Goal: Task Accomplishment & Management: Complete application form

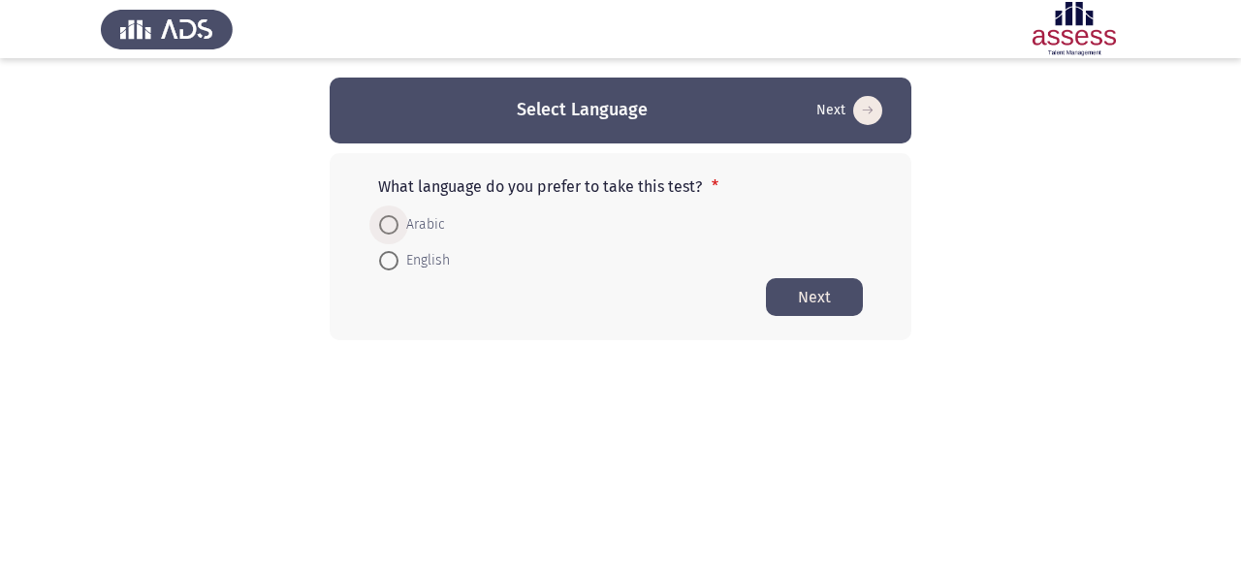
click at [379, 221] on span at bounding box center [388, 224] width 19 height 19
click at [379, 221] on input "Arabic" at bounding box center [388, 224] width 19 height 19
radio input "true"
click at [817, 301] on button "Next" at bounding box center [814, 296] width 97 height 38
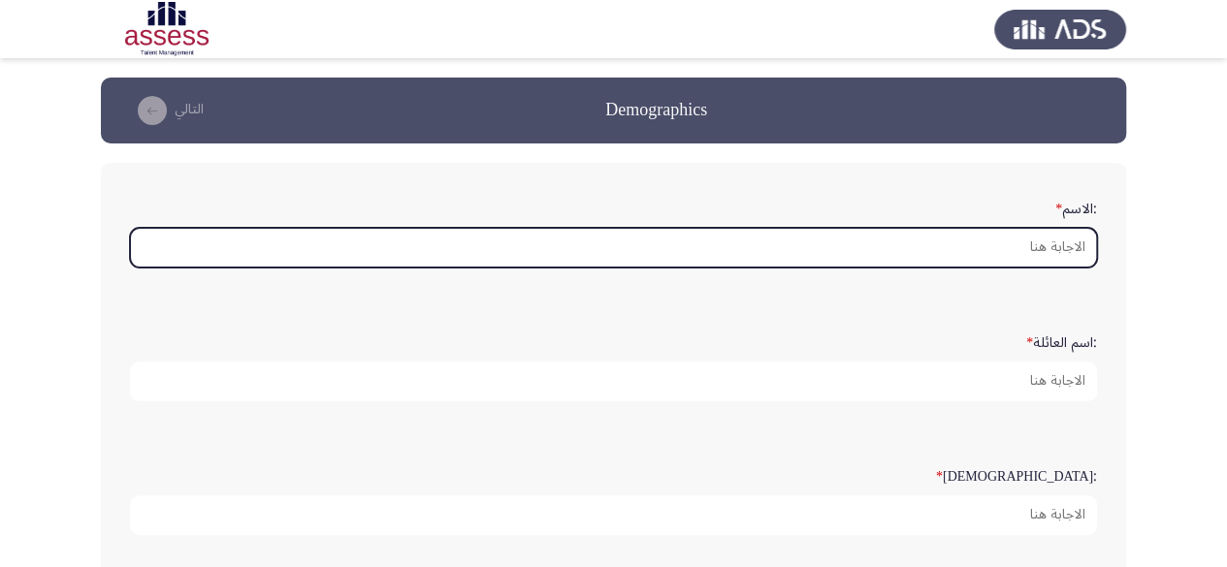
click at [908, 242] on input ":الاسم *" at bounding box center [613, 248] width 967 height 40
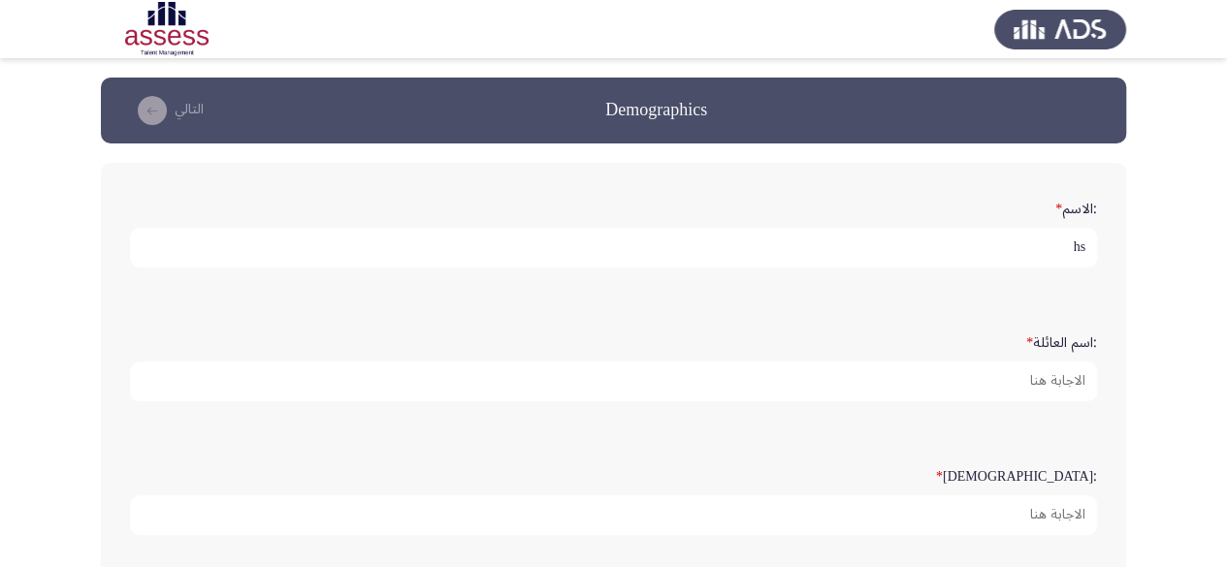
type input "h"
type input "اسماعيل"
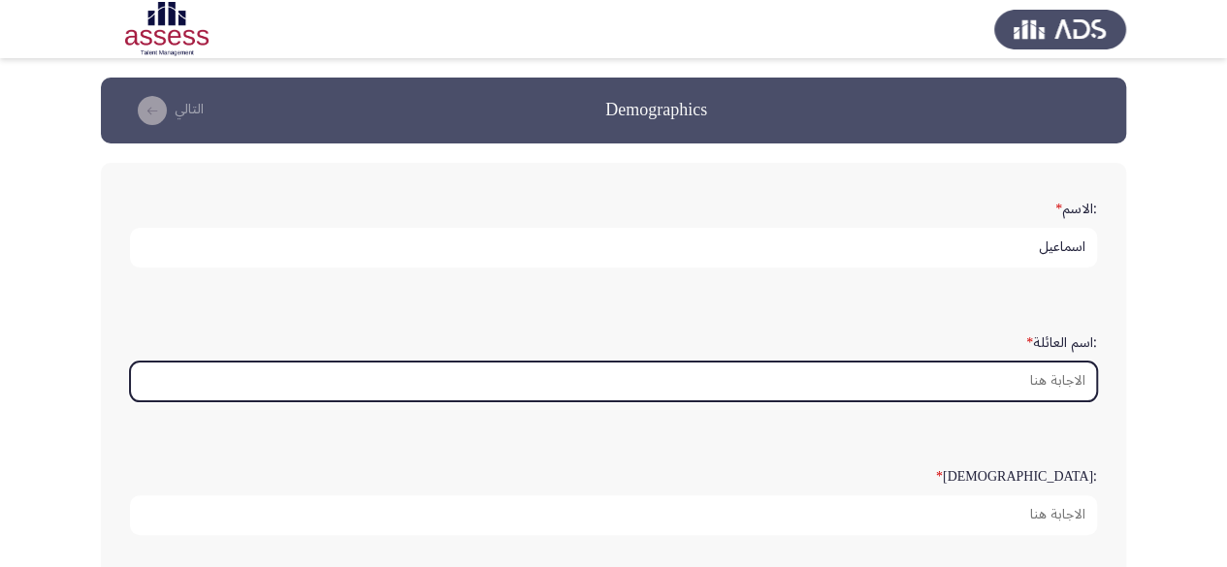
click at [939, 384] on input ":اسم العائلة *" at bounding box center [613, 382] width 967 height 40
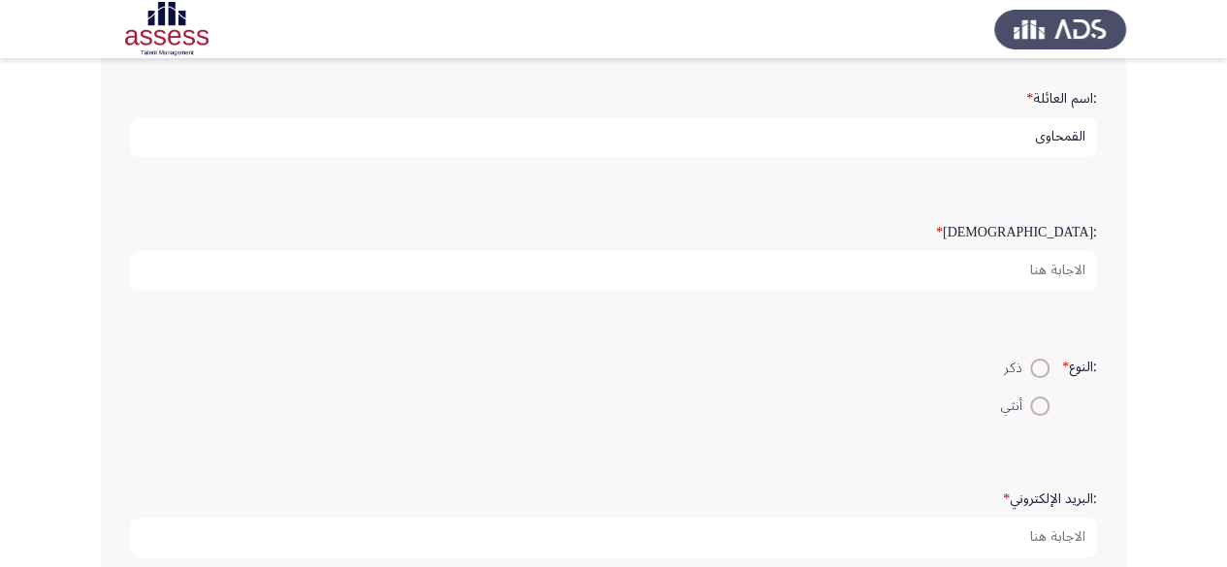
scroll to position [262, 0]
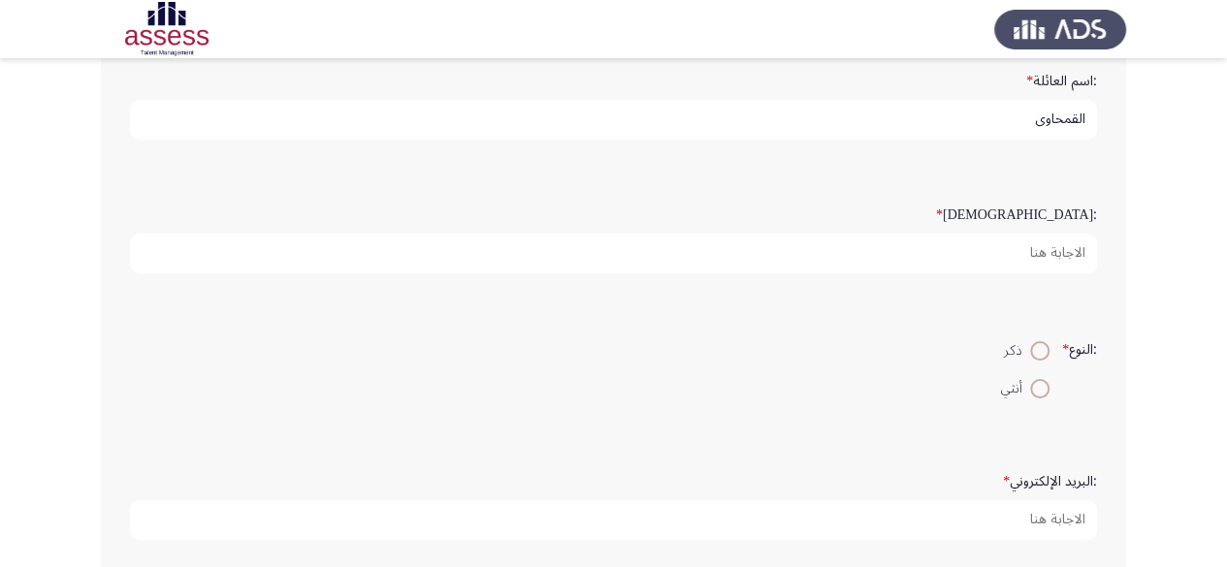
type input "القمحاوي"
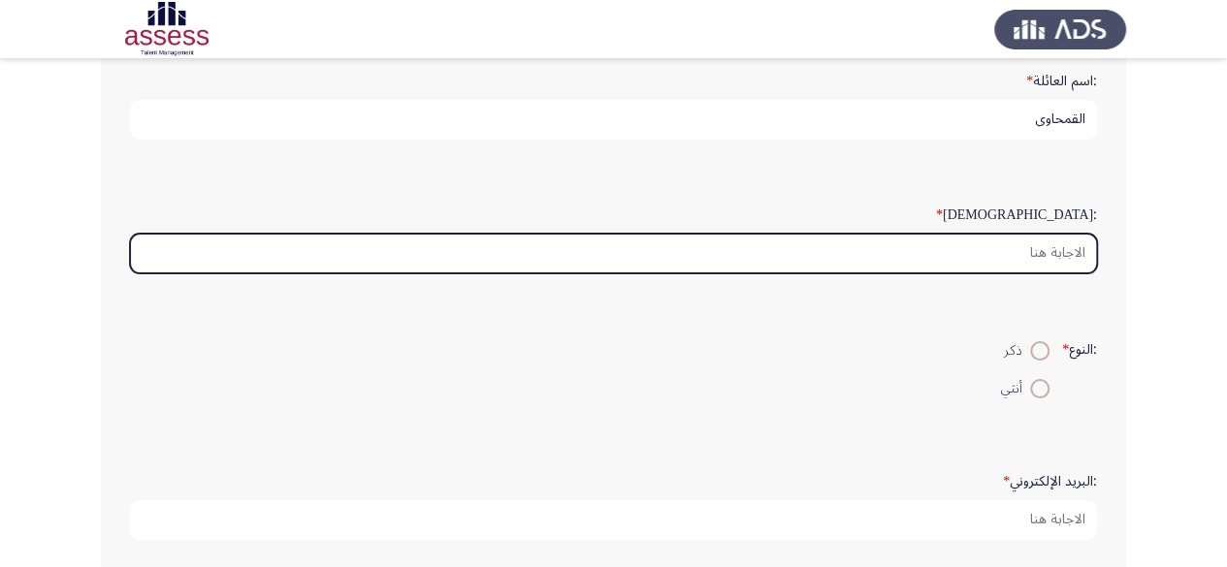
click at [1044, 236] on input ":السن *" at bounding box center [613, 254] width 967 height 40
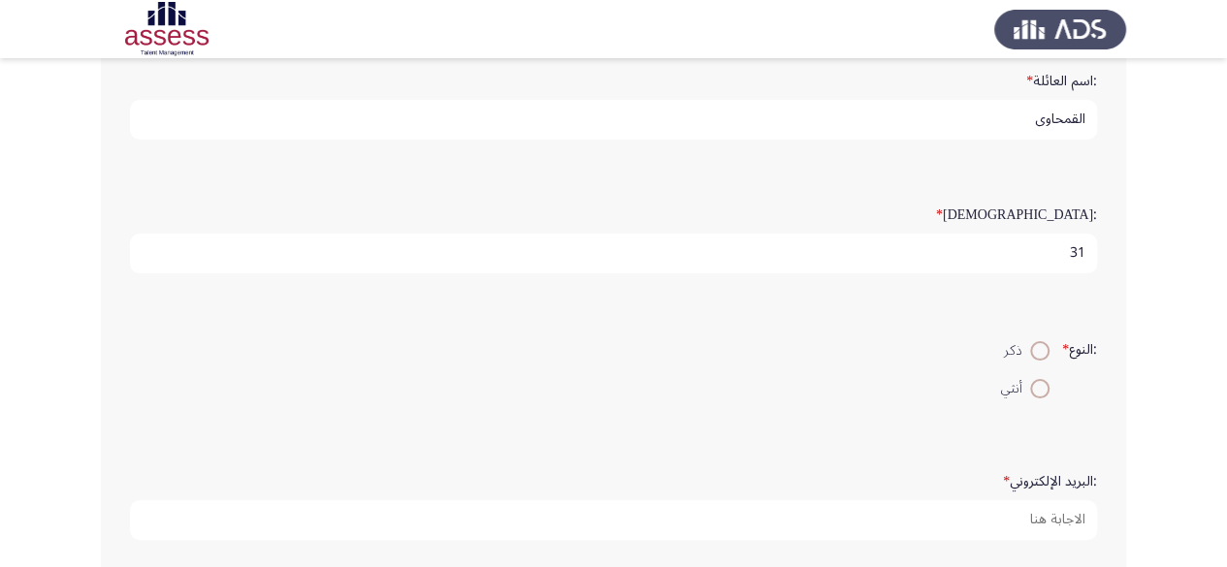
type input "31"
click at [1040, 350] on span at bounding box center [1039, 350] width 19 height 19
click at [1040, 350] on input "ذكر" at bounding box center [1039, 350] width 19 height 19
radio input "true"
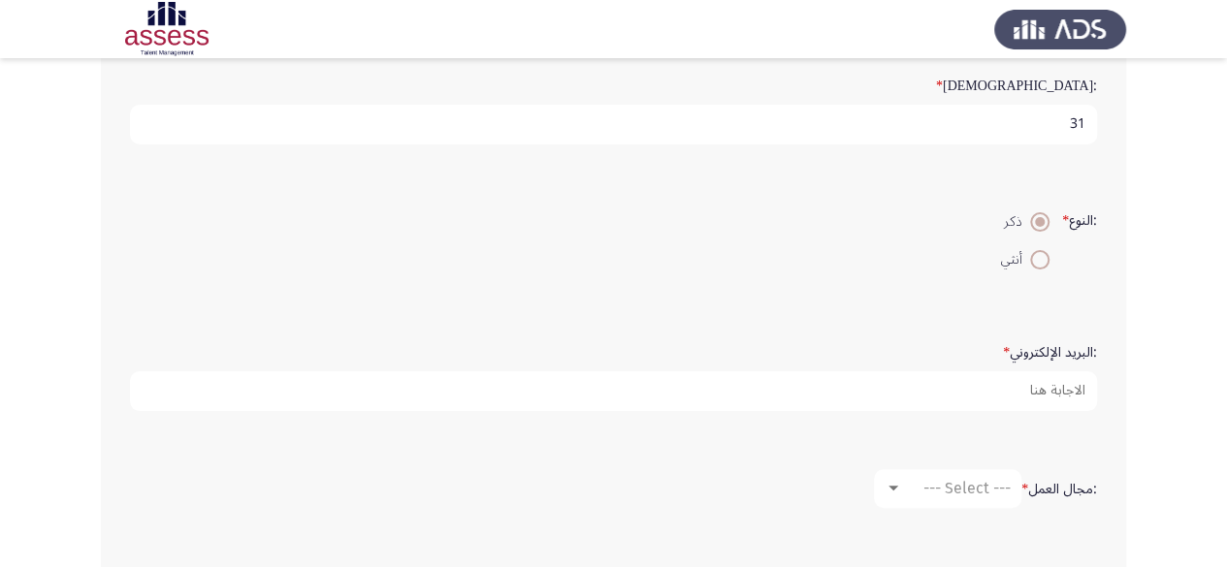
scroll to position [454, 0]
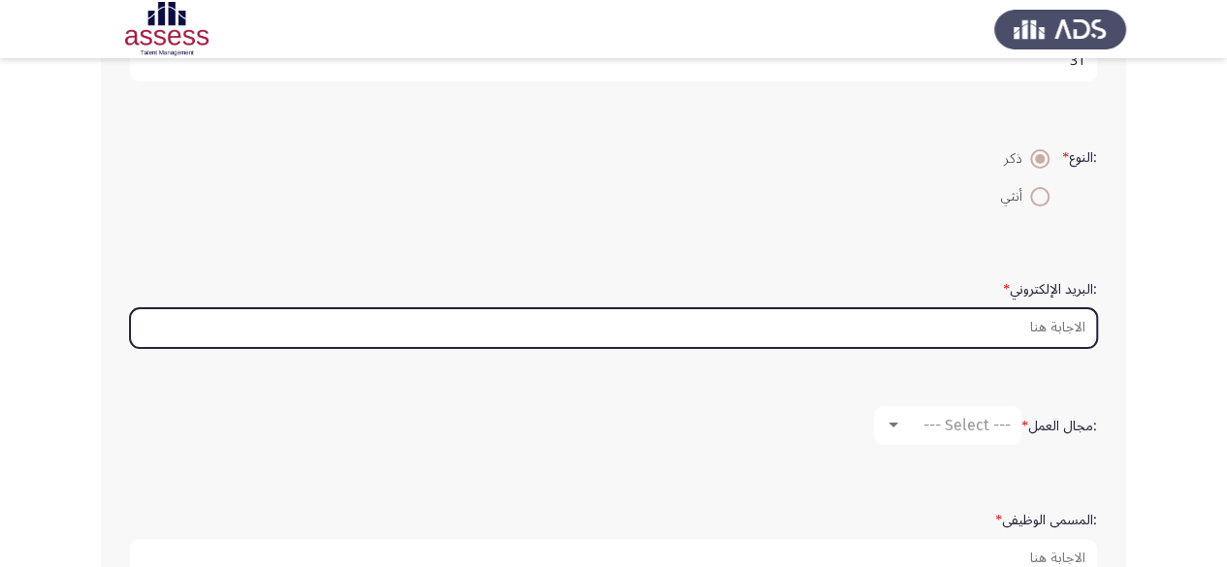
click at [1003, 338] on input ":البريد الإلكتروني *" at bounding box center [613, 328] width 967 height 40
type input "ه"
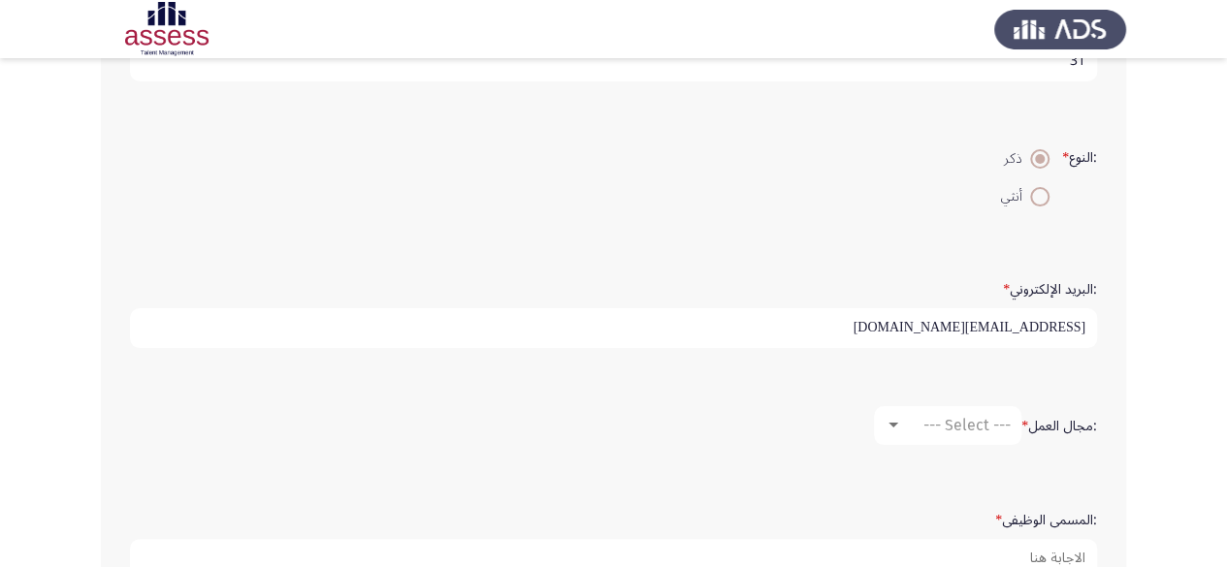
type input "[EMAIL_ADDRESS][DOMAIN_NAME]"
click at [976, 423] on span "--- Select ---" at bounding box center [966, 425] width 87 height 18
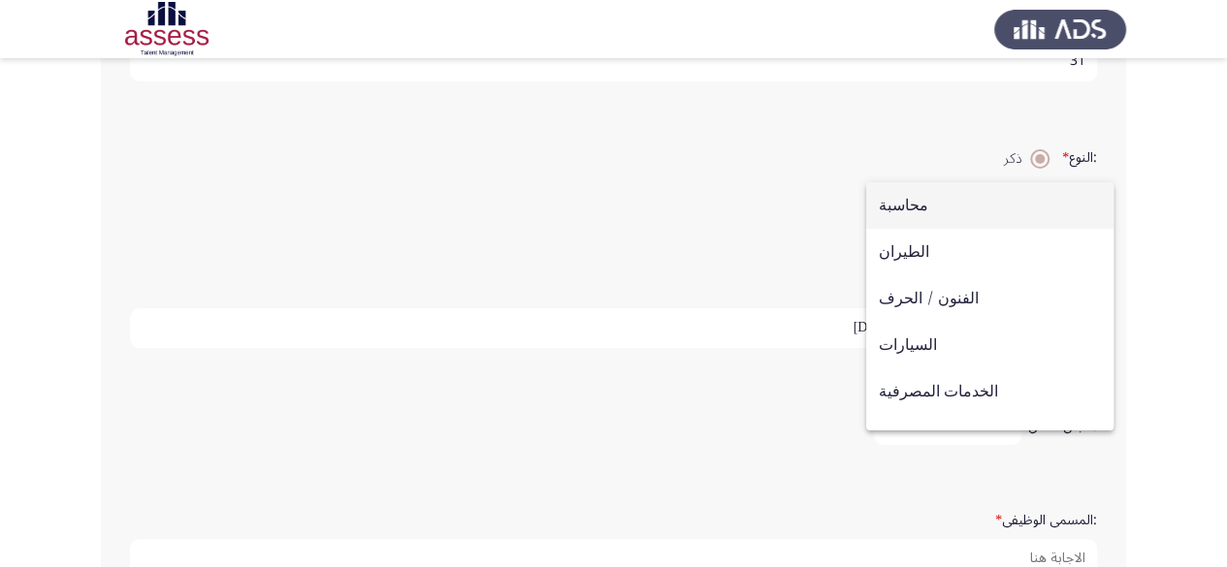
scroll to position [22, 0]
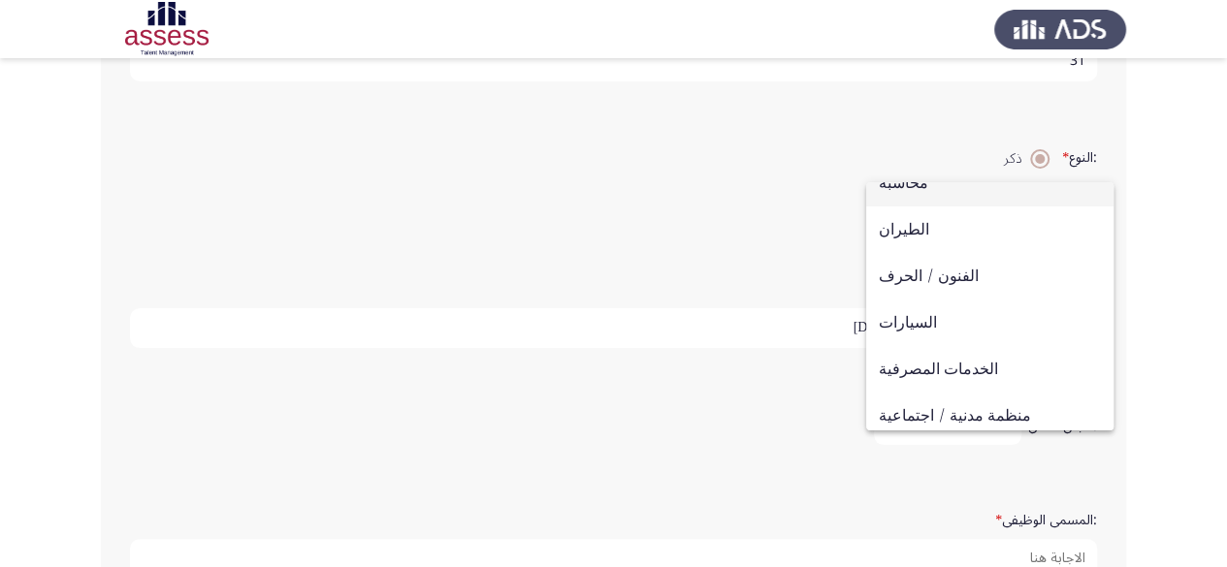
click at [1121, 235] on div at bounding box center [613, 283] width 1227 height 567
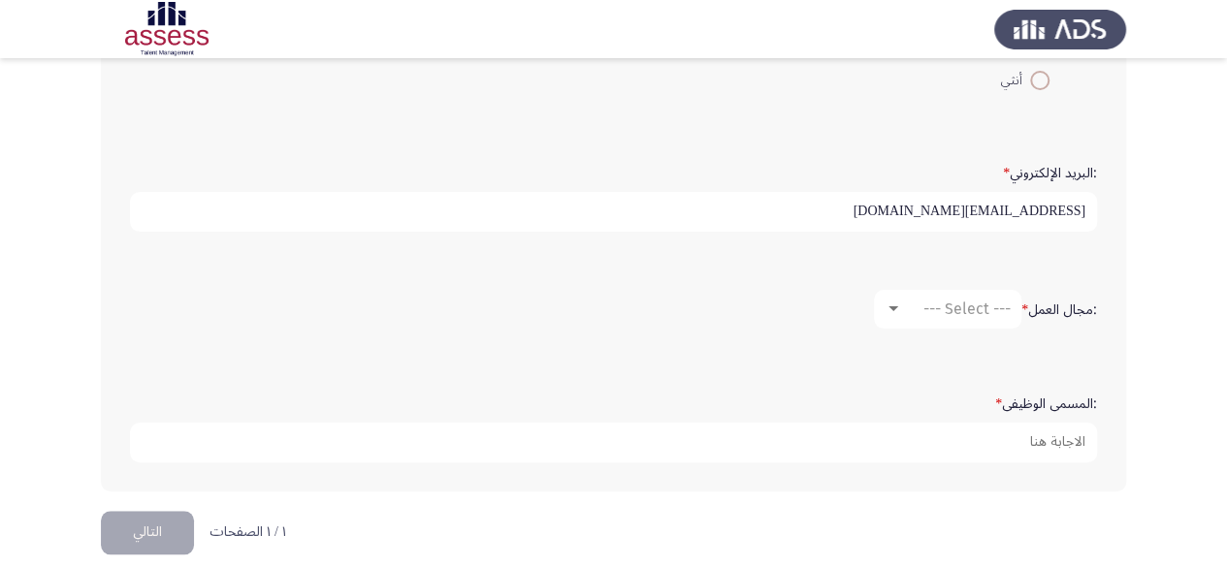
scroll to position [587, 0]
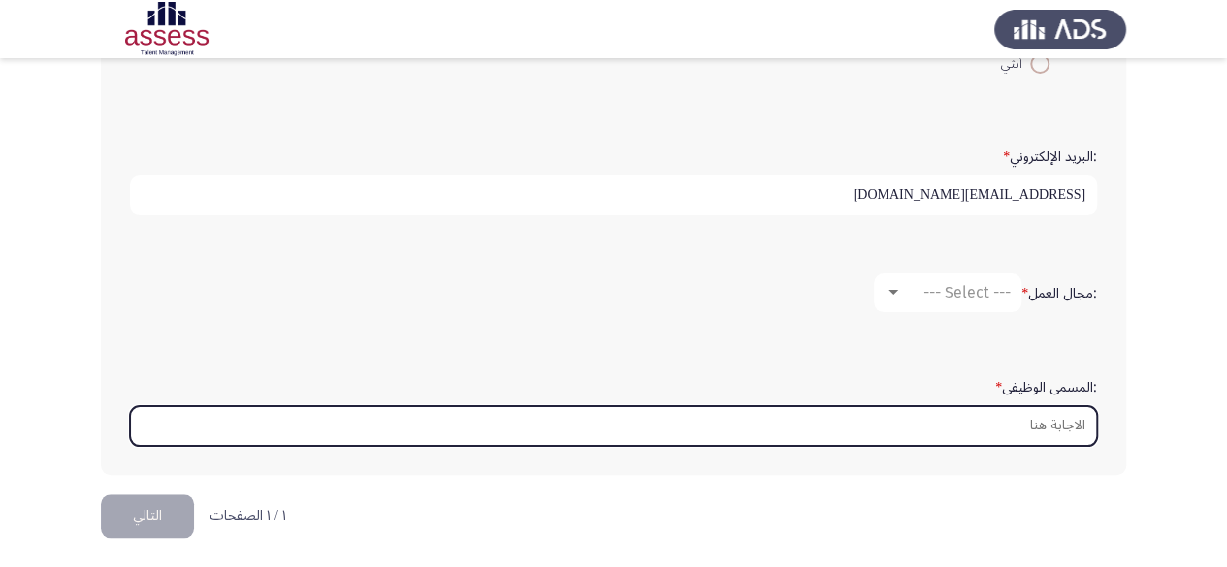
click at [1010, 422] on input ":المسمى الوظيفى *" at bounding box center [613, 426] width 967 height 40
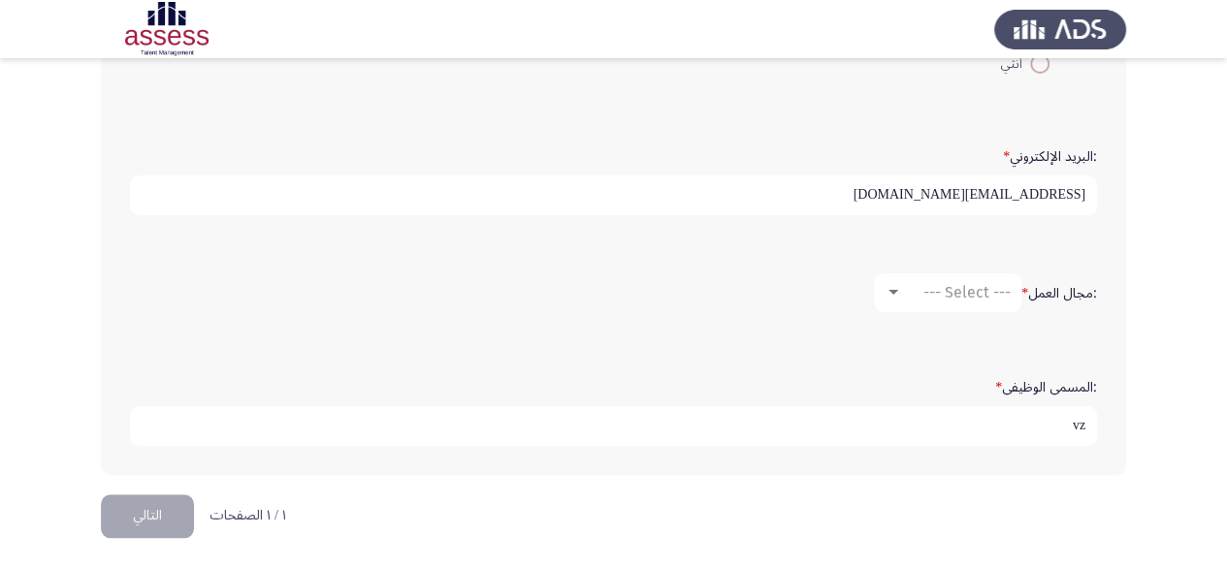
type input "v"
type input "رئيس أقسام المعامل"
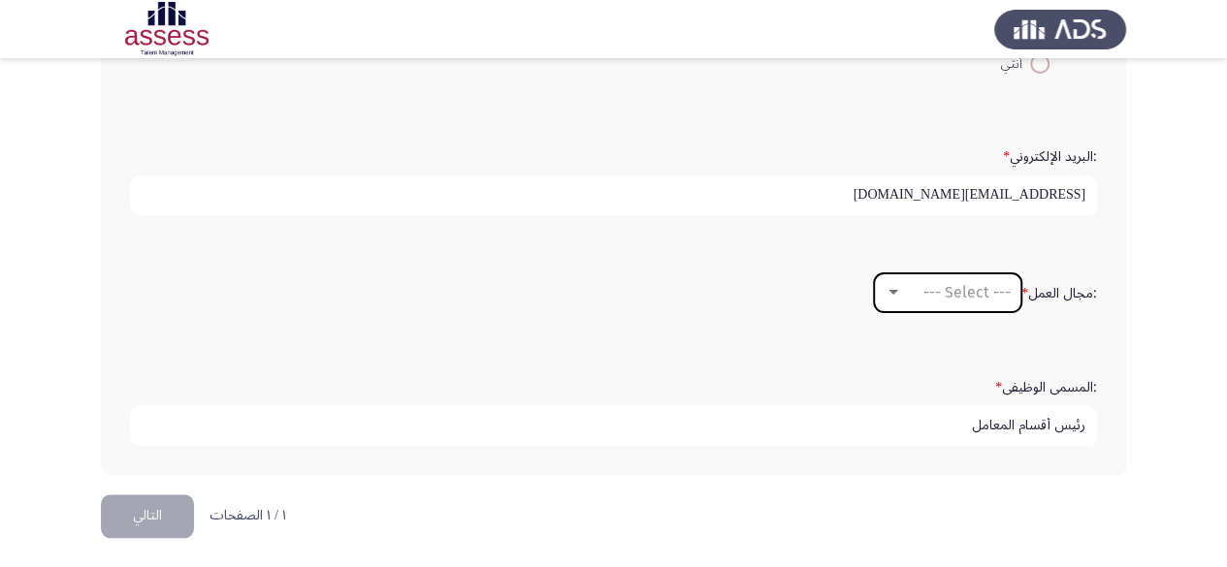
click at [958, 293] on span "--- Select ---" at bounding box center [966, 292] width 87 height 18
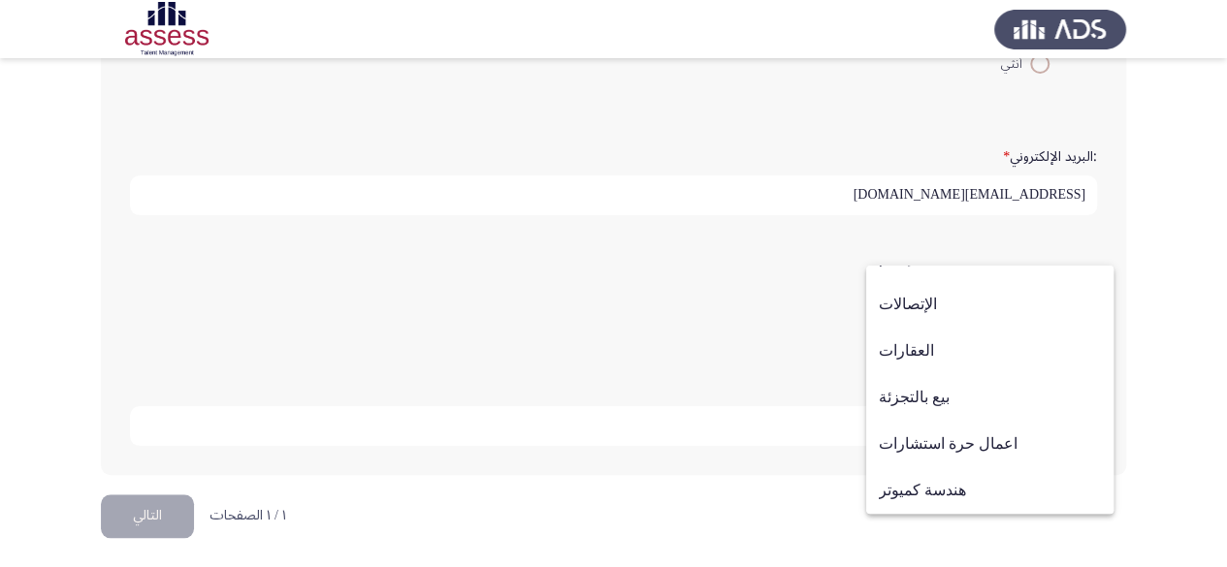
scroll to position [636, 0]
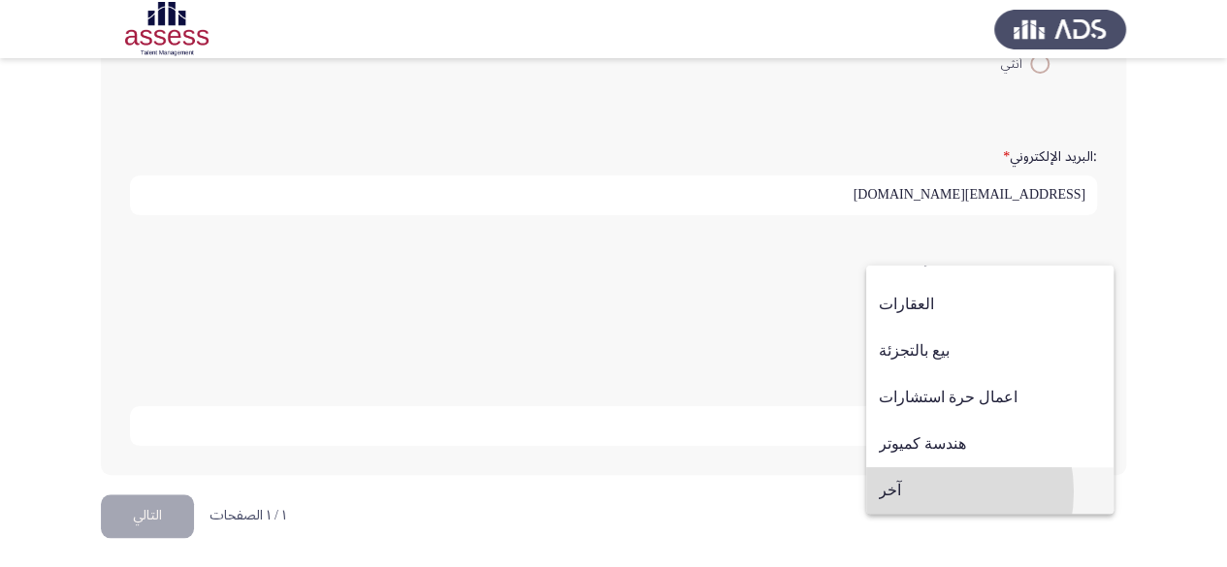
click at [920, 492] on span "آخر" at bounding box center [990, 490] width 222 height 47
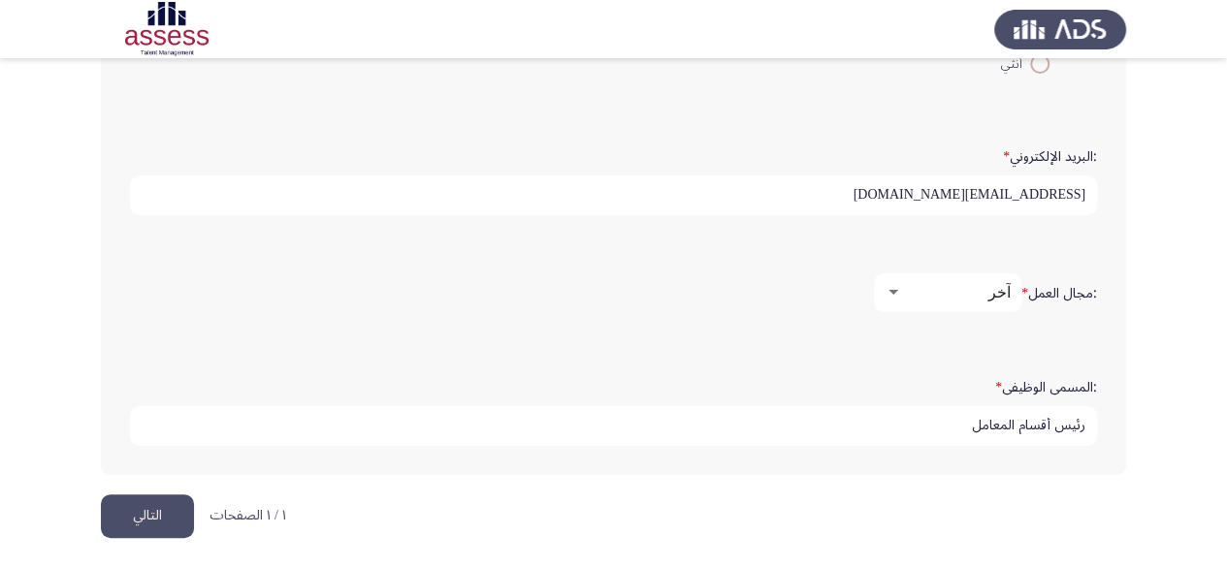
click at [173, 498] on button "التالي" at bounding box center [147, 517] width 93 height 44
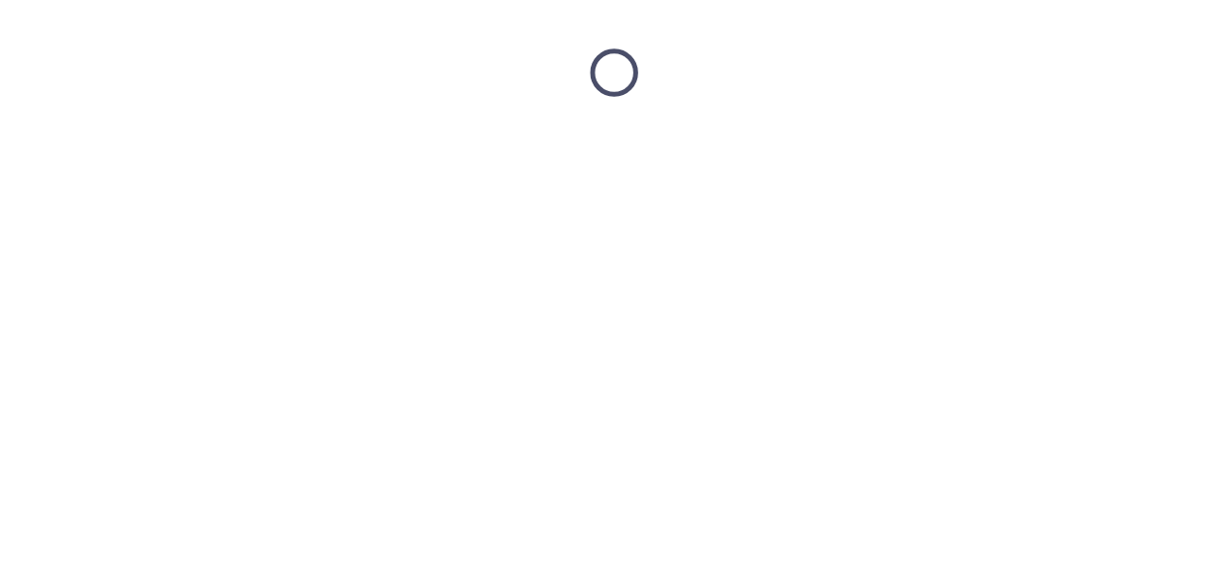
scroll to position [0, 0]
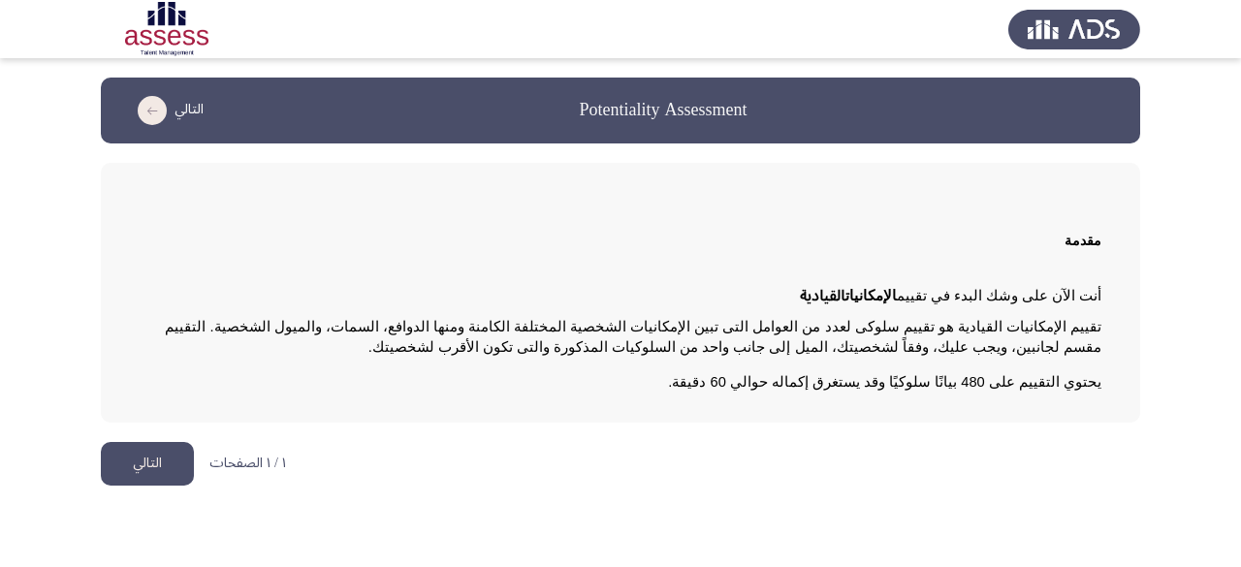
click at [186, 475] on button "التالي" at bounding box center [147, 464] width 93 height 44
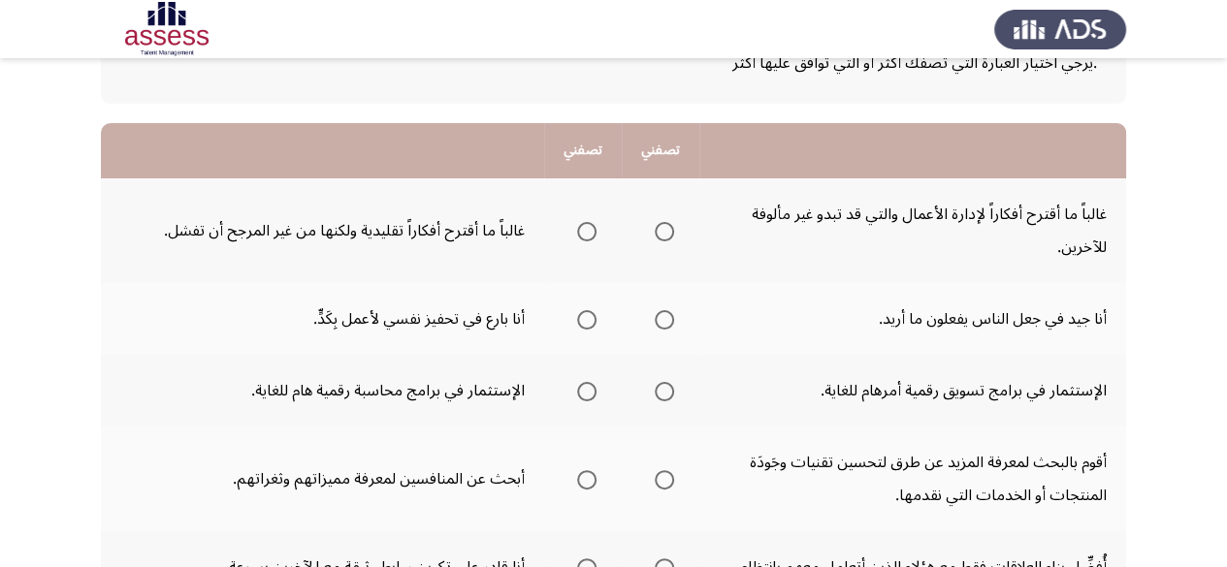
scroll to position [186, 0]
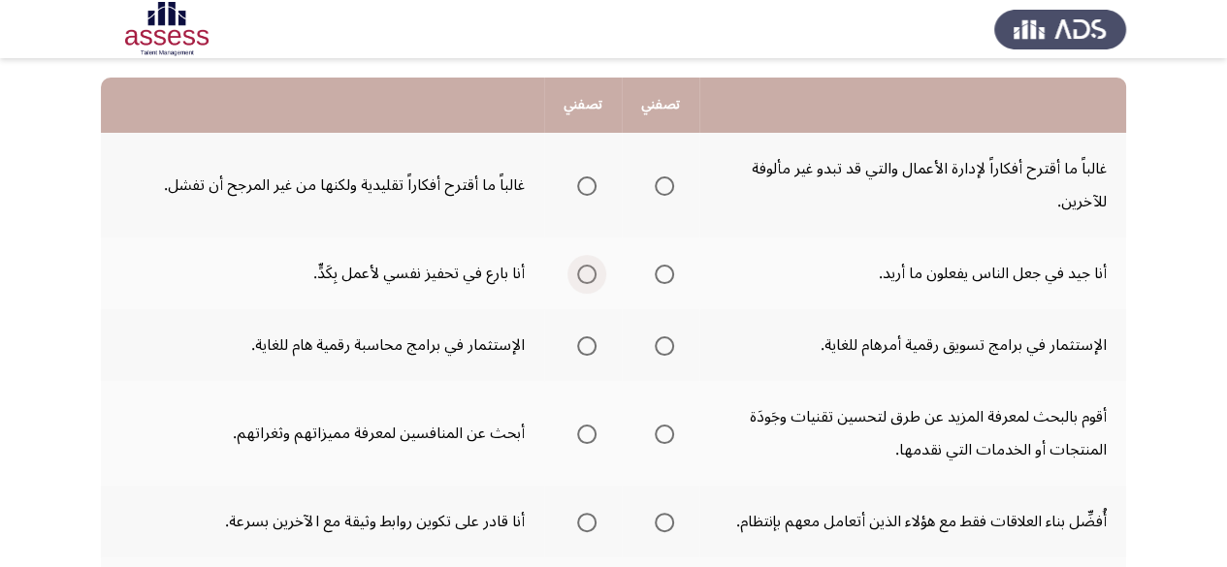
click at [585, 276] on span "Select an option" at bounding box center [586, 274] width 19 height 19
click at [585, 276] on input "Select an option" at bounding box center [586, 274] width 19 height 19
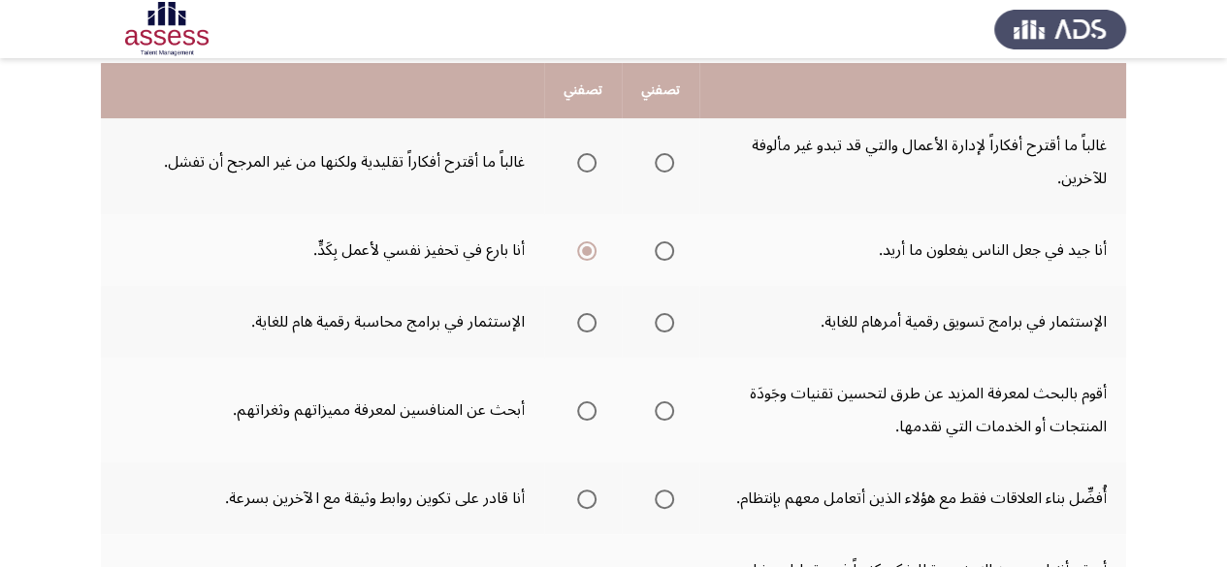
scroll to position [213, 0]
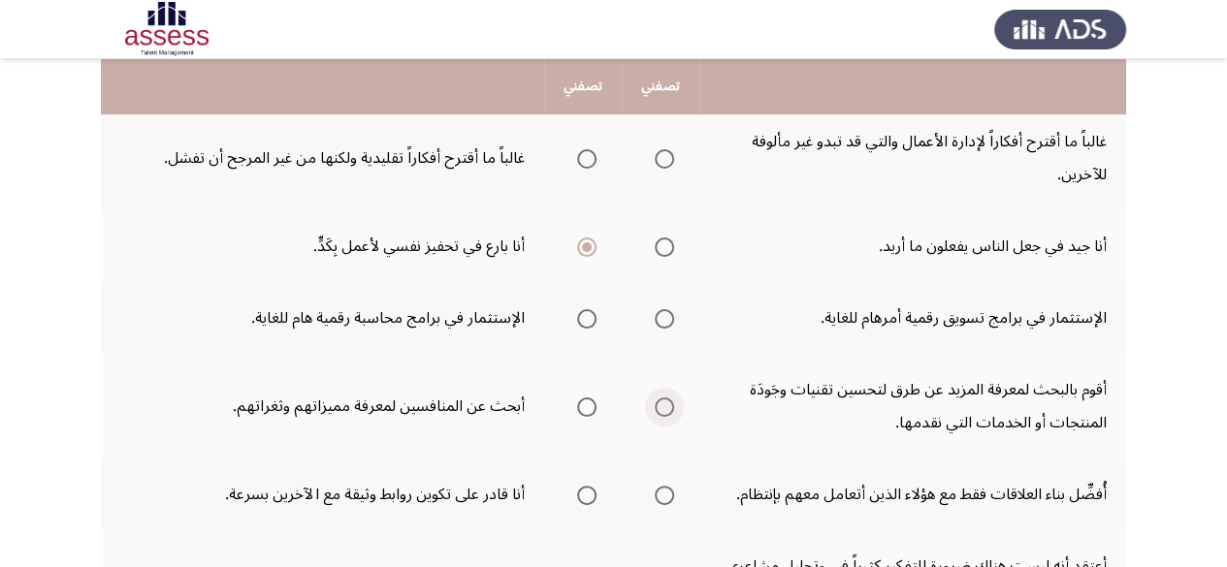
click at [668, 410] on span "Select an option" at bounding box center [664, 407] width 19 height 19
click at [668, 410] on input "Select an option" at bounding box center [664, 407] width 19 height 19
click at [588, 166] on span "Select an option" at bounding box center [586, 158] width 19 height 19
click at [588, 166] on input "Select an option" at bounding box center [586, 158] width 19 height 19
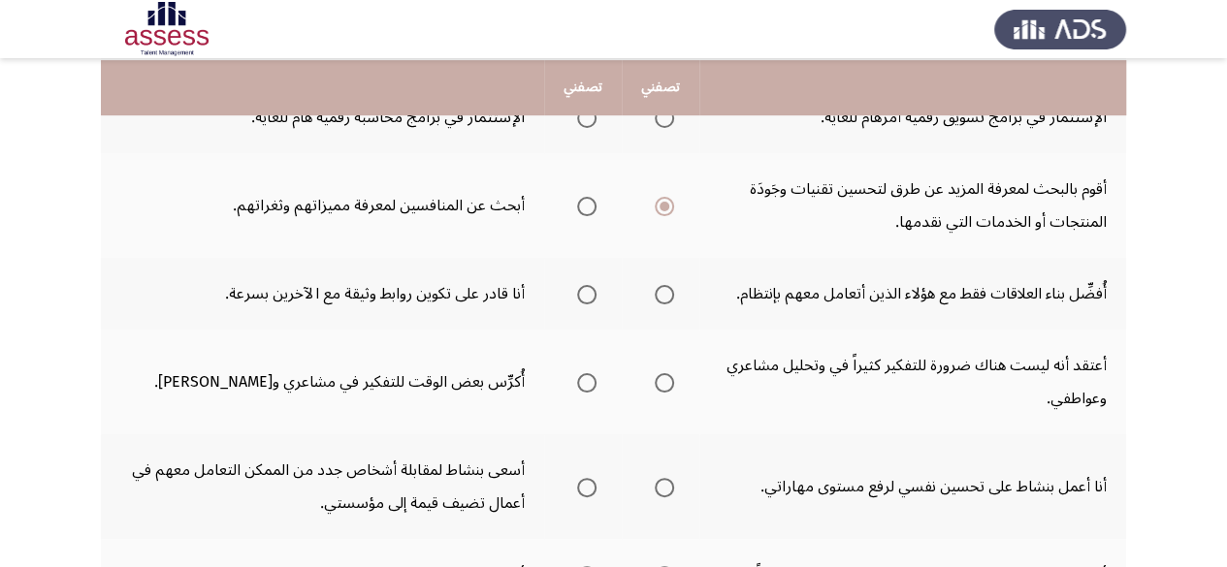
scroll to position [415, 0]
click at [585, 294] on span "Select an option" at bounding box center [586, 293] width 19 height 19
click at [585, 294] on input "Select an option" at bounding box center [586, 293] width 19 height 19
click at [592, 386] on span "Select an option" at bounding box center [586, 381] width 19 height 19
click at [592, 386] on input "Select an option" at bounding box center [586, 381] width 19 height 19
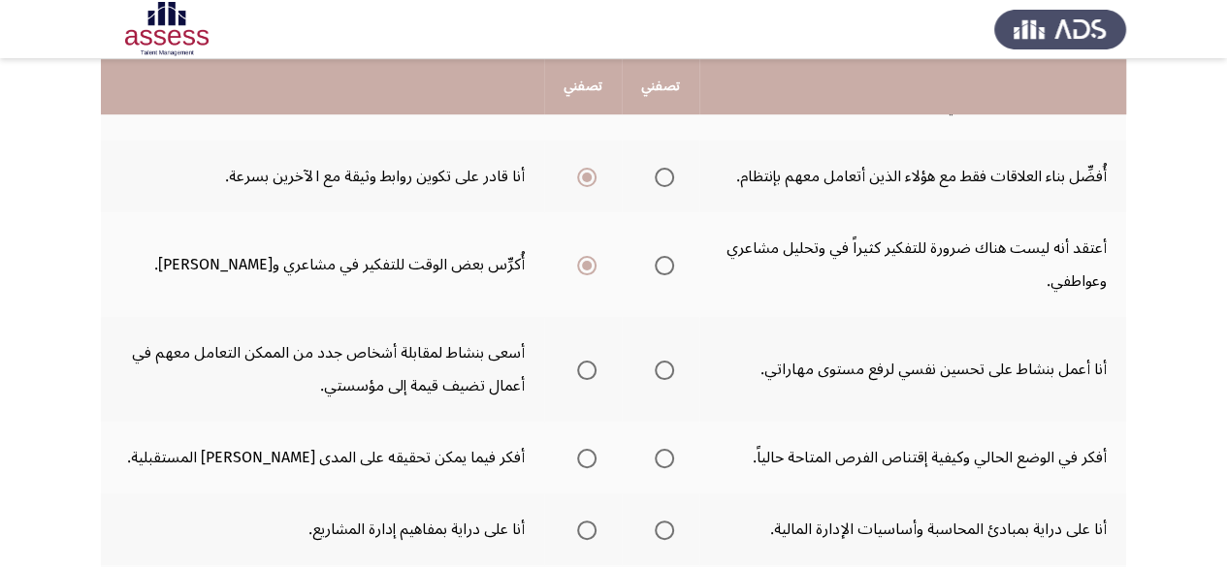
scroll to position [535, 0]
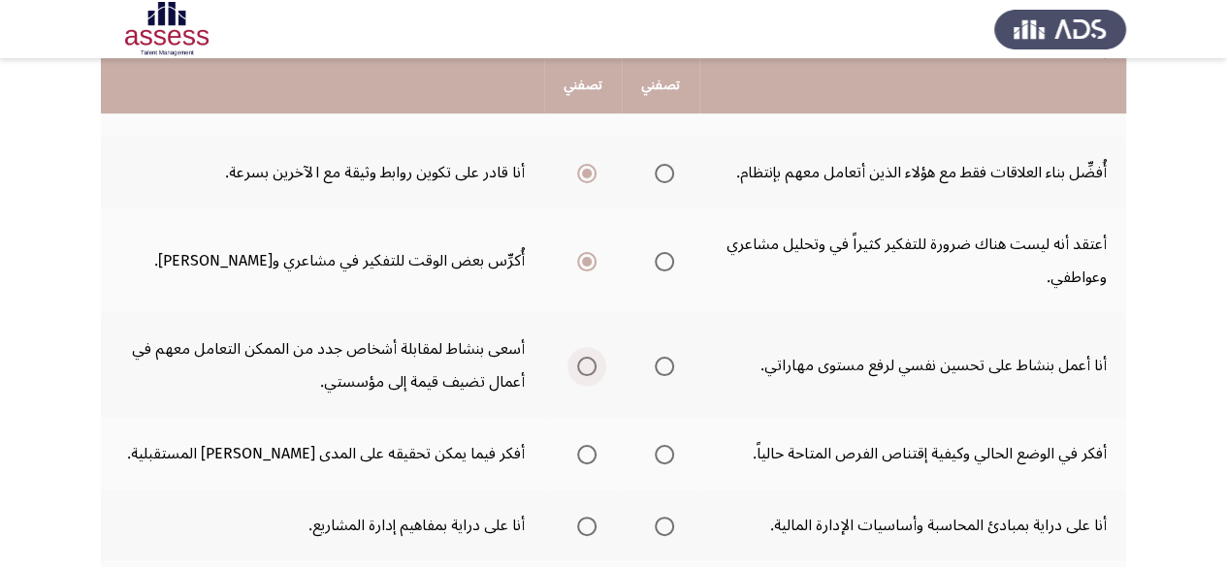
click at [590, 364] on span "Select an option" at bounding box center [586, 366] width 19 height 19
click at [590, 364] on input "Select an option" at bounding box center [586, 366] width 19 height 19
click at [594, 528] on span "Select an option" at bounding box center [586, 526] width 19 height 19
click at [594, 528] on input "Select an option" at bounding box center [586, 526] width 19 height 19
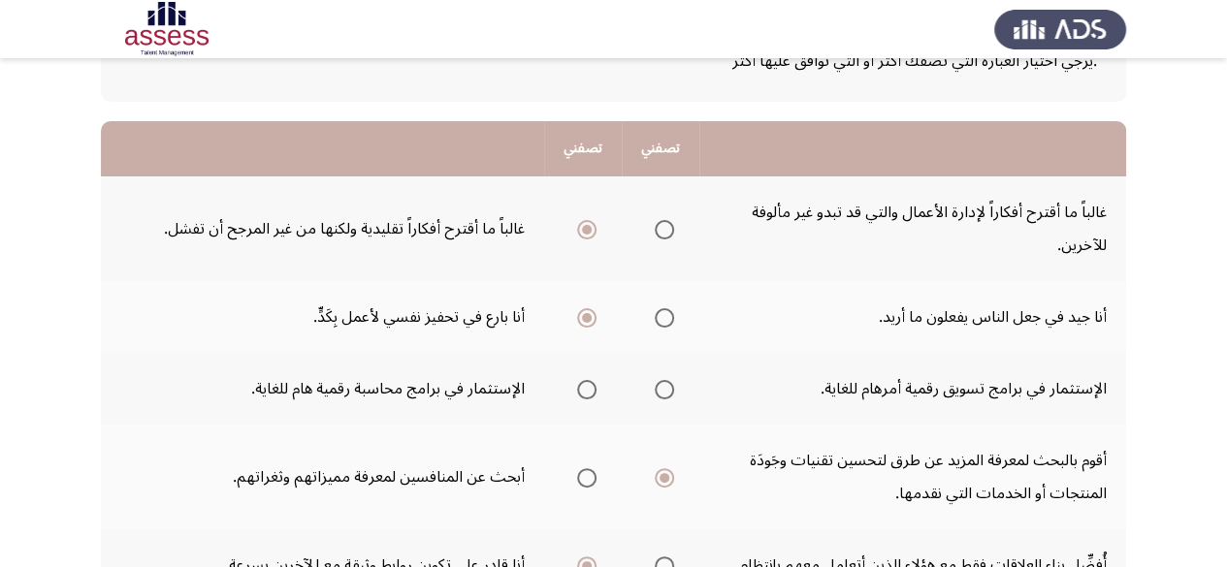
scroll to position [147, 0]
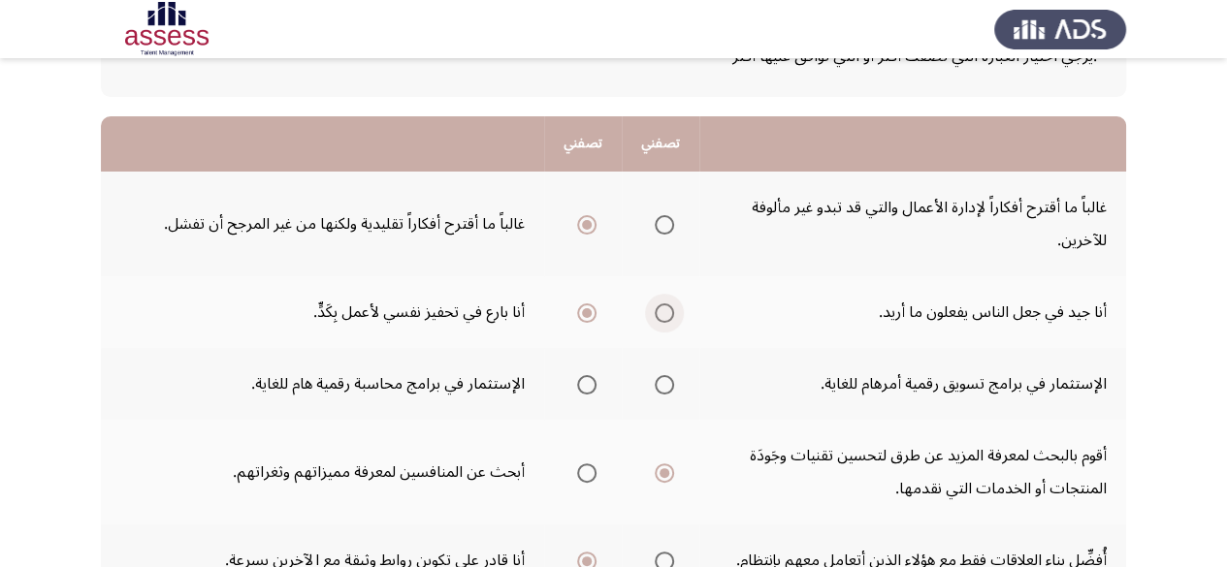
click at [673, 309] on span "Select an option" at bounding box center [664, 313] width 19 height 19
click at [673, 309] on input "Select an option" at bounding box center [664, 313] width 19 height 19
click at [589, 383] on span "Select an option" at bounding box center [586, 384] width 19 height 19
click at [589, 383] on input "Select an option" at bounding box center [586, 384] width 19 height 19
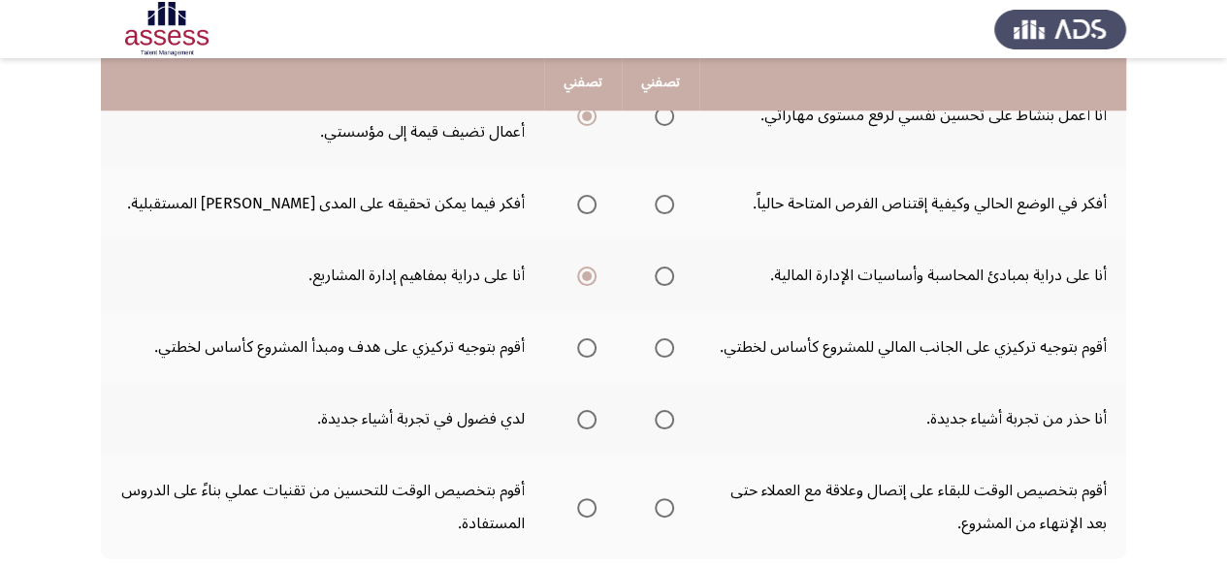
scroll to position [782, 0]
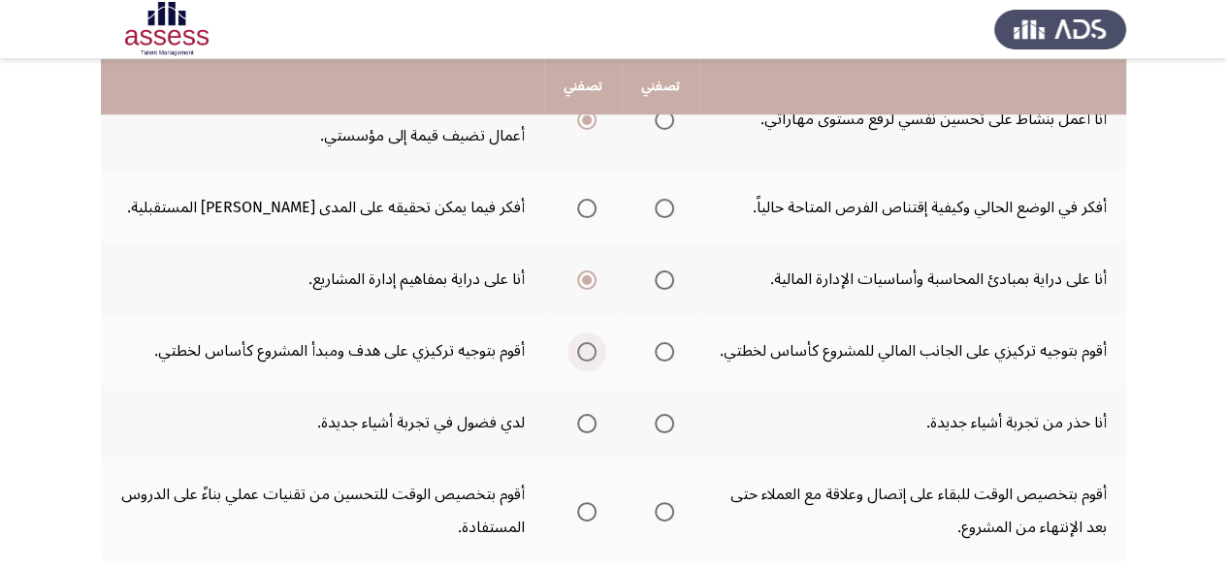
click at [584, 350] on span "Select an option" at bounding box center [586, 351] width 19 height 19
click at [584, 350] on input "Select an option" at bounding box center [586, 351] width 19 height 19
click at [587, 429] on span "Select an option" at bounding box center [586, 423] width 19 height 19
click at [587, 429] on input "Select an option" at bounding box center [586, 423] width 19 height 19
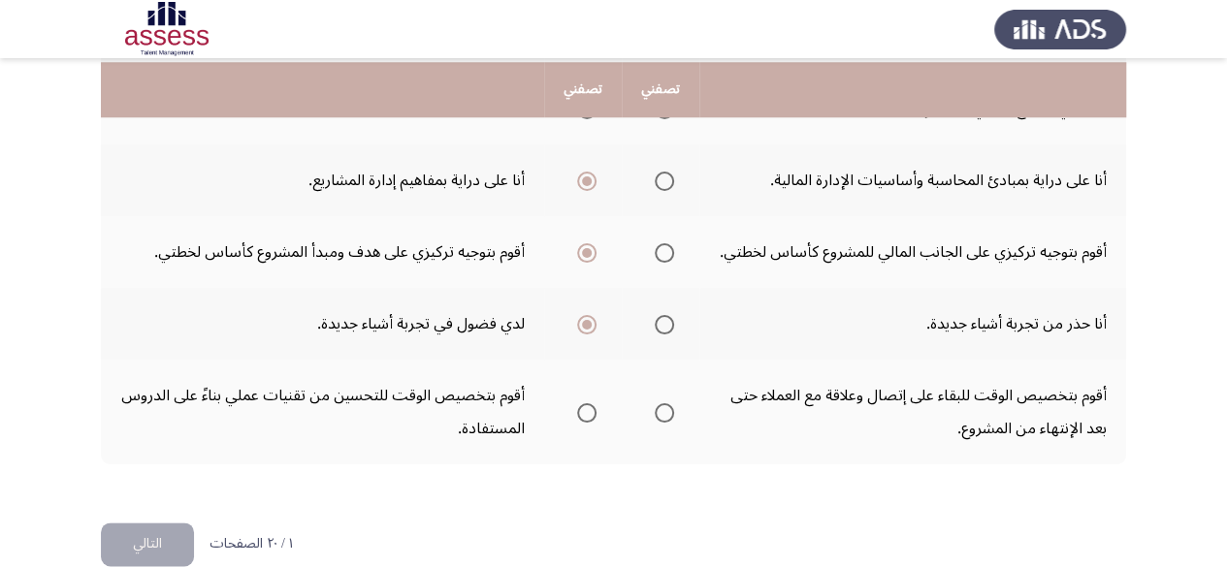
scroll to position [885, 0]
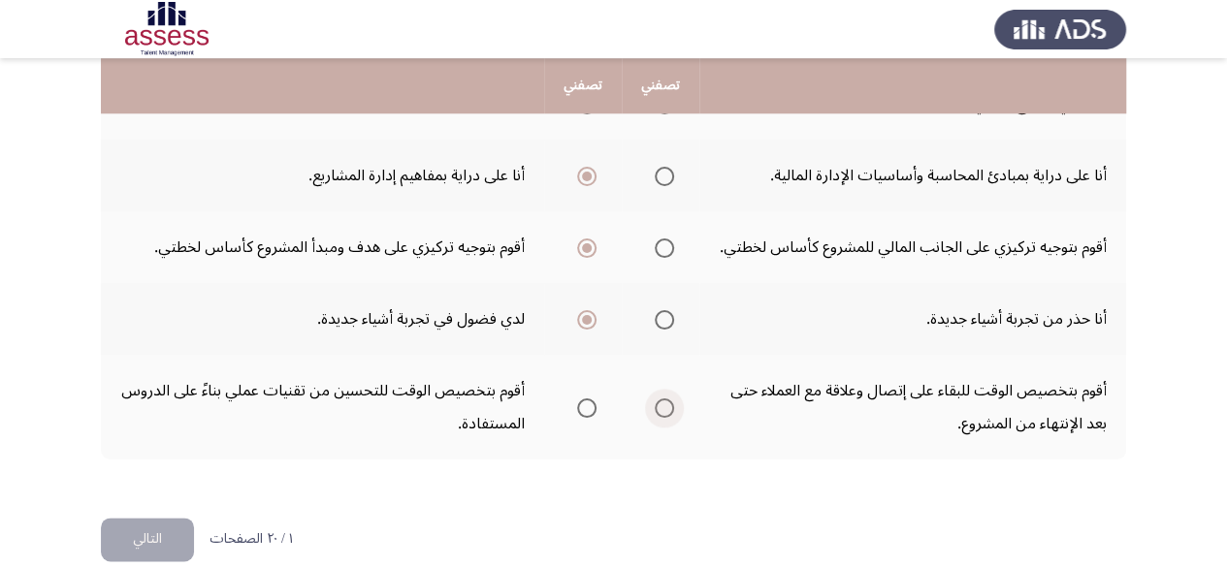
click at [665, 411] on span "Select an option" at bounding box center [664, 408] width 19 height 19
click at [665, 411] on input "Select an option" at bounding box center [664, 408] width 19 height 19
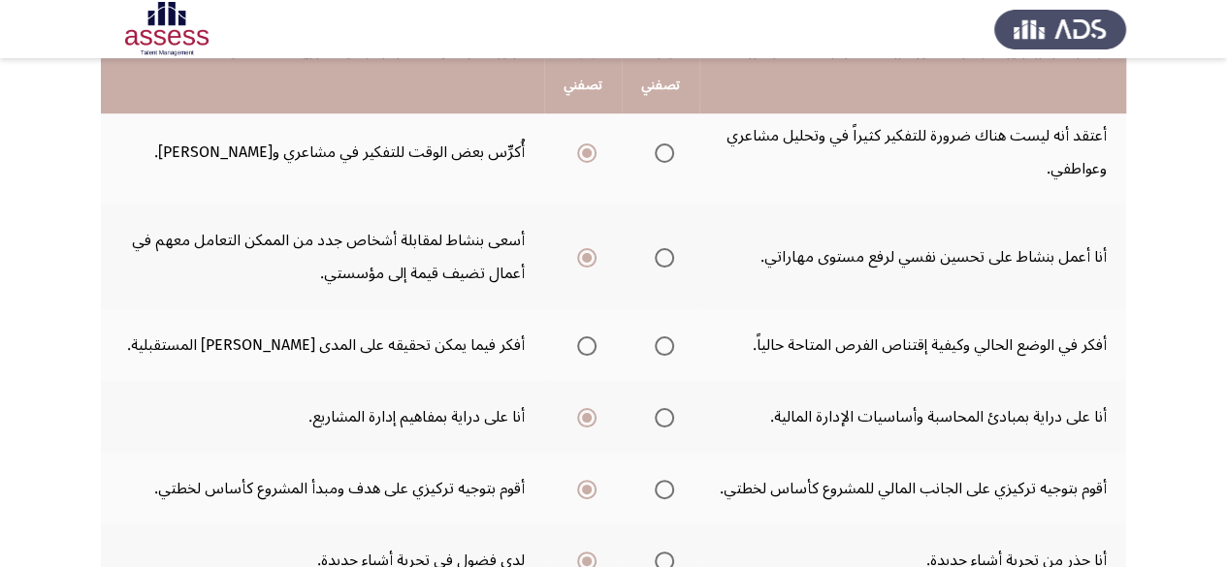
scroll to position [646, 0]
click at [594, 346] on span "Select an option" at bounding box center [586, 344] width 19 height 19
click at [594, 346] on input "Select an option" at bounding box center [586, 344] width 19 height 19
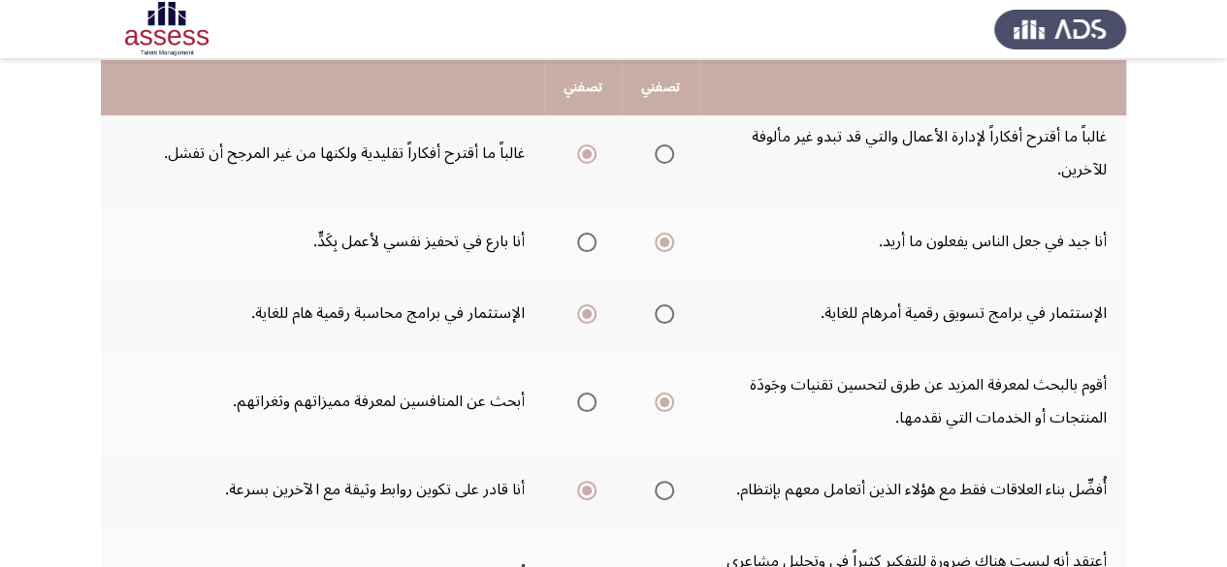
scroll to position [214, 0]
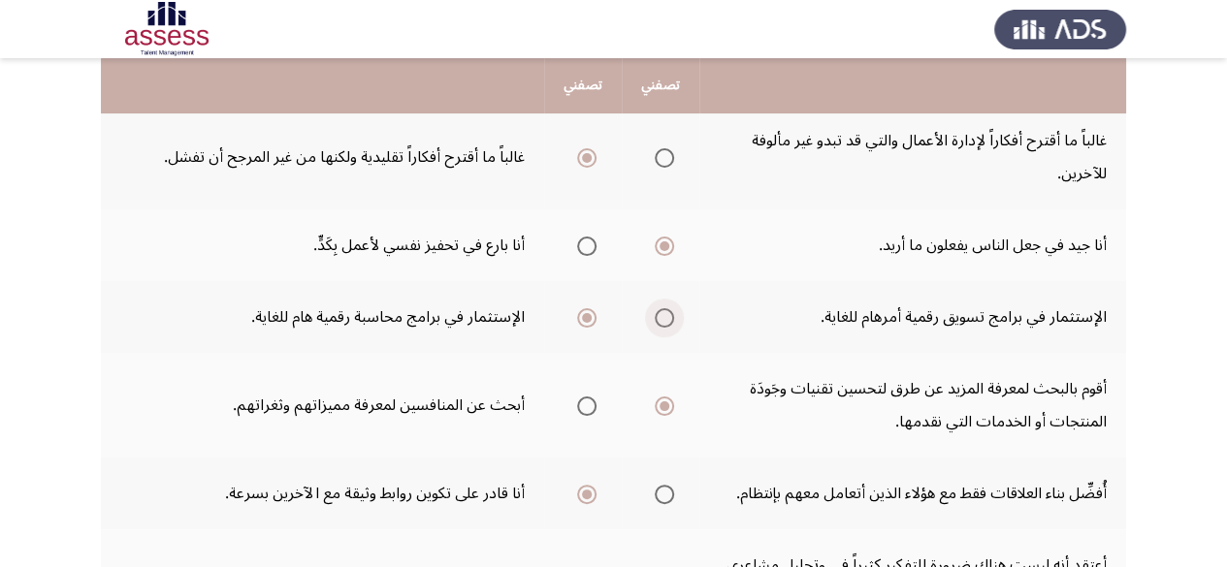
click at [667, 320] on span "Select an option" at bounding box center [664, 317] width 19 height 19
click at [667, 320] on input "Select an option" at bounding box center [664, 317] width 19 height 19
click at [664, 152] on span "Select an option" at bounding box center [664, 157] width 19 height 19
click at [664, 152] on input "Select an option" at bounding box center [664, 157] width 19 height 19
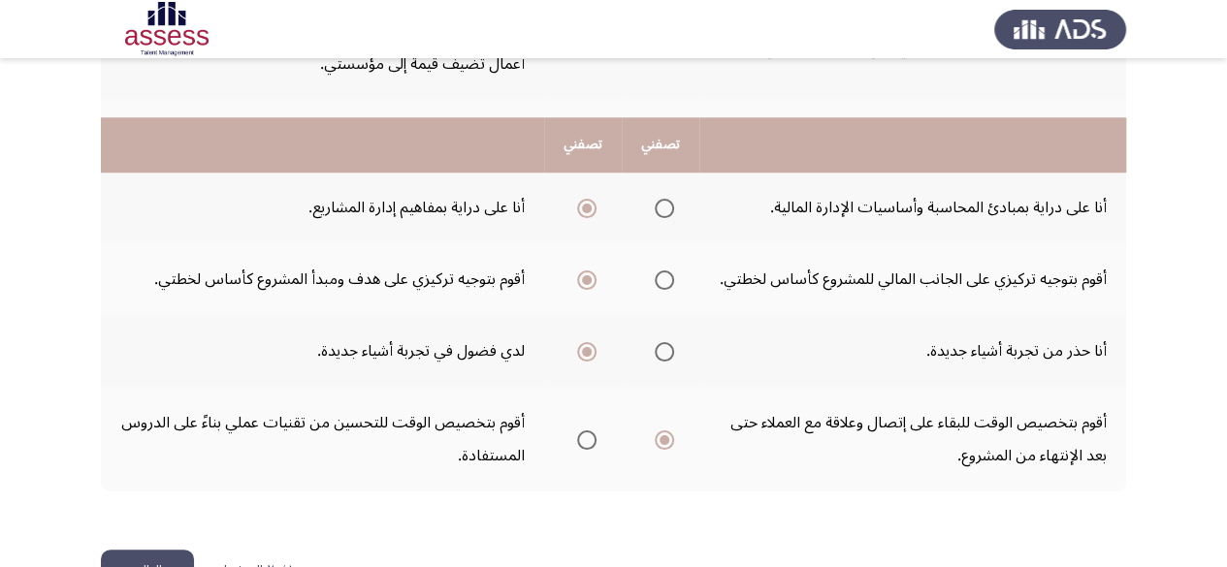
scroll to position [913, 0]
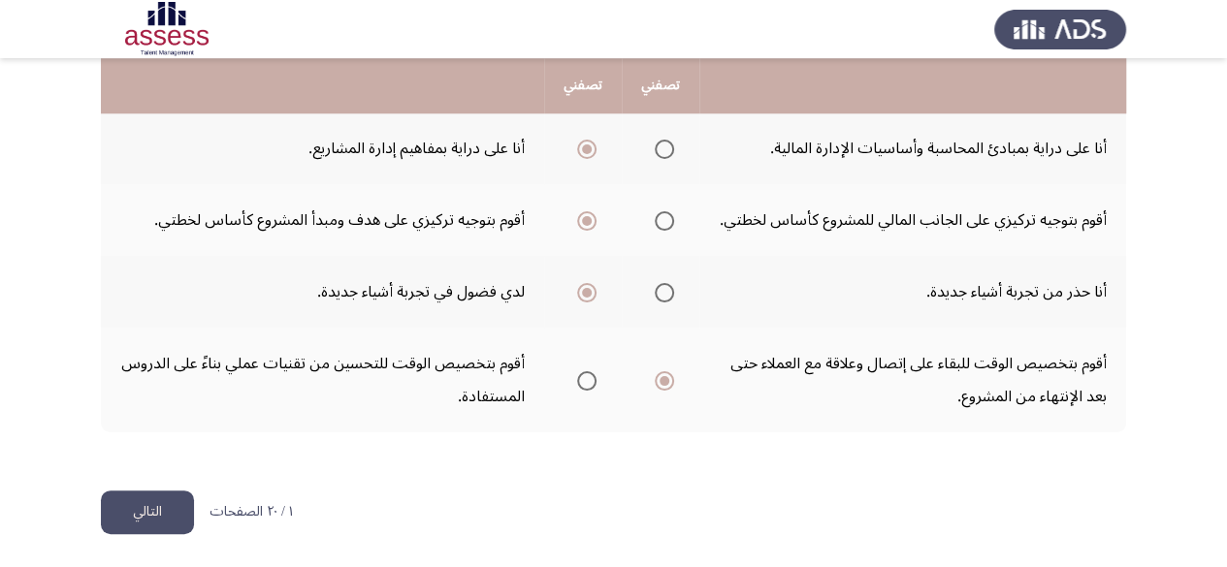
click at [165, 522] on button "التالي" at bounding box center [147, 513] width 93 height 44
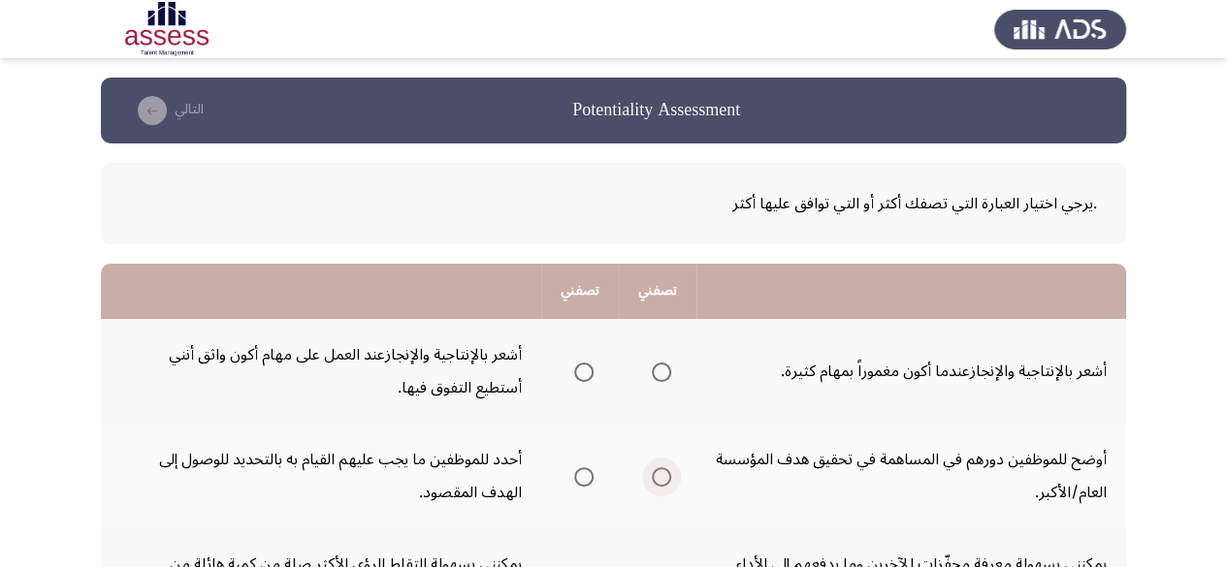
click at [653, 476] on label "Select an option" at bounding box center [657, 476] width 27 height 19
click at [653, 476] on input "Select an option" at bounding box center [661, 476] width 19 height 19
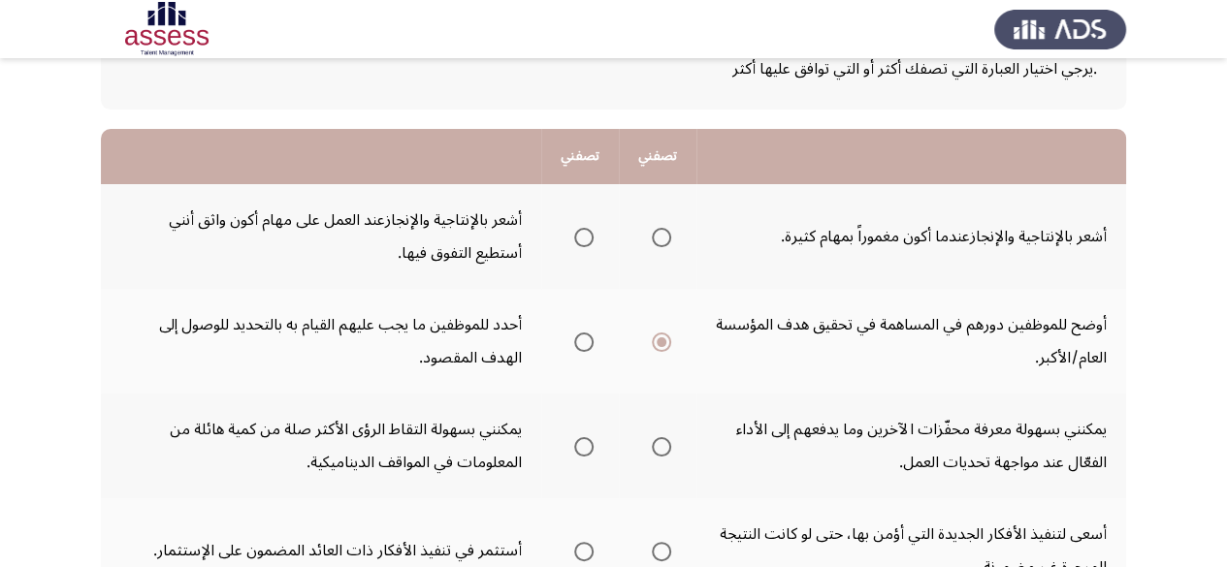
scroll to position [139, 0]
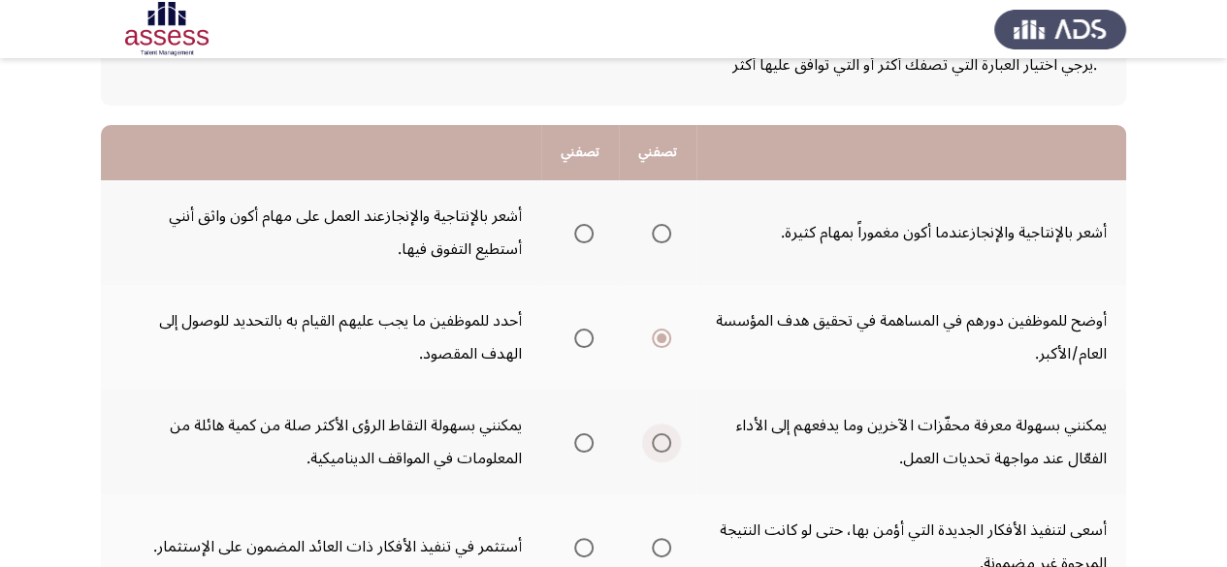
click at [663, 439] on span "Select an option" at bounding box center [661, 443] width 19 height 19
click at [663, 439] on input "Select an option" at bounding box center [661, 443] width 19 height 19
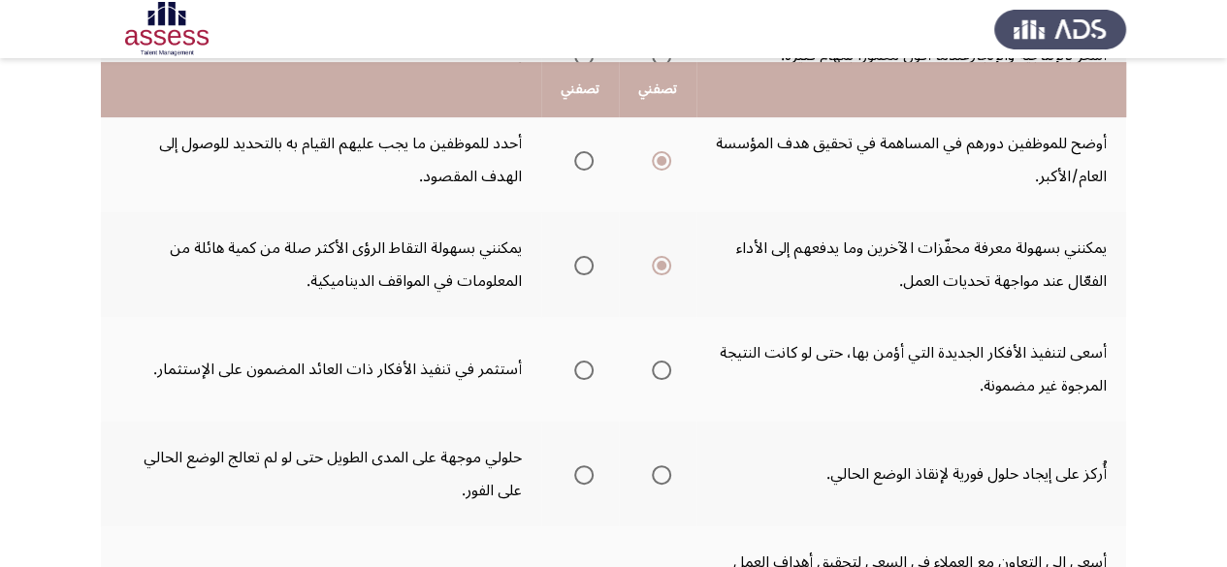
scroll to position [320, 0]
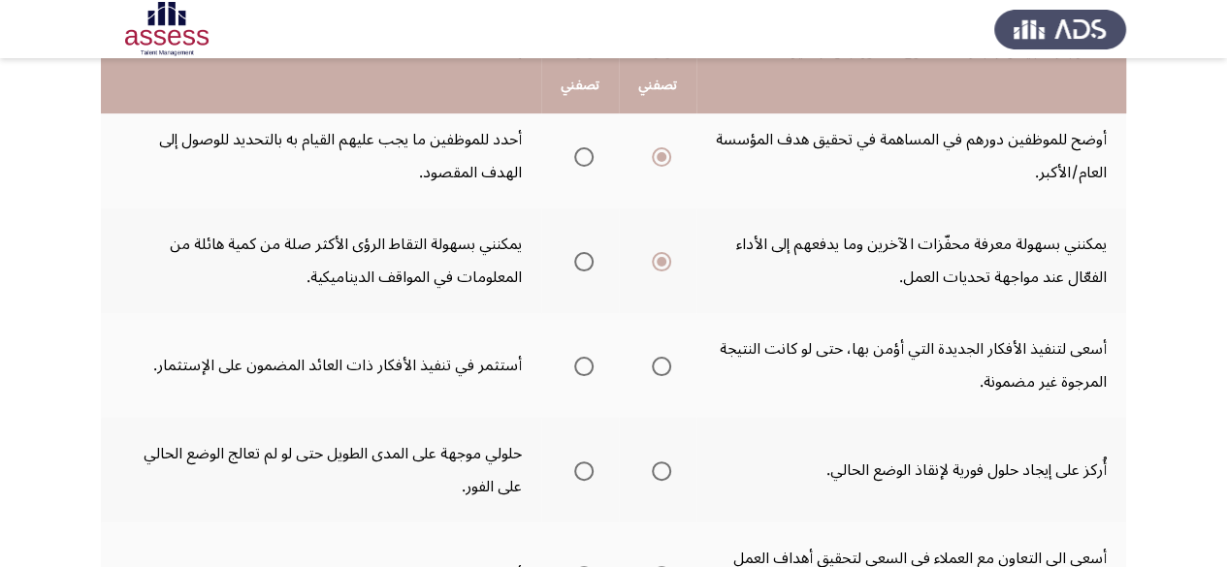
click at [585, 364] on span "Select an option" at bounding box center [583, 366] width 19 height 19
click at [585, 364] on input "Select an option" at bounding box center [583, 366] width 19 height 19
click at [1040, 523] on td "أسعى الي التعاون مع العملاء في السعي لتحقيق أهداف العمل المشتركة." at bounding box center [911, 575] width 430 height 105
click at [669, 466] on span "Select an option" at bounding box center [661, 471] width 19 height 19
click at [669, 466] on input "Select an option" at bounding box center [661, 471] width 19 height 19
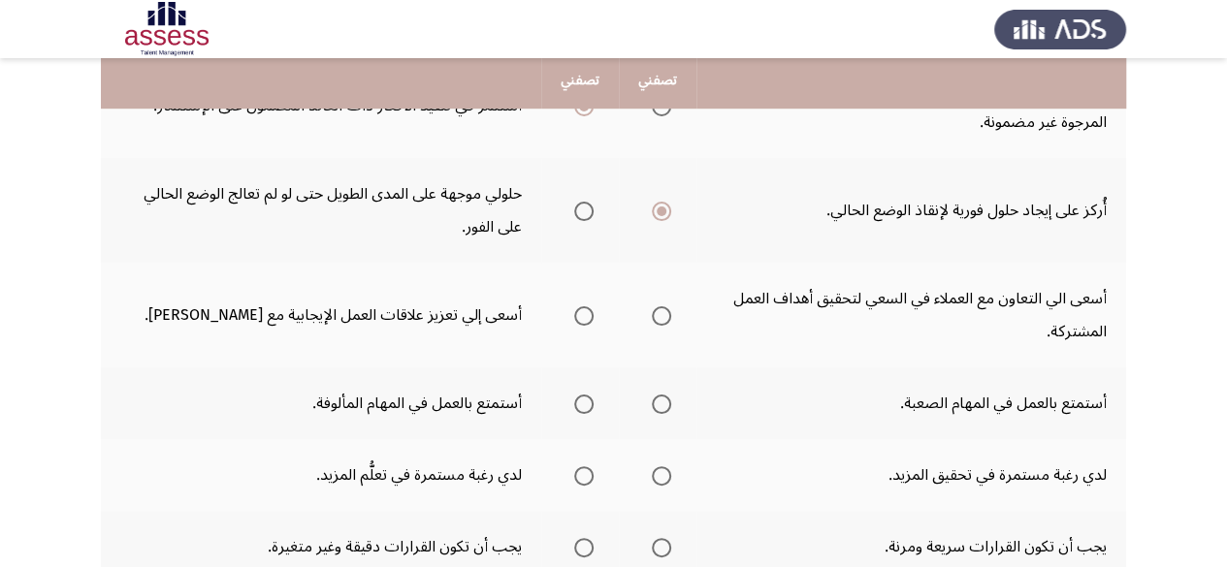
scroll to position [586, 0]
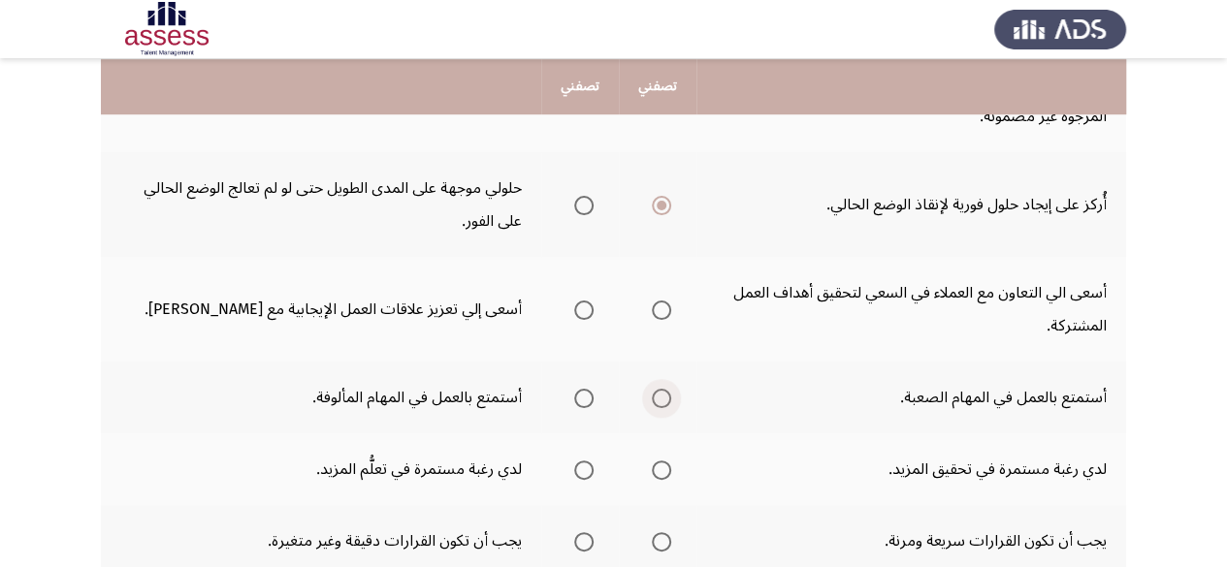
click at [661, 396] on span "Select an option" at bounding box center [661, 398] width 19 height 19
click at [661, 396] on input "Select an option" at bounding box center [661, 398] width 19 height 19
click at [665, 311] on span "Select an option" at bounding box center [661, 310] width 19 height 19
click at [665, 311] on input "Select an option" at bounding box center [661, 310] width 19 height 19
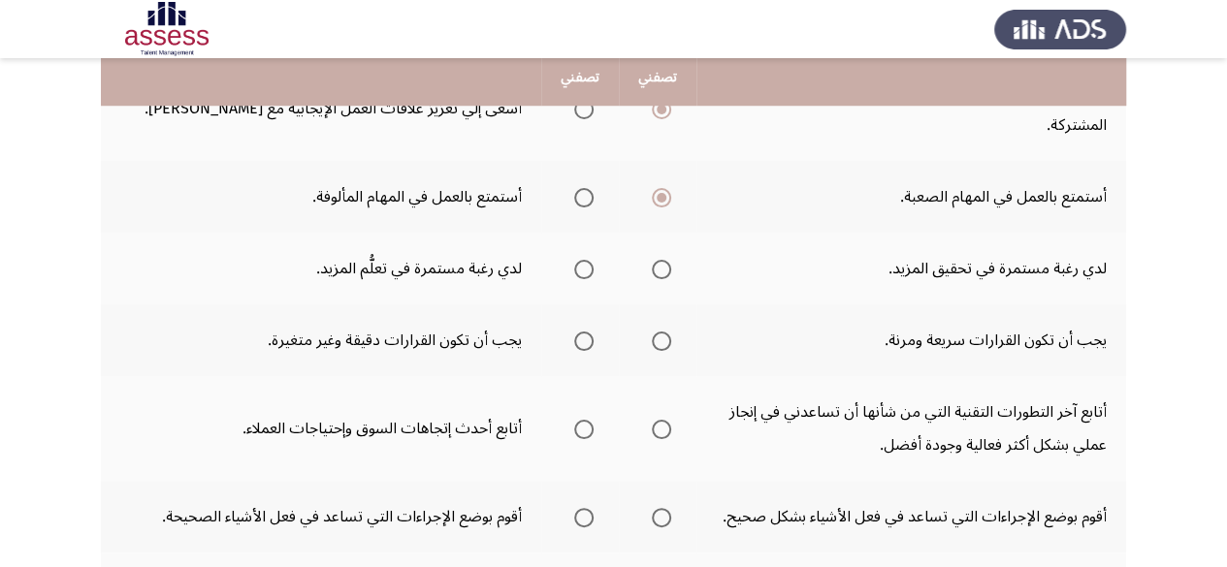
scroll to position [788, 0]
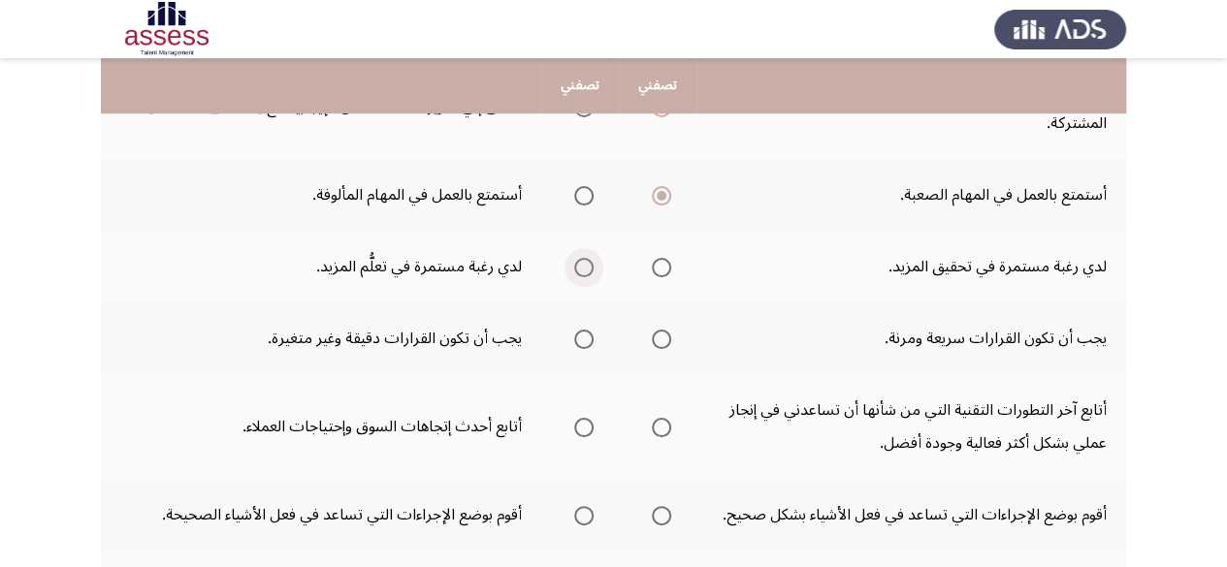
click at [582, 269] on span "Select an option" at bounding box center [583, 267] width 19 height 19
click at [582, 269] on input "Select an option" at bounding box center [583, 267] width 19 height 19
click at [658, 429] on span "Select an option" at bounding box center [661, 427] width 19 height 19
click at [658, 429] on input "Select an option" at bounding box center [661, 427] width 19 height 19
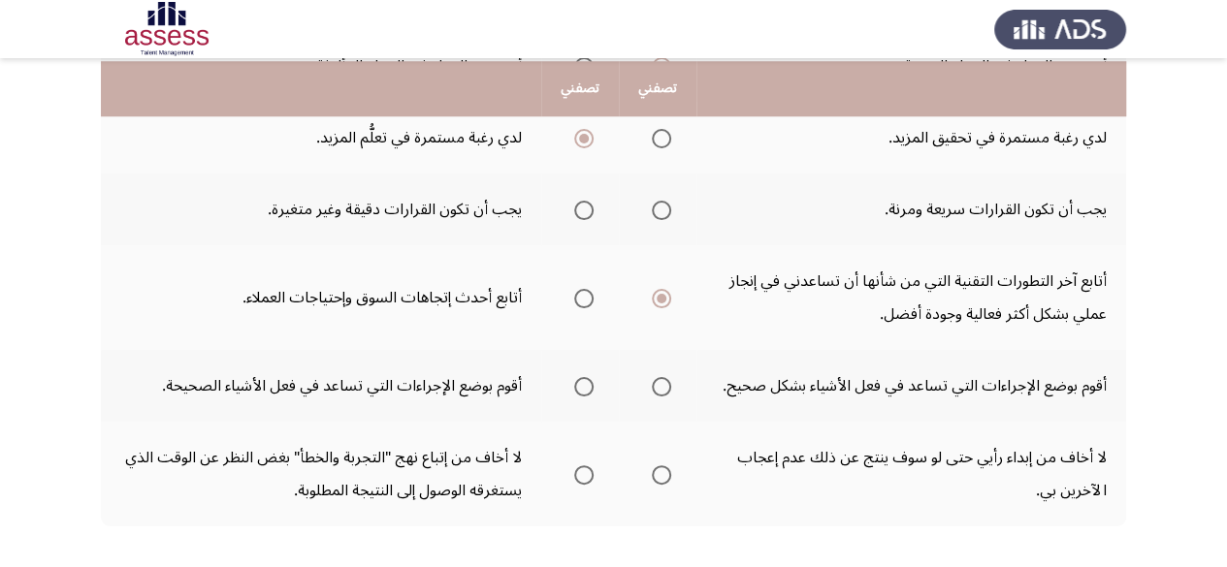
scroll to position [919, 0]
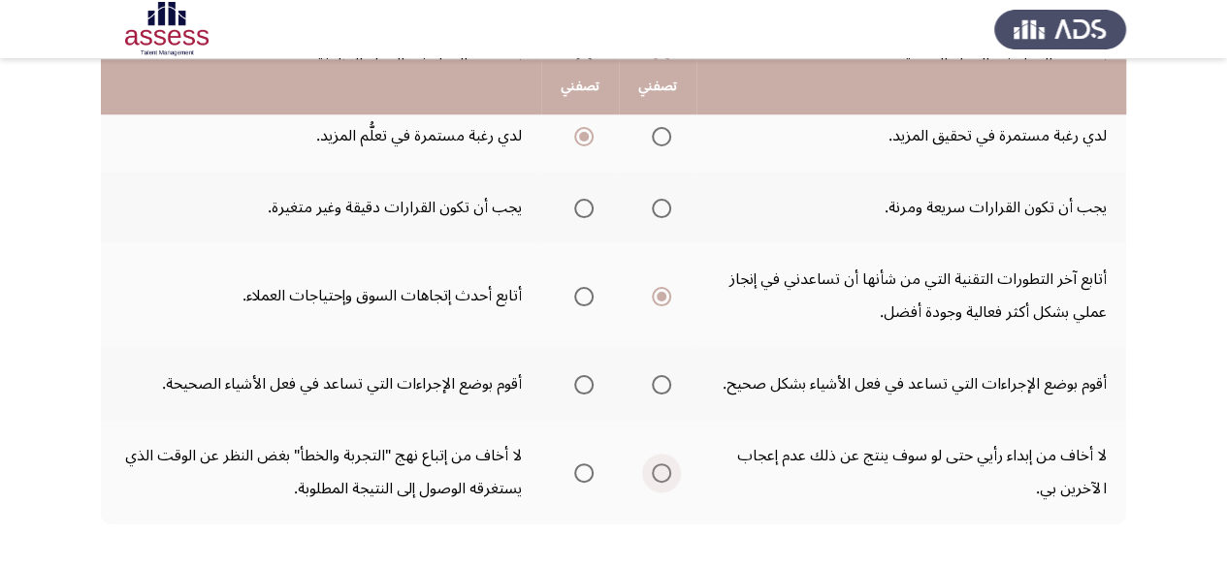
click at [669, 476] on span "Select an option" at bounding box center [661, 473] width 19 height 19
click at [669, 476] on input "Select an option" at bounding box center [661, 473] width 19 height 19
click at [597, 199] on th at bounding box center [580, 208] width 78 height 72
click at [594, 200] on span "Select an option" at bounding box center [583, 208] width 19 height 19
click at [594, 200] on input "Select an option" at bounding box center [583, 208] width 19 height 19
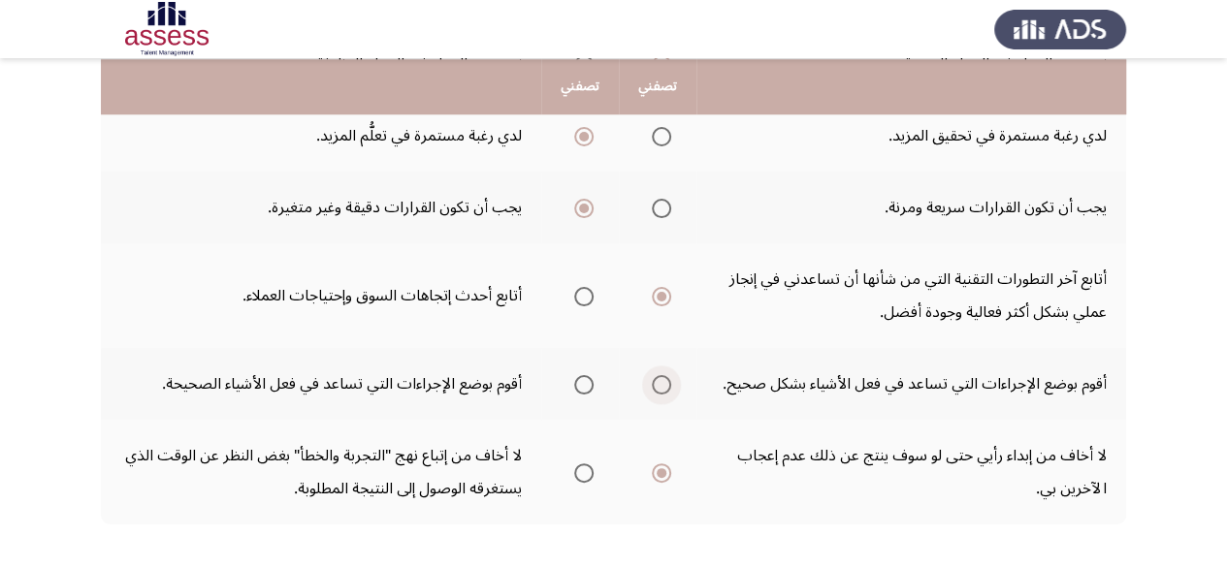
click at [662, 393] on span "Select an option" at bounding box center [661, 384] width 19 height 19
click at [662, 393] on input "Select an option" at bounding box center [661, 384] width 19 height 19
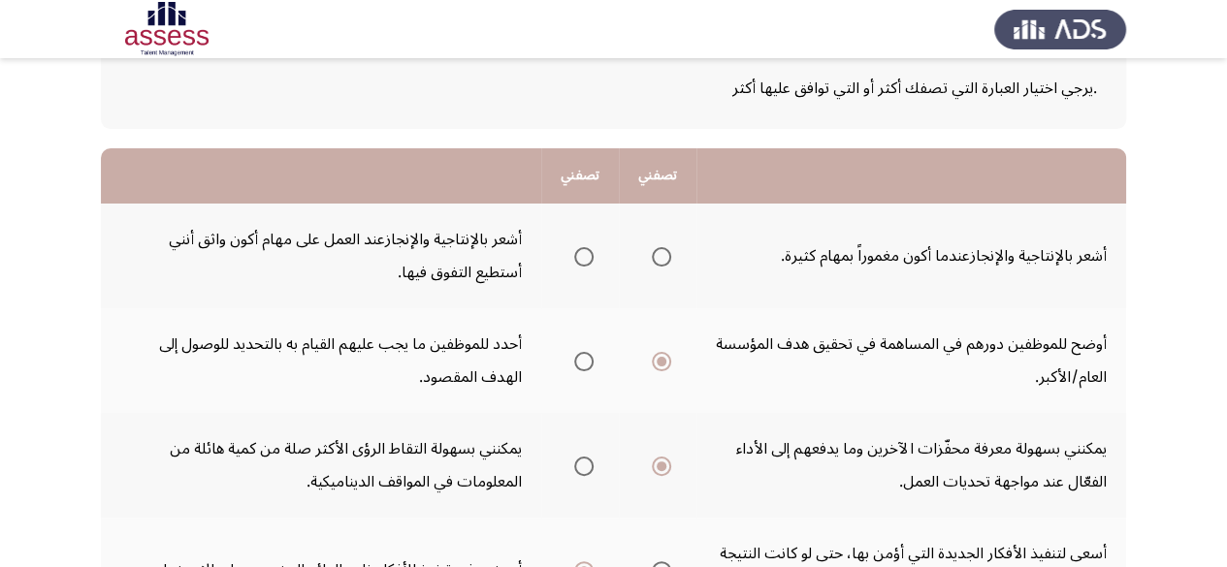
scroll to position [117, 0]
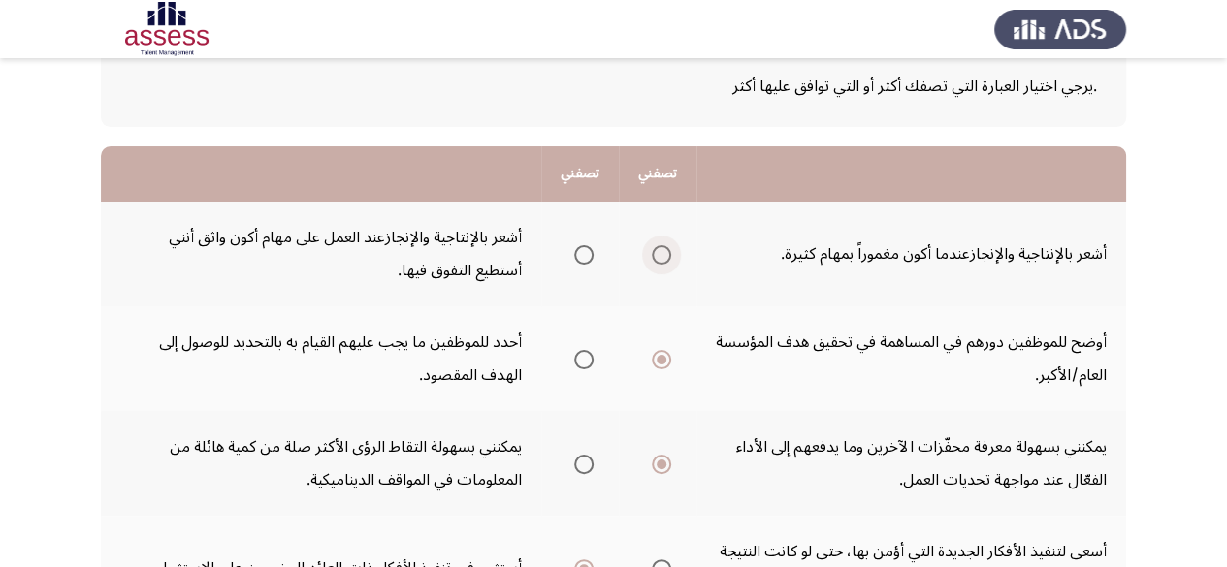
click at [667, 261] on span "Select an option" at bounding box center [661, 254] width 19 height 19
click at [667, 261] on input "Select an option" at bounding box center [661, 254] width 19 height 19
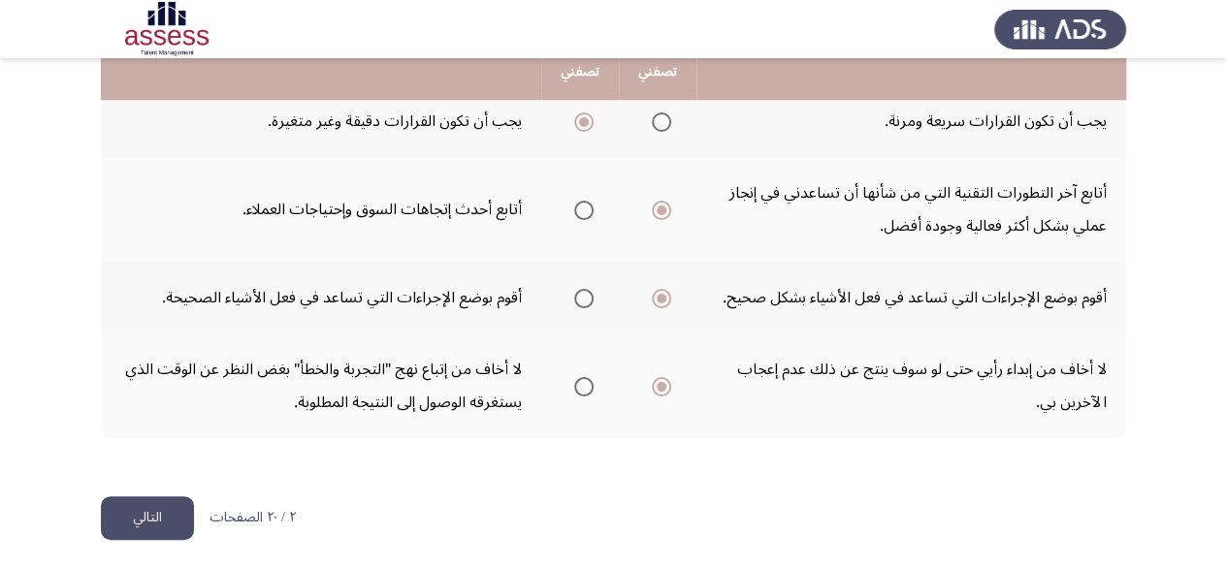
scroll to position [1012, 0]
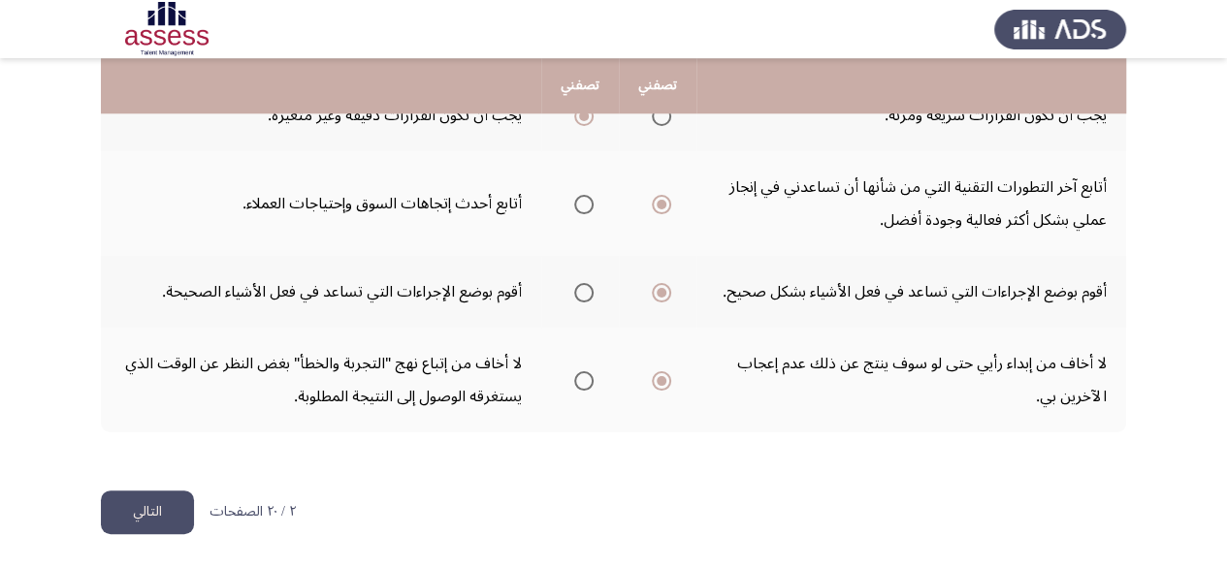
click at [157, 513] on button "التالي" at bounding box center [147, 513] width 93 height 44
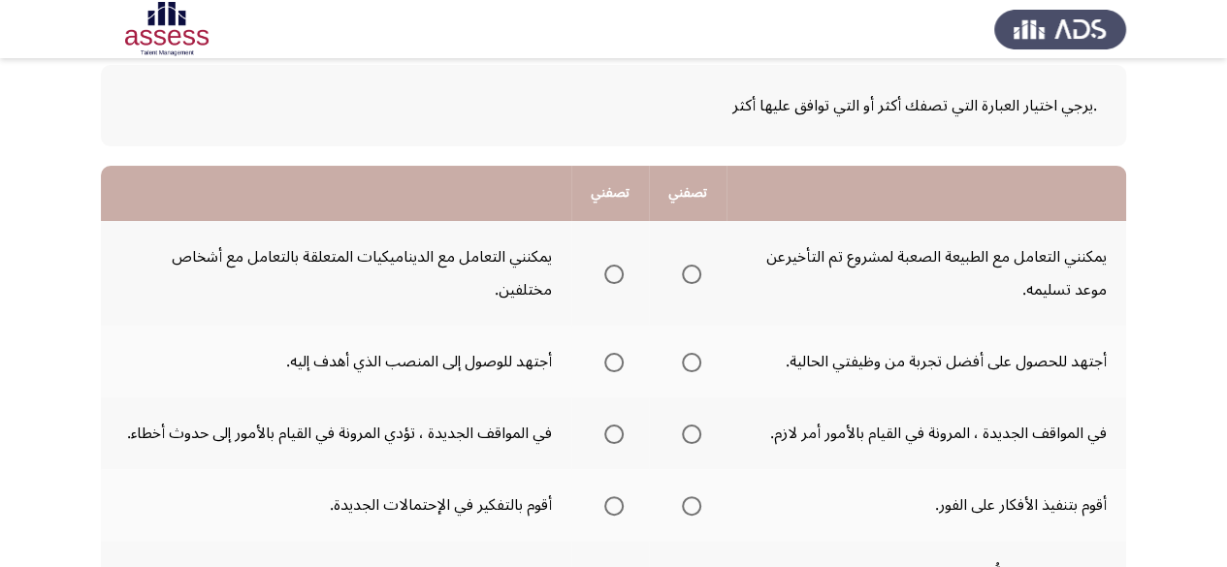
scroll to position [104, 0]
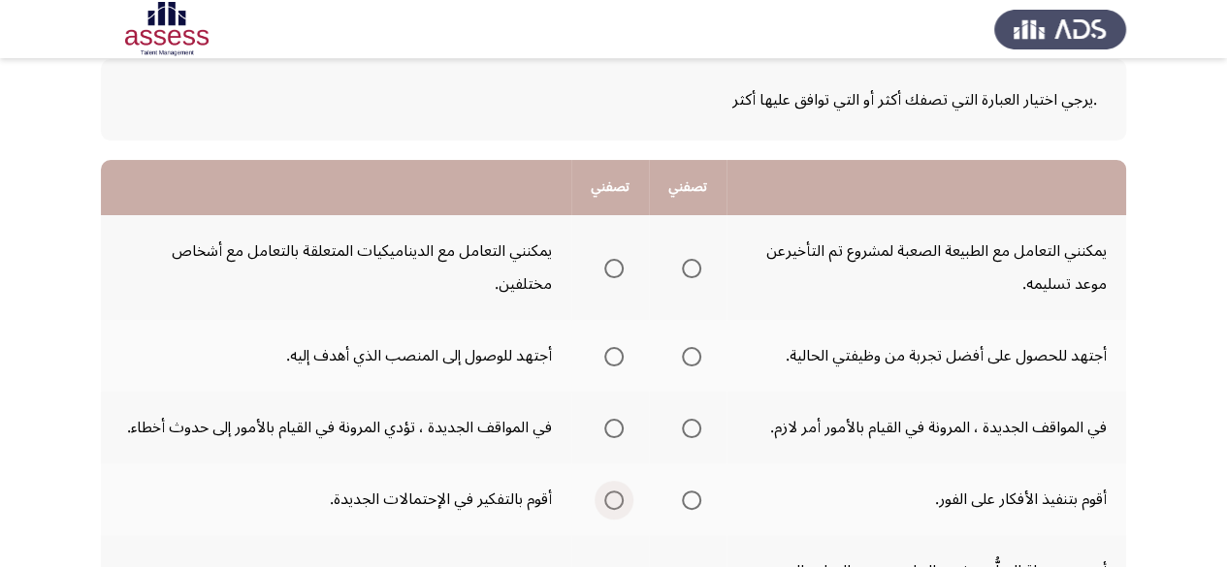
click at [616, 503] on span "Select an option" at bounding box center [613, 500] width 19 height 19
click at [616, 503] on input "Select an option" at bounding box center [613, 500] width 19 height 19
click at [572, 369] on th at bounding box center [610, 356] width 78 height 72
click at [622, 261] on span "Select an option" at bounding box center [613, 268] width 19 height 19
click at [622, 261] on input "Select an option" at bounding box center [613, 268] width 19 height 19
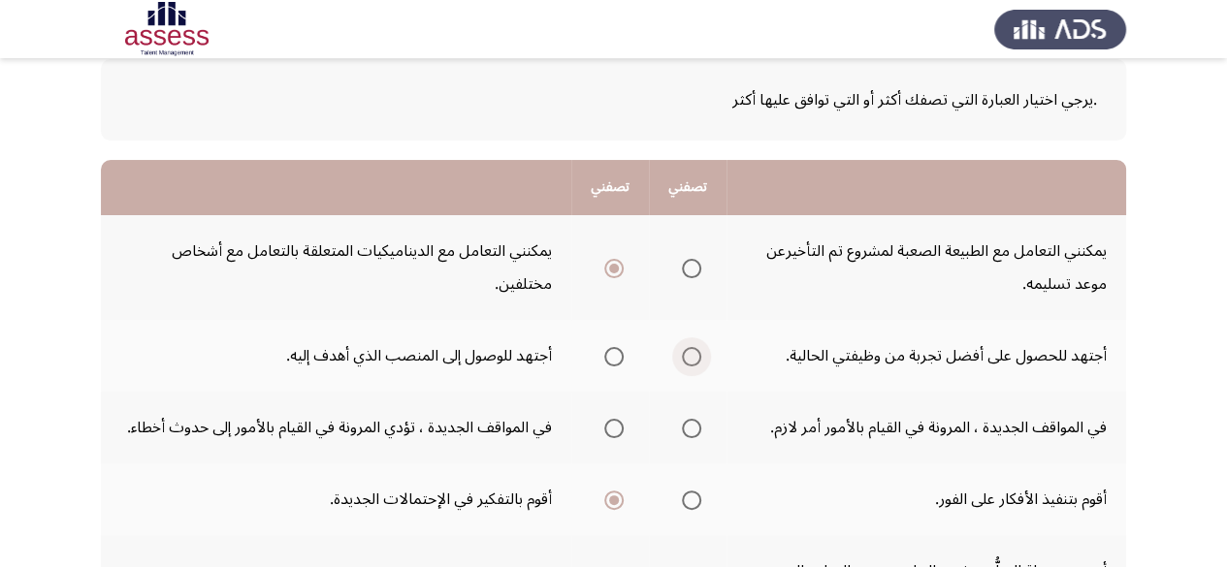
click at [696, 355] on span "Select an option" at bounding box center [691, 356] width 19 height 19
click at [696, 355] on input "Select an option" at bounding box center [691, 356] width 19 height 19
click at [621, 347] on span "Select an option" at bounding box center [613, 356] width 19 height 19
click at [621, 347] on input "Select an option" at bounding box center [613, 356] width 19 height 19
click at [690, 432] on span "Select an option" at bounding box center [691, 428] width 19 height 19
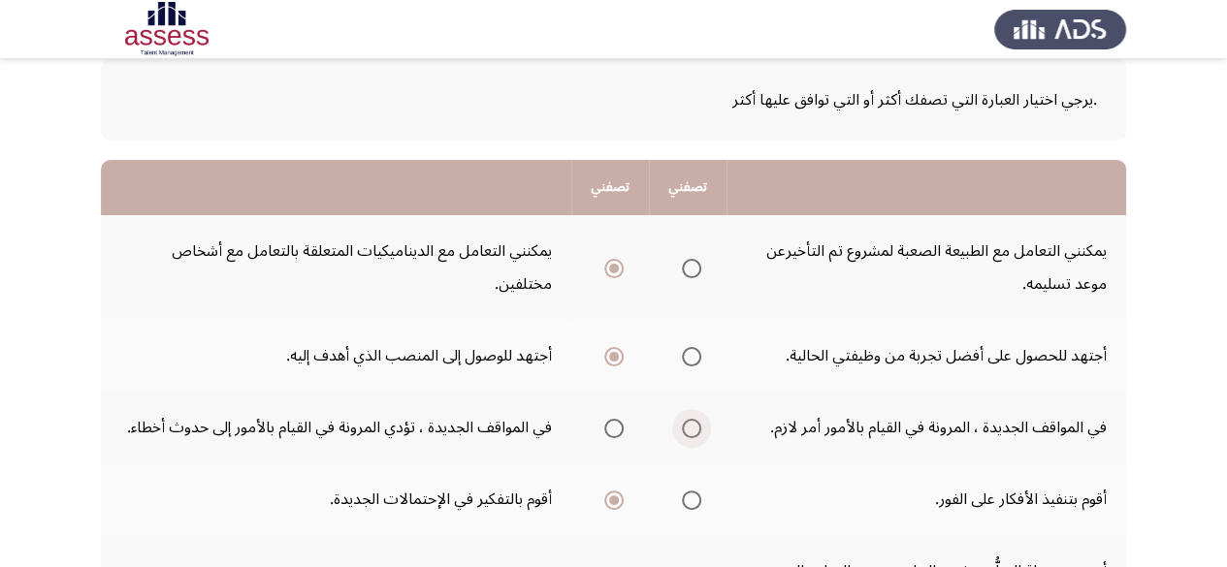
click at [690, 432] on input "Select an option" at bounding box center [691, 428] width 19 height 19
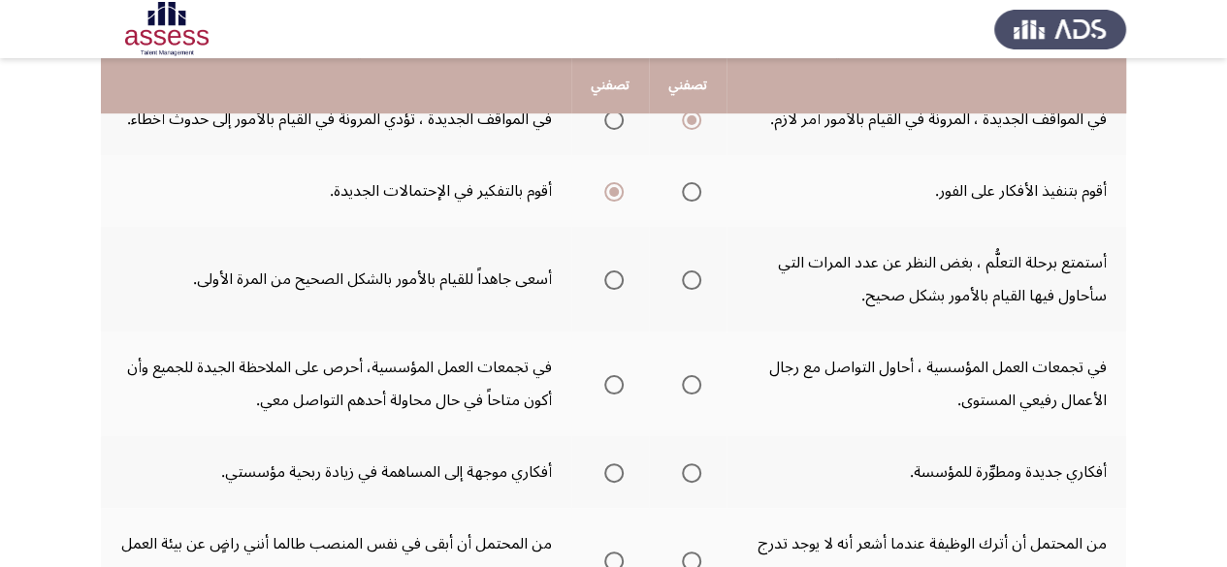
scroll to position [414, 0]
click at [616, 286] on span "Select an option" at bounding box center [613, 278] width 19 height 19
click at [616, 286] on input "Select an option" at bounding box center [613, 278] width 19 height 19
click at [623, 379] on span "Select an option" at bounding box center [613, 382] width 19 height 19
click at [623, 379] on input "Select an option" at bounding box center [613, 382] width 19 height 19
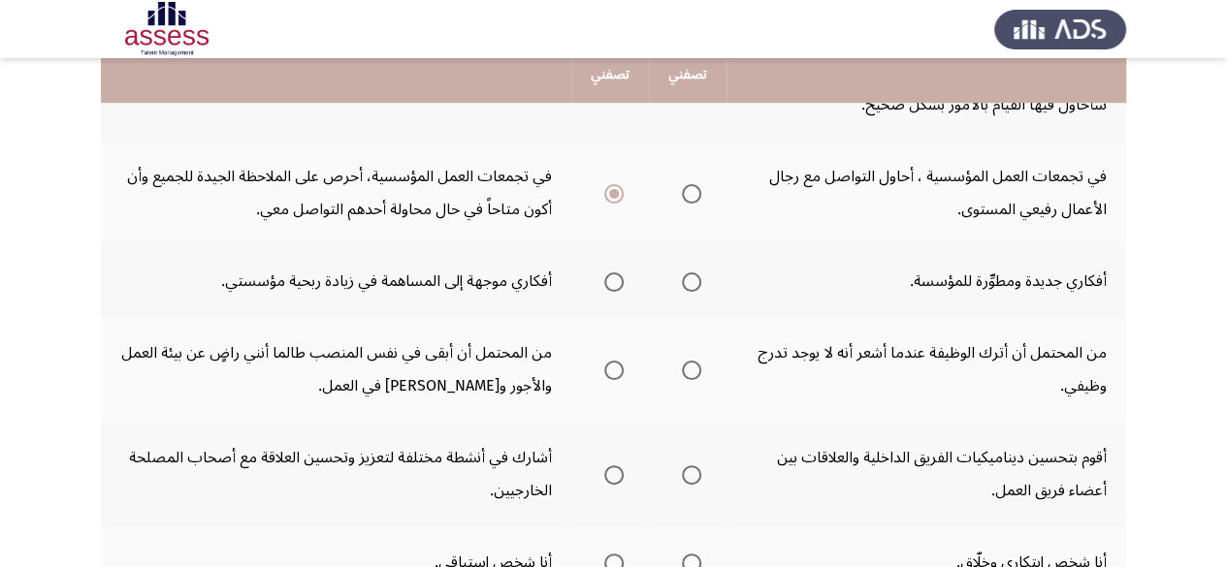
scroll to position [611, 0]
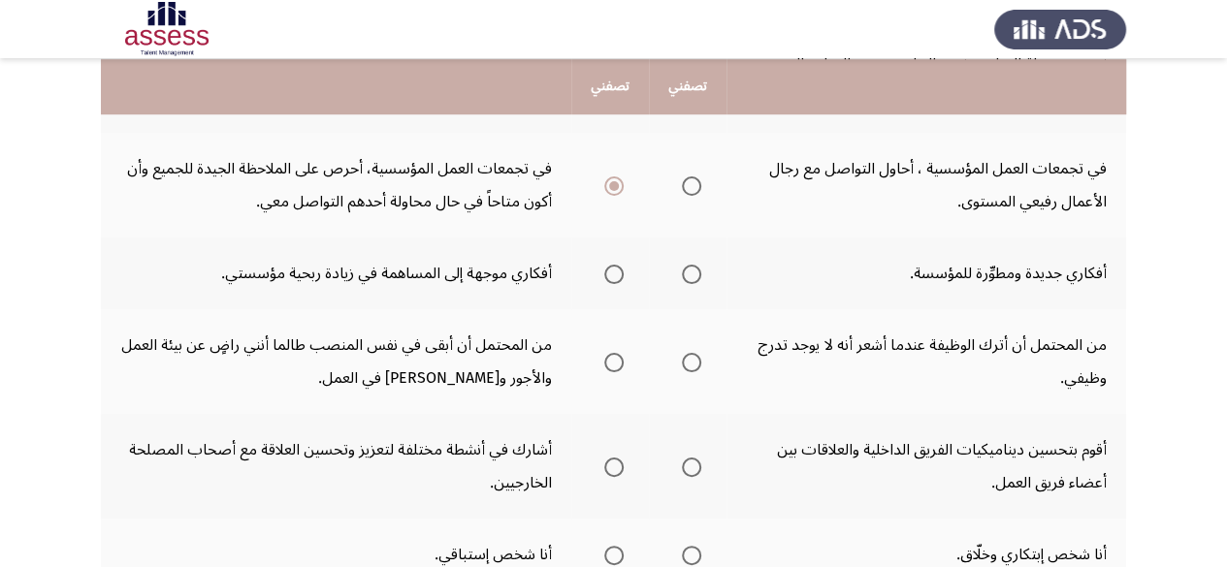
click at [690, 461] on span "Select an option" at bounding box center [691, 467] width 19 height 19
click at [690, 461] on input "Select an option" at bounding box center [691, 467] width 19 height 19
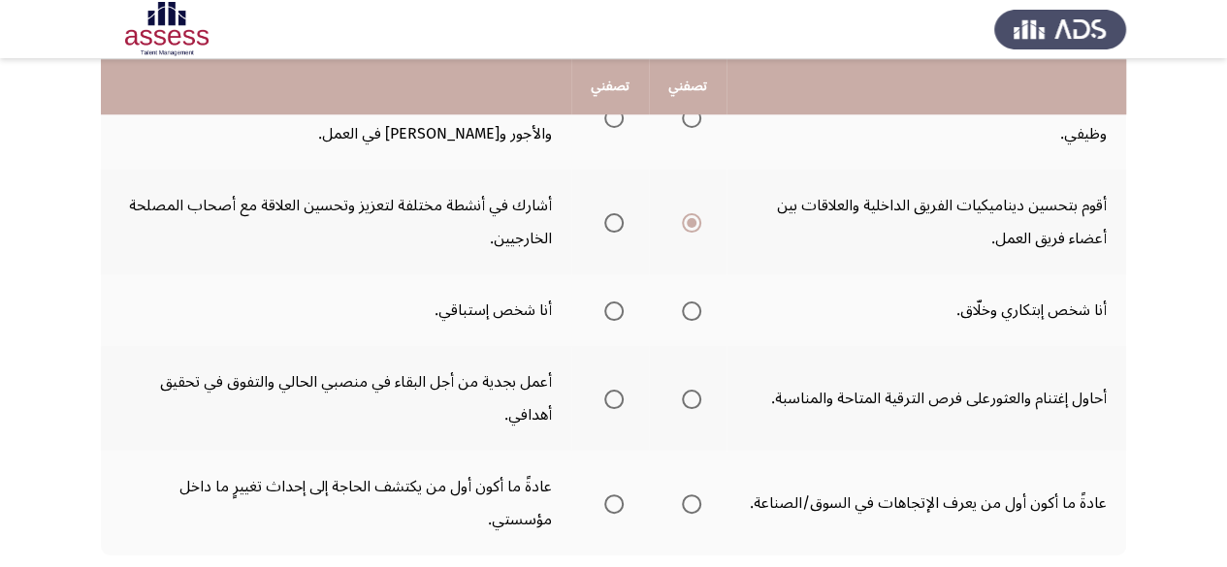
scroll to position [857, 0]
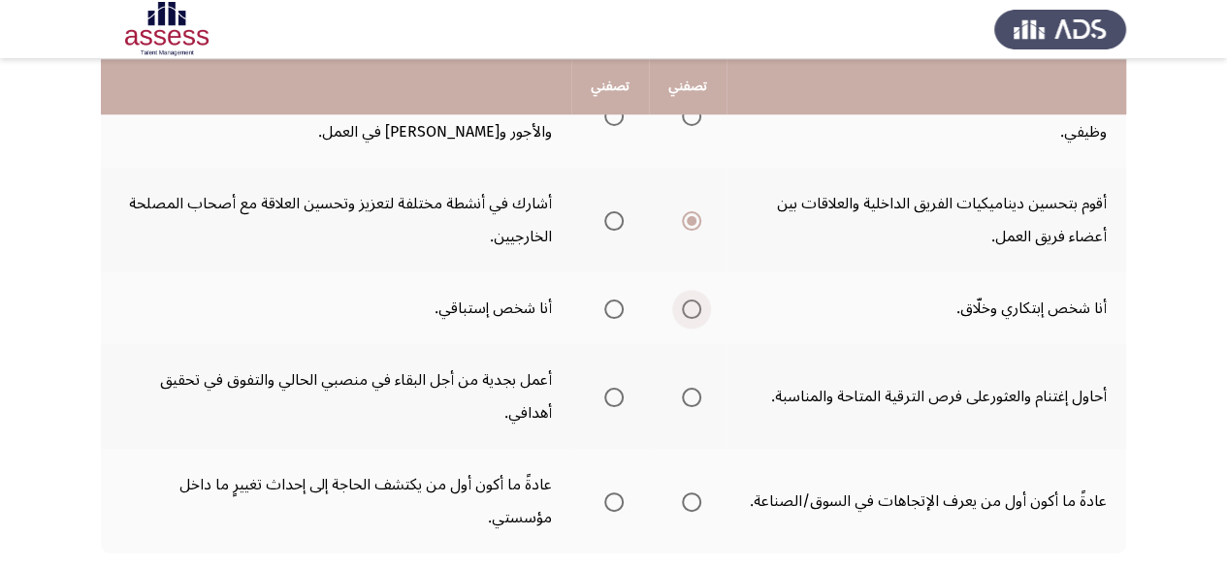
click at [690, 311] on span "Select an option" at bounding box center [691, 309] width 19 height 19
click at [690, 311] on input "Select an option" at bounding box center [691, 309] width 19 height 19
click at [695, 387] on mat-radio-button "Select an option" at bounding box center [687, 397] width 27 height 20
click at [695, 395] on span "Select an option" at bounding box center [691, 397] width 19 height 19
click at [695, 395] on input "Select an option" at bounding box center [691, 397] width 19 height 19
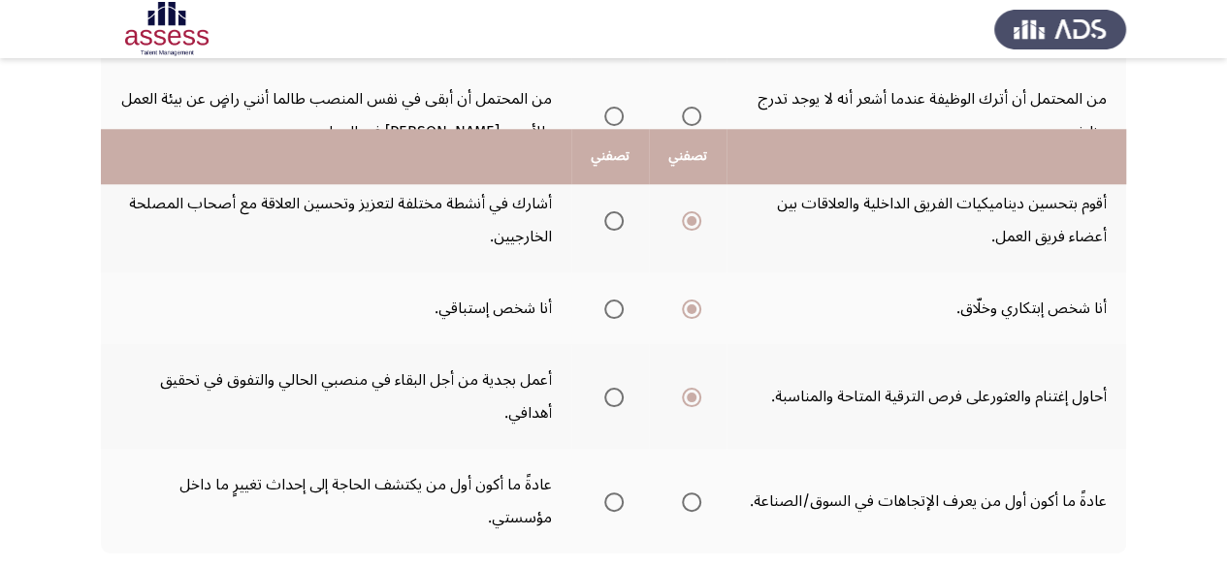
scroll to position [979, 0]
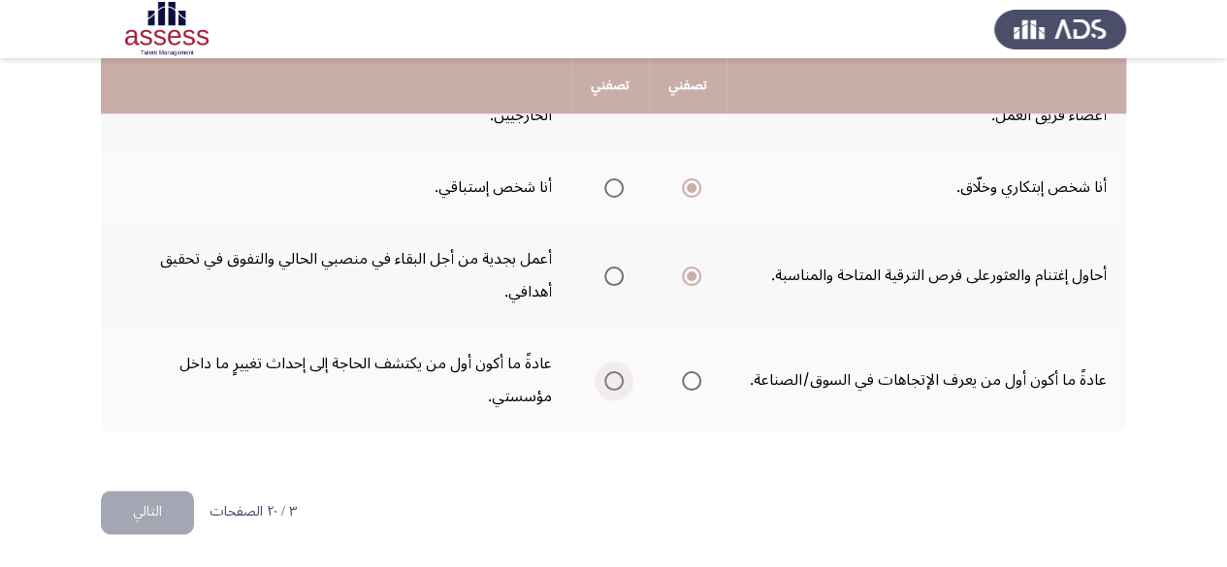
click at [615, 381] on span "Select an option" at bounding box center [613, 380] width 19 height 19
click at [615, 381] on input "Select an option" at bounding box center [613, 380] width 19 height 19
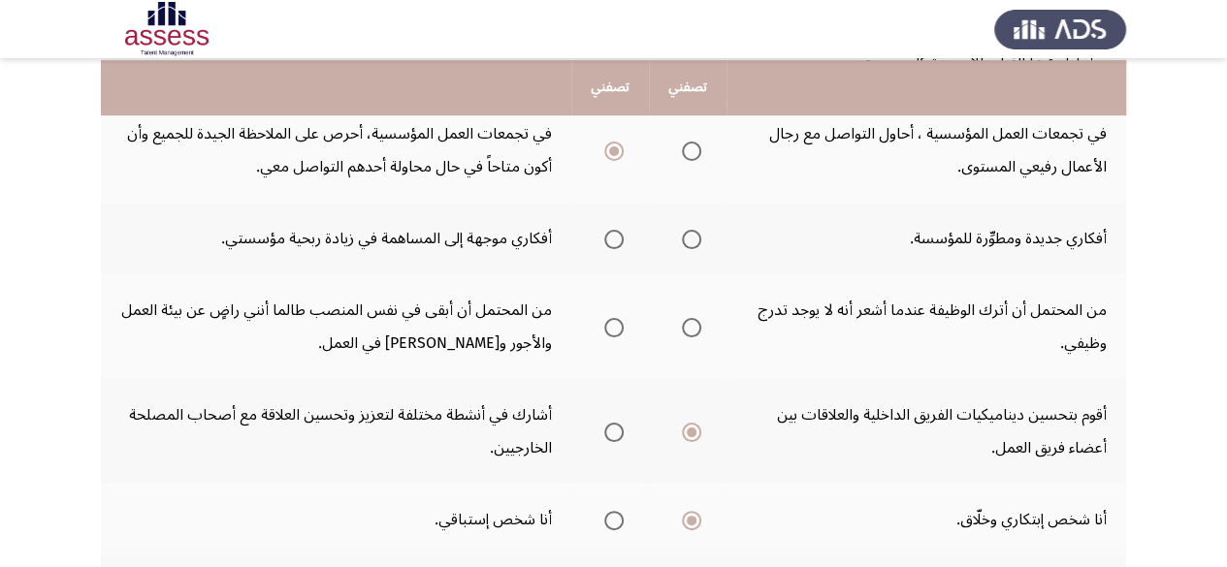
scroll to position [644, 0]
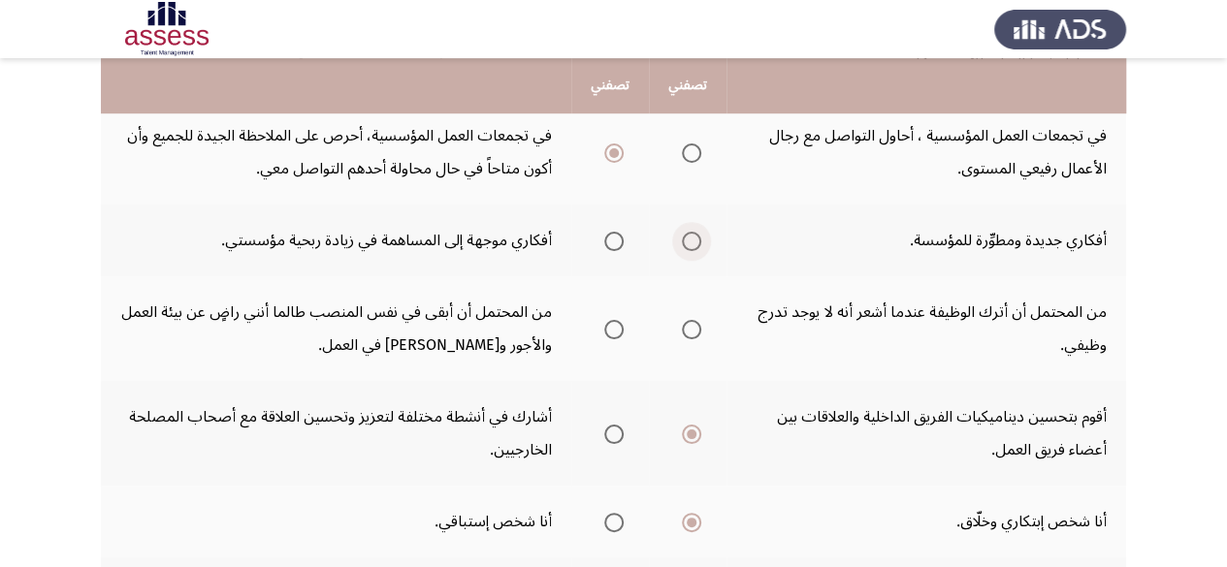
click at [696, 249] on span "Select an option" at bounding box center [691, 241] width 19 height 19
click at [696, 249] on input "Select an option" at bounding box center [691, 241] width 19 height 19
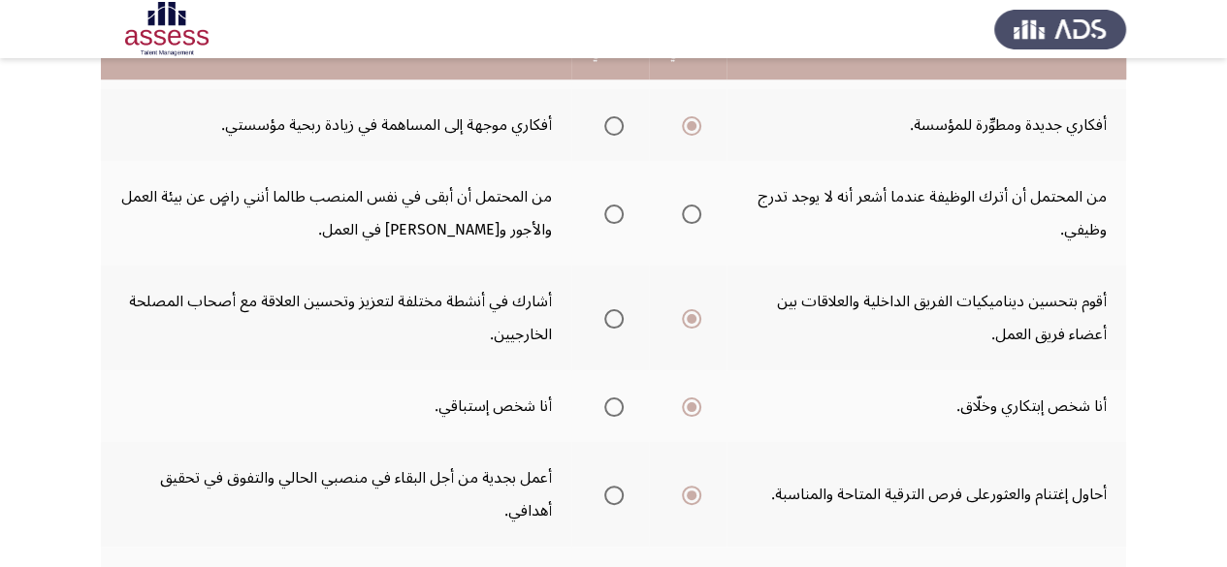
scroll to position [762, 0]
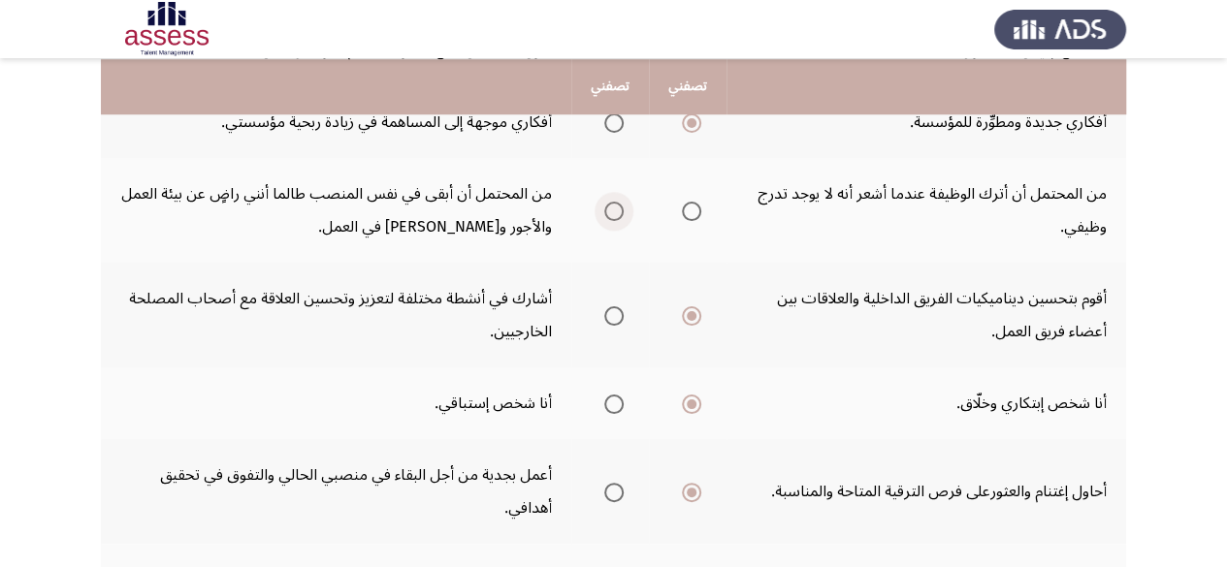
click at [605, 206] on span "Select an option" at bounding box center [613, 211] width 19 height 19
click at [605, 206] on input "Select an option" at bounding box center [613, 211] width 19 height 19
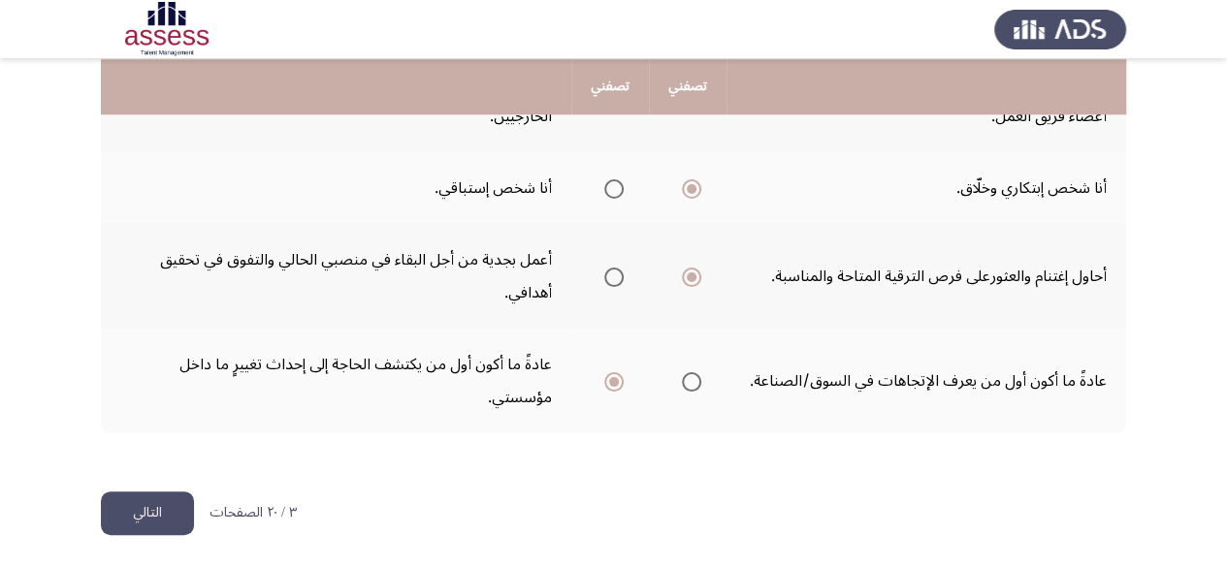
scroll to position [979, 0]
click at [159, 513] on button "التالي" at bounding box center [147, 513] width 93 height 44
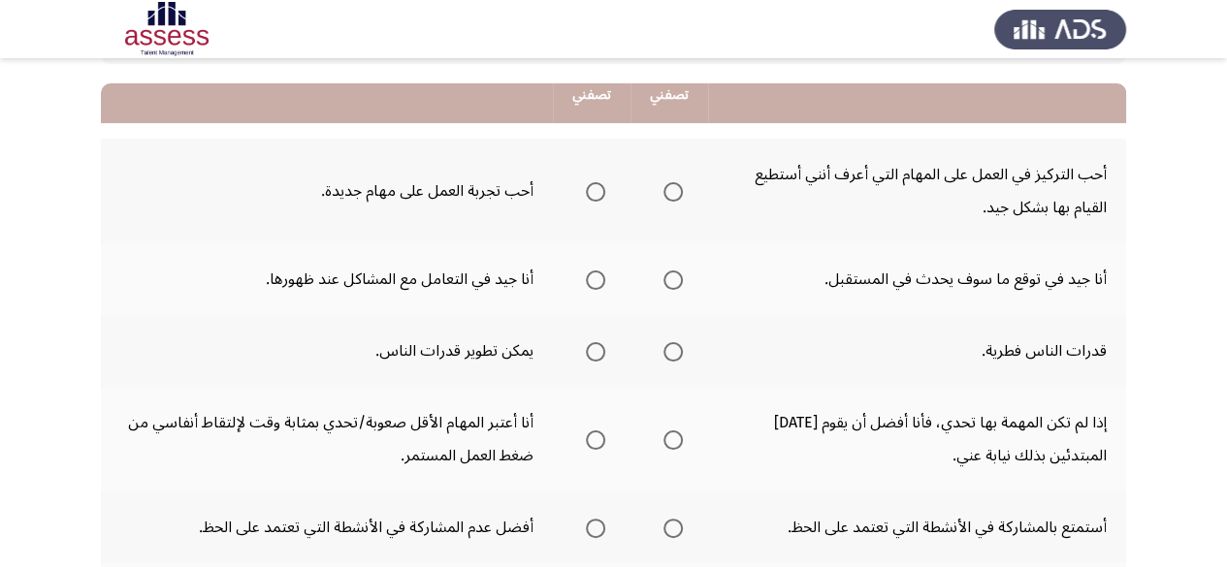
scroll to position [194, 0]
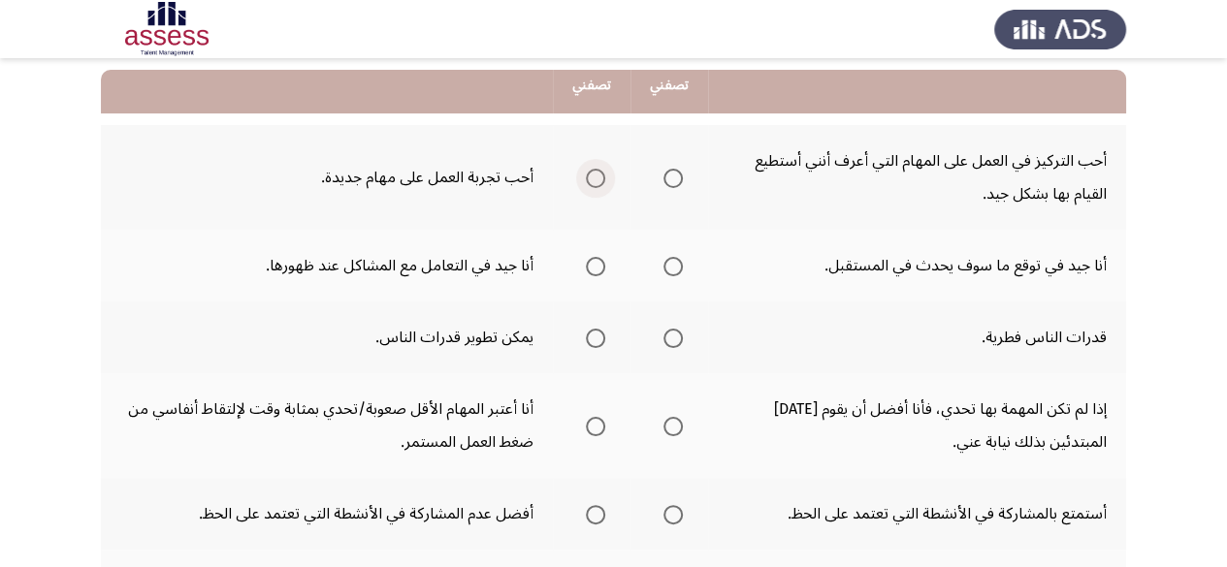
click at [588, 183] on span "Select an option" at bounding box center [595, 178] width 19 height 19
click at [588, 183] on input "Select an option" at bounding box center [595, 178] width 19 height 19
click at [605, 339] on span "Select an option" at bounding box center [595, 338] width 19 height 19
click at [605, 339] on input "Select an option" at bounding box center [595, 338] width 19 height 19
click at [678, 271] on span "Select an option" at bounding box center [672, 266] width 19 height 19
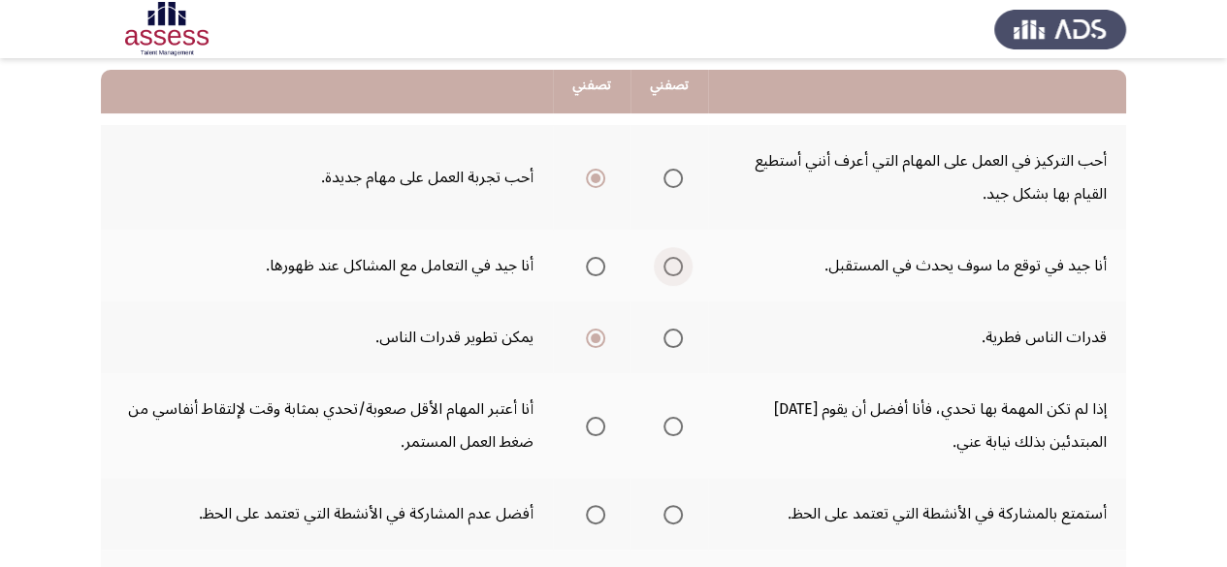
click at [678, 271] on input "Select an option" at bounding box center [672, 266] width 19 height 19
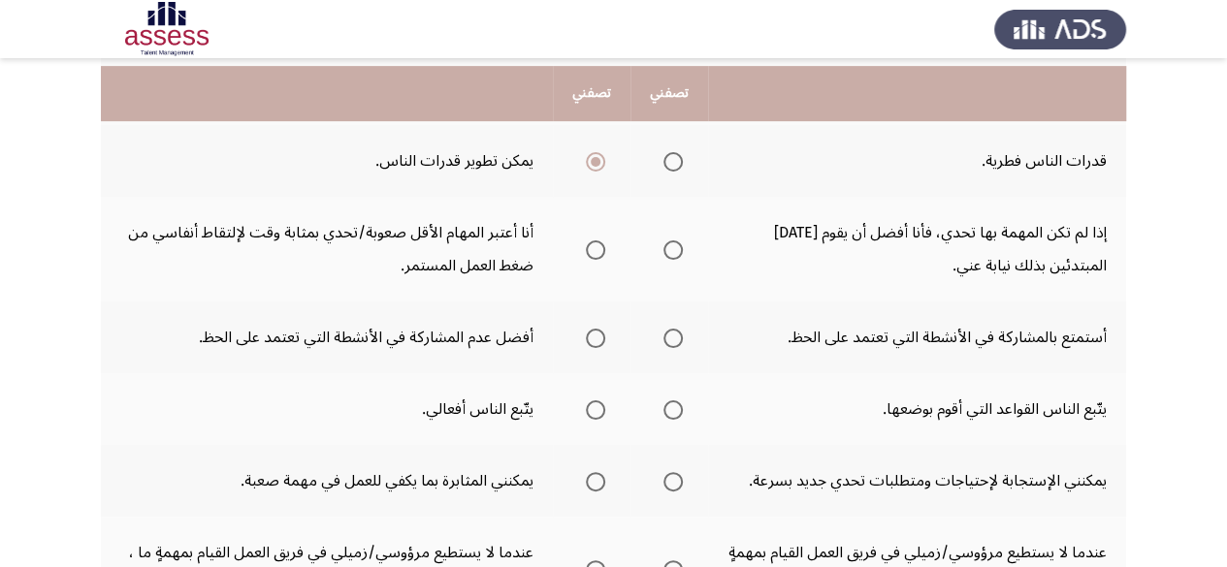
scroll to position [380, 0]
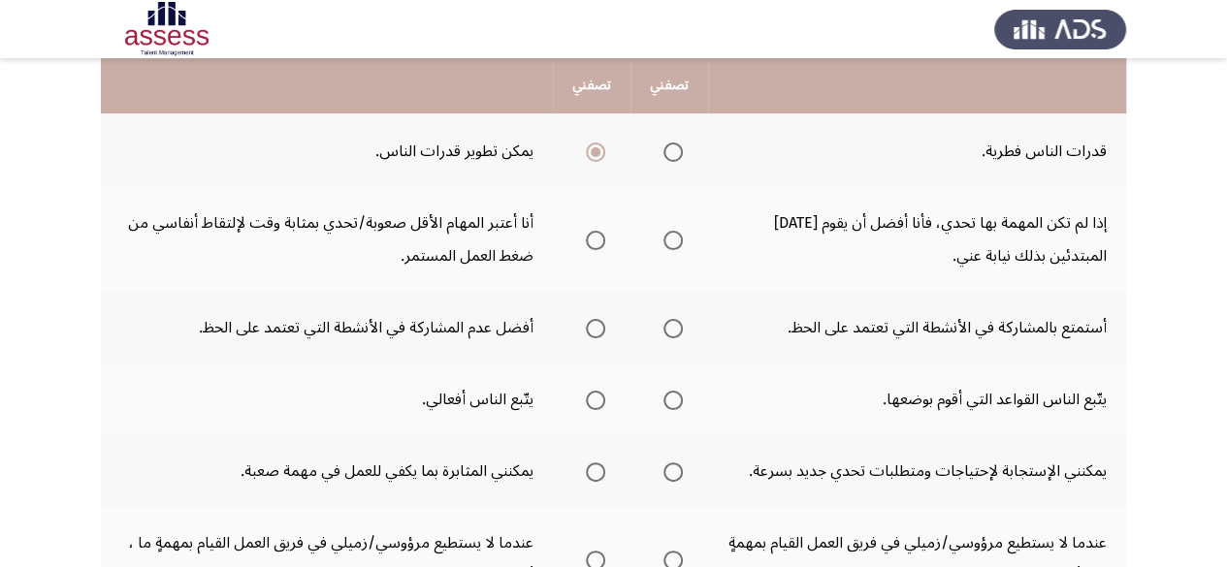
click at [592, 246] on span "Select an option" at bounding box center [595, 240] width 19 height 19
click at [592, 246] on input "Select an option" at bounding box center [595, 240] width 19 height 19
click at [601, 337] on span "Select an option" at bounding box center [595, 328] width 19 height 19
click at [601, 337] on input "Select an option" at bounding box center [595, 328] width 19 height 19
click at [669, 398] on span "Select an option" at bounding box center [672, 400] width 19 height 19
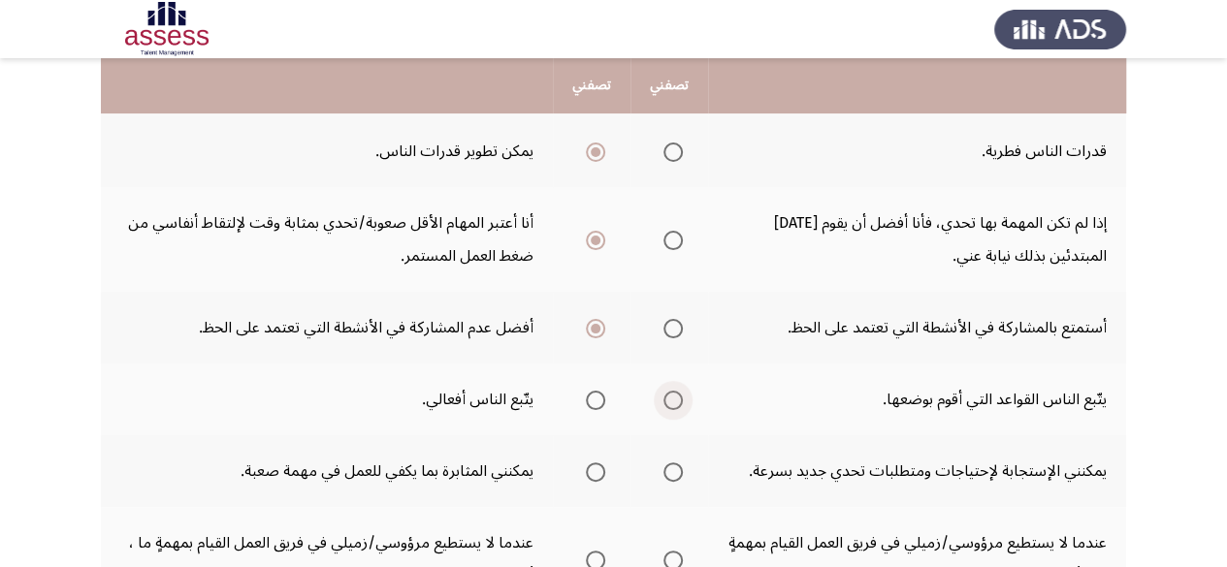
click at [669, 398] on input "Select an option" at bounding box center [672, 400] width 19 height 19
click at [685, 464] on th at bounding box center [669, 471] width 78 height 72
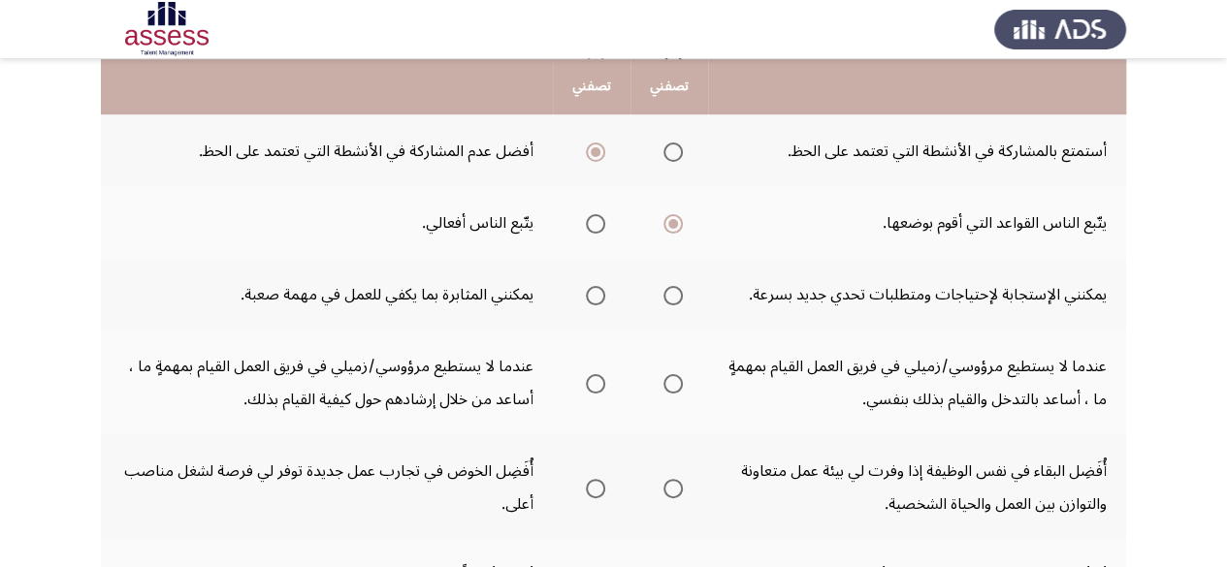
scroll to position [559, 0]
click at [586, 297] on label "Select an option" at bounding box center [591, 293] width 27 height 19
click at [586, 297] on input "Select an option" at bounding box center [595, 293] width 19 height 19
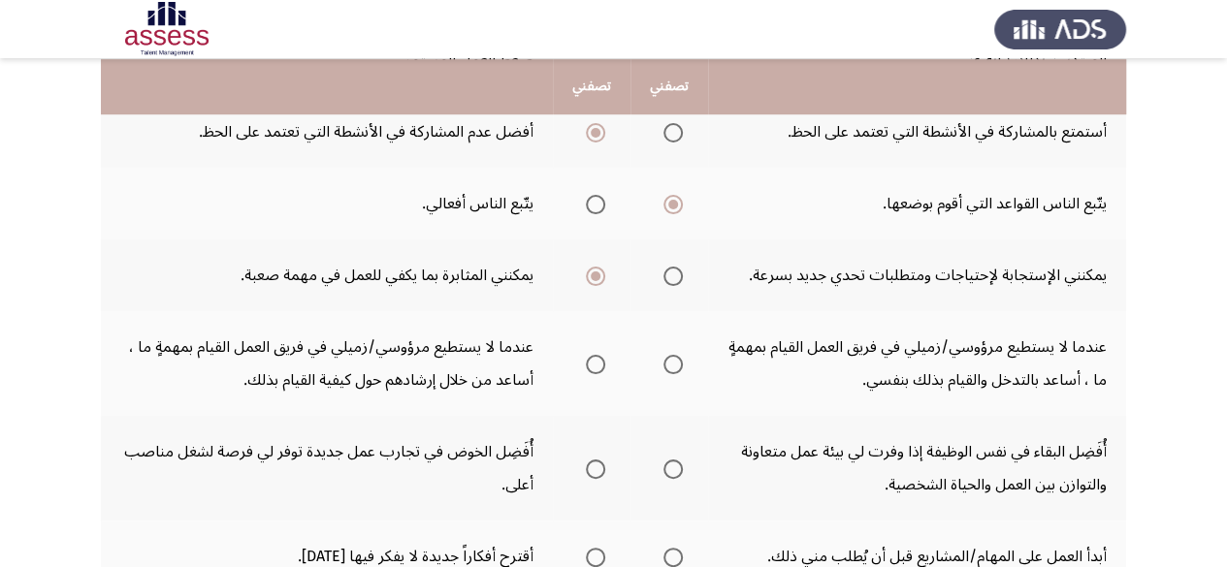
scroll to position [580, 0]
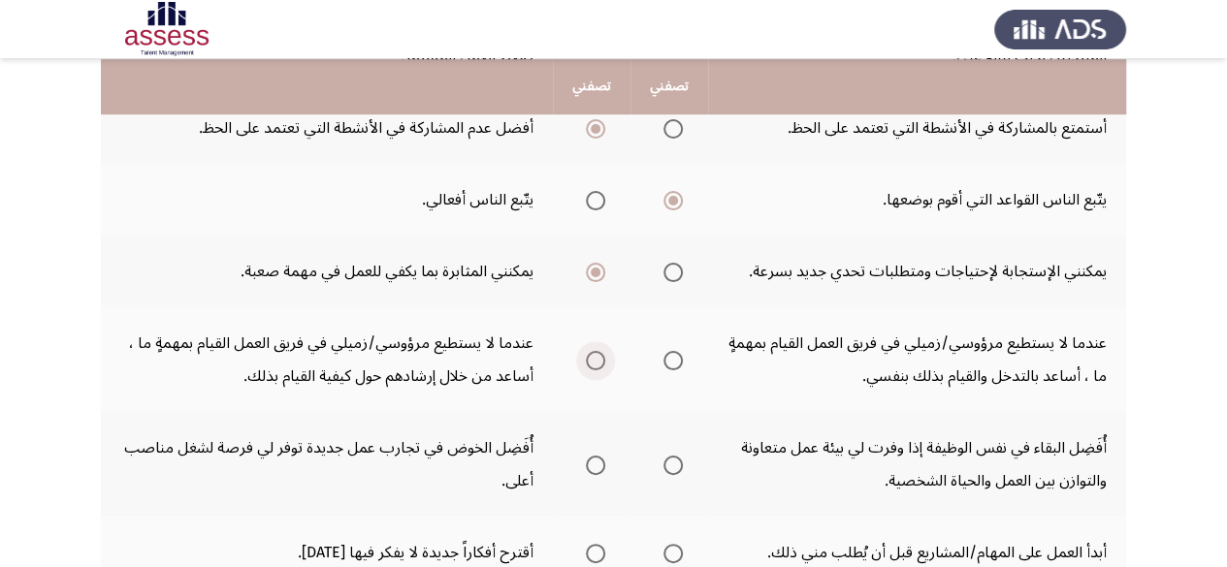
click at [592, 358] on span "Select an option" at bounding box center [595, 360] width 19 height 19
click at [592, 358] on input "Select an option" at bounding box center [595, 360] width 19 height 19
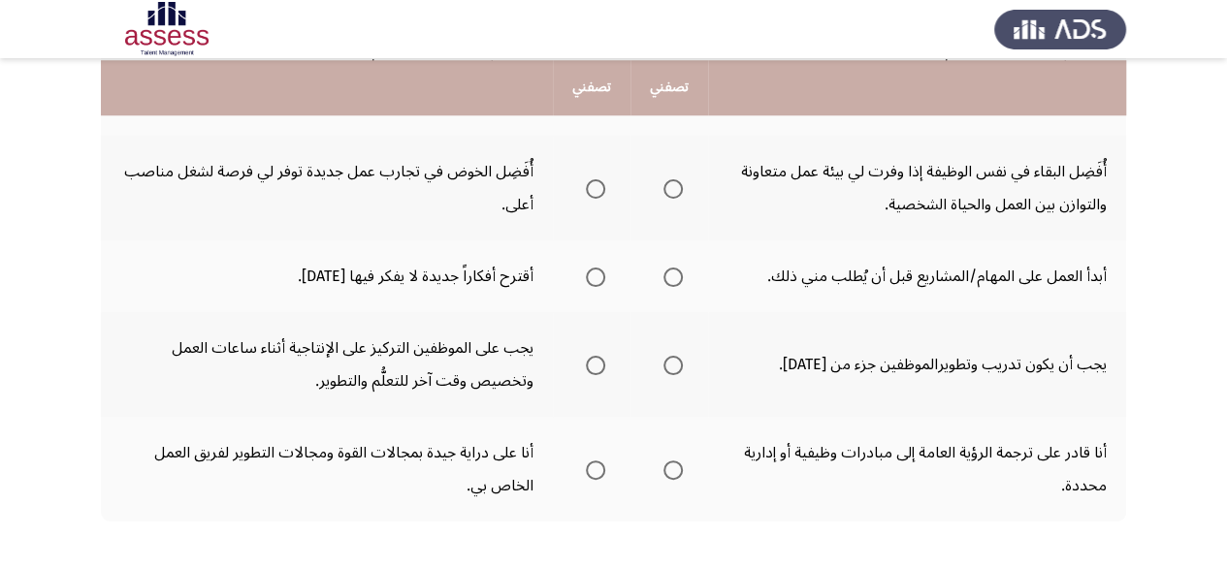
scroll to position [865, 0]
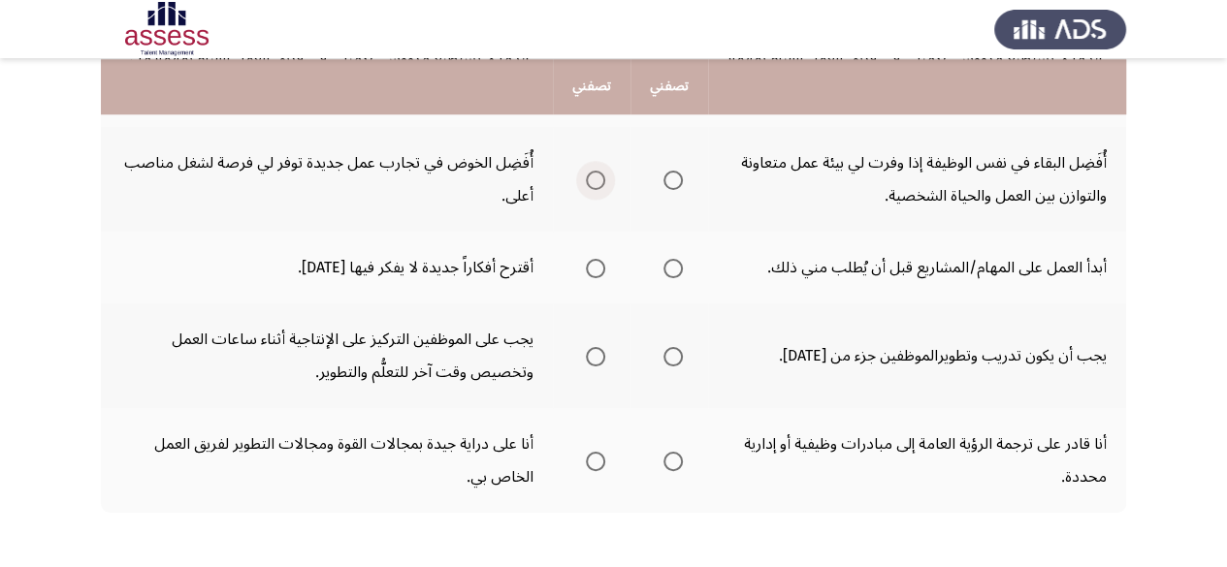
click at [593, 177] on span "Select an option" at bounding box center [595, 180] width 19 height 19
click at [593, 177] on input "Select an option" at bounding box center [595, 180] width 19 height 19
click at [599, 270] on span "Select an option" at bounding box center [595, 268] width 19 height 19
click at [599, 270] on input "Select an option" at bounding box center [595, 268] width 19 height 19
click at [675, 352] on span "Select an option" at bounding box center [672, 356] width 19 height 19
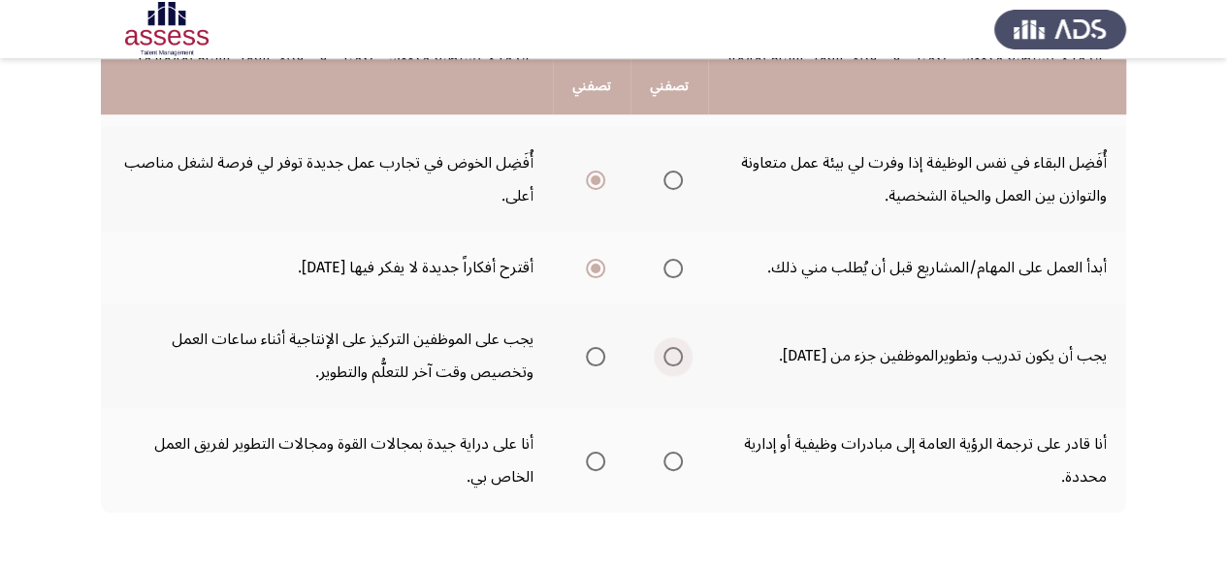
click at [675, 352] on input "Select an option" at bounding box center [672, 356] width 19 height 19
click at [609, 457] on th at bounding box center [592, 460] width 78 height 105
click at [602, 459] on span "Select an option" at bounding box center [595, 461] width 19 height 19
click at [602, 459] on input "Select an option" at bounding box center [595, 461] width 19 height 19
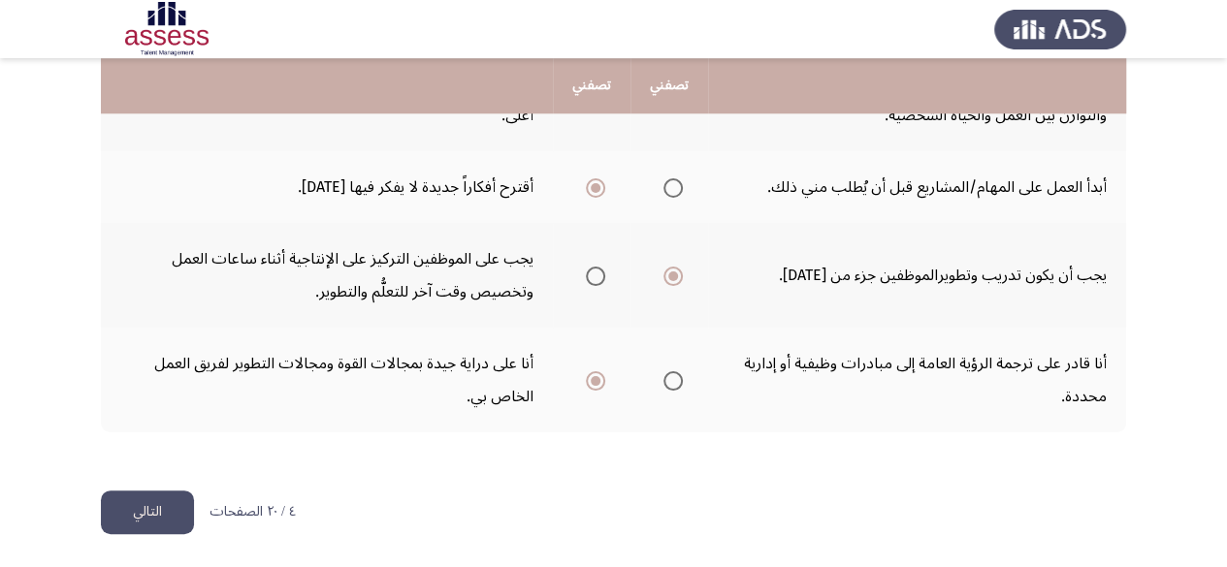
click at [141, 525] on button "التالي" at bounding box center [147, 513] width 93 height 44
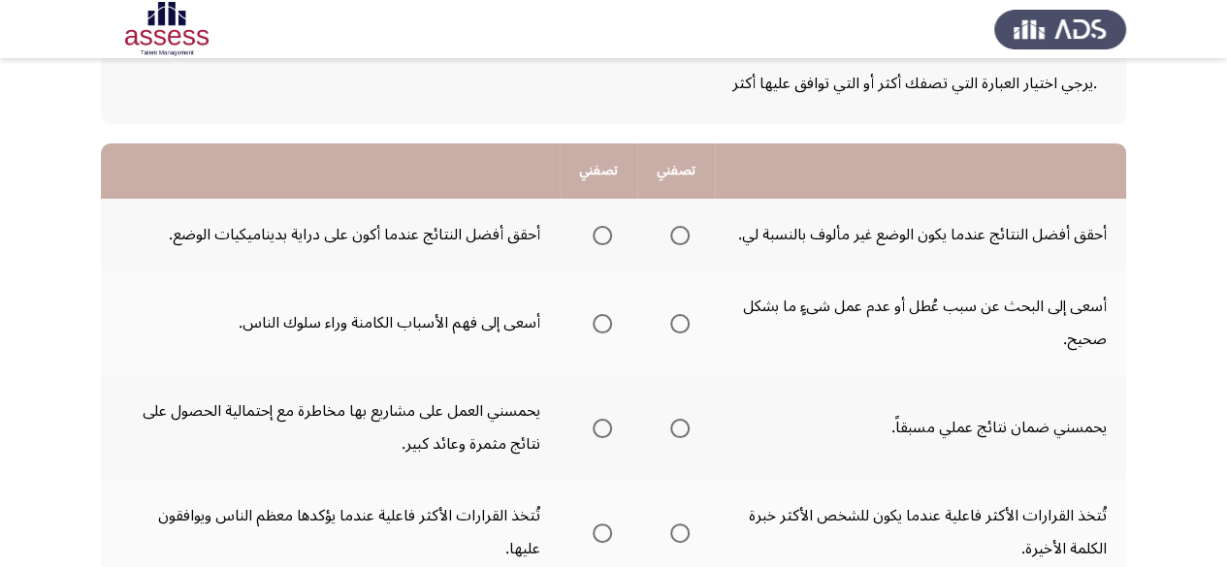
scroll to position [212, 0]
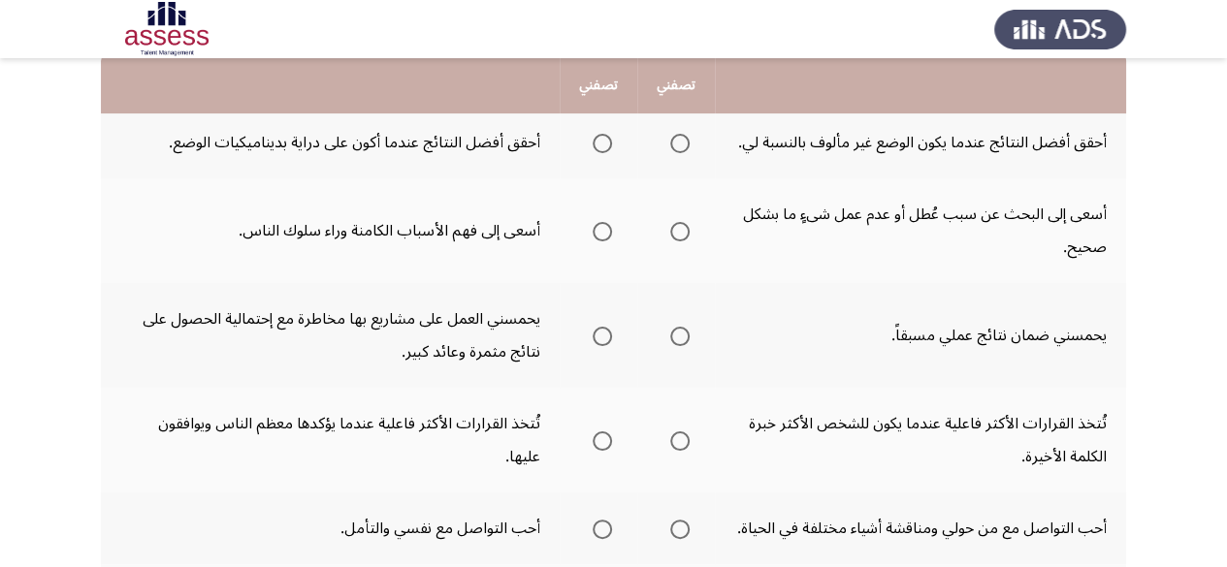
click at [1160, 202] on app-assessment-container "Potentiality Assessment التالي .يرجي اختيار العبارة التي تصفك أكثر أو التي تواف…" at bounding box center [613, 561] width 1227 height 1392
click at [679, 152] on span "Select an option" at bounding box center [679, 143] width 19 height 19
click at [679, 152] on input "Select an option" at bounding box center [679, 143] width 19 height 19
click at [599, 337] on span "Select an option" at bounding box center [602, 336] width 19 height 19
click at [599, 337] on input "Select an option" at bounding box center [602, 336] width 19 height 19
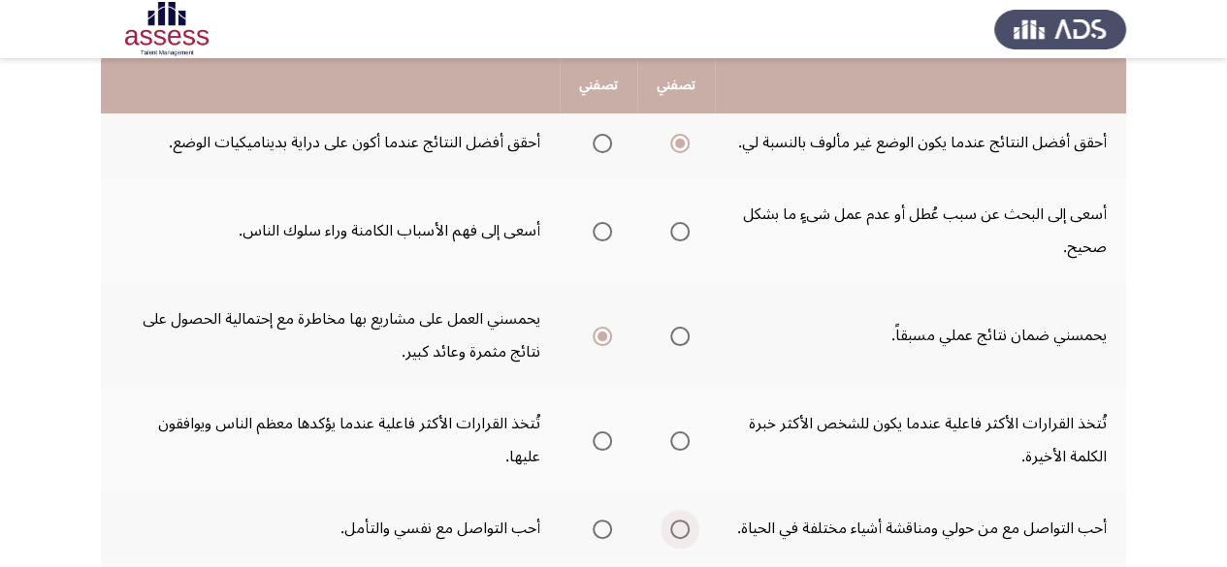
click at [673, 533] on span "Select an option" at bounding box center [679, 529] width 19 height 19
click at [673, 533] on input "Select an option" at bounding box center [679, 529] width 19 height 19
click at [689, 449] on span "Select an option" at bounding box center [679, 441] width 19 height 19
click at [689, 449] on input "Select an option" at bounding box center [679, 441] width 19 height 19
click at [596, 230] on span "Select an option" at bounding box center [602, 231] width 19 height 19
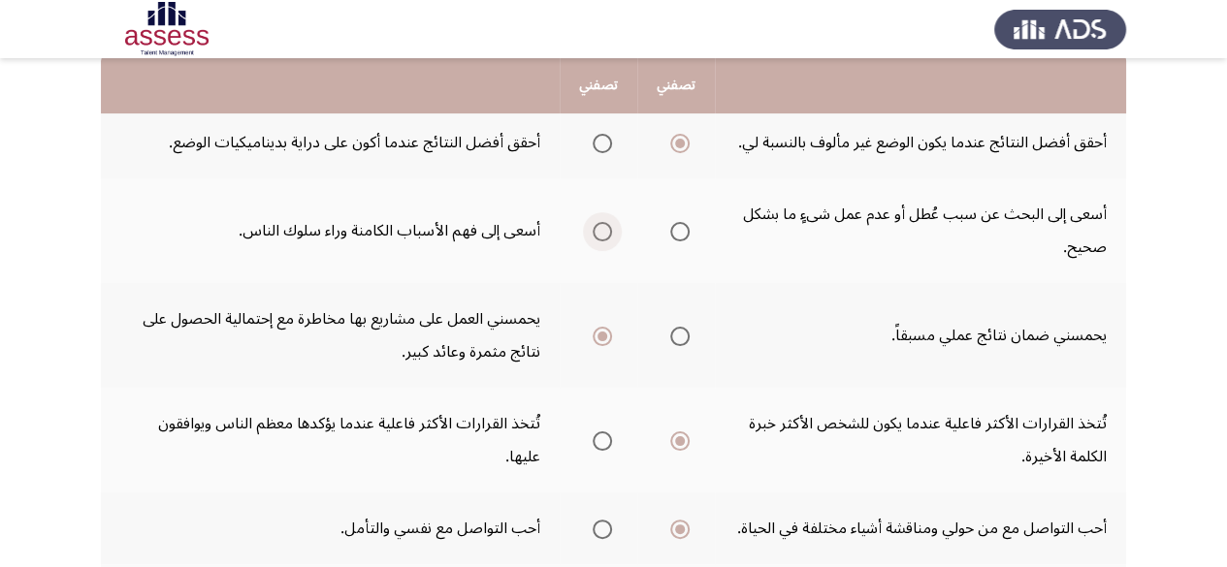
click at [596, 230] on input "Select an option" at bounding box center [602, 231] width 19 height 19
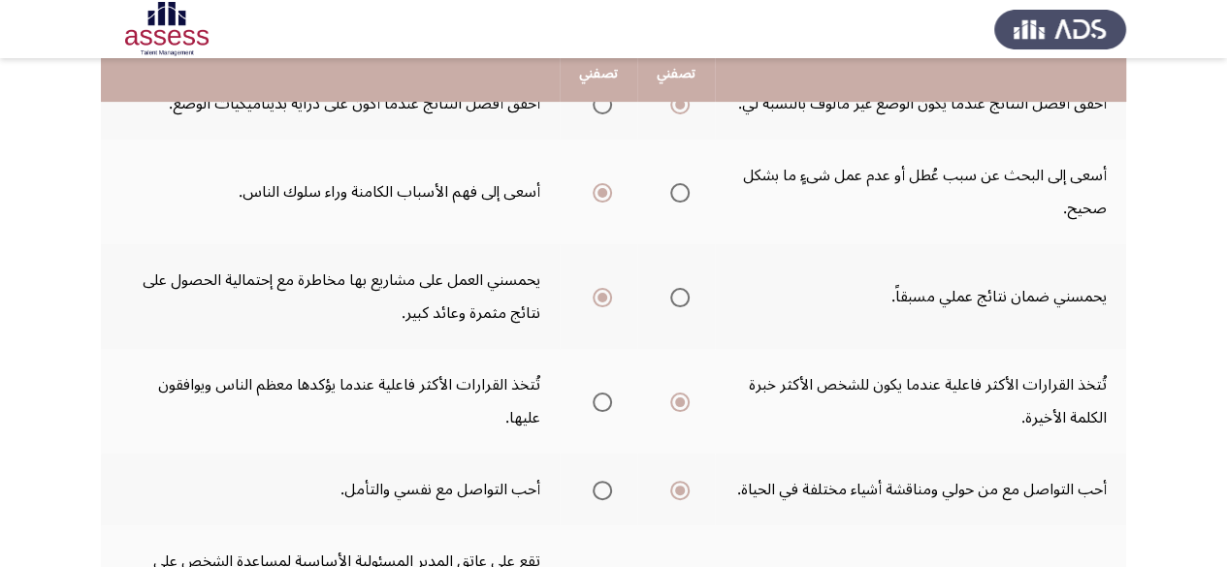
scroll to position [240, 0]
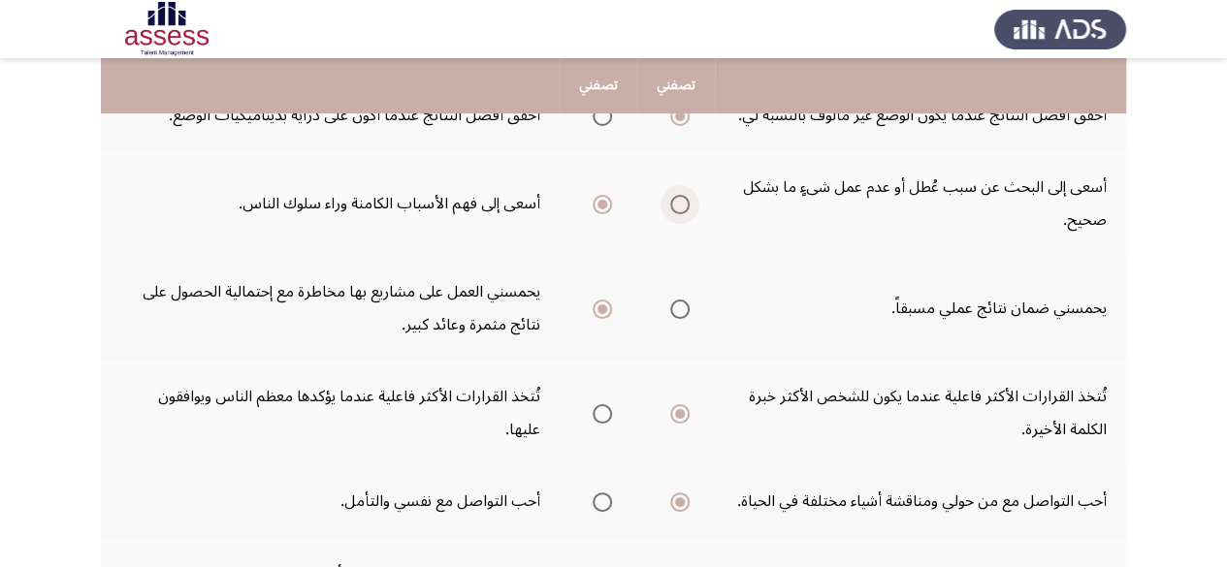
click at [679, 196] on span "Select an option" at bounding box center [679, 204] width 19 height 19
click at [679, 196] on input "Select an option" at bounding box center [679, 204] width 19 height 19
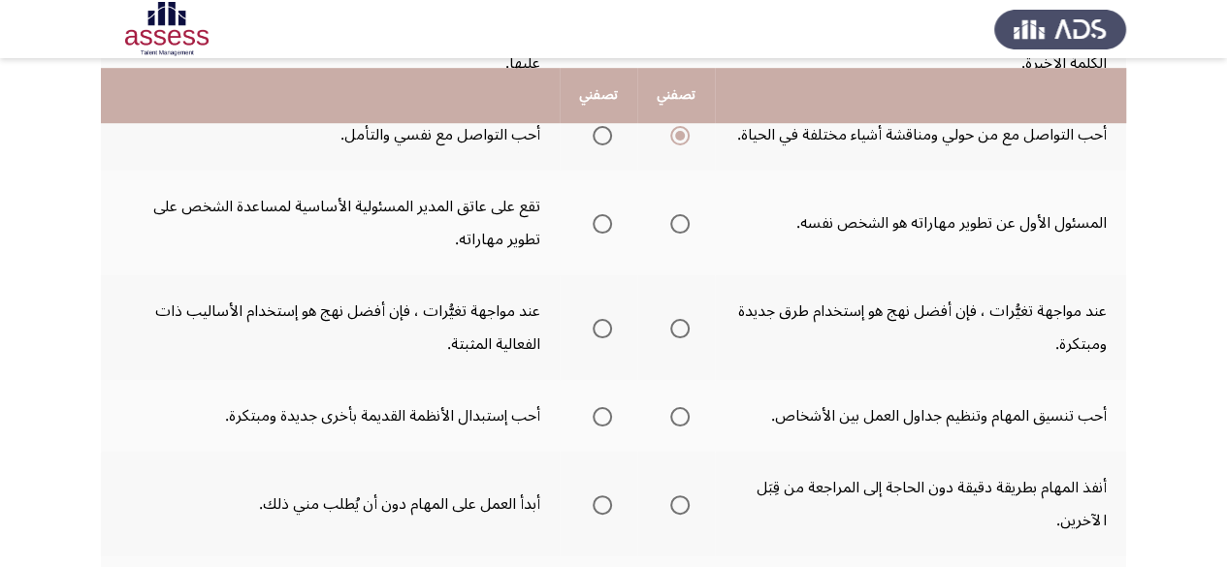
scroll to position [618, 0]
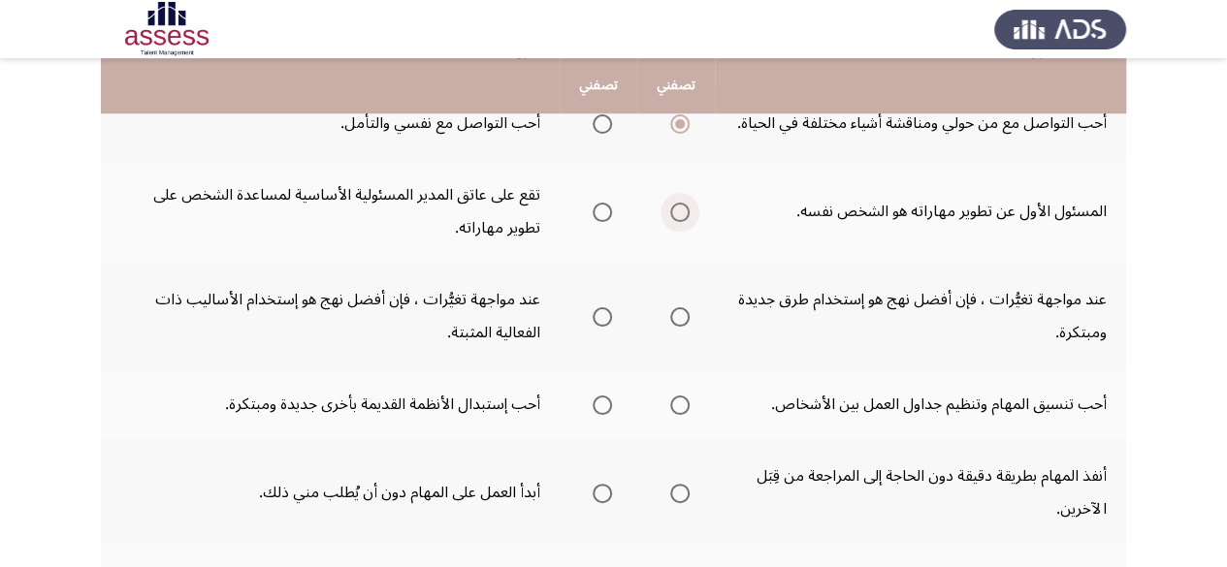
click at [673, 217] on span "Select an option" at bounding box center [679, 212] width 19 height 19
click at [673, 217] on input "Select an option" at bounding box center [679, 212] width 19 height 19
click at [600, 313] on span "Select an option" at bounding box center [602, 316] width 19 height 19
click at [600, 313] on input "Select an option" at bounding box center [602, 316] width 19 height 19
click at [603, 404] on span "Select an option" at bounding box center [602, 405] width 19 height 19
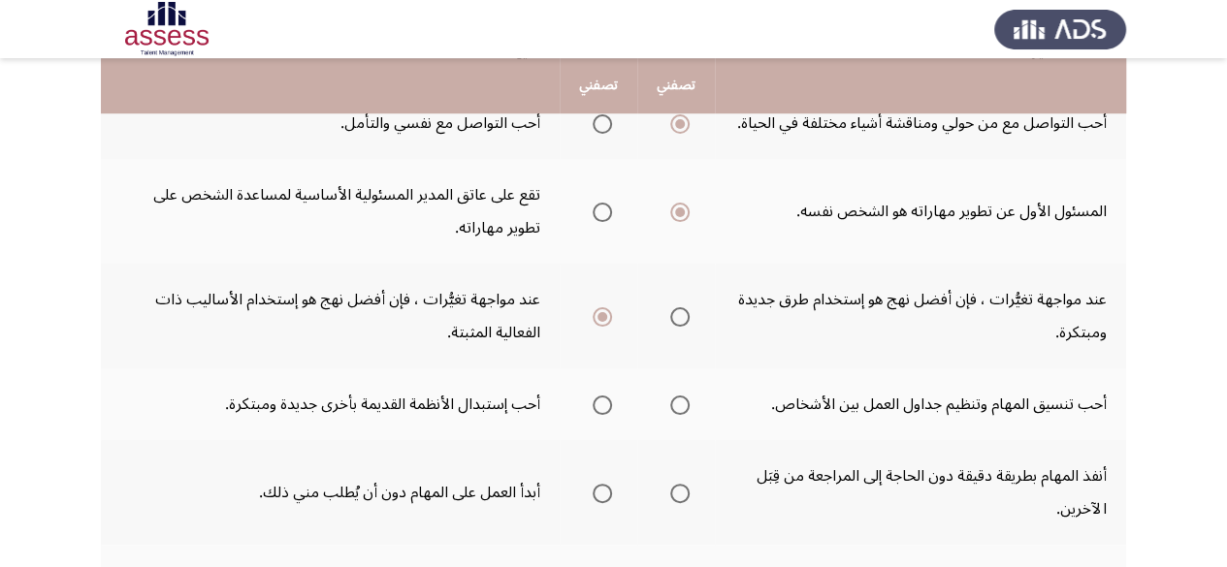
click at [603, 404] on input "Select an option" at bounding box center [602, 405] width 19 height 19
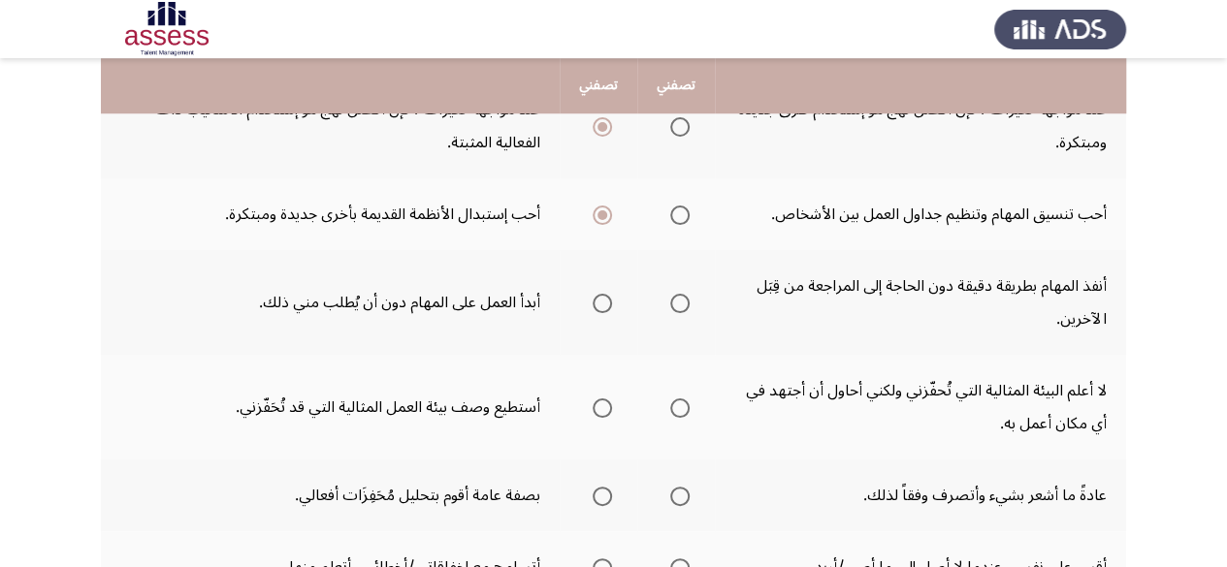
scroll to position [810, 0]
click at [685, 296] on span "Select an option" at bounding box center [679, 301] width 19 height 19
click at [685, 296] on input "Select an option" at bounding box center [679, 301] width 19 height 19
click at [602, 408] on span "Select an option" at bounding box center [602, 406] width 19 height 19
click at [602, 408] on input "Select an option" at bounding box center [602, 406] width 19 height 19
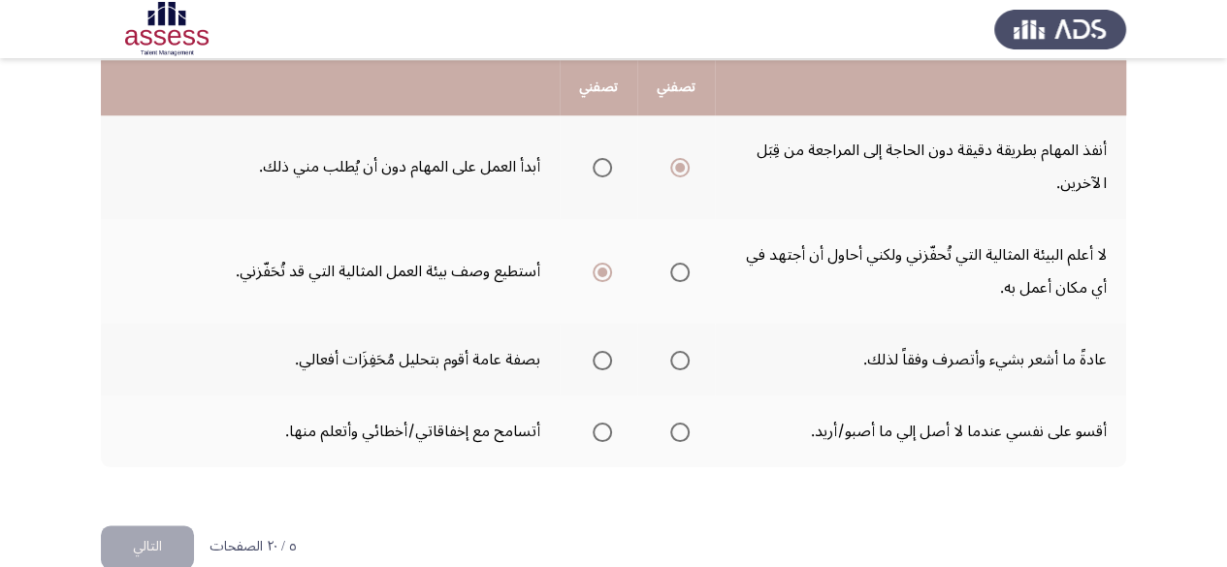
scroll to position [946, 0]
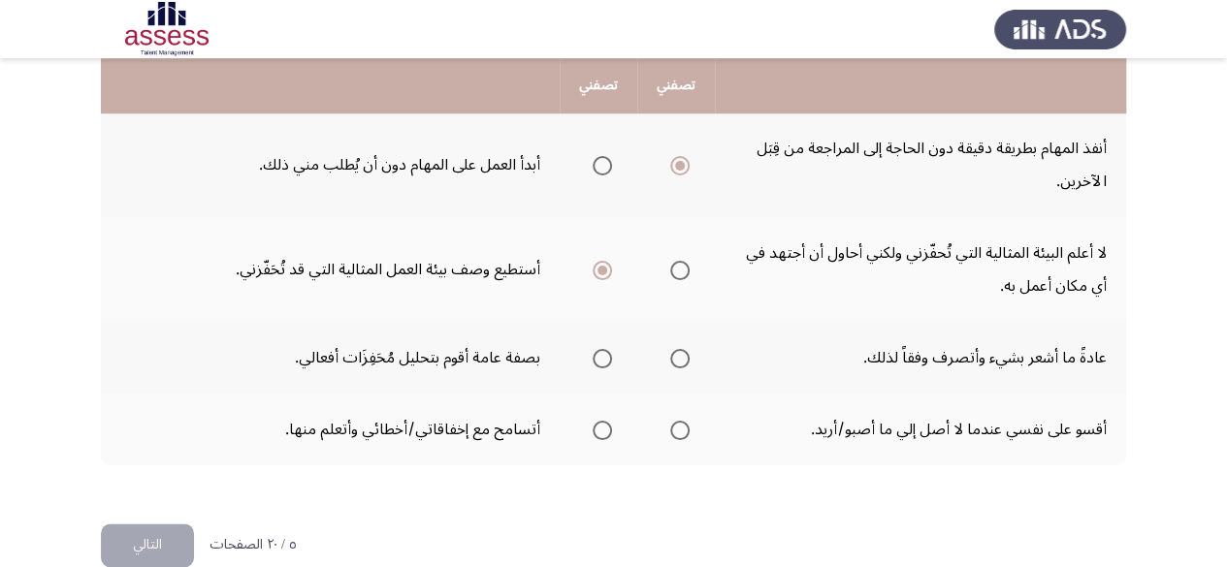
click at [602, 369] on mat-radio-group "Select an option" at bounding box center [598, 357] width 27 height 33
click at [601, 364] on span "Select an option" at bounding box center [602, 358] width 19 height 19
click at [601, 364] on input "Select an option" at bounding box center [602, 358] width 19 height 19
click at [681, 432] on span "Select an option" at bounding box center [679, 430] width 19 height 19
click at [681, 432] on input "Select an option" at bounding box center [679, 430] width 19 height 19
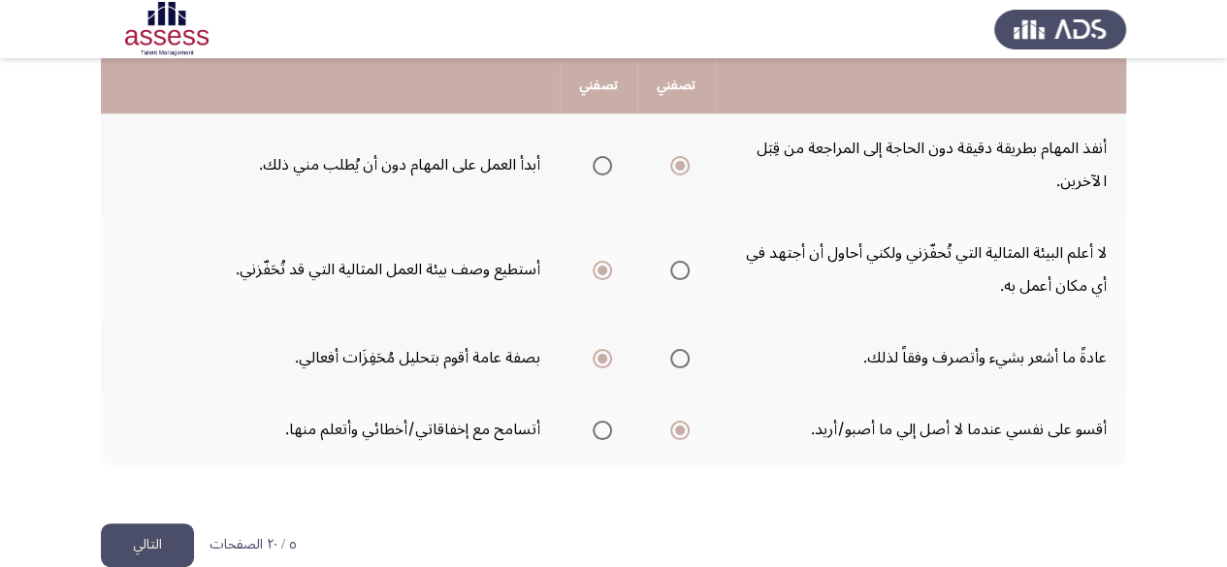
click at [133, 525] on button "التالي" at bounding box center [147, 546] width 93 height 44
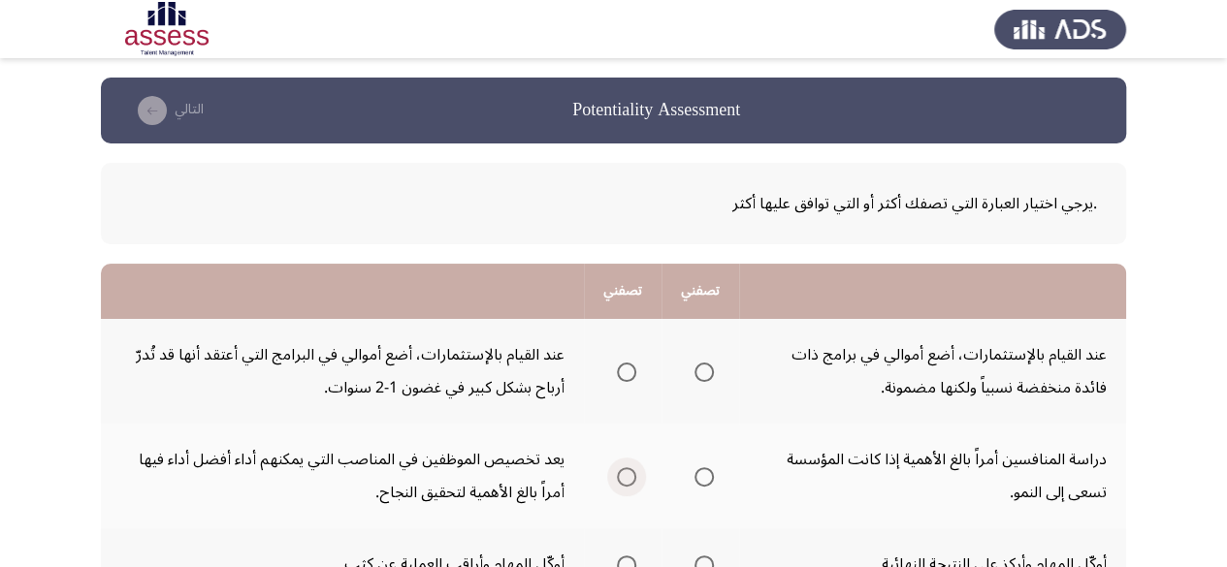
click at [635, 475] on span "Select an option" at bounding box center [626, 476] width 19 height 19
click at [635, 475] on input "Select an option" at bounding box center [626, 476] width 19 height 19
click at [716, 379] on th at bounding box center [700, 371] width 78 height 105
click at [713, 377] on span "Select an option" at bounding box center [703, 372] width 19 height 19
click at [713, 377] on input "Select an option" at bounding box center [703, 372] width 19 height 19
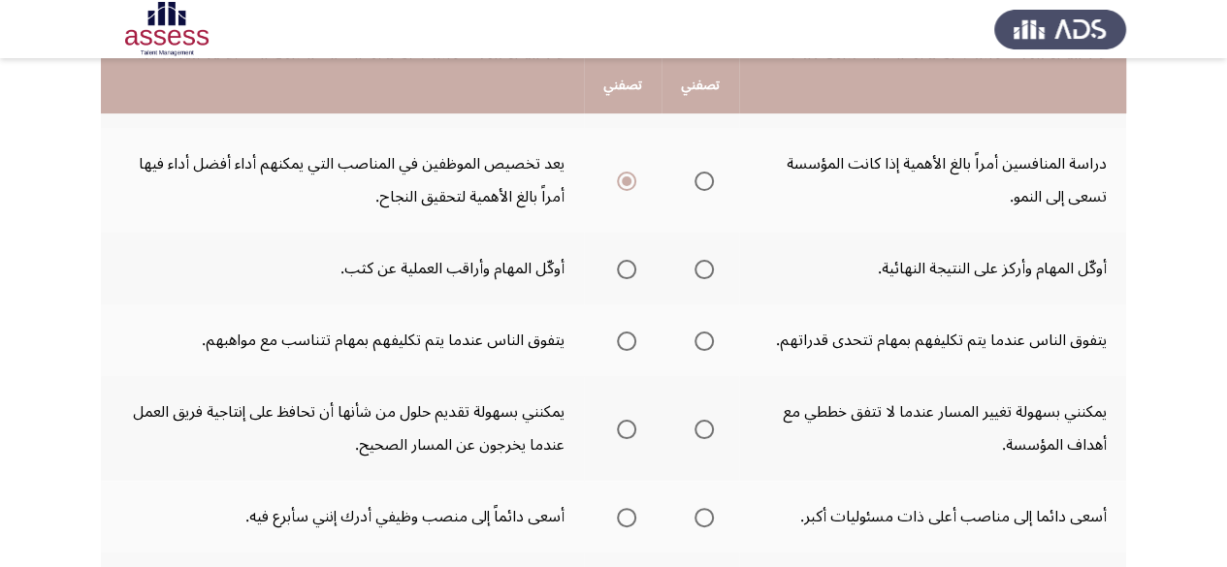
scroll to position [297, 0]
click at [630, 274] on span "Select an option" at bounding box center [626, 268] width 19 height 19
click at [630, 274] on input "Select an option" at bounding box center [626, 268] width 19 height 19
click at [632, 343] on span "Select an option" at bounding box center [626, 340] width 19 height 19
click at [632, 343] on input "Select an option" at bounding box center [626, 340] width 19 height 19
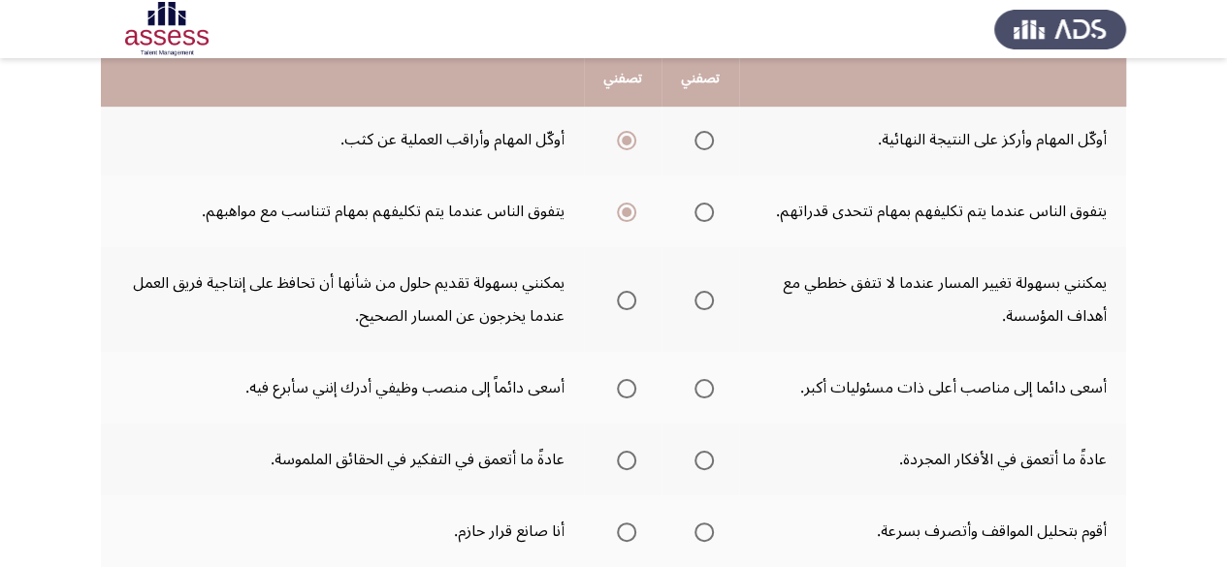
scroll to position [432, 0]
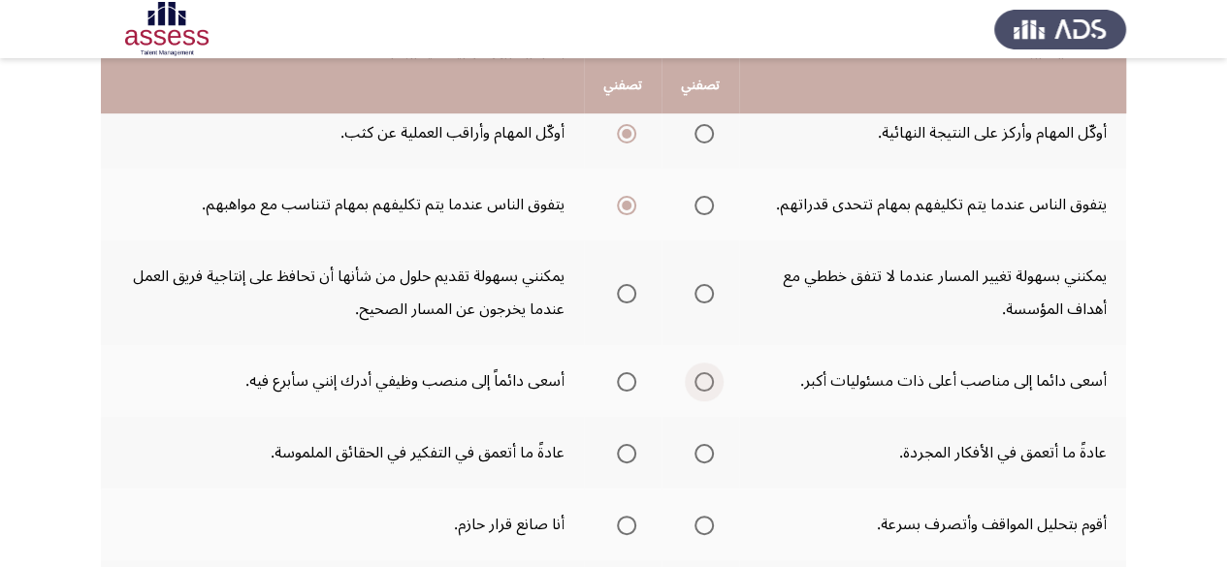
click at [708, 385] on span "Select an option" at bounding box center [703, 381] width 19 height 19
click at [708, 385] on input "Select an option" at bounding box center [703, 381] width 19 height 19
click at [706, 291] on span "Select an option" at bounding box center [703, 293] width 19 height 19
click at [706, 291] on input "Select an option" at bounding box center [703, 293] width 19 height 19
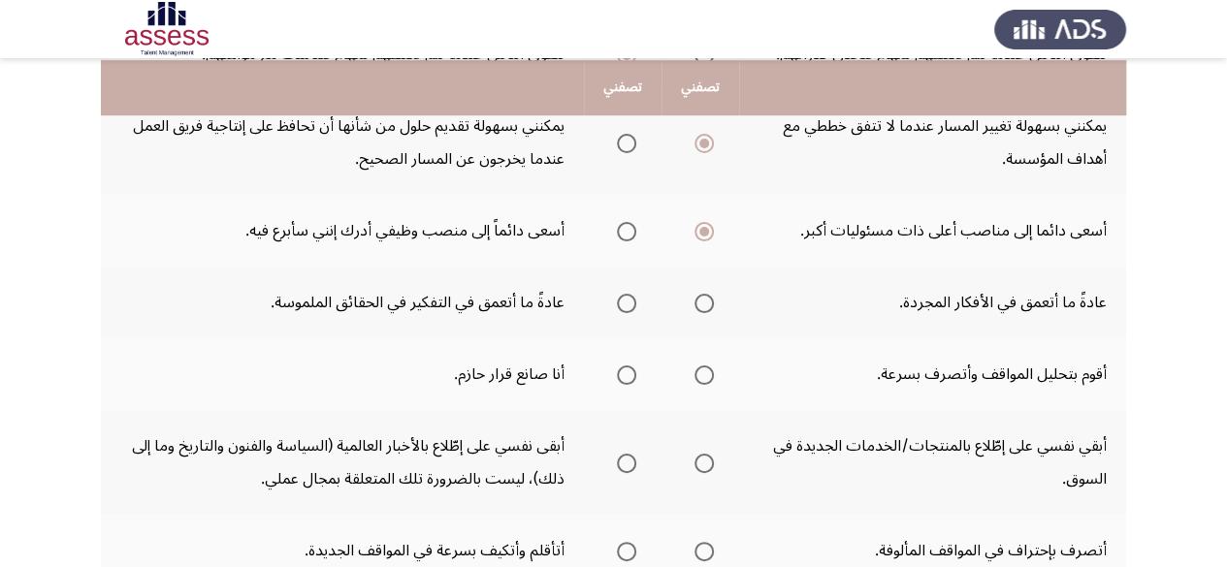
scroll to position [584, 0]
click at [632, 299] on span "Select an option" at bounding box center [626, 301] width 19 height 19
click at [632, 299] on input "Select an option" at bounding box center [626, 301] width 19 height 19
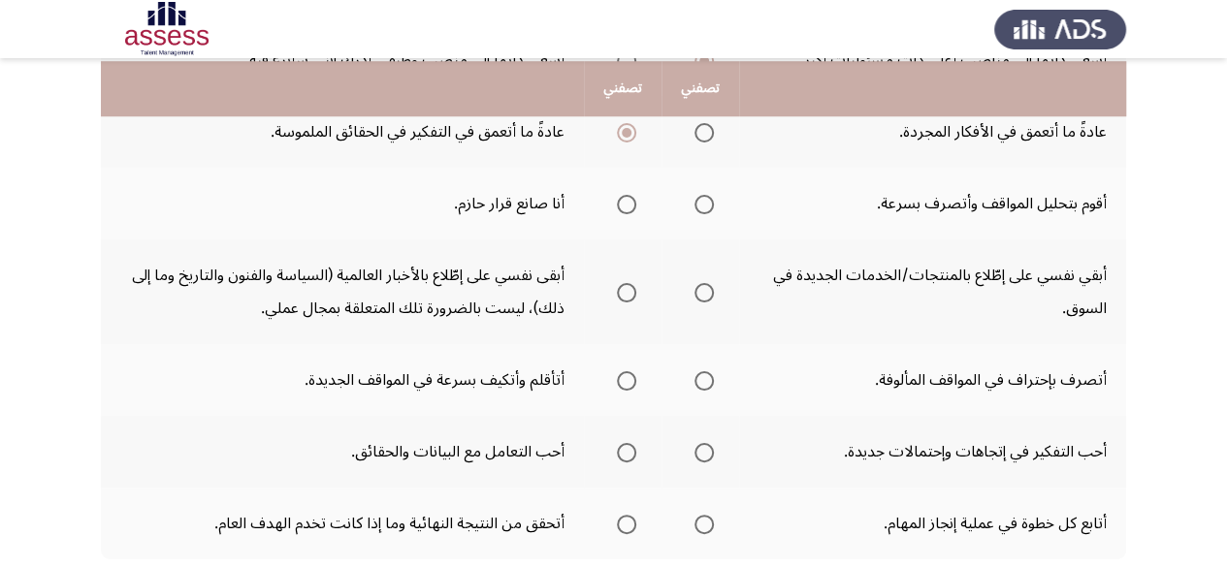
scroll to position [755, 0]
click at [708, 205] on span "Select an option" at bounding box center [703, 202] width 19 height 19
click at [708, 205] on input "Select an option" at bounding box center [703, 202] width 19 height 19
click at [626, 449] on span "Select an option" at bounding box center [626, 450] width 19 height 19
click at [626, 449] on input "Select an option" at bounding box center [626, 450] width 19 height 19
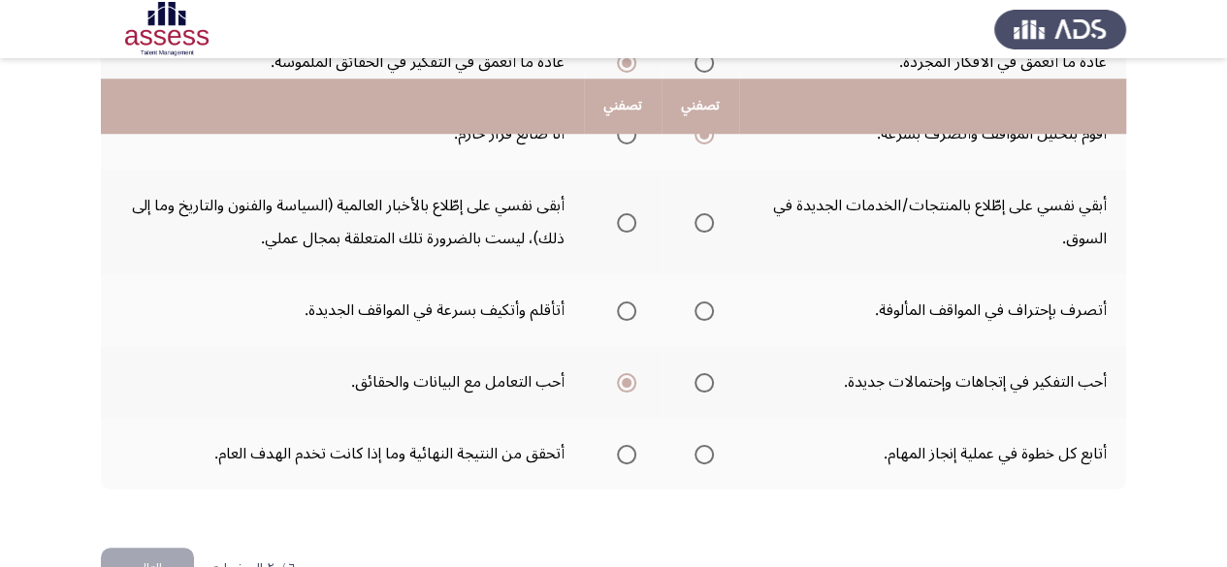
scroll to position [848, 0]
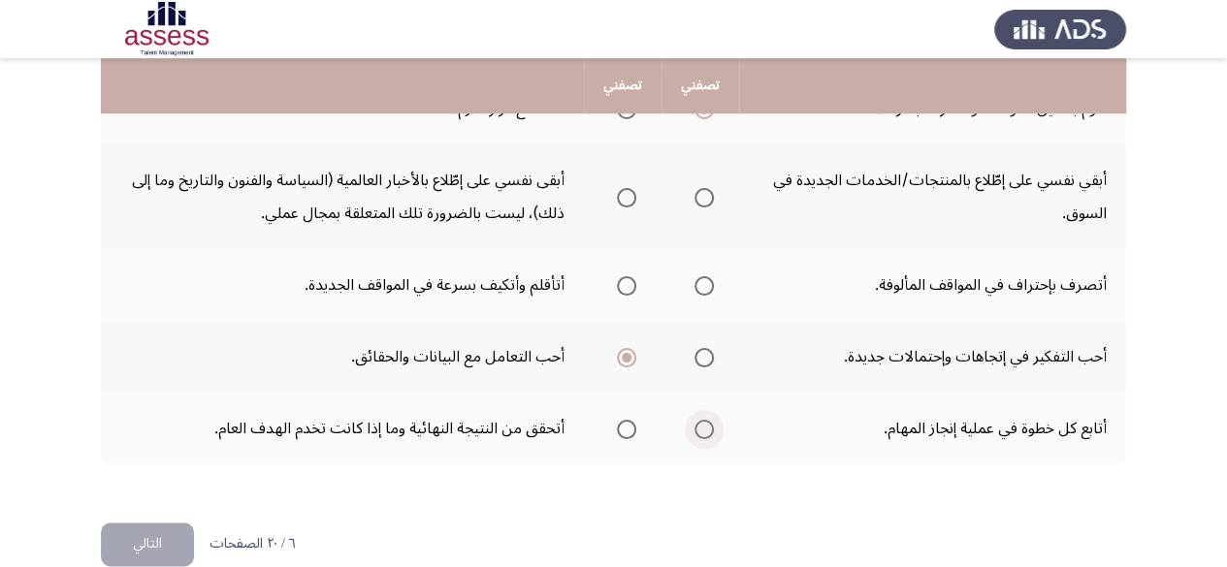
click at [711, 422] on span "Select an option" at bounding box center [703, 429] width 19 height 19
click at [711, 422] on input "Select an option" at bounding box center [703, 429] width 19 height 19
click at [623, 288] on span "Select an option" at bounding box center [626, 285] width 19 height 19
click at [623, 288] on input "Select an option" at bounding box center [626, 285] width 19 height 19
click at [702, 197] on span "Select an option" at bounding box center [703, 197] width 19 height 19
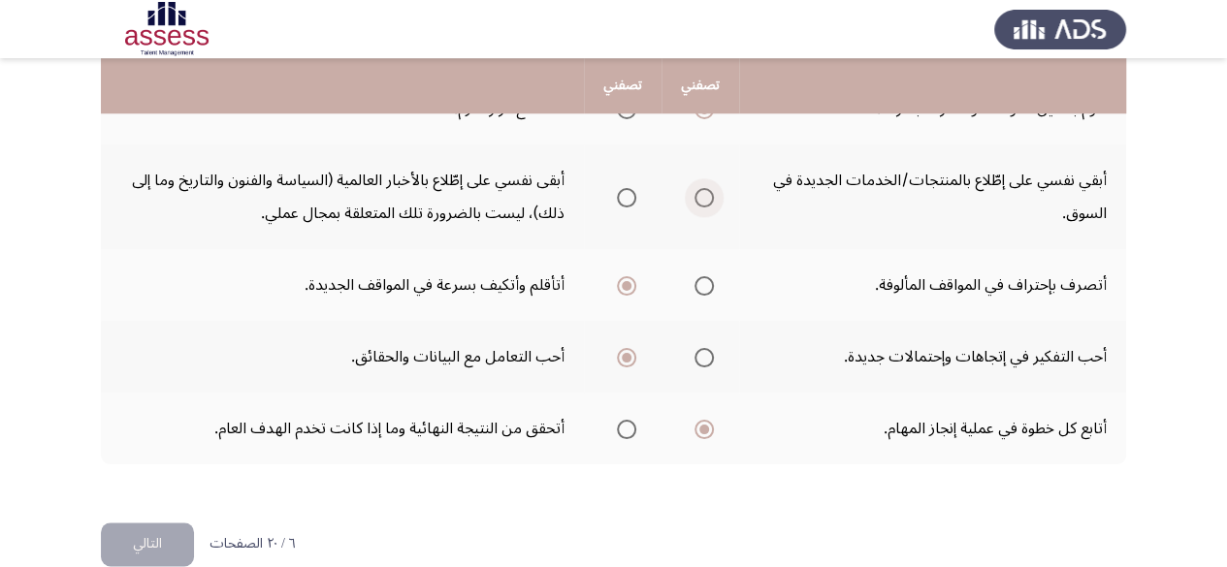
click at [702, 197] on input "Select an option" at bounding box center [703, 197] width 19 height 19
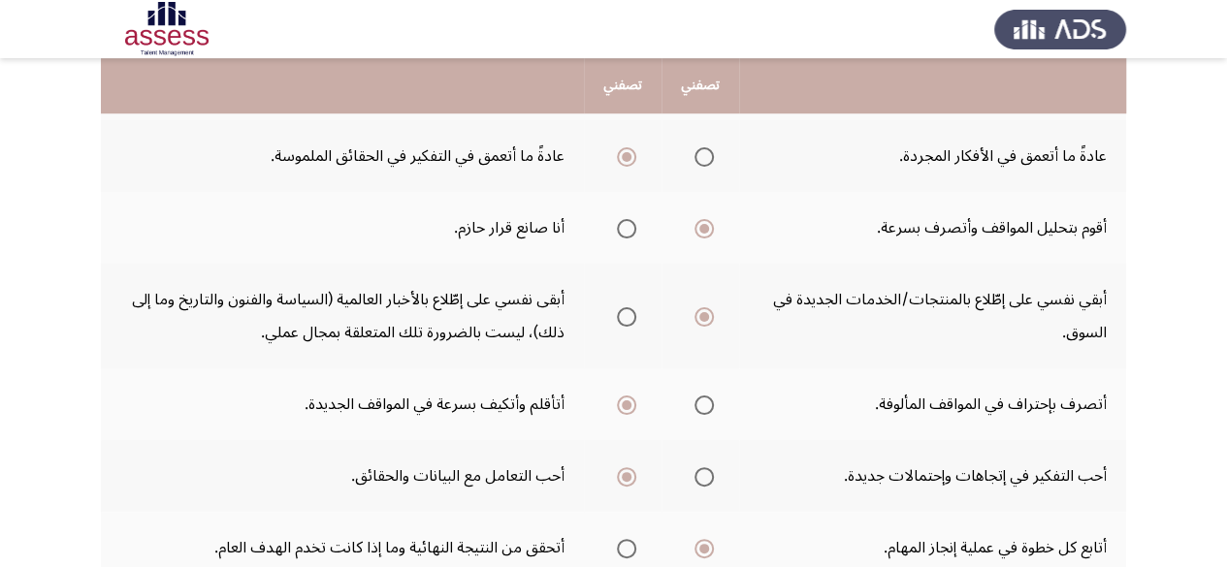
scroll to position [880, 0]
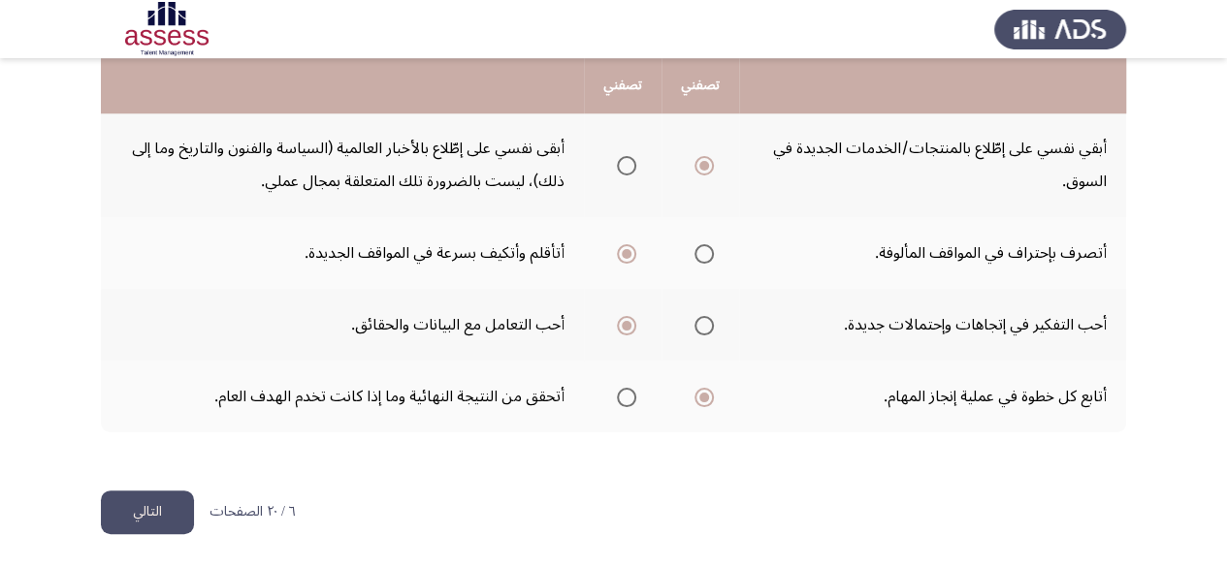
click at [164, 496] on button "التالي" at bounding box center [147, 513] width 93 height 44
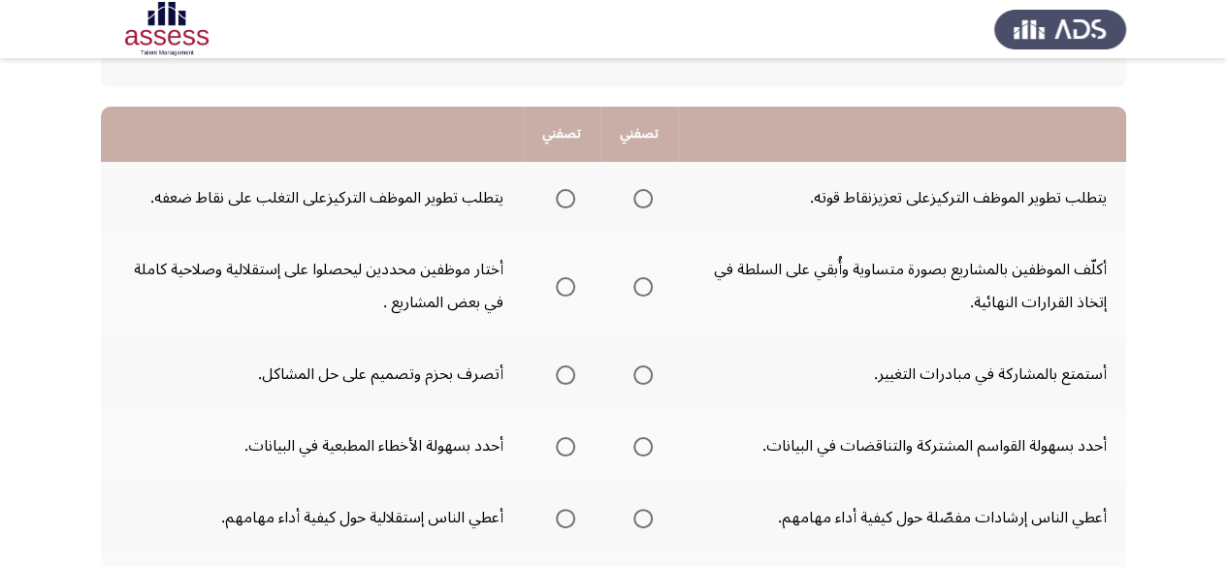
scroll to position [178, 0]
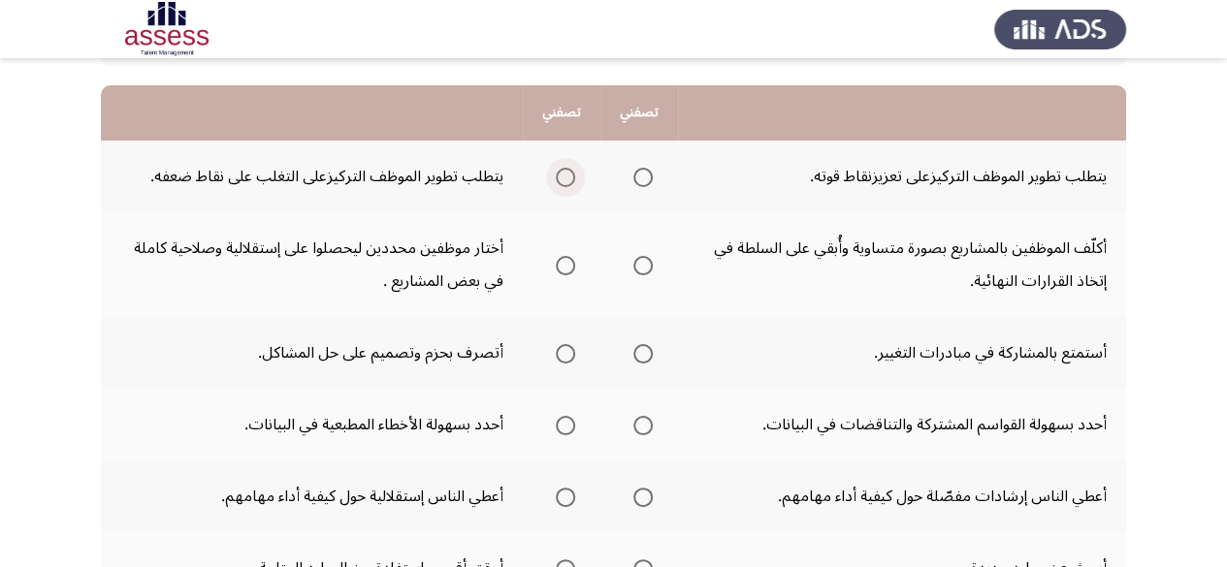
click at [554, 175] on label "Select an option" at bounding box center [561, 177] width 27 height 19
click at [556, 175] on input "Select an option" at bounding box center [565, 177] width 19 height 19
click at [568, 270] on span "Select an option" at bounding box center [565, 265] width 19 height 19
click at [568, 270] on input "Select an option" at bounding box center [565, 265] width 19 height 19
click at [574, 354] on span "Select an option" at bounding box center [565, 353] width 19 height 19
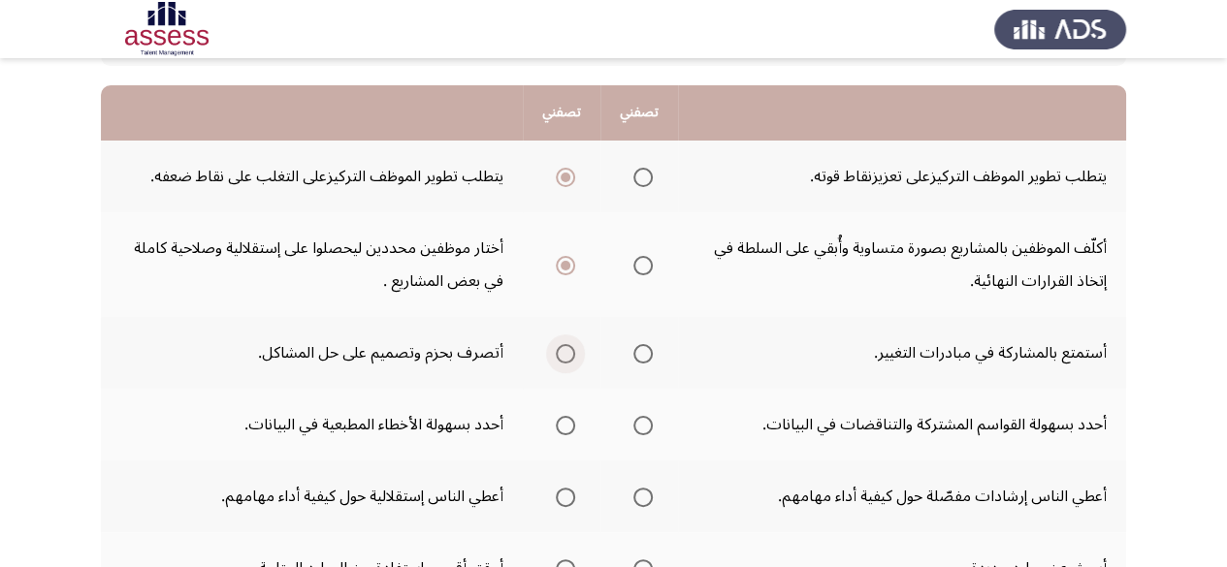
click at [574, 354] on input "Select an option" at bounding box center [565, 353] width 19 height 19
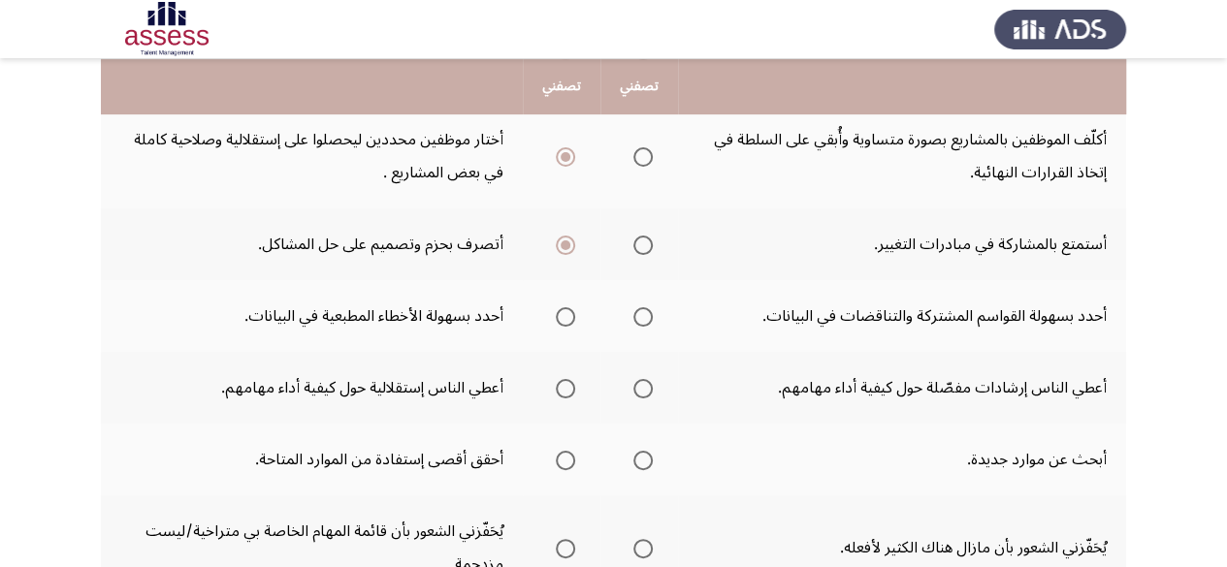
scroll to position [289, 0]
click at [563, 317] on span "Select an option" at bounding box center [565, 314] width 19 height 19
click at [563, 317] on input "Select an option" at bounding box center [565, 314] width 19 height 19
click at [643, 381] on span "Select an option" at bounding box center [642, 386] width 19 height 19
click at [643, 381] on input "Select an option" at bounding box center [642, 386] width 19 height 19
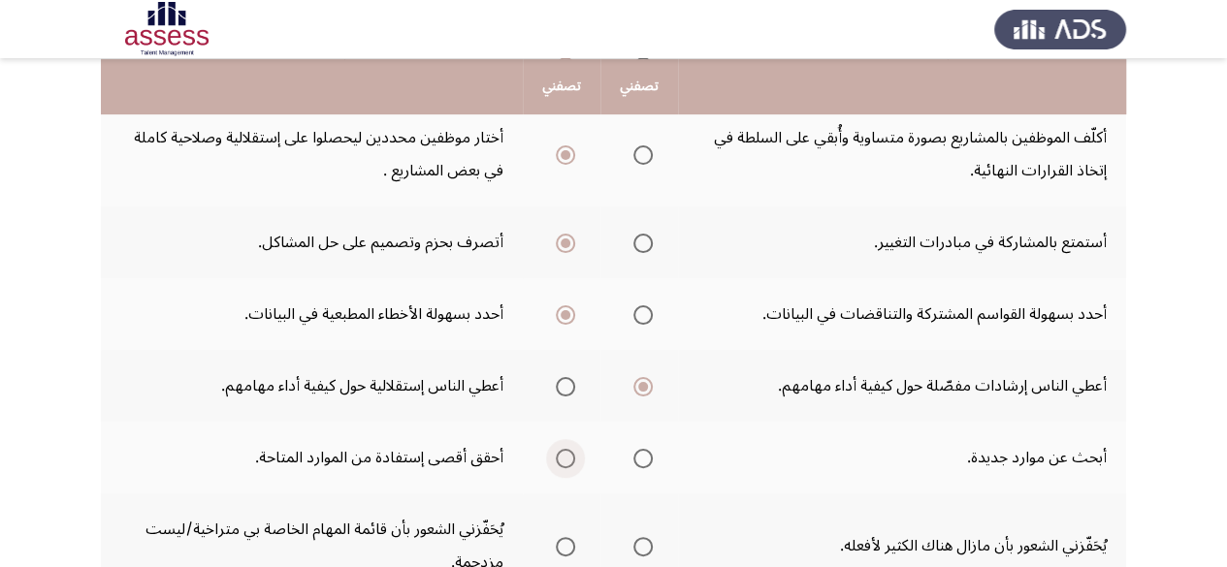
click at [567, 451] on span "Select an option" at bounding box center [565, 458] width 19 height 19
click at [567, 451] on input "Select an option" at bounding box center [565, 458] width 19 height 19
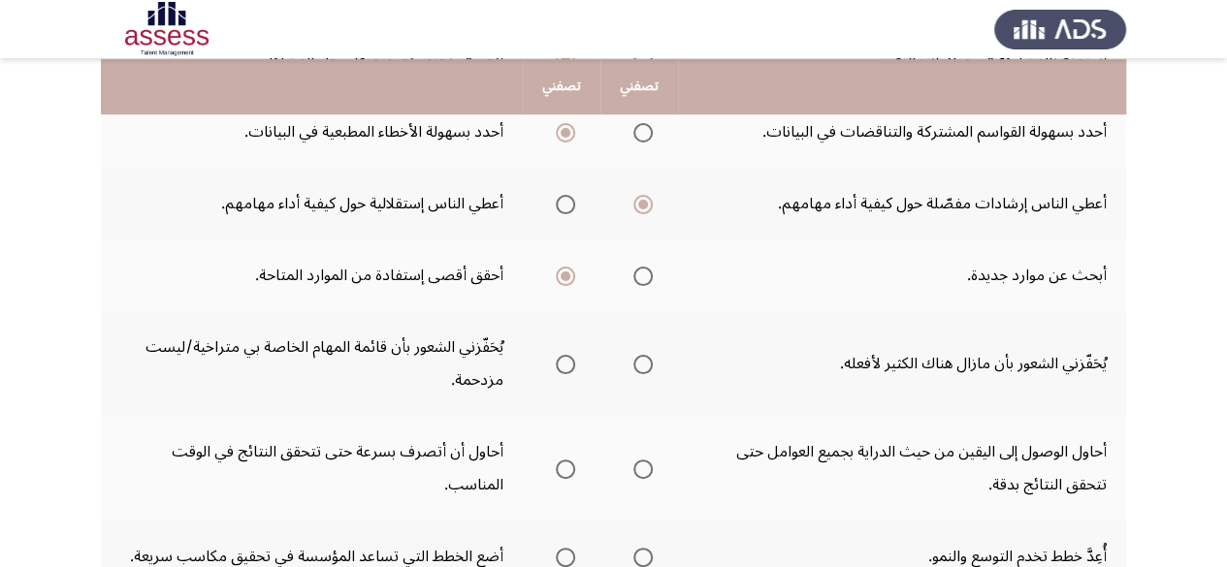
scroll to position [473, 0]
click at [652, 355] on span "Select an option" at bounding box center [642, 362] width 19 height 19
click at [652, 355] on input "Select an option" at bounding box center [642, 362] width 19 height 19
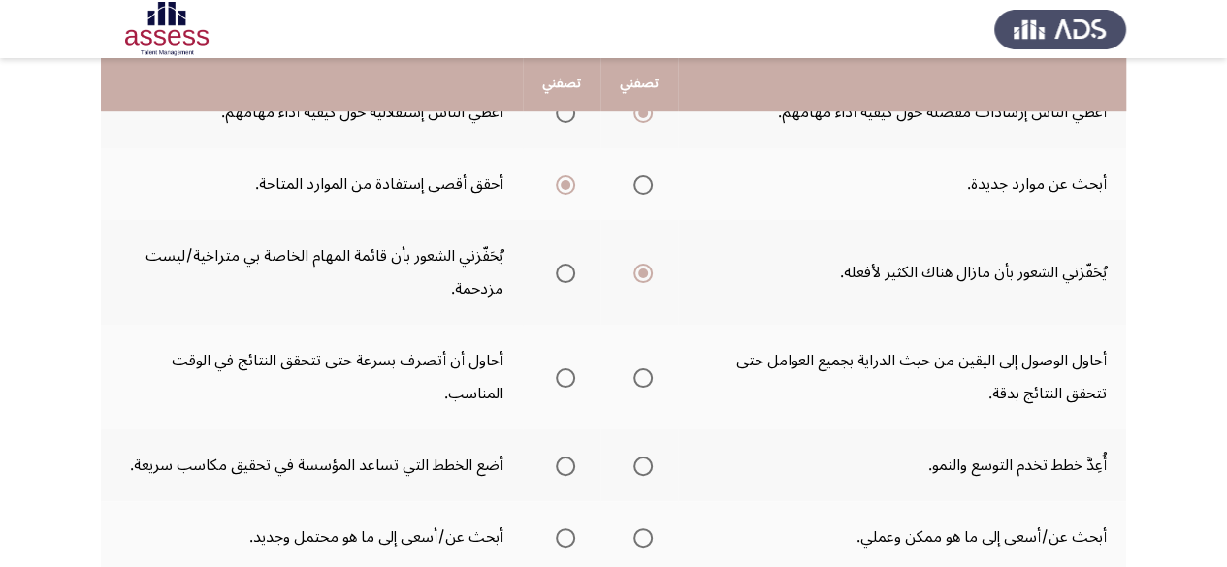
scroll to position [561, 0]
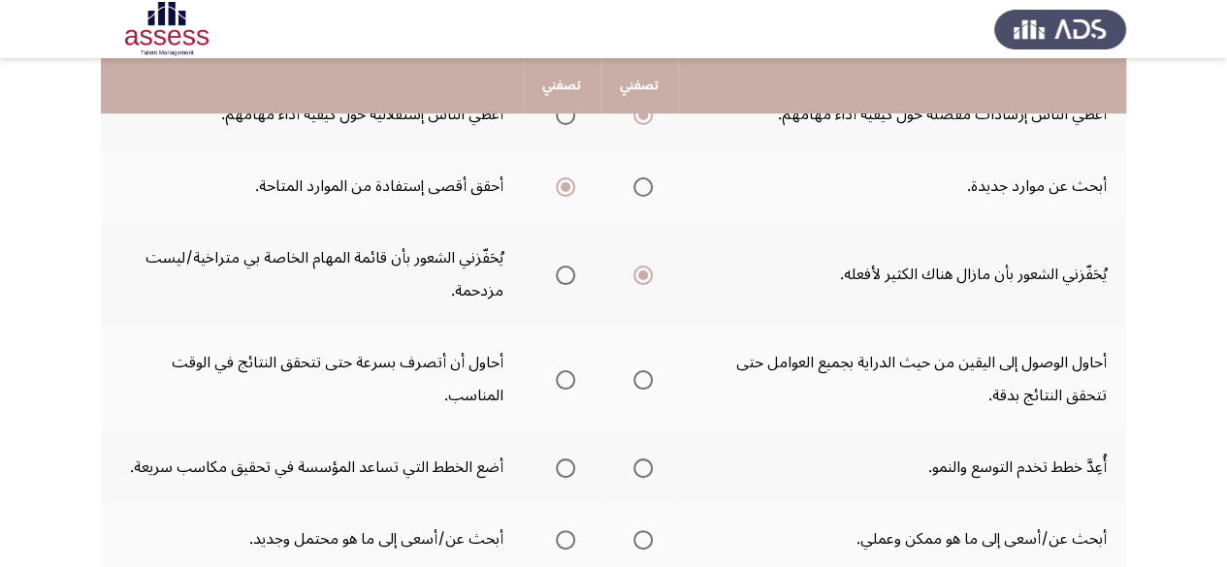
click at [642, 373] on span "Select an option" at bounding box center [642, 379] width 19 height 19
click at [642, 373] on input "Select an option" at bounding box center [642, 379] width 19 height 19
click at [648, 471] on span "Select an option" at bounding box center [642, 468] width 19 height 19
click at [648, 471] on input "Select an option" at bounding box center [642, 468] width 19 height 19
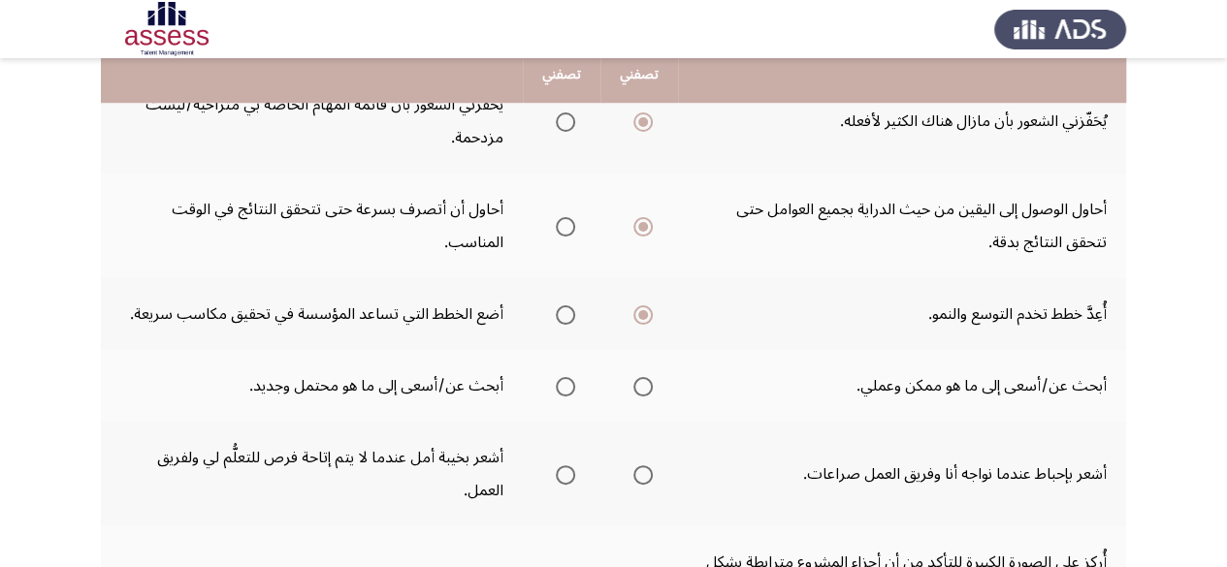
scroll to position [720, 0]
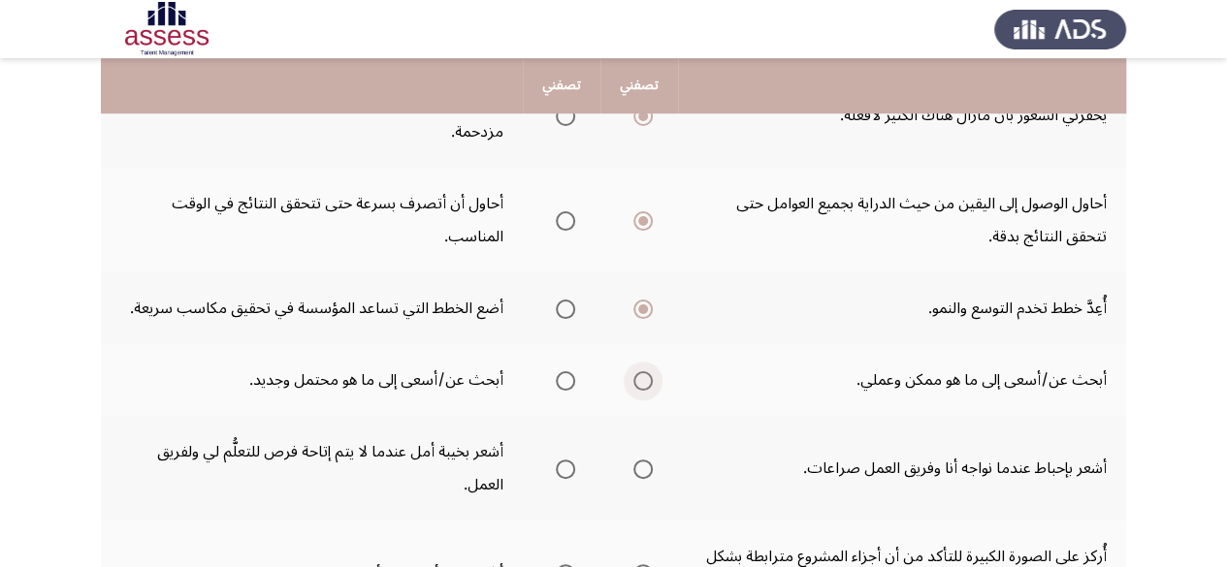
click at [647, 383] on span "Select an option" at bounding box center [642, 380] width 19 height 19
click at [647, 383] on input "Select an option" at bounding box center [642, 380] width 19 height 19
click at [572, 474] on span "Select an option" at bounding box center [565, 469] width 19 height 19
click at [572, 474] on input "Select an option" at bounding box center [565, 469] width 19 height 19
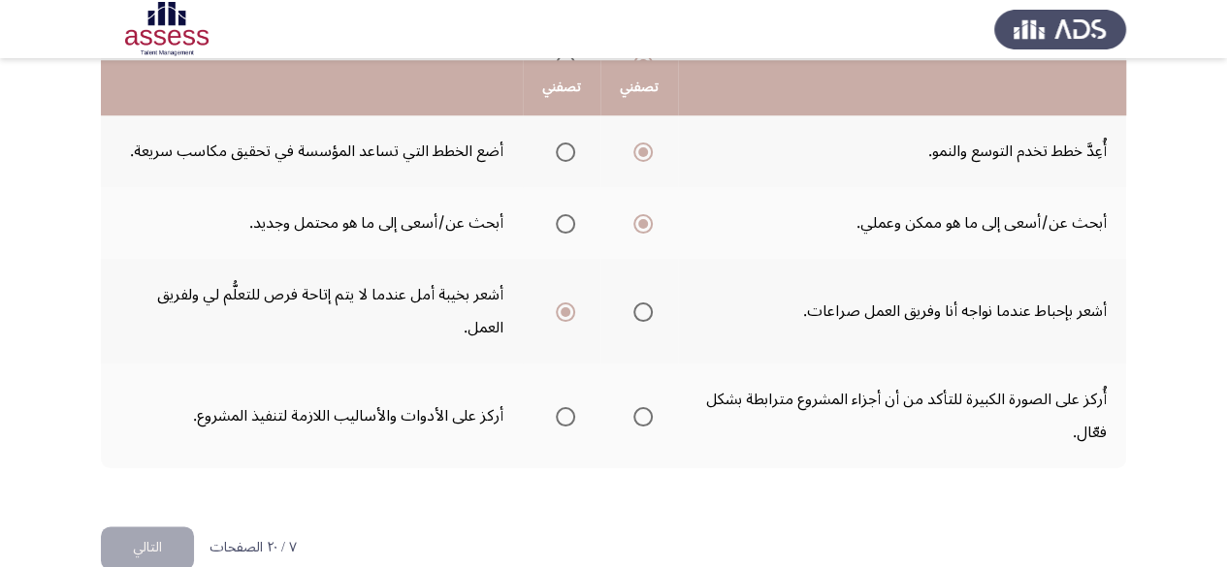
scroll to position [879, 0]
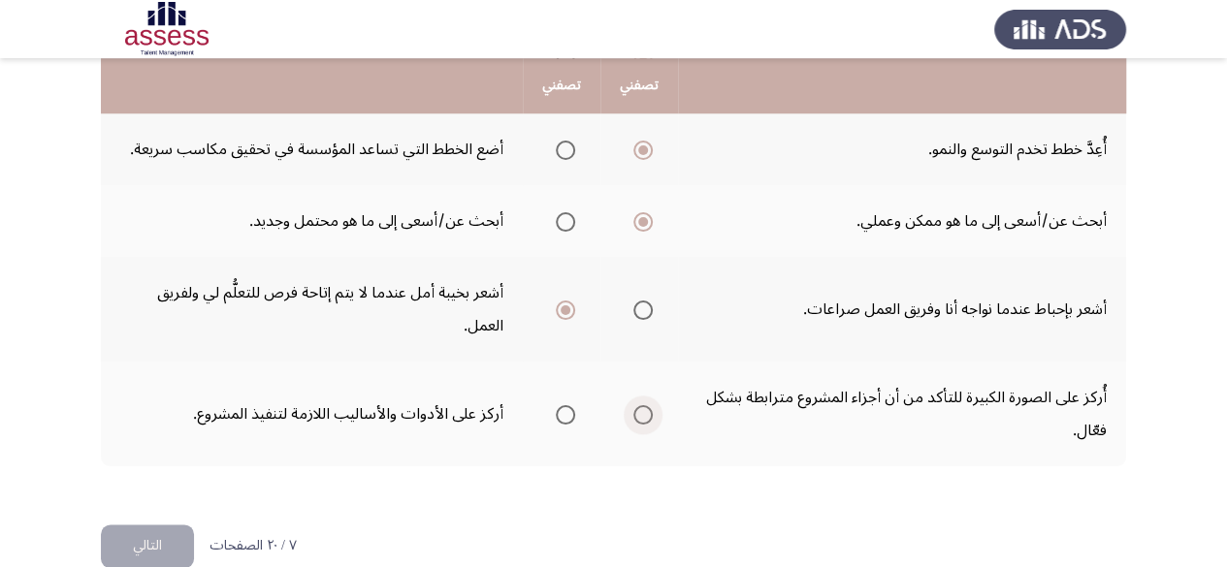
click at [636, 411] on span "Select an option" at bounding box center [642, 414] width 19 height 19
click at [636, 411] on input "Select an option" at bounding box center [642, 414] width 19 height 19
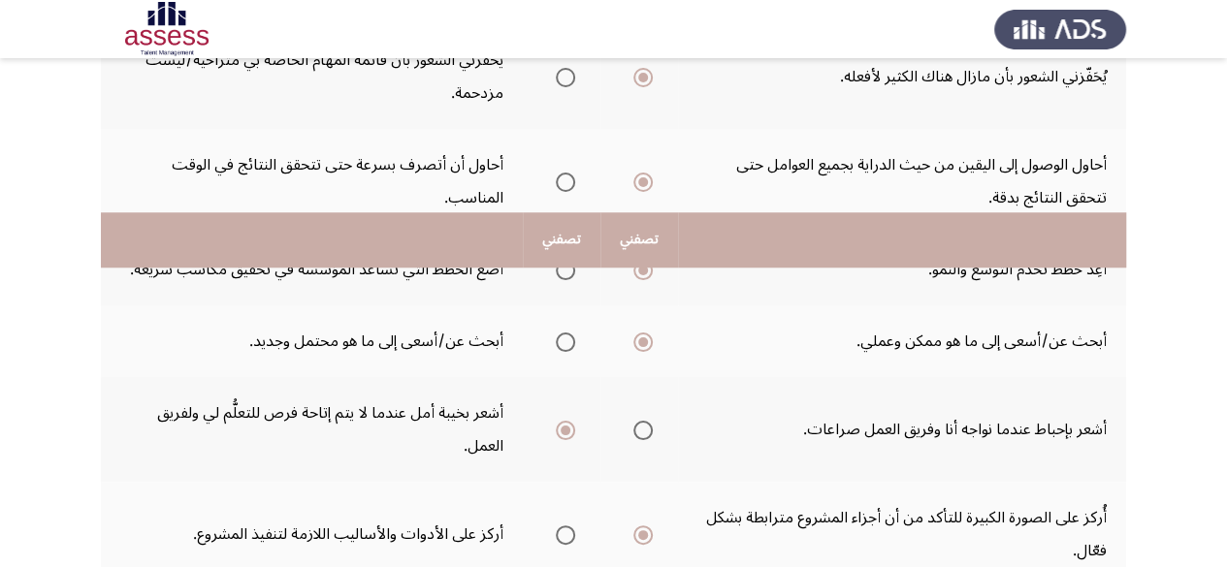
scroll to position [913, 0]
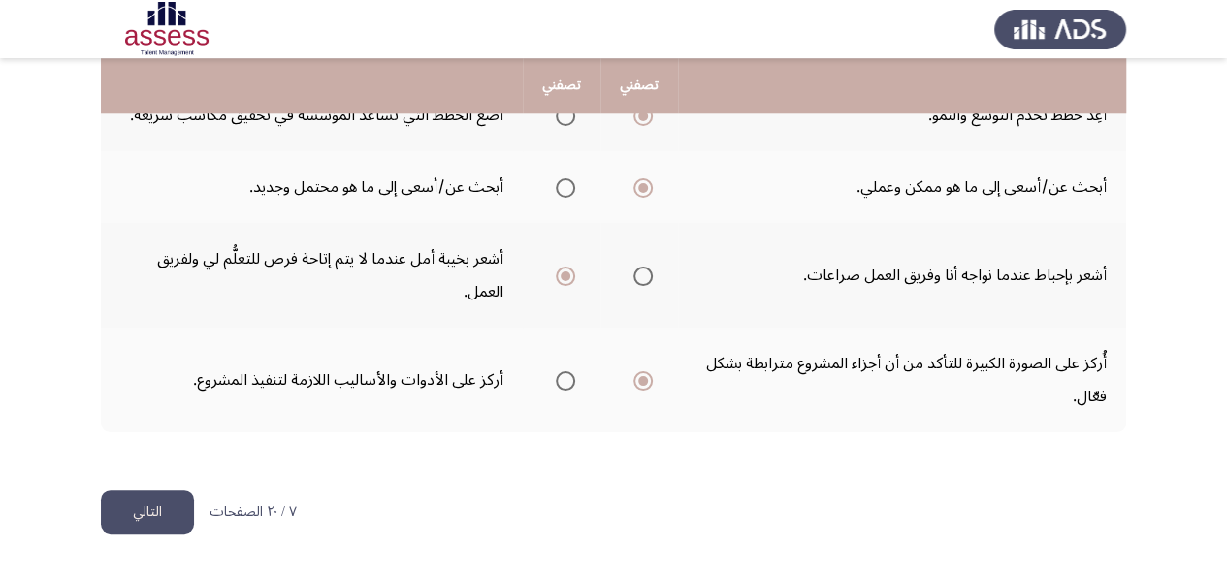
click at [174, 510] on button "التالي" at bounding box center [147, 513] width 93 height 44
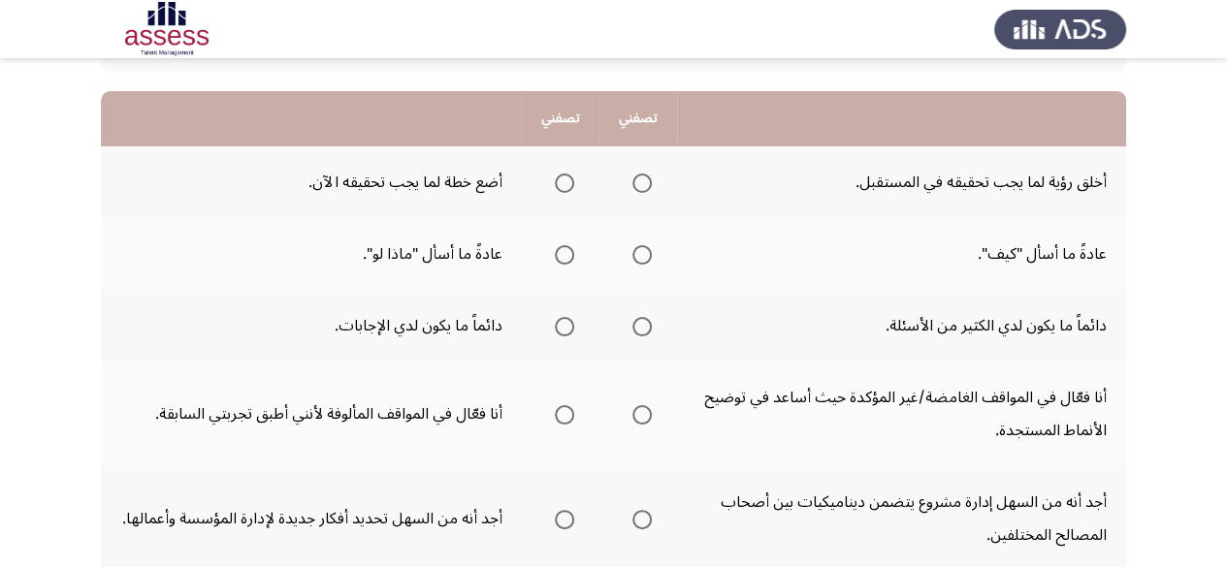
scroll to position [177, 0]
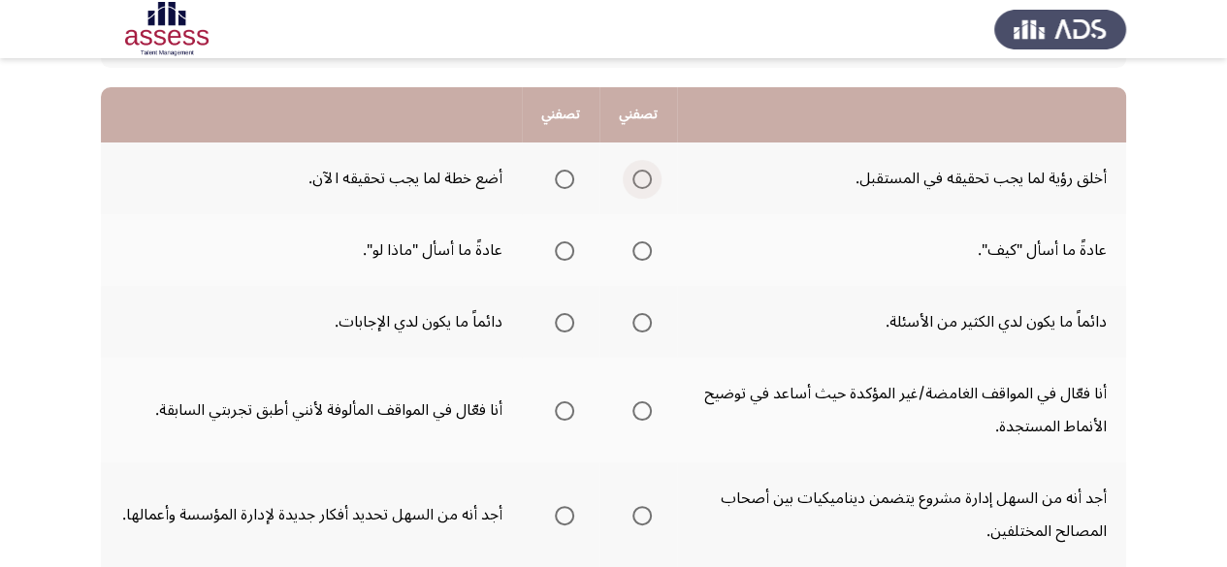
click at [636, 170] on span "Select an option" at bounding box center [641, 179] width 19 height 19
click at [636, 170] on input "Select an option" at bounding box center [641, 179] width 19 height 19
click at [638, 256] on span "Select an option" at bounding box center [641, 250] width 19 height 19
click at [638, 256] on input "Select an option" at bounding box center [641, 250] width 19 height 19
click at [568, 313] on span "Select an option" at bounding box center [564, 322] width 19 height 19
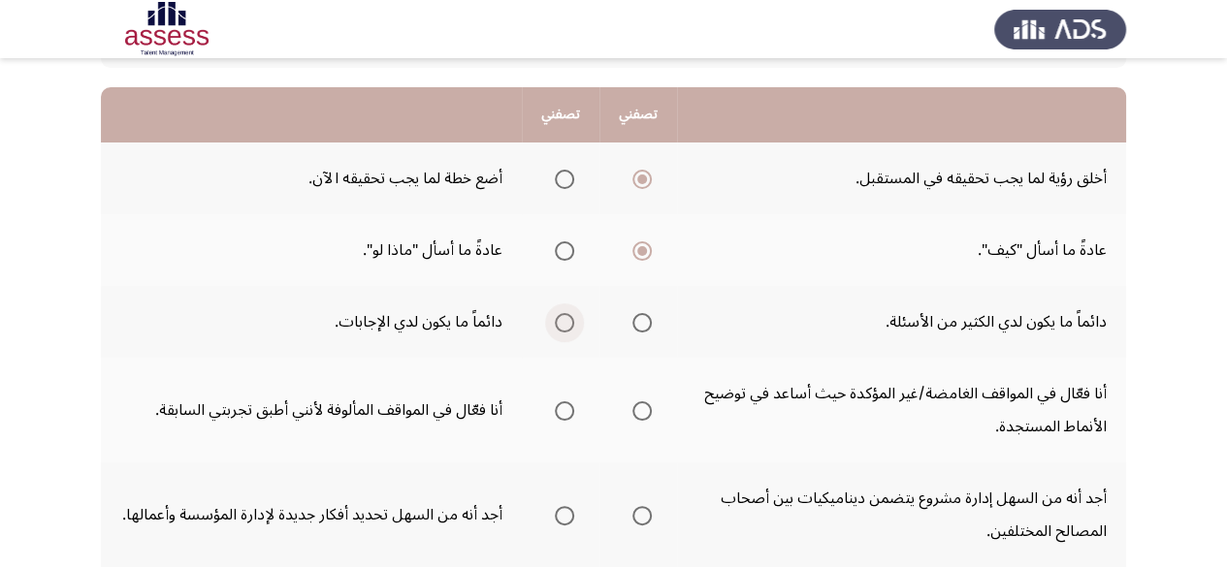
click at [568, 313] on input "Select an option" at bounding box center [564, 322] width 19 height 19
click at [650, 414] on span "Select an option" at bounding box center [641, 410] width 19 height 19
click at [650, 414] on input "Select an option" at bounding box center [641, 410] width 19 height 19
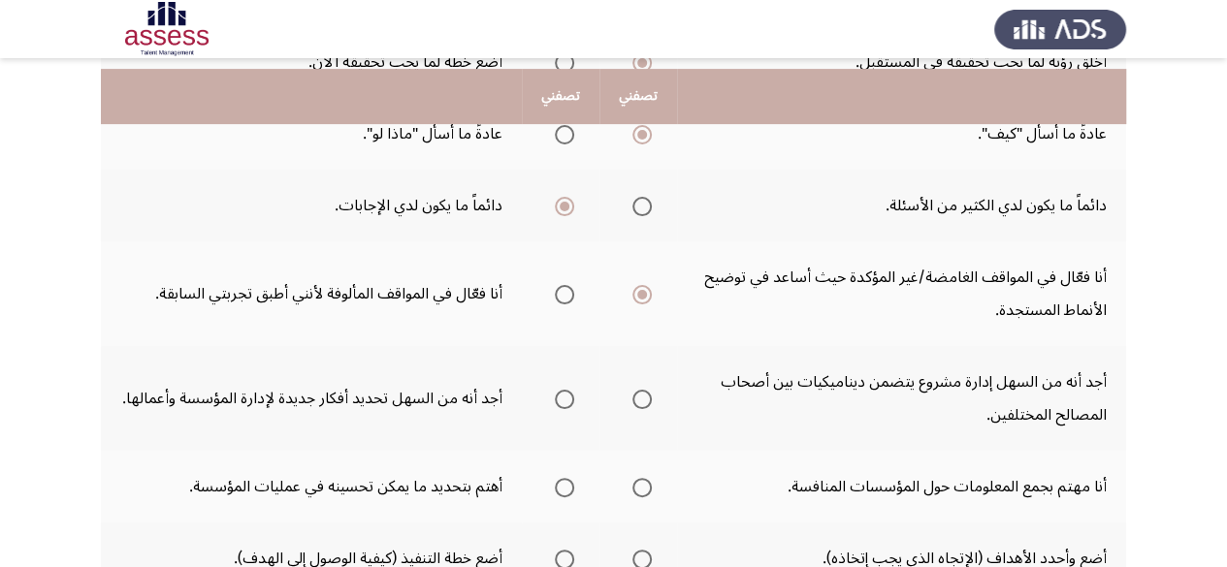
scroll to position [306, 0]
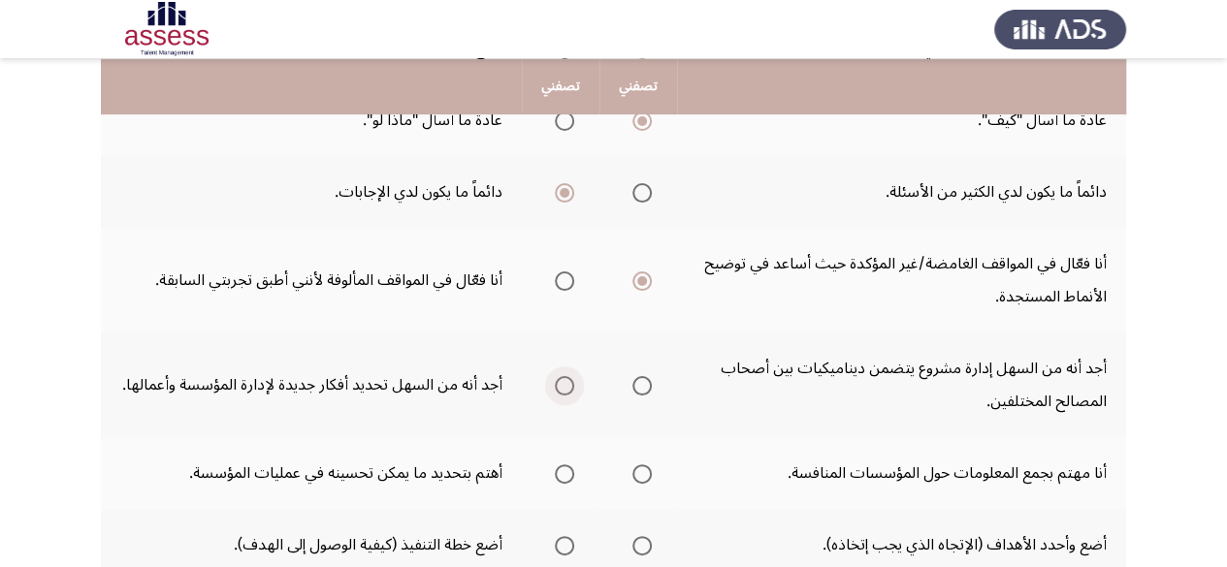
click at [562, 376] on span "Select an option" at bounding box center [564, 385] width 19 height 19
click at [562, 376] on input "Select an option" at bounding box center [564, 385] width 19 height 19
click at [566, 472] on span "Select an option" at bounding box center [564, 474] width 19 height 19
click at [566, 472] on input "Select an option" at bounding box center [564, 474] width 19 height 19
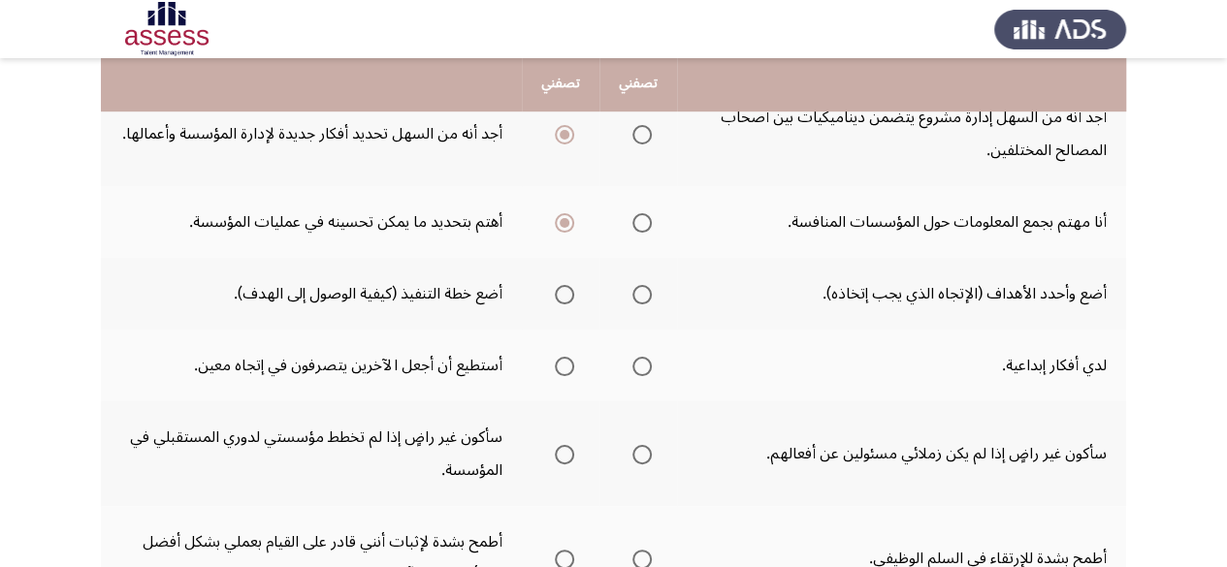
scroll to position [556, 0]
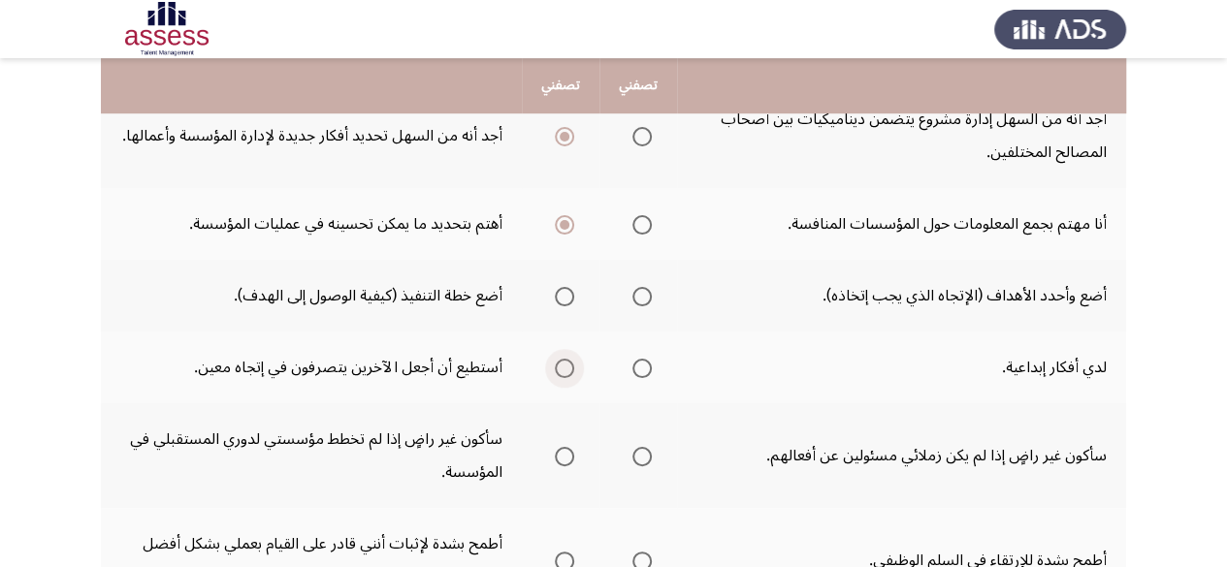
click at [557, 375] on span "Select an option" at bounding box center [564, 368] width 19 height 19
click at [557, 375] on input "Select an option" at bounding box center [564, 368] width 19 height 19
click at [646, 302] on span "Select an option" at bounding box center [641, 296] width 19 height 19
click at [646, 302] on input "Select an option" at bounding box center [641, 296] width 19 height 19
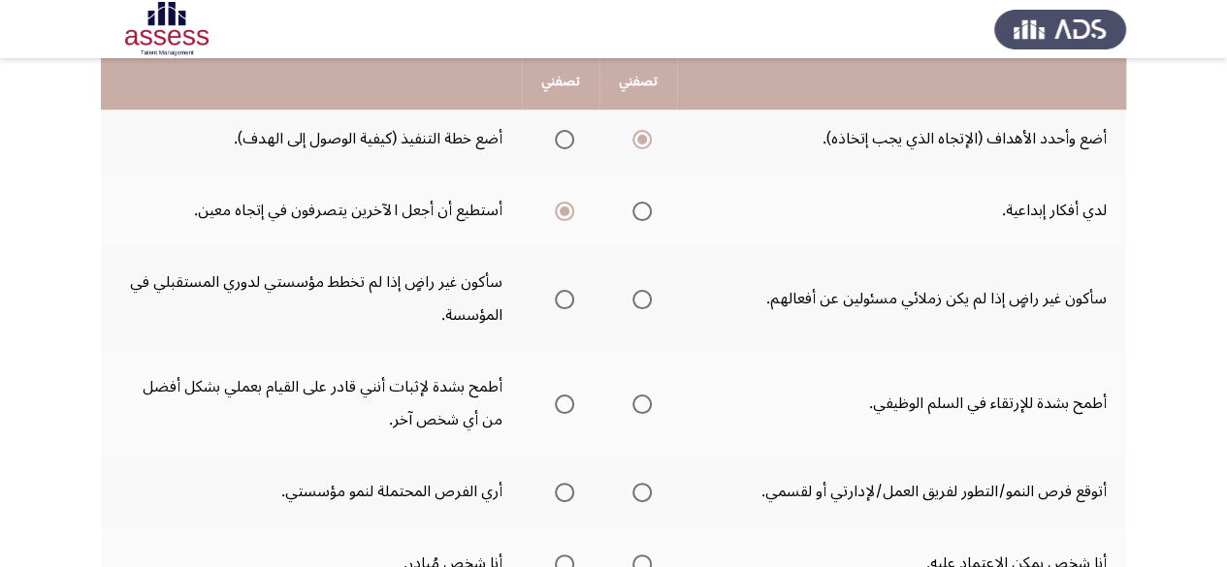
scroll to position [727, 0]
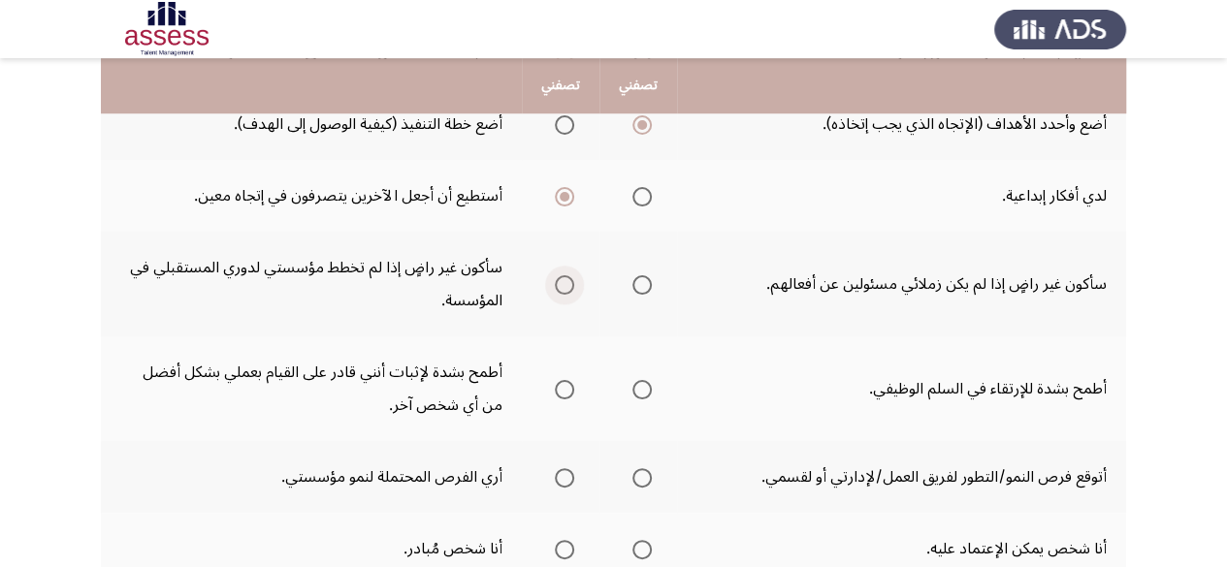
click at [561, 288] on span "Select an option" at bounding box center [564, 284] width 19 height 19
click at [561, 288] on input "Select an option" at bounding box center [564, 284] width 19 height 19
click at [562, 396] on span "Select an option" at bounding box center [564, 389] width 19 height 19
click at [562, 396] on input "Select an option" at bounding box center [564, 389] width 19 height 19
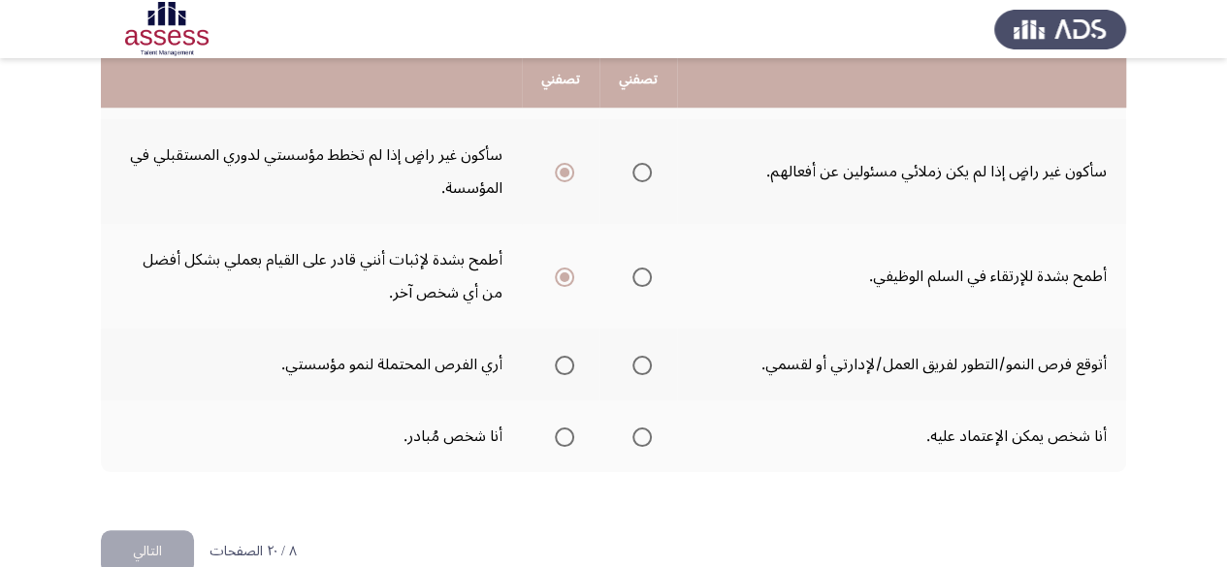
scroll to position [843, 0]
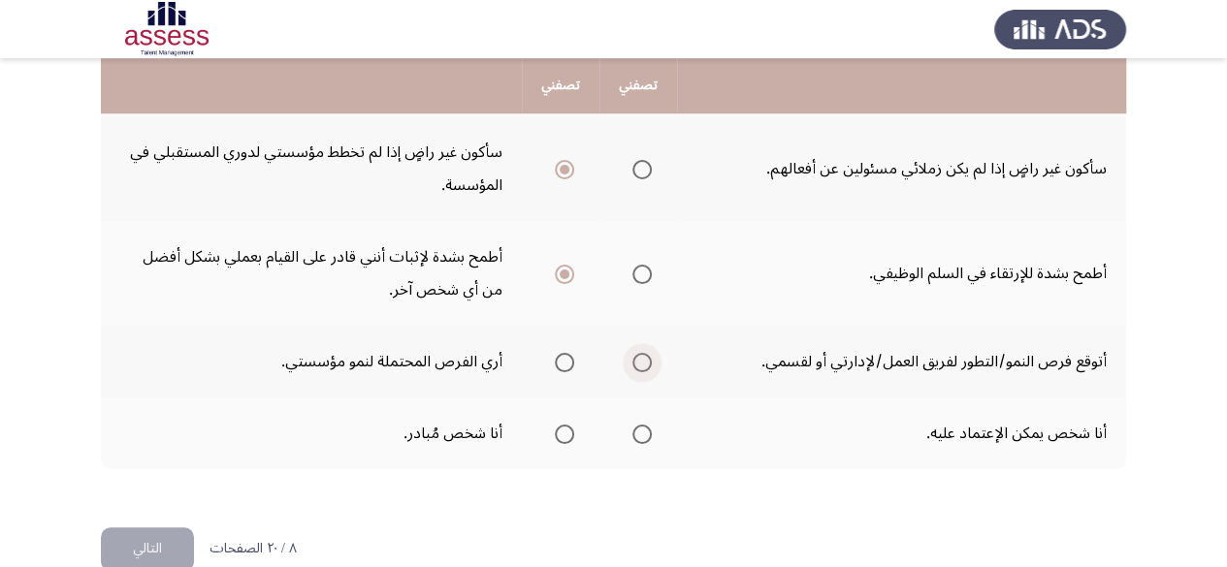
click at [634, 366] on span "Select an option" at bounding box center [641, 362] width 19 height 19
click at [634, 366] on input "Select an option" at bounding box center [641, 362] width 19 height 19
click at [638, 434] on span "Select an option" at bounding box center [641, 434] width 19 height 19
click at [638, 434] on input "Select an option" at bounding box center [641, 434] width 19 height 19
click at [176, 550] on button "التالي" at bounding box center [147, 550] width 93 height 44
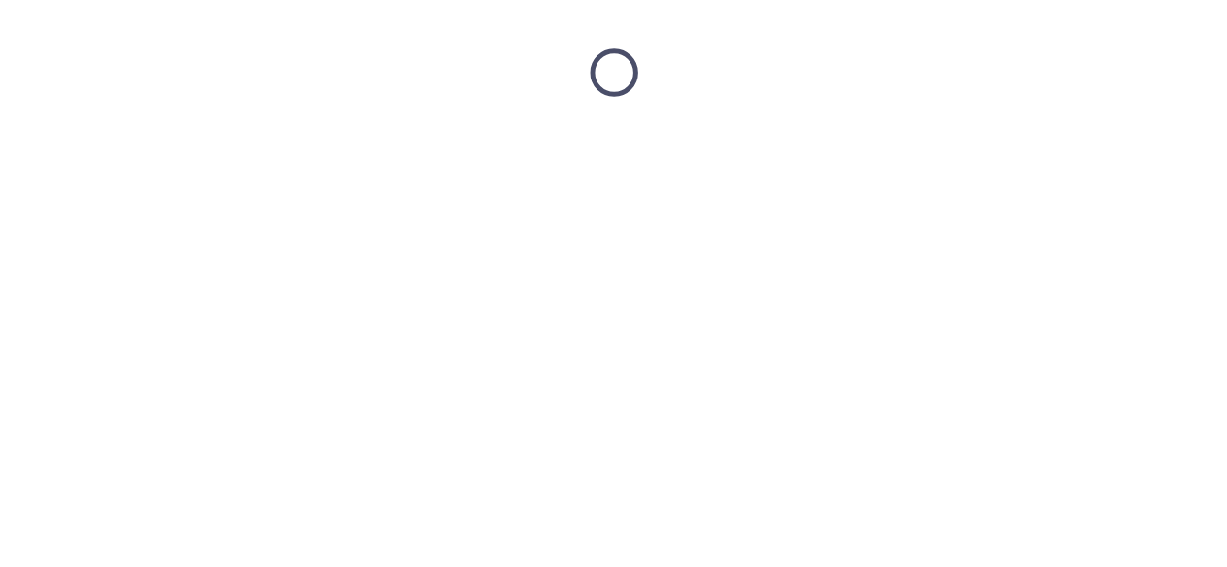
scroll to position [0, 0]
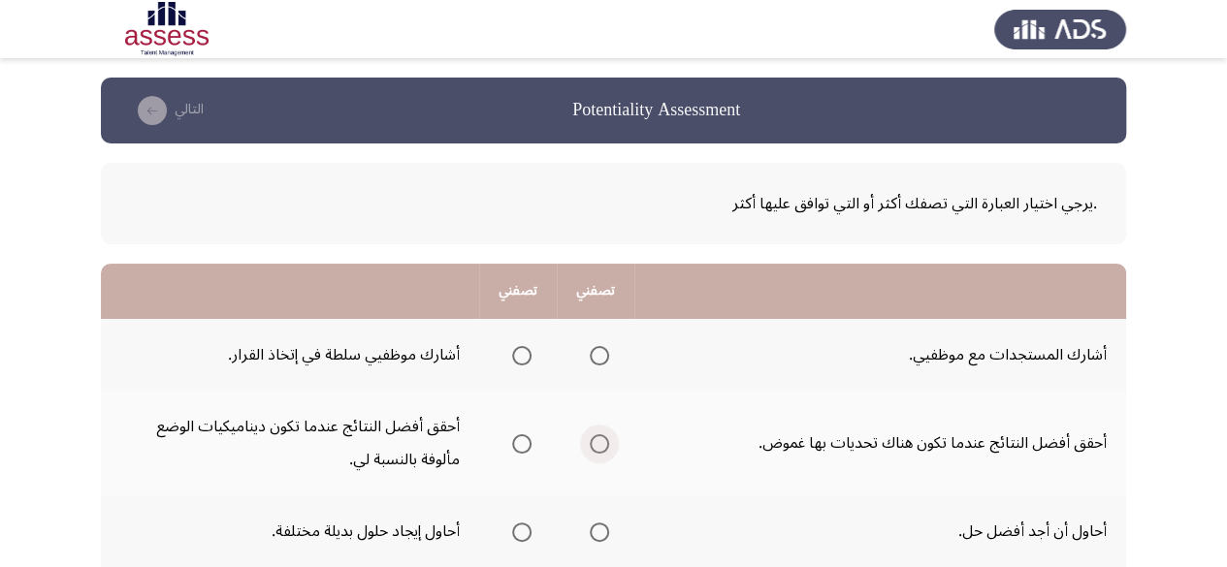
click at [603, 450] on span "Select an option" at bounding box center [599, 443] width 19 height 19
click at [603, 450] on input "Select an option" at bounding box center [599, 443] width 19 height 19
click at [528, 540] on span "Select an option" at bounding box center [521, 532] width 19 height 19
click at [528, 540] on input "Select an option" at bounding box center [521, 532] width 19 height 19
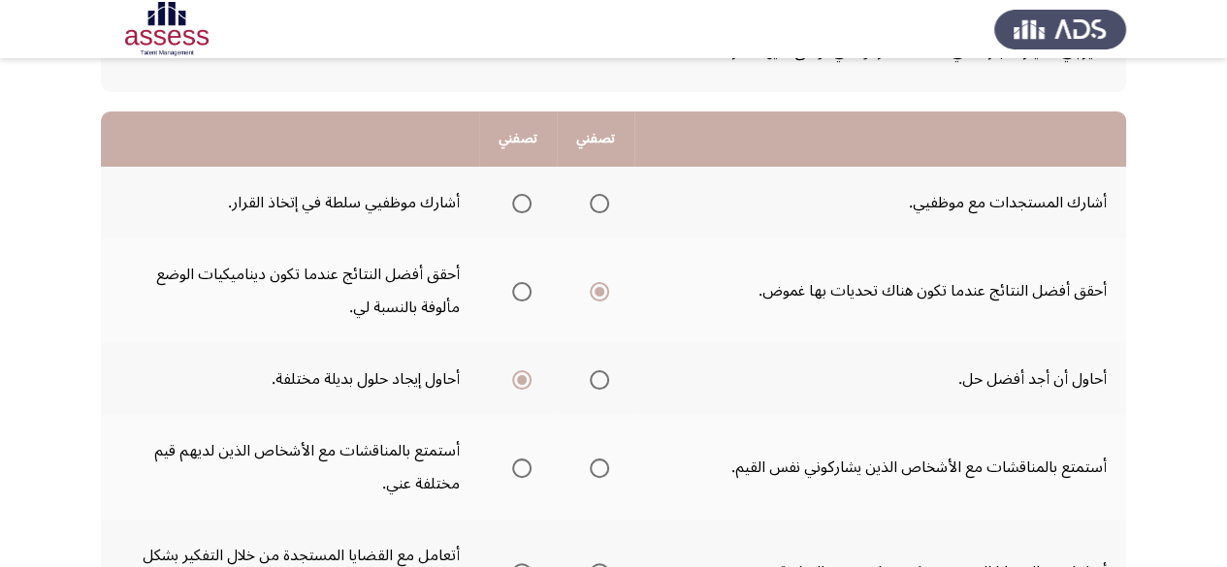
scroll to position [188, 0]
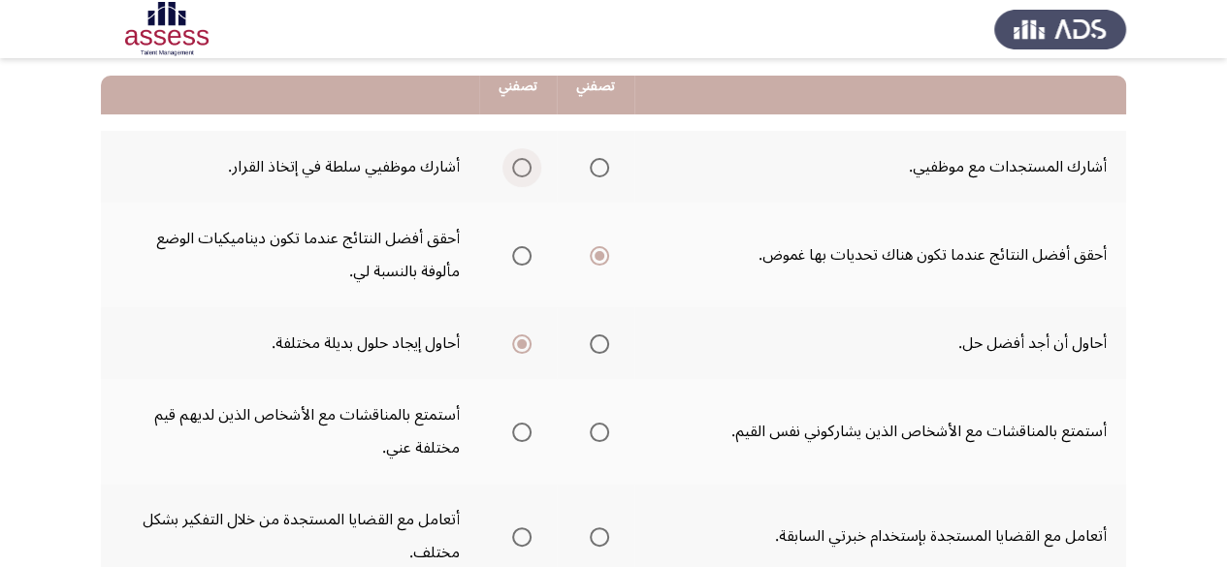
click at [522, 170] on span "Select an option" at bounding box center [521, 167] width 19 height 19
click at [522, 170] on input "Select an option" at bounding box center [521, 167] width 19 height 19
click at [530, 437] on span "Select an option" at bounding box center [521, 432] width 19 height 19
click at [530, 437] on input "Select an option" at bounding box center [521, 432] width 19 height 19
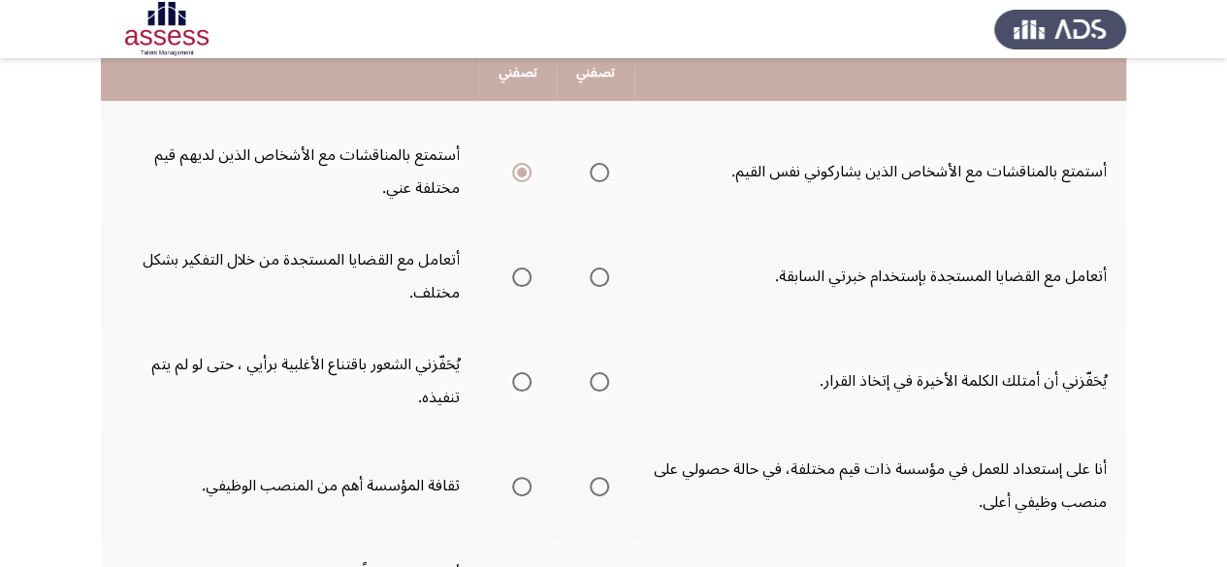
scroll to position [456, 0]
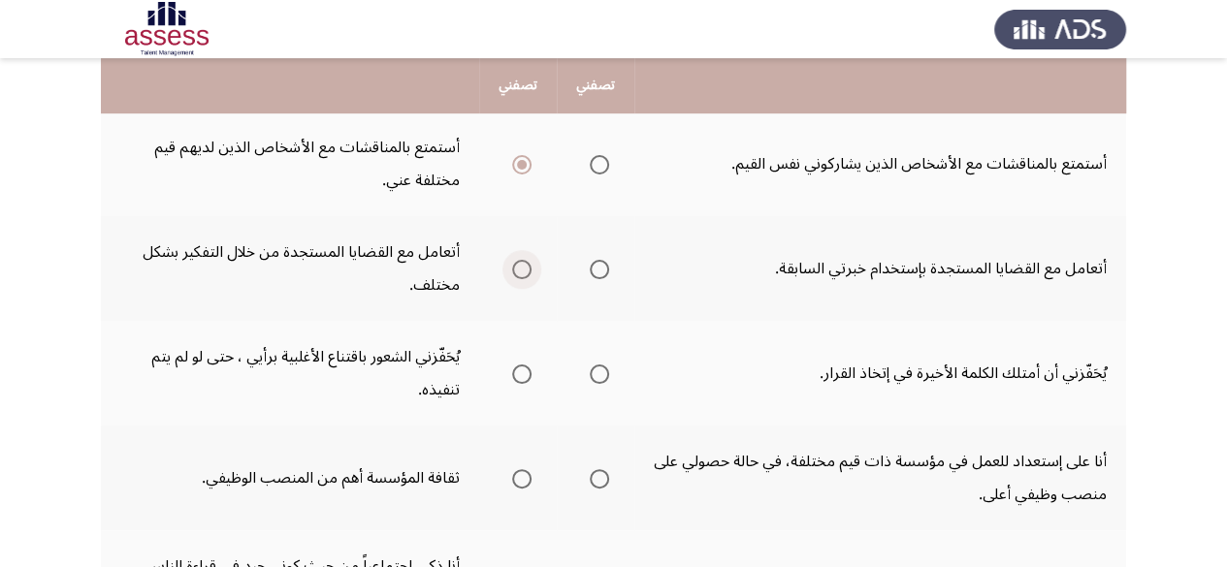
click at [521, 270] on span "Select an option" at bounding box center [521, 269] width 19 height 19
click at [521, 270] on input "Select an option" at bounding box center [521, 269] width 19 height 19
click at [604, 374] on span "Select an option" at bounding box center [599, 374] width 19 height 19
click at [604, 374] on input "Select an option" at bounding box center [599, 374] width 19 height 19
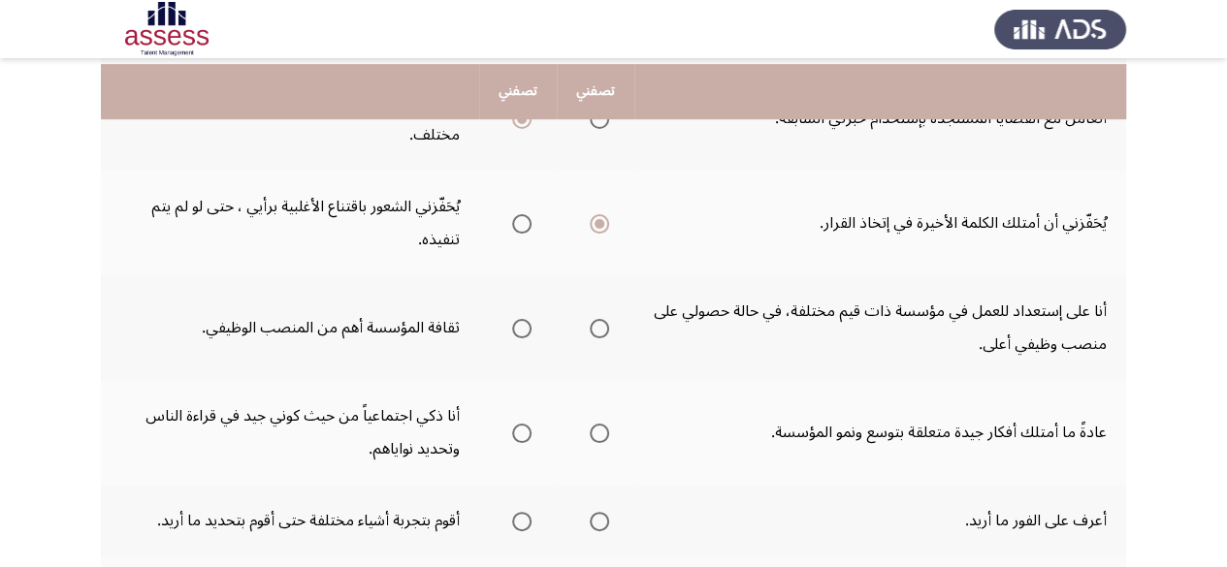
scroll to position [612, 0]
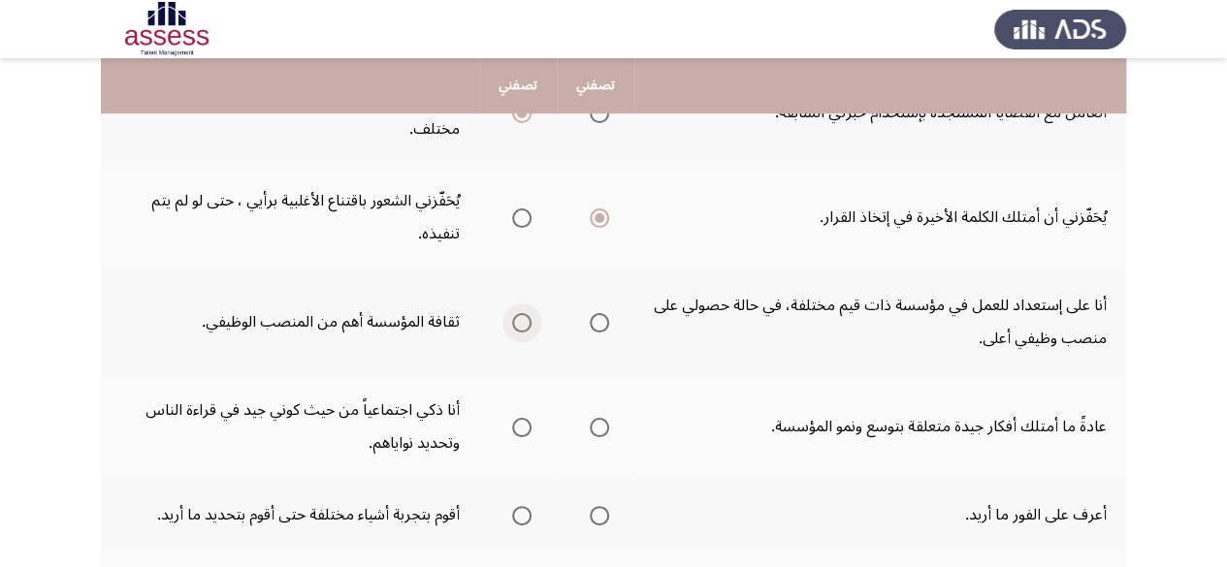
click at [518, 323] on span "Select an option" at bounding box center [521, 322] width 19 height 19
click at [518, 323] on input "Select an option" at bounding box center [521, 322] width 19 height 19
click at [595, 427] on span "Select an option" at bounding box center [599, 427] width 19 height 19
click at [595, 427] on input "Select an option" at bounding box center [599, 427] width 19 height 19
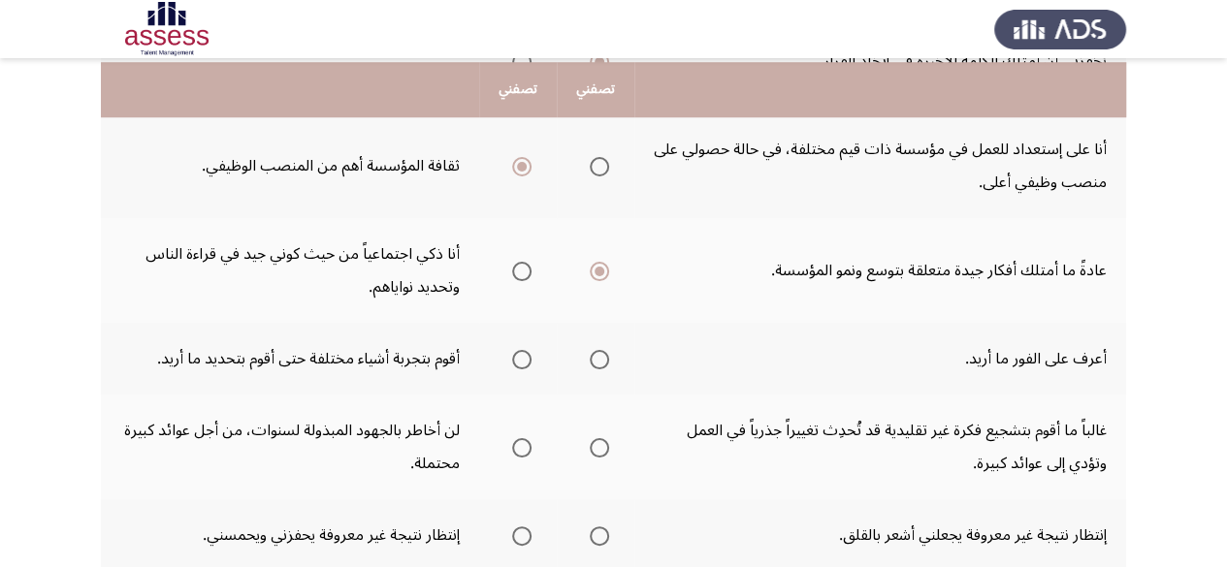
scroll to position [774, 0]
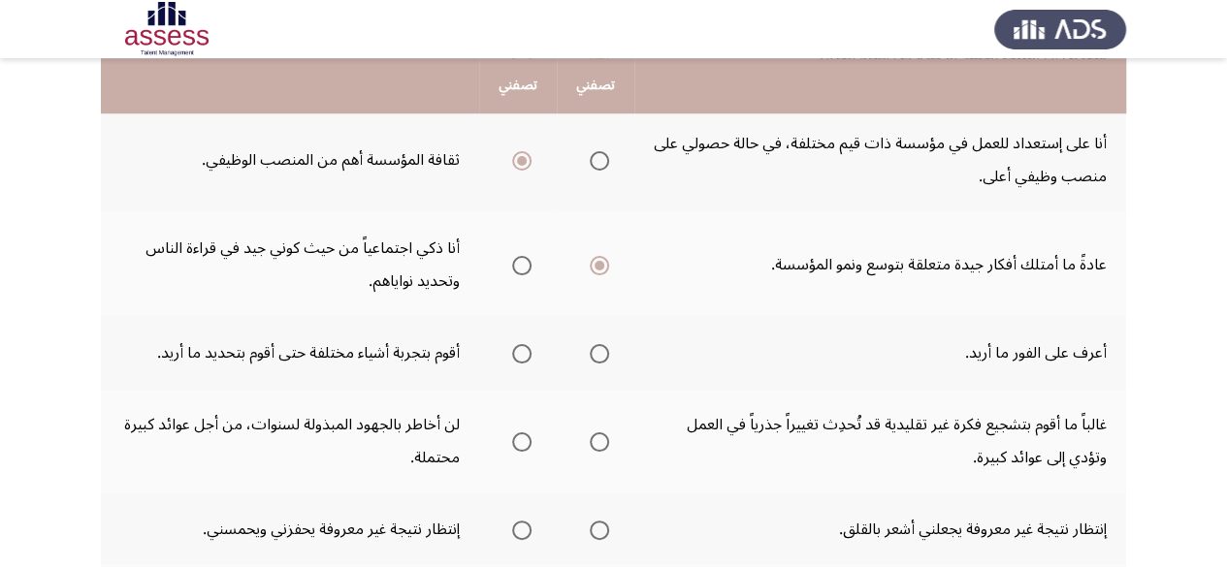
click at [599, 358] on span "Select an option" at bounding box center [599, 353] width 19 height 19
click at [599, 358] on input "Select an option" at bounding box center [599, 353] width 19 height 19
click at [590, 446] on label "Select an option" at bounding box center [595, 442] width 27 height 19
click at [590, 446] on input "Select an option" at bounding box center [599, 442] width 19 height 19
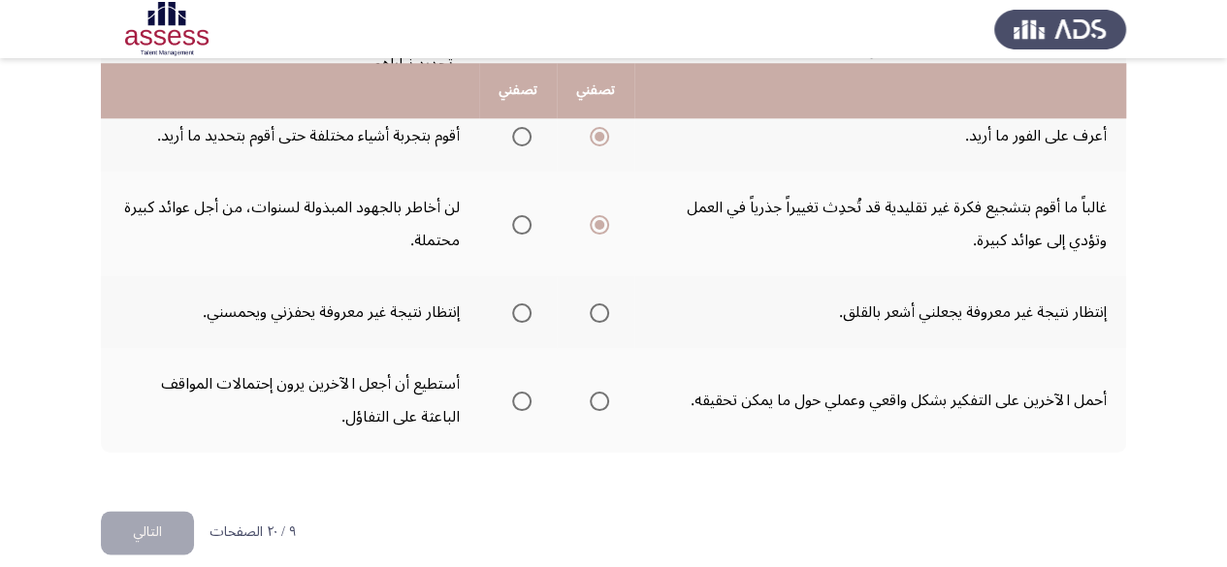
scroll to position [995, 0]
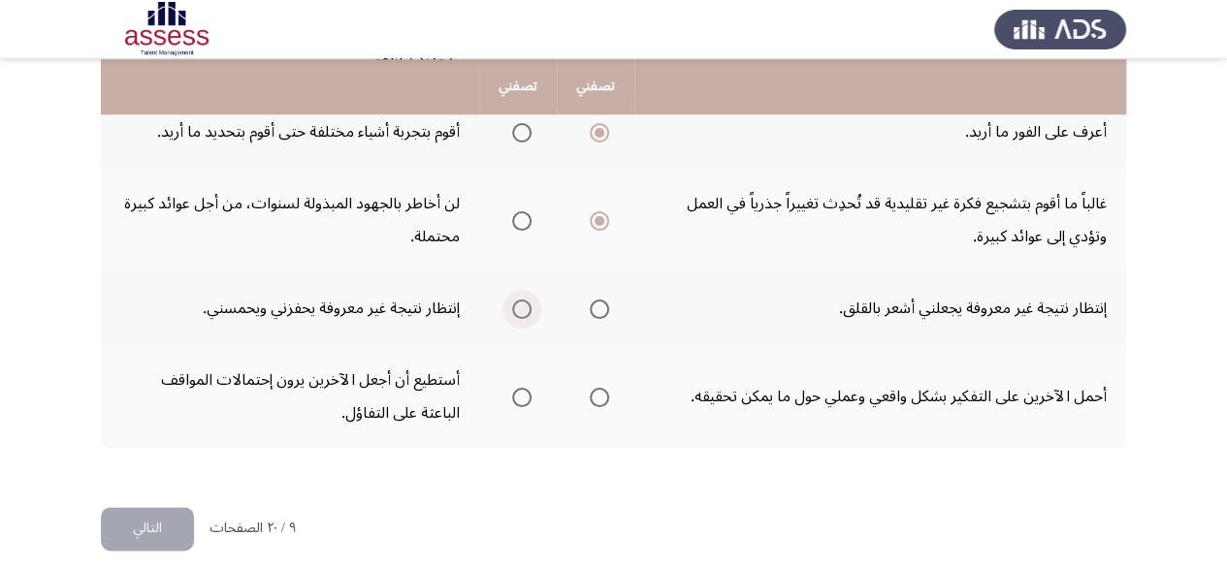
click at [526, 311] on span "Select an option" at bounding box center [521, 309] width 19 height 19
click at [526, 311] on input "Select an option" at bounding box center [521, 309] width 19 height 19
click at [607, 389] on span "Select an option" at bounding box center [599, 397] width 19 height 19
click at [607, 389] on input "Select an option" at bounding box center [599, 397] width 19 height 19
click at [160, 530] on button "التالي" at bounding box center [147, 529] width 93 height 44
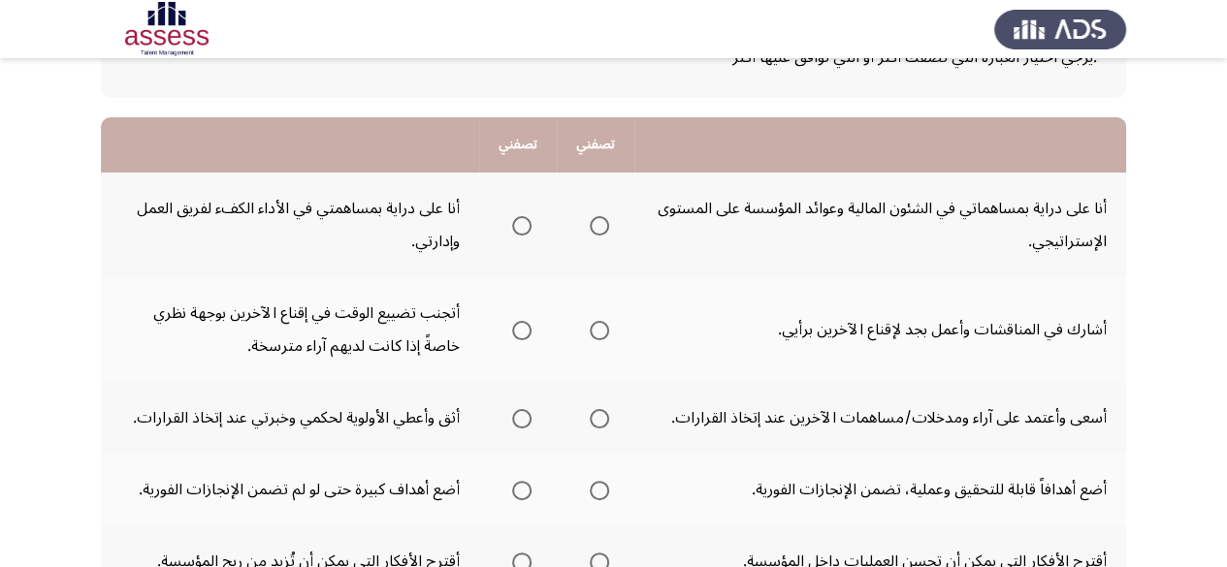
scroll to position [145, 0]
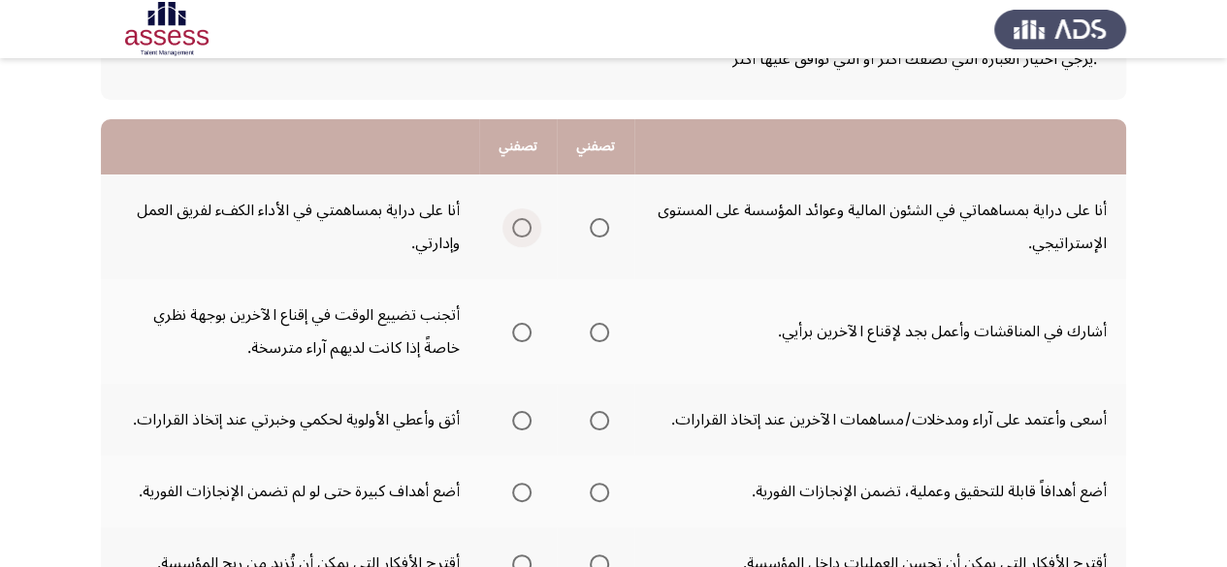
click at [523, 228] on span "Select an option" at bounding box center [521, 227] width 19 height 19
click at [523, 228] on input "Select an option" at bounding box center [521, 227] width 19 height 19
drag, startPoint x: 430, startPoint y: 334, endPoint x: 446, endPoint y: 304, distance: 34.3
click at [446, 304] on td "أتجنب تضييع الوقت في إقناع الآخرين بوجهة نظري خاصةً إذا كانت لديهم آراء مترسخة." at bounding box center [290, 331] width 378 height 105
click at [596, 329] on span "Select an option" at bounding box center [599, 332] width 19 height 19
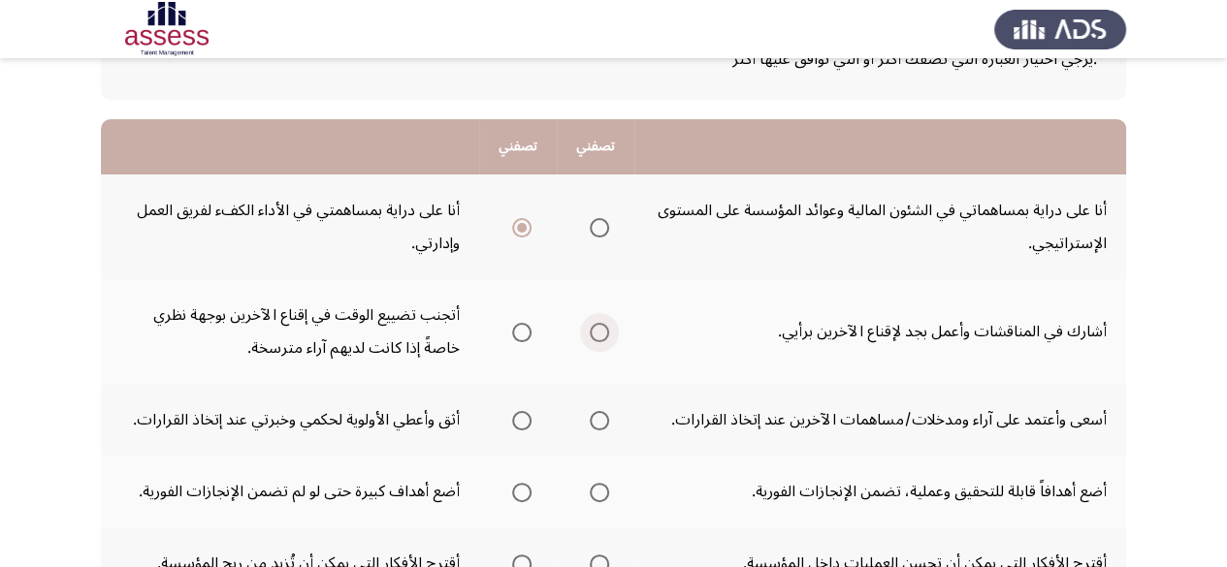
click at [596, 329] on input "Select an option" at bounding box center [599, 332] width 19 height 19
click at [606, 418] on span "Select an option" at bounding box center [599, 420] width 19 height 19
click at [606, 418] on input "Select an option" at bounding box center [599, 420] width 19 height 19
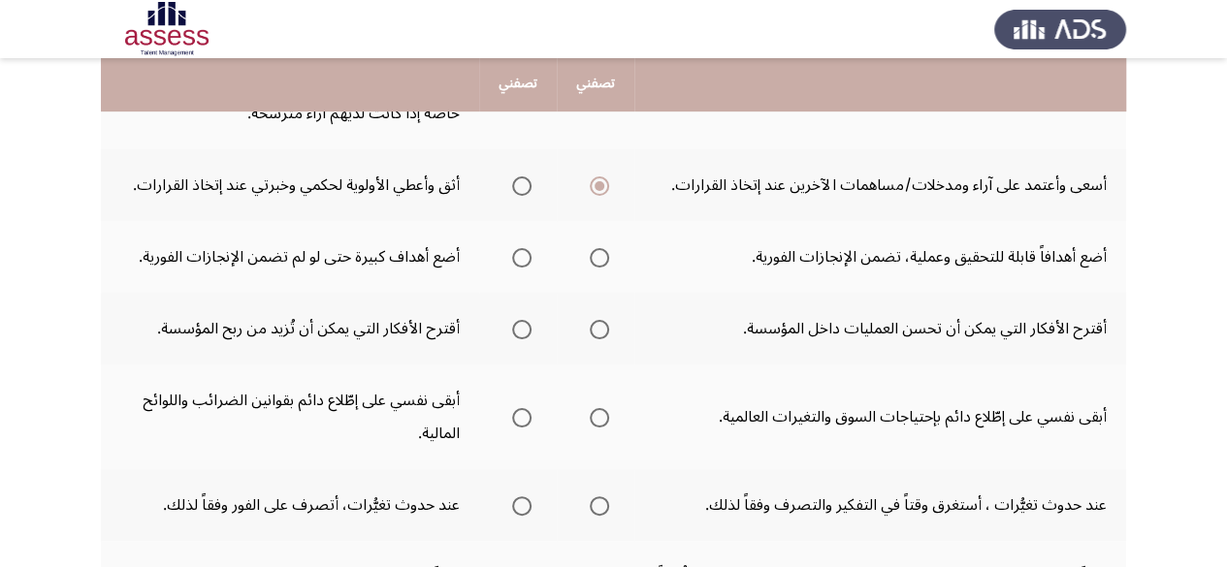
scroll to position [381, 0]
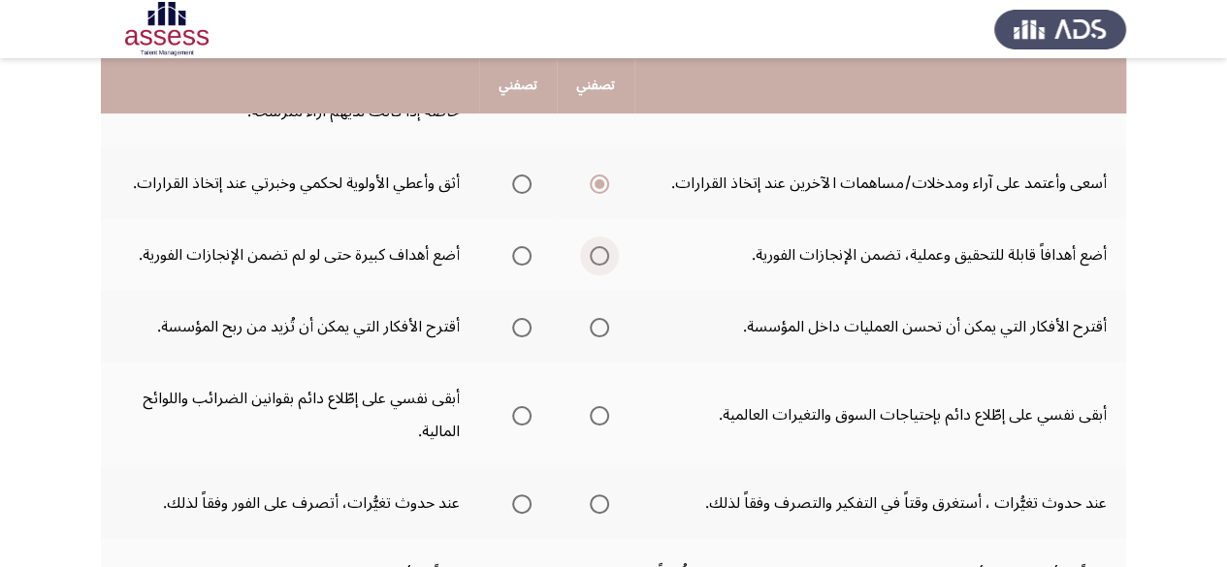
click at [595, 260] on span "Select an option" at bounding box center [599, 255] width 19 height 19
click at [595, 260] on input "Select an option" at bounding box center [599, 255] width 19 height 19
click at [595, 329] on span "Select an option" at bounding box center [599, 327] width 19 height 19
click at [595, 329] on input "Select an option" at bounding box center [599, 327] width 19 height 19
click at [599, 425] on span "Select an option" at bounding box center [599, 415] width 19 height 19
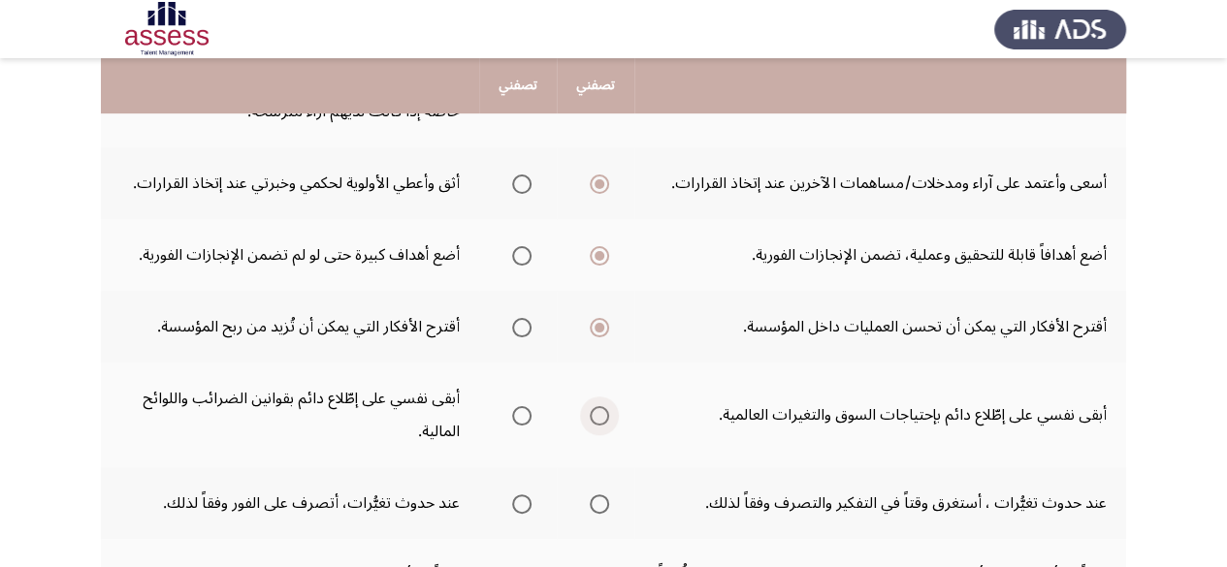
click at [599, 425] on input "Select an option" at bounding box center [599, 415] width 19 height 19
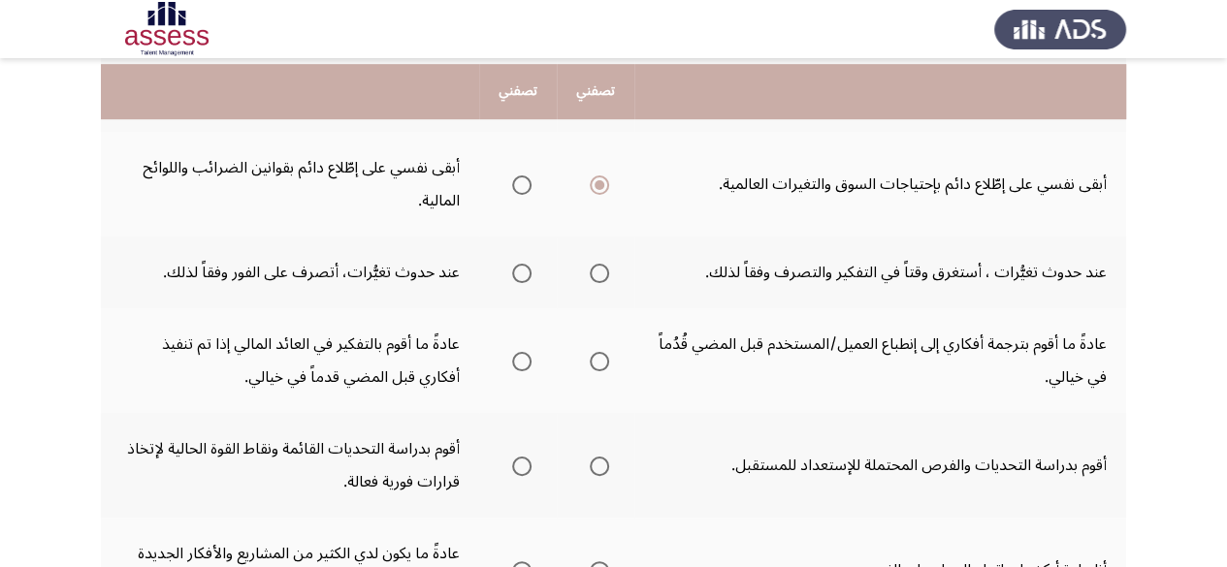
scroll to position [622, 0]
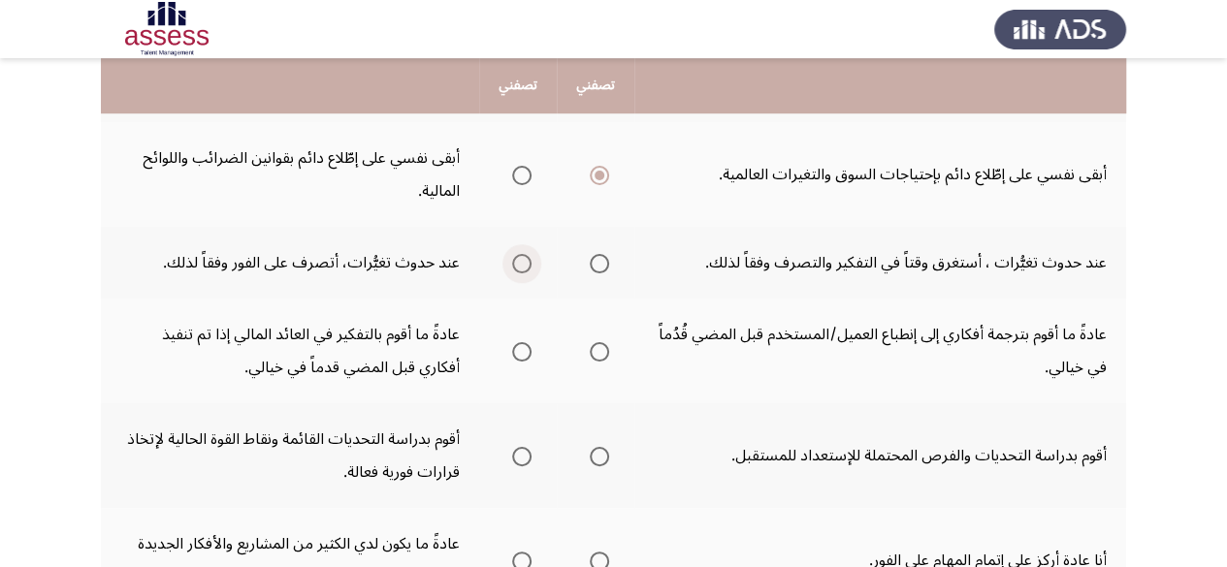
click at [522, 254] on span "Select an option" at bounding box center [521, 263] width 19 height 19
click at [522, 254] on input "Select an option" at bounding box center [521, 263] width 19 height 19
click at [529, 455] on span "Select an option" at bounding box center [521, 456] width 19 height 19
click at [529, 455] on input "Select an option" at bounding box center [521, 456] width 19 height 19
click at [598, 352] on span "Select an option" at bounding box center [599, 351] width 19 height 19
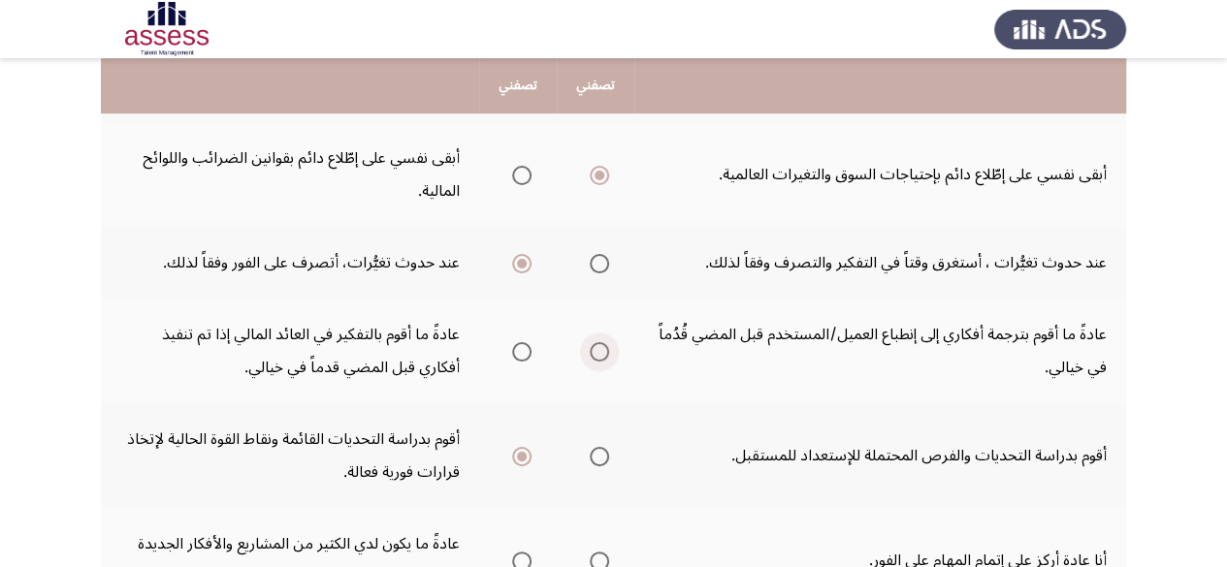
click at [598, 352] on input "Select an option" at bounding box center [599, 351] width 19 height 19
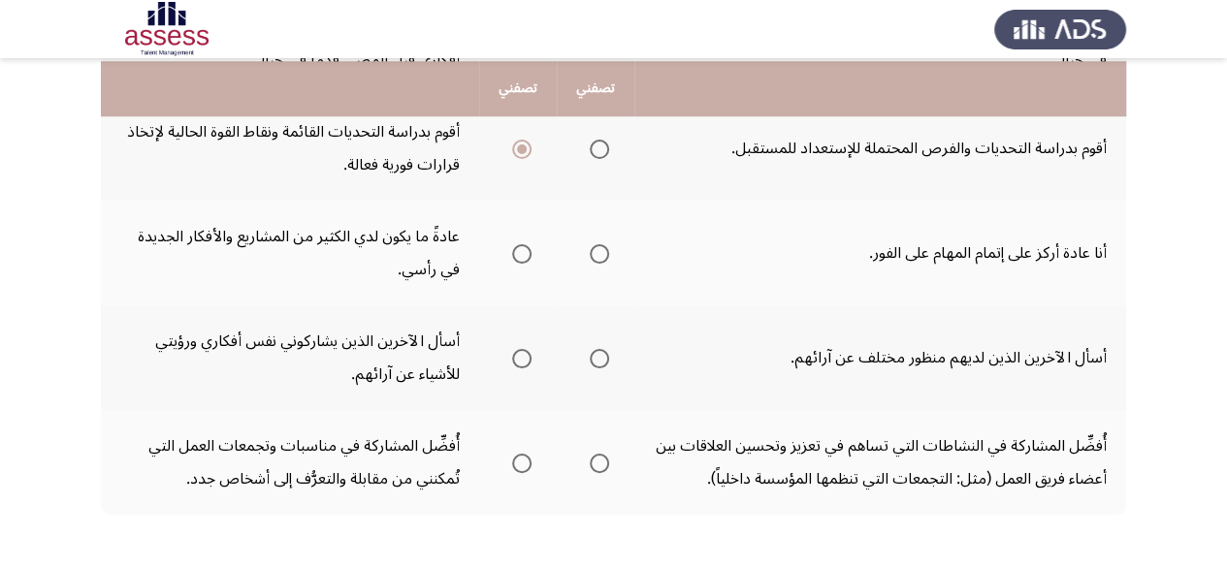
scroll to position [933, 0]
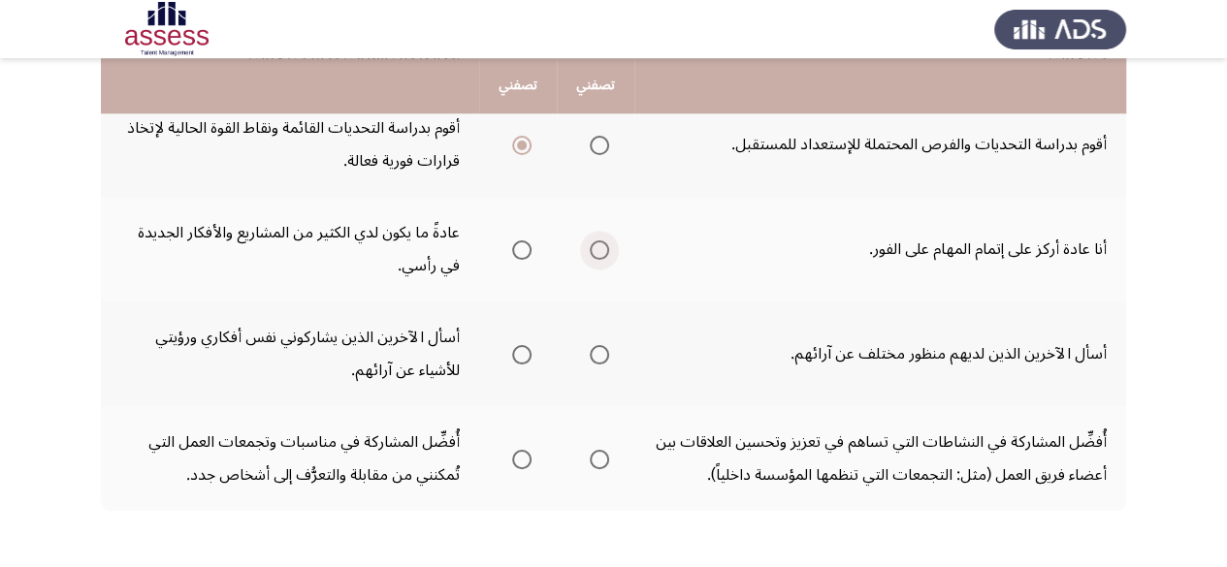
click at [594, 255] on span "Select an option" at bounding box center [599, 250] width 19 height 19
click at [594, 255] on input "Select an option" at bounding box center [599, 250] width 19 height 19
click at [607, 363] on span "Select an option" at bounding box center [599, 354] width 19 height 19
click at [607, 363] on input "Select an option" at bounding box center [599, 354] width 19 height 19
click at [604, 455] on span "Select an option" at bounding box center [599, 459] width 19 height 19
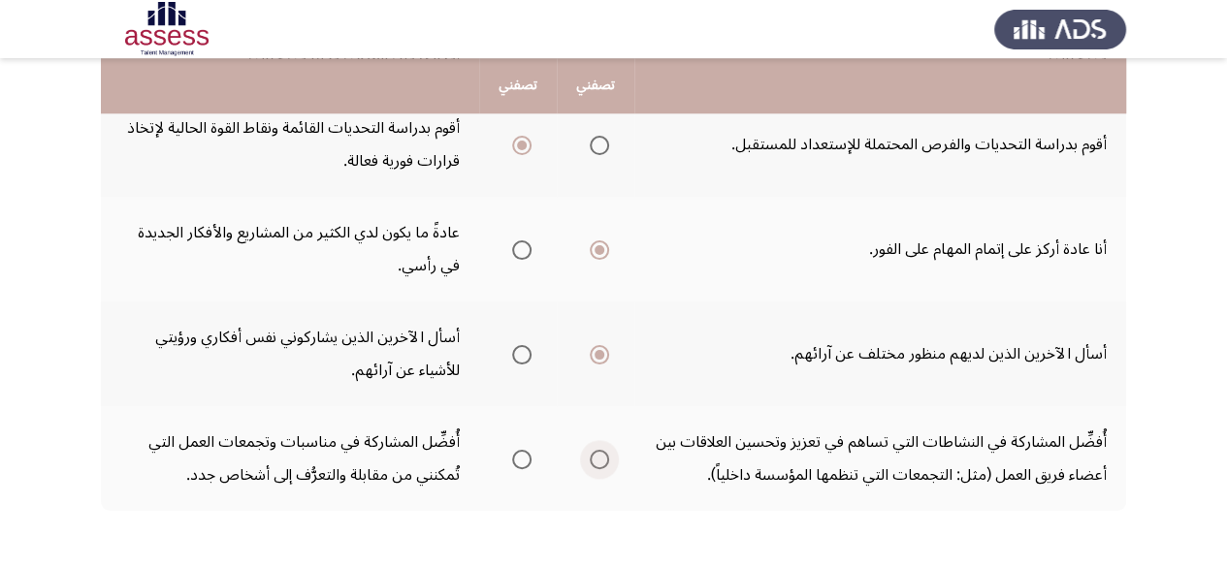
click at [604, 455] on input "Select an option" at bounding box center [599, 459] width 19 height 19
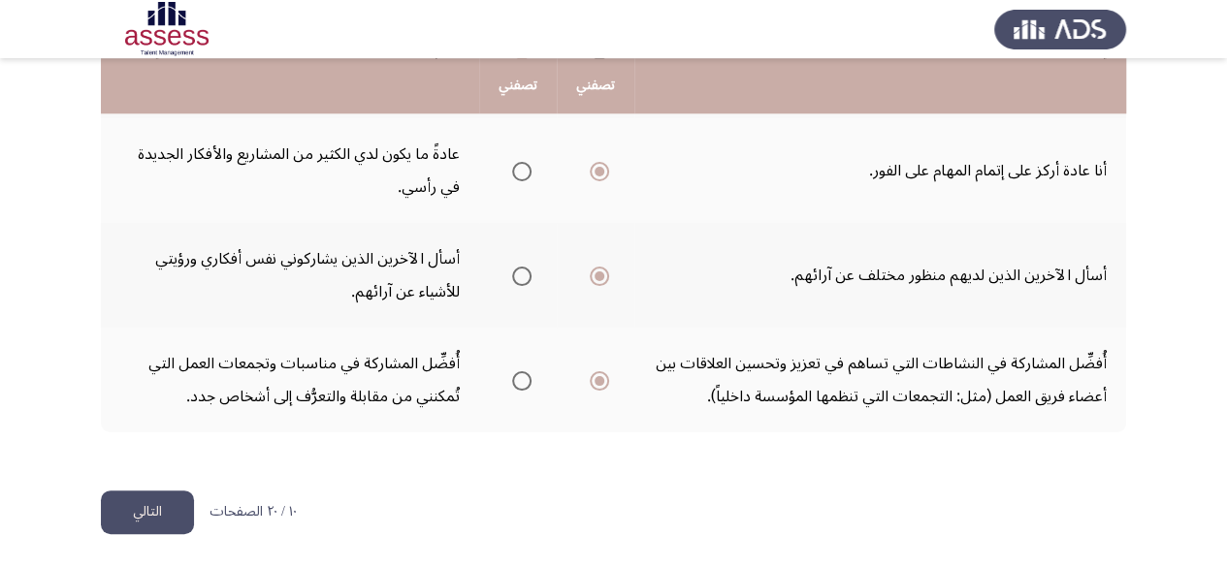
click at [179, 530] on button "التالي" at bounding box center [147, 513] width 93 height 44
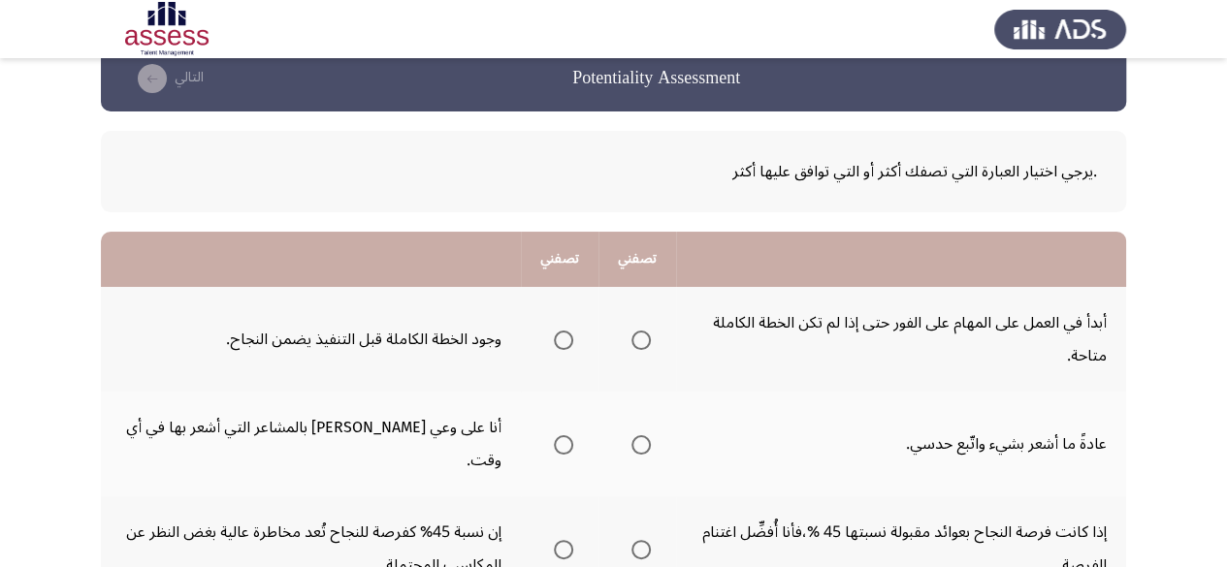
scroll to position [28, 0]
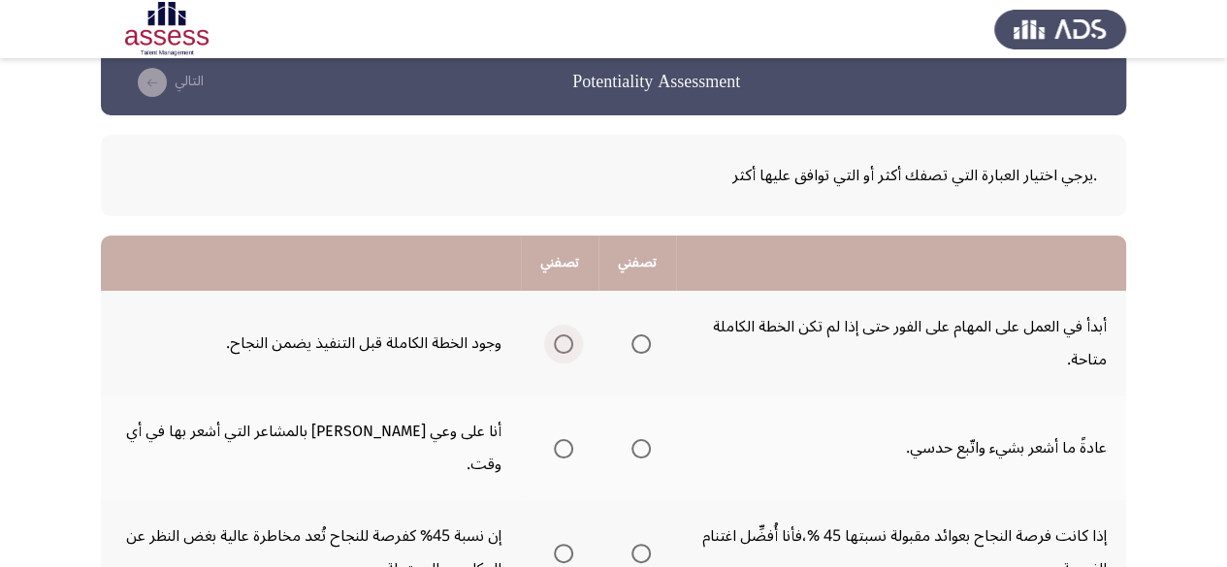
click at [566, 342] on span "Select an option" at bounding box center [563, 344] width 19 height 19
click at [566, 342] on input "Select an option" at bounding box center [563, 344] width 19 height 19
click at [563, 440] on span "Select an option" at bounding box center [563, 448] width 19 height 19
click at [563, 440] on input "Select an option" at bounding box center [563, 448] width 19 height 19
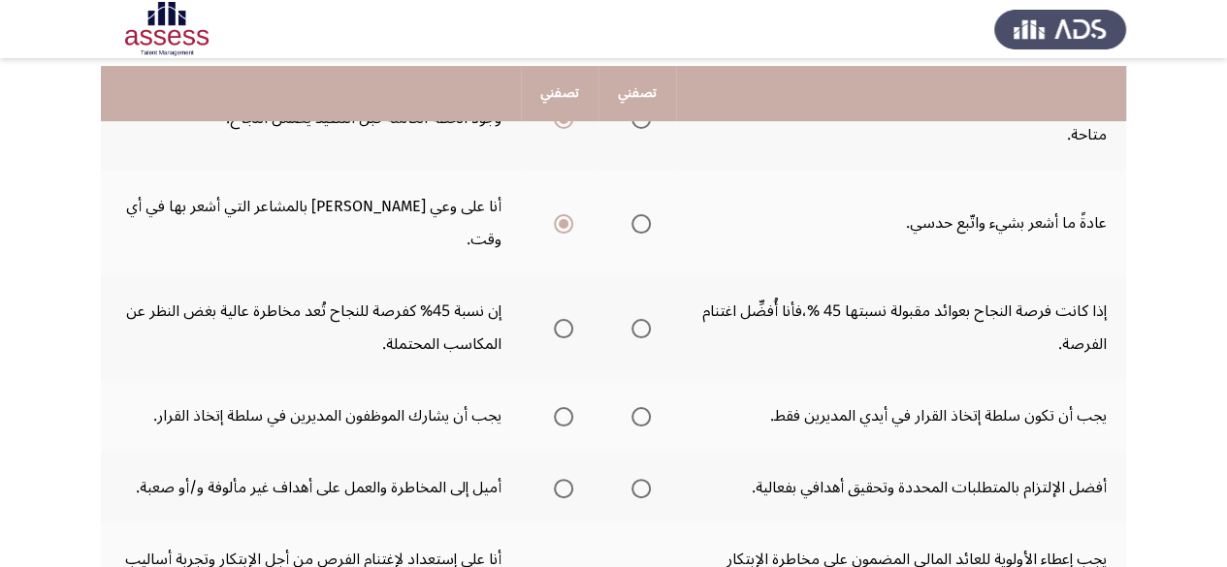
scroll to position [262, 0]
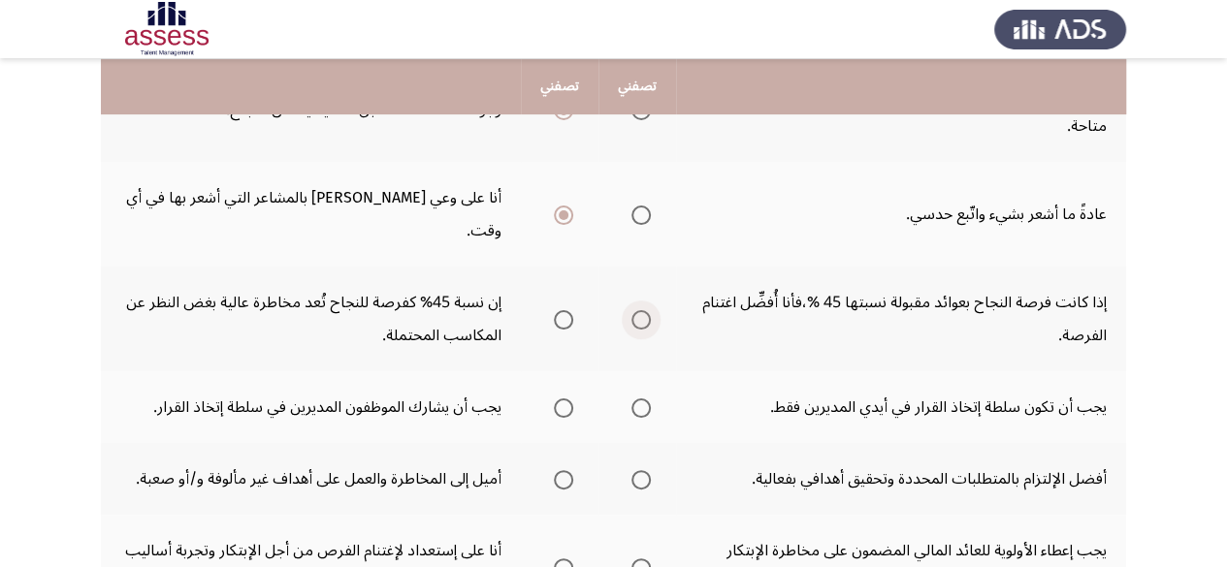
click at [644, 310] on span "Select an option" at bounding box center [640, 319] width 19 height 19
click at [644, 310] on input "Select an option" at bounding box center [640, 319] width 19 height 19
click at [570, 399] on span "Select an option" at bounding box center [563, 408] width 19 height 19
click at [570, 399] on input "Select an option" at bounding box center [563, 408] width 19 height 19
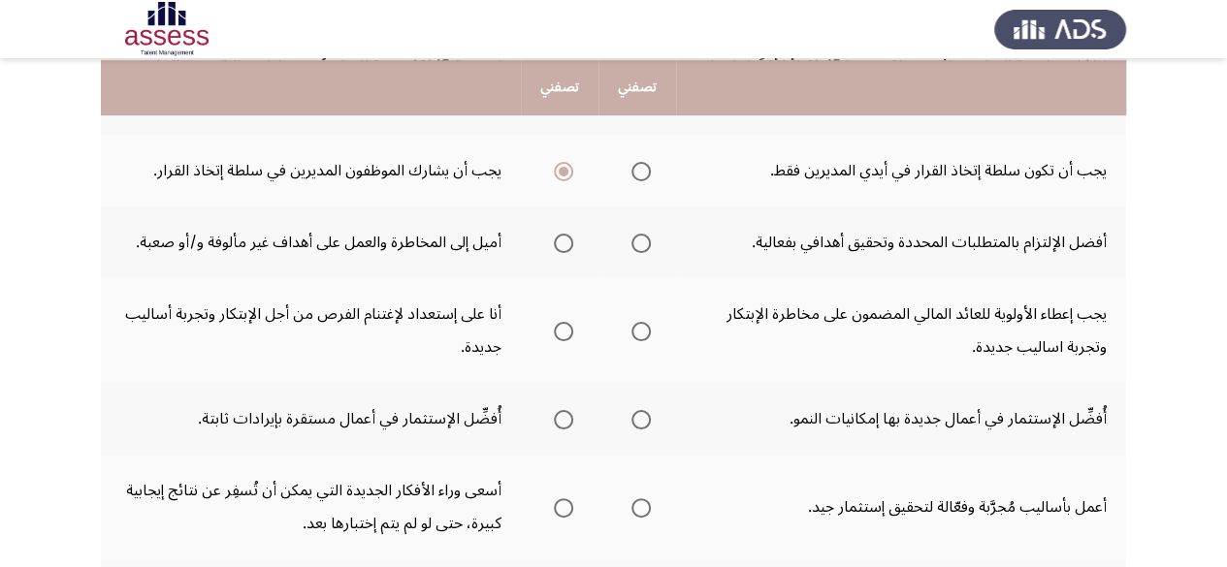
scroll to position [500, 0]
click at [642, 232] on span "Select an option" at bounding box center [640, 241] width 19 height 19
click at [642, 232] on input "Select an option" at bounding box center [640, 241] width 19 height 19
click at [561, 320] on span "Select an option" at bounding box center [563, 329] width 19 height 19
click at [561, 320] on input "Select an option" at bounding box center [563, 329] width 19 height 19
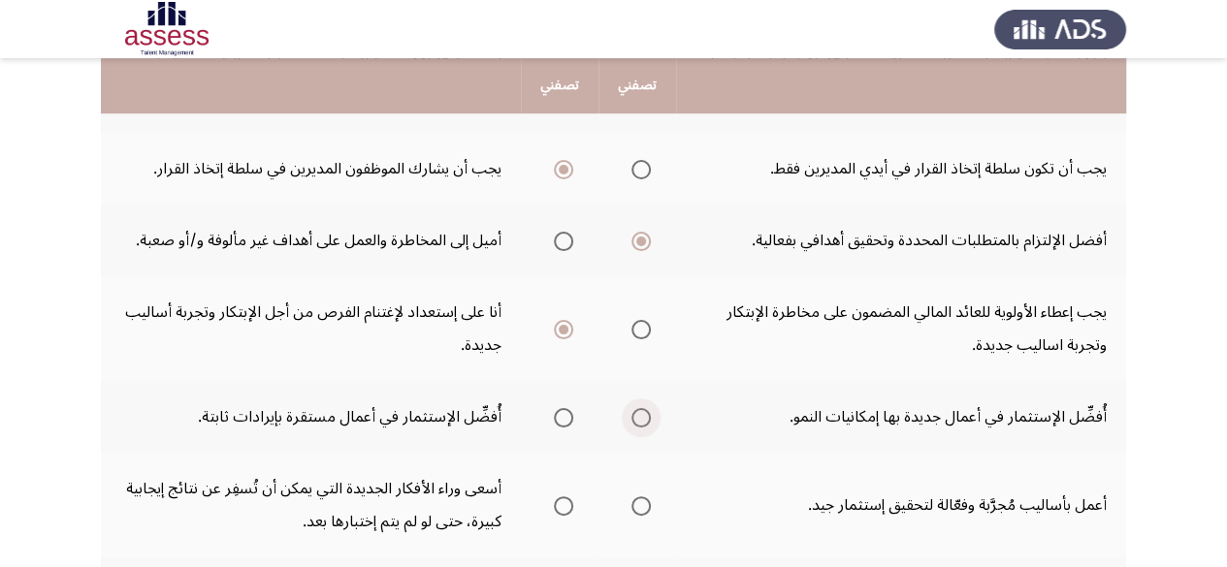
click at [642, 408] on span "Select an option" at bounding box center [640, 417] width 19 height 19
click at [642, 408] on input "Select an option" at bounding box center [640, 417] width 19 height 19
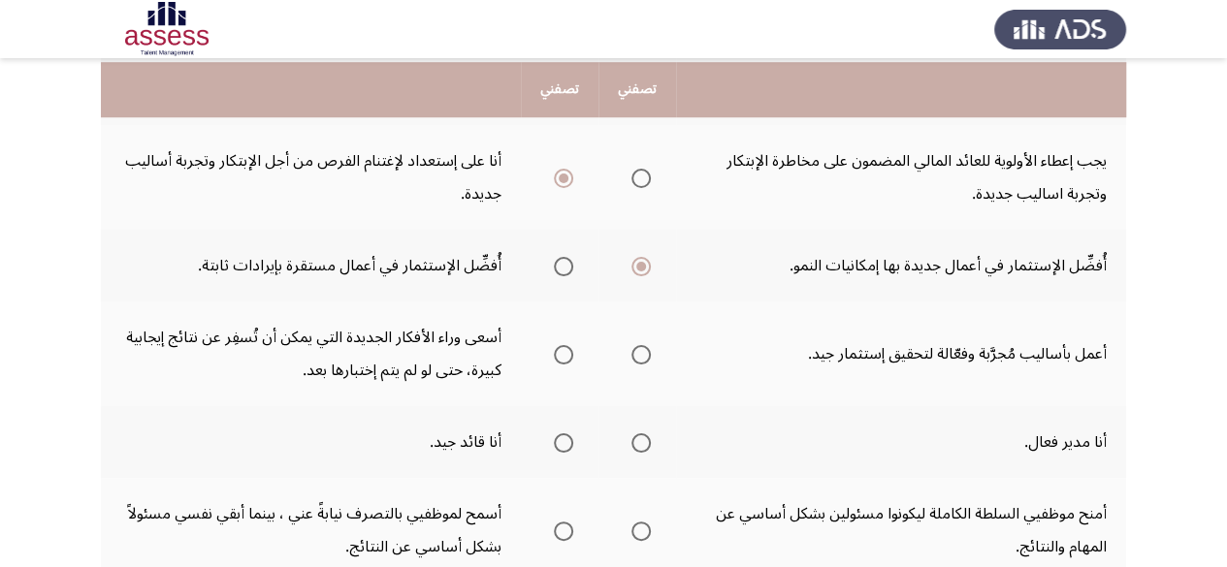
scroll to position [656, 0]
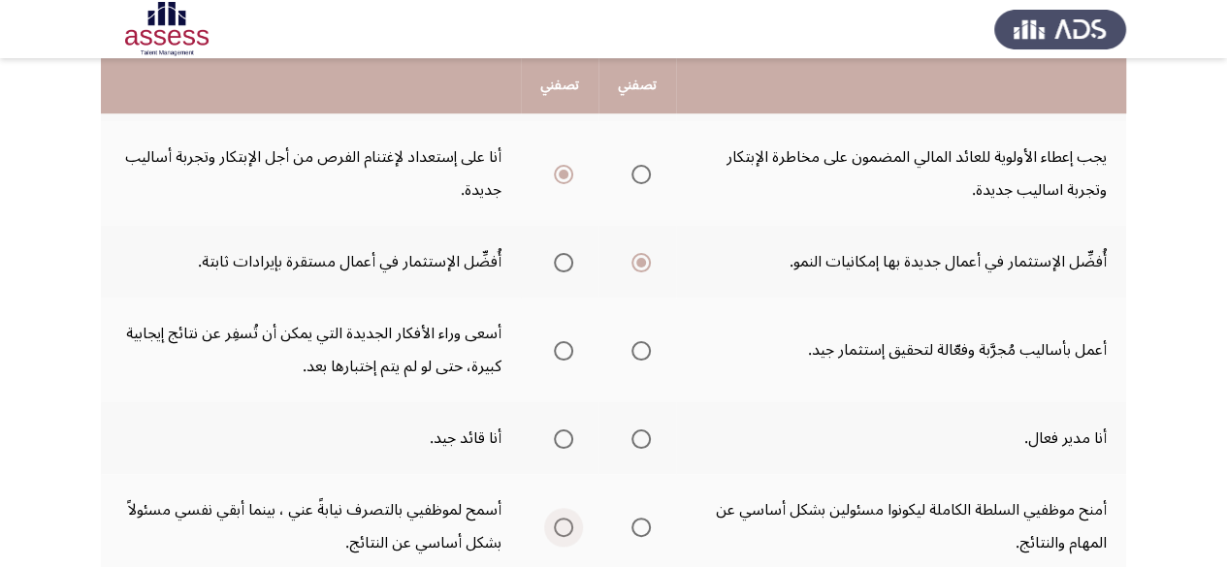
click at [561, 518] on span "Select an option" at bounding box center [563, 527] width 19 height 19
click at [561, 518] on input "Select an option" at bounding box center [563, 527] width 19 height 19
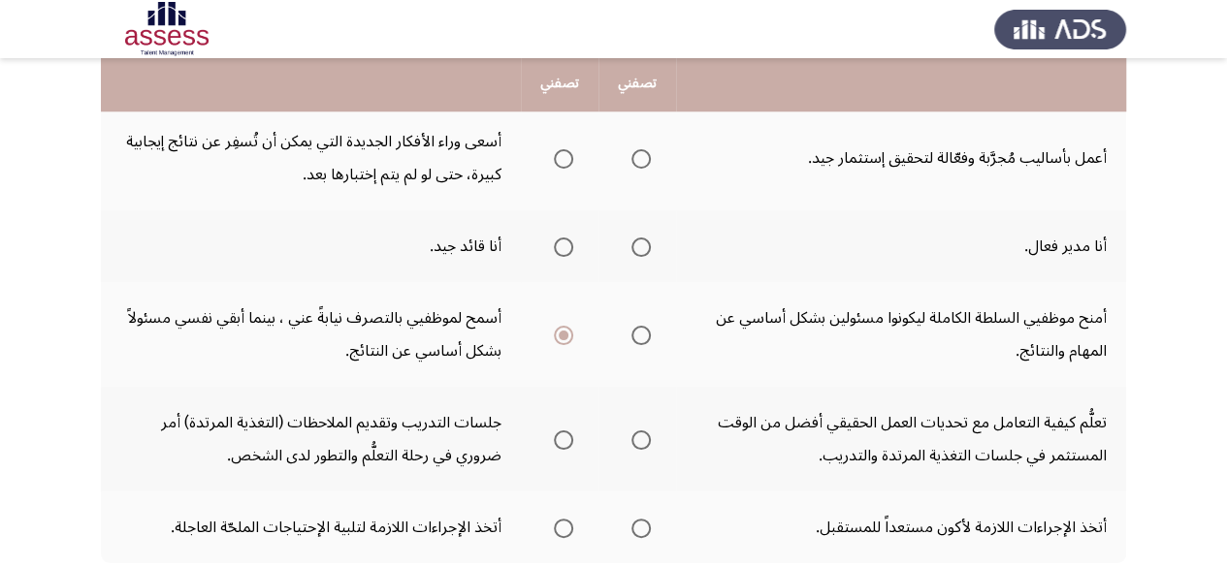
scroll to position [846, 0]
click at [574, 494] on th at bounding box center [560, 530] width 78 height 72
click at [567, 521] on span "Select an option" at bounding box center [563, 530] width 19 height 19
click at [567, 521] on input "Select an option" at bounding box center [563, 530] width 19 height 19
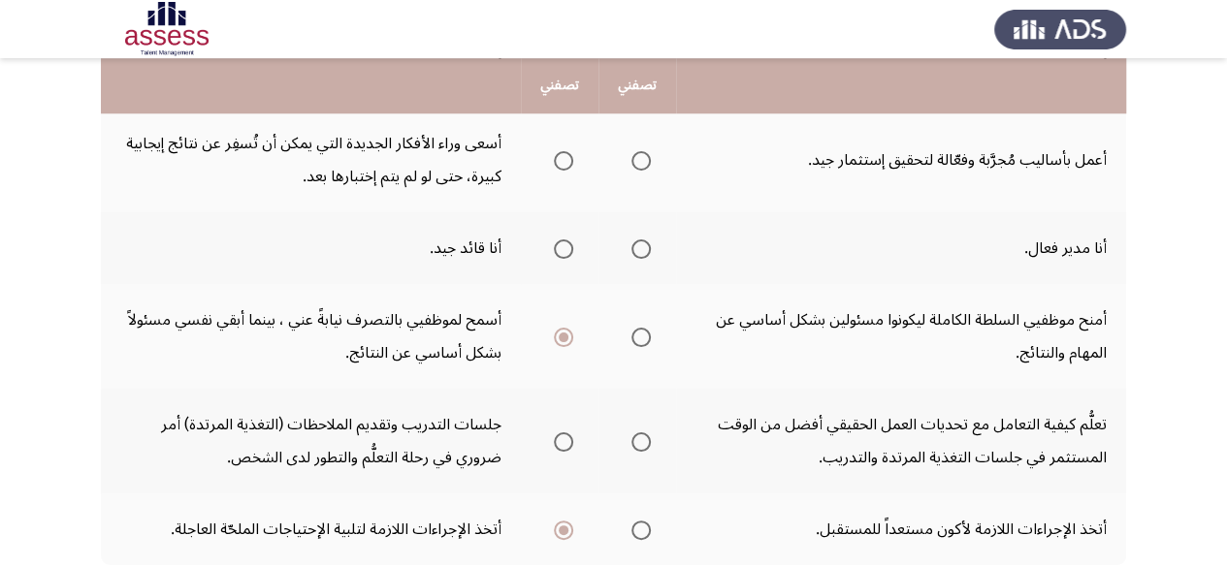
click at [554, 432] on mat-radio-button "Select an option" at bounding box center [559, 442] width 27 height 20
click at [568, 433] on span "Select an option" at bounding box center [563, 442] width 19 height 19
click at [568, 433] on input "Select an option" at bounding box center [563, 442] width 19 height 19
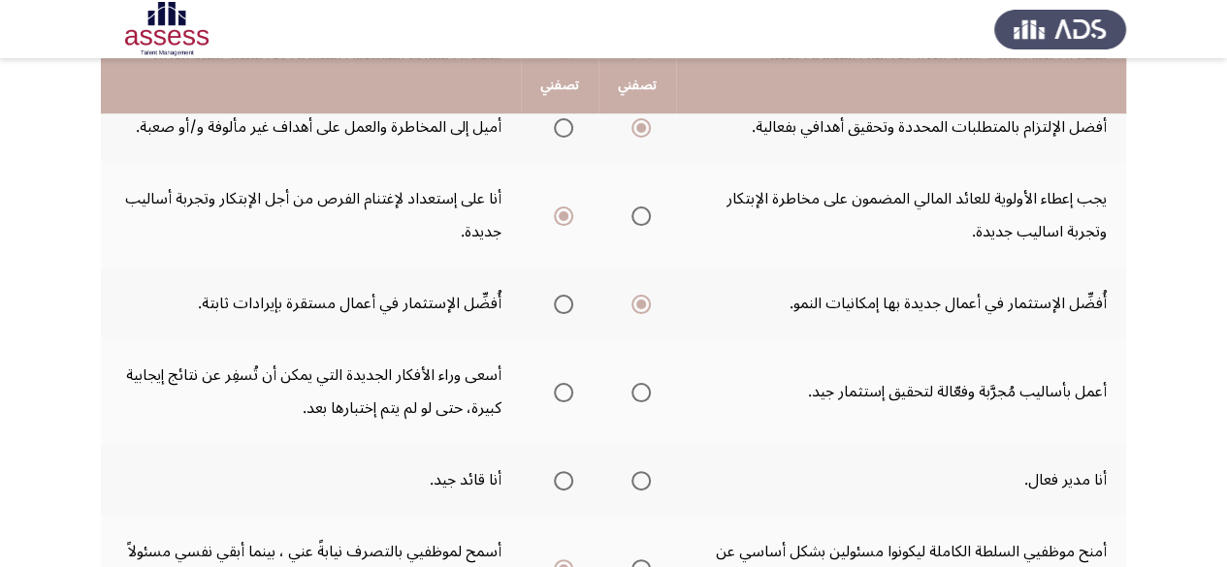
scroll to position [616, 0]
click at [557, 293] on span "Select an option" at bounding box center [563, 302] width 19 height 19
click at [557, 293] on input "Select an option" at bounding box center [563, 302] width 19 height 19
click at [633, 381] on span "Select an option" at bounding box center [640, 390] width 19 height 19
click at [633, 381] on input "Select an option" at bounding box center [640, 390] width 19 height 19
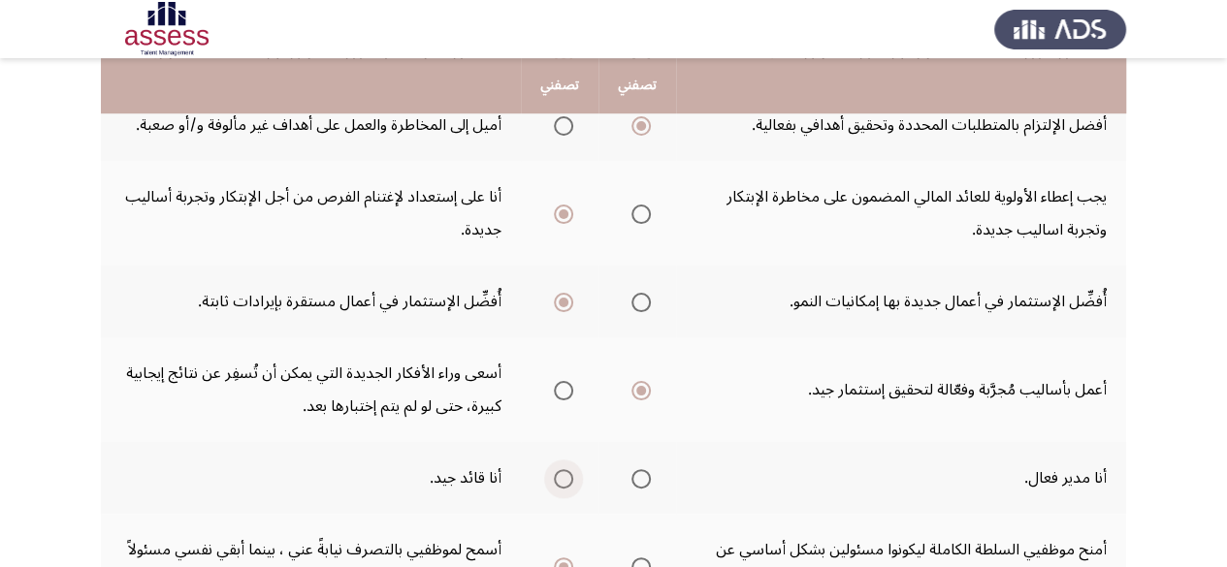
click at [559, 469] on span "Select an option" at bounding box center [563, 478] width 19 height 19
click at [559, 469] on input "Select an option" at bounding box center [563, 478] width 19 height 19
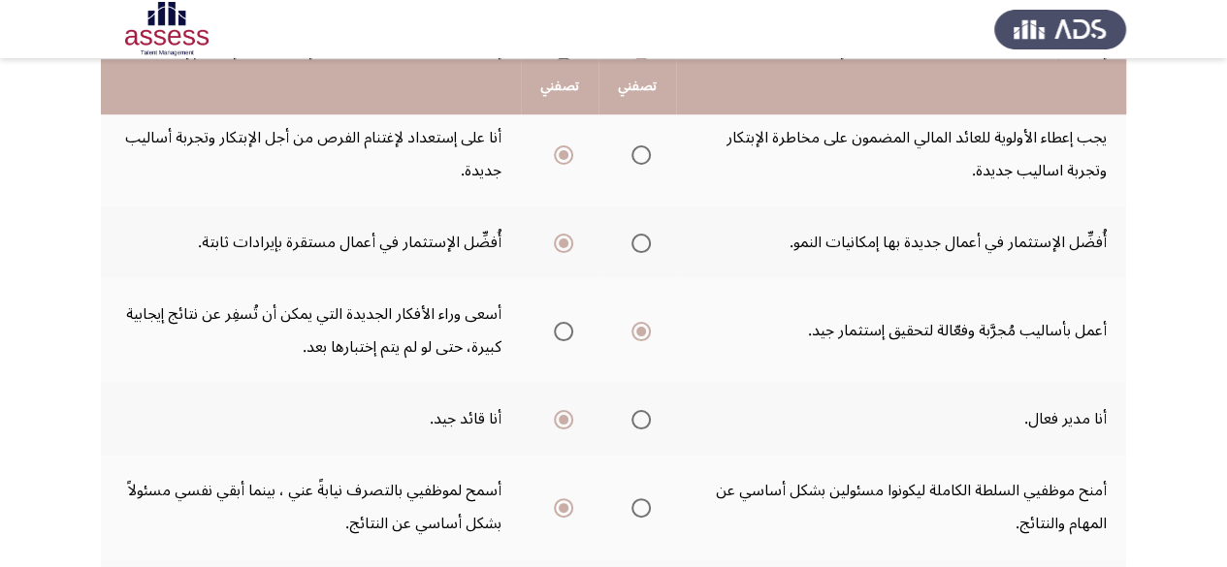
scroll to position [946, 0]
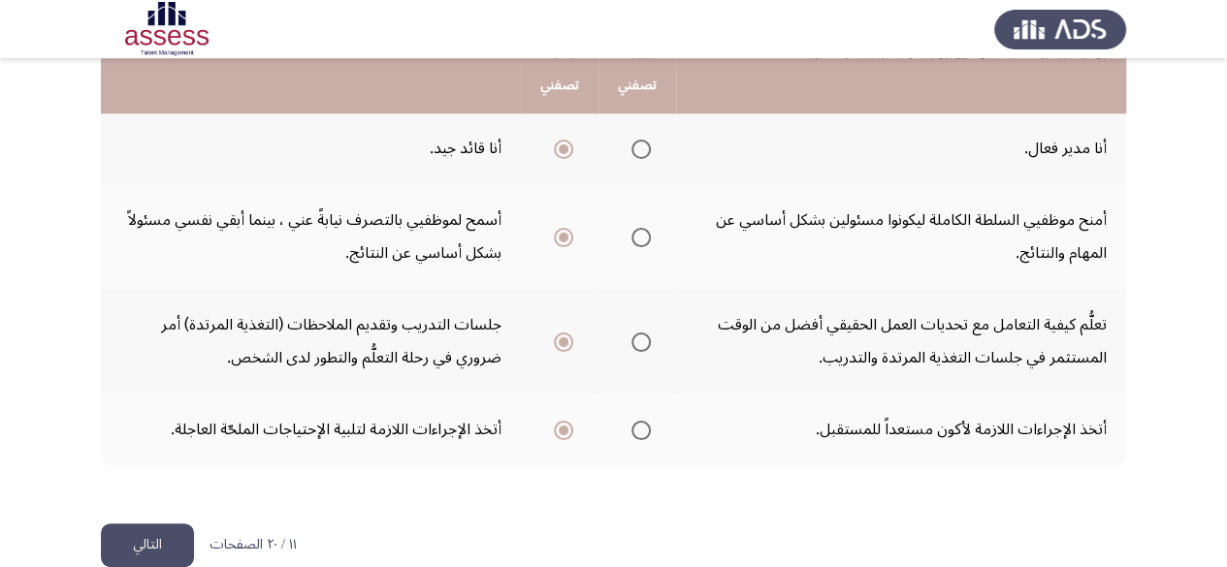
click at [143, 524] on button "التالي" at bounding box center [147, 546] width 93 height 44
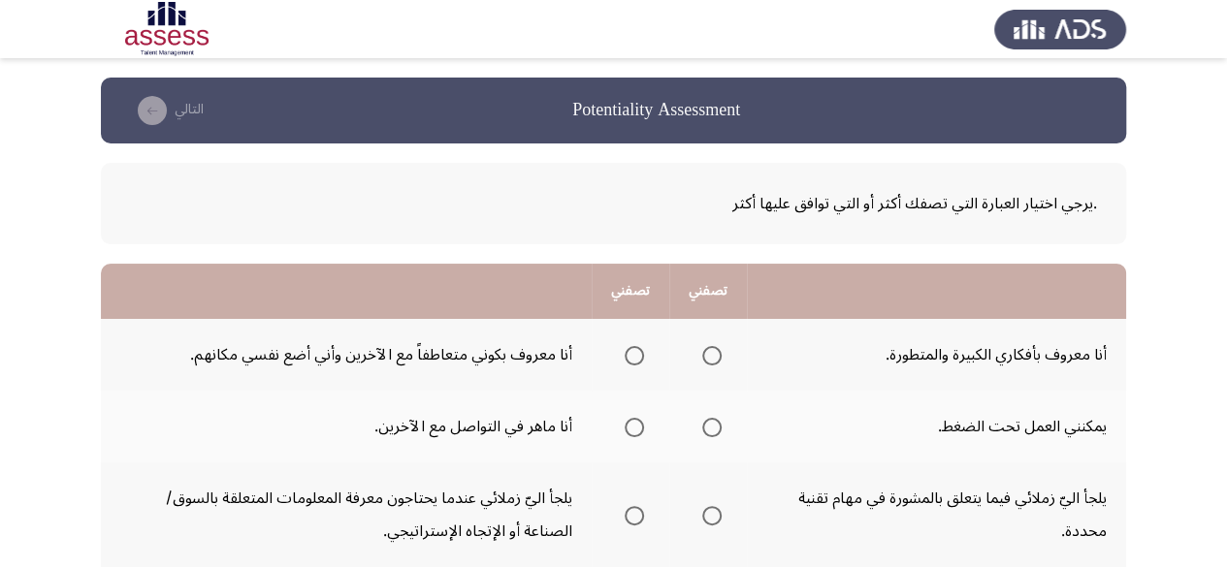
click at [708, 353] on span "Select an option" at bounding box center [711, 355] width 19 height 19
click at [708, 353] on input "Select an option" at bounding box center [711, 355] width 19 height 19
click at [702, 422] on span "Select an option" at bounding box center [711, 427] width 19 height 19
click at [702, 422] on input "Select an option" at bounding box center [711, 427] width 19 height 19
click at [625, 431] on span "Select an option" at bounding box center [634, 427] width 19 height 19
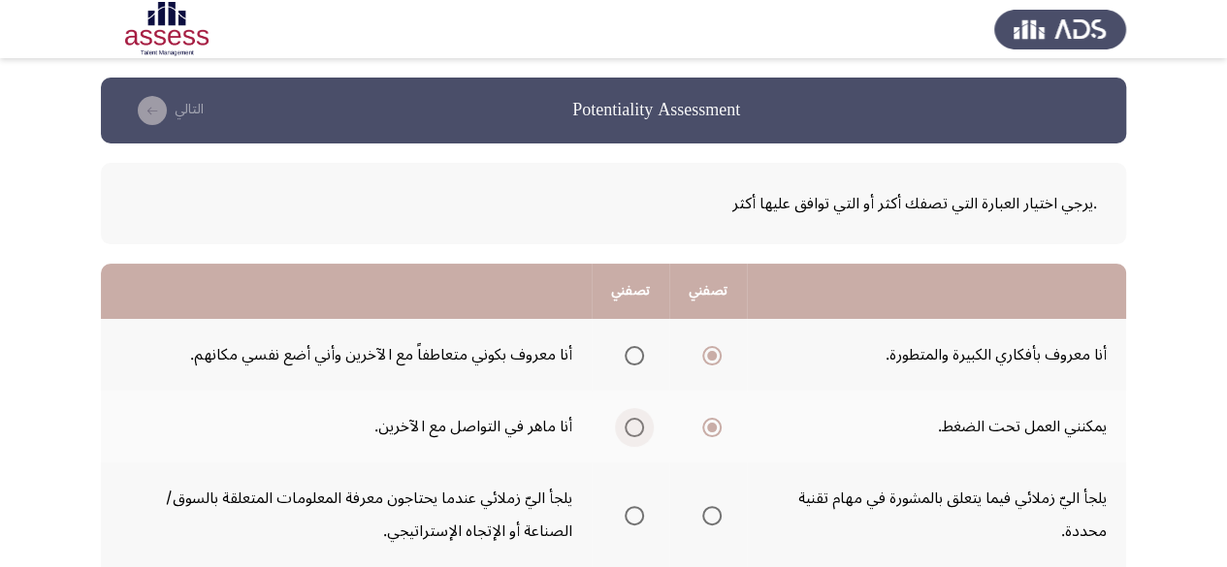
click at [625, 431] on input "Select an option" at bounding box center [634, 427] width 19 height 19
click at [634, 351] on span "Select an option" at bounding box center [634, 355] width 19 height 19
click at [634, 351] on input "Select an option" at bounding box center [634, 355] width 19 height 19
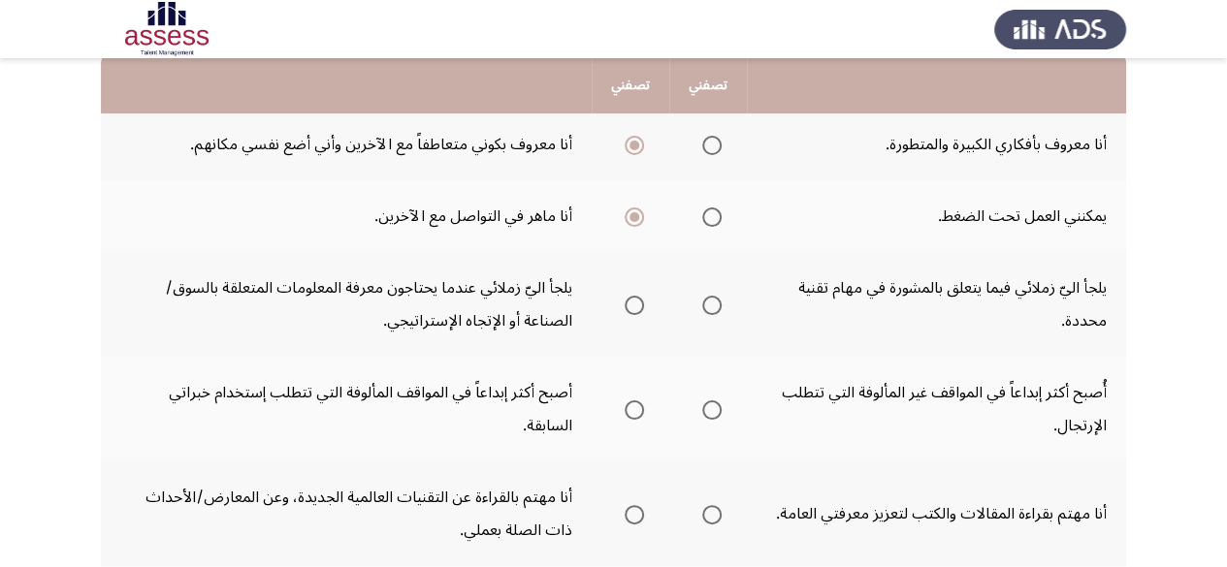
scroll to position [212, 0]
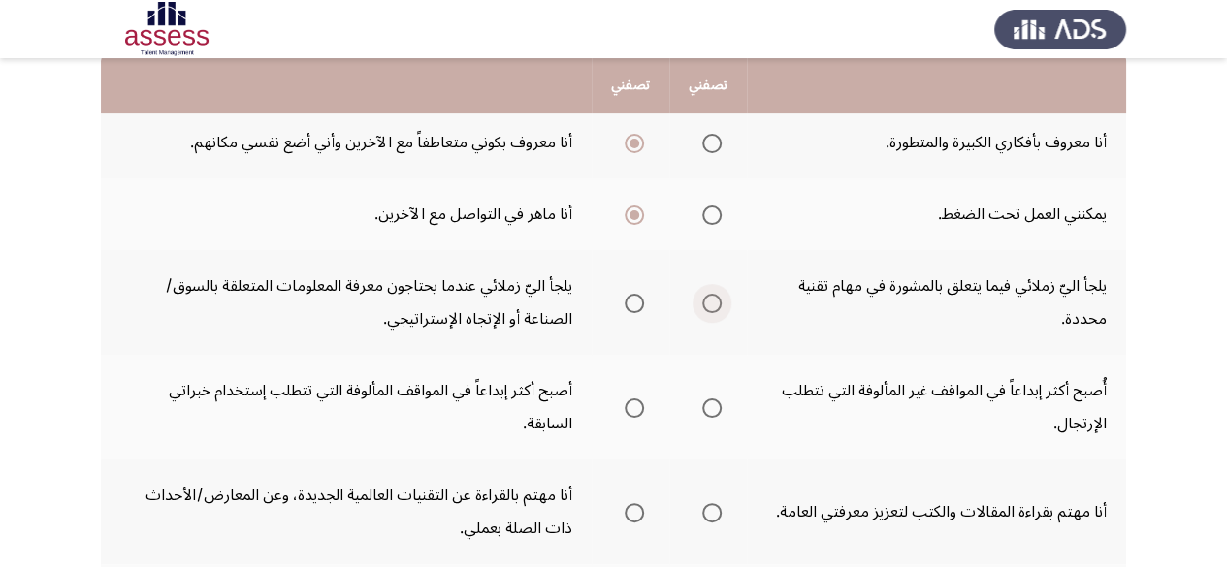
click at [720, 305] on span "Select an option" at bounding box center [711, 303] width 19 height 19
click at [720, 305] on input "Select an option" at bounding box center [711, 303] width 19 height 19
click at [718, 414] on span "Select an option" at bounding box center [711, 408] width 19 height 19
click at [718, 414] on input "Select an option" at bounding box center [711, 408] width 19 height 19
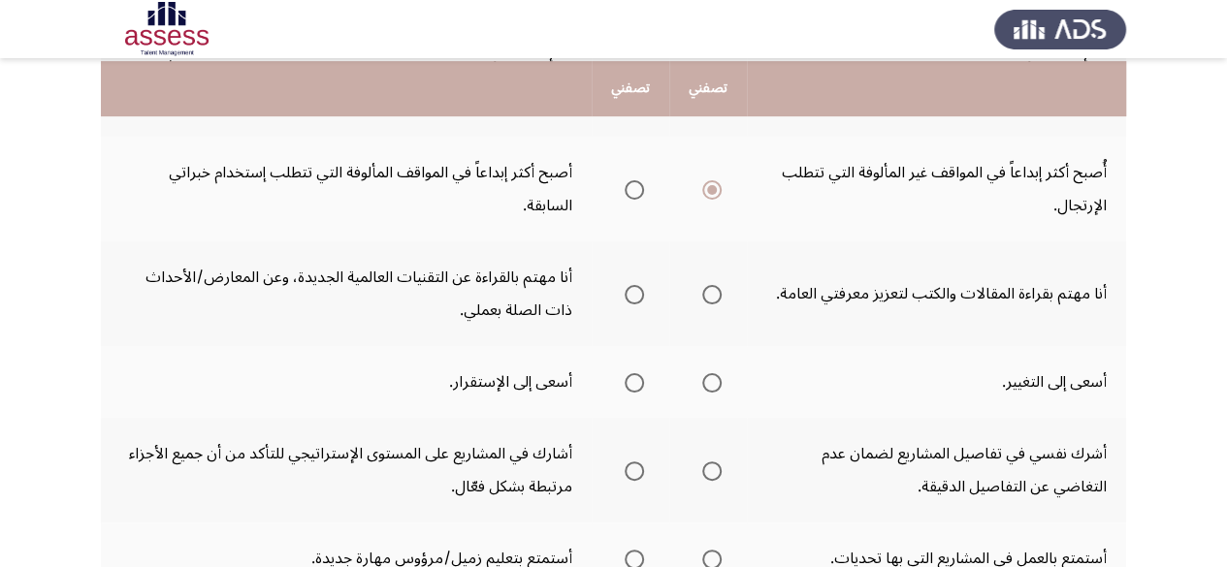
scroll to position [433, 0]
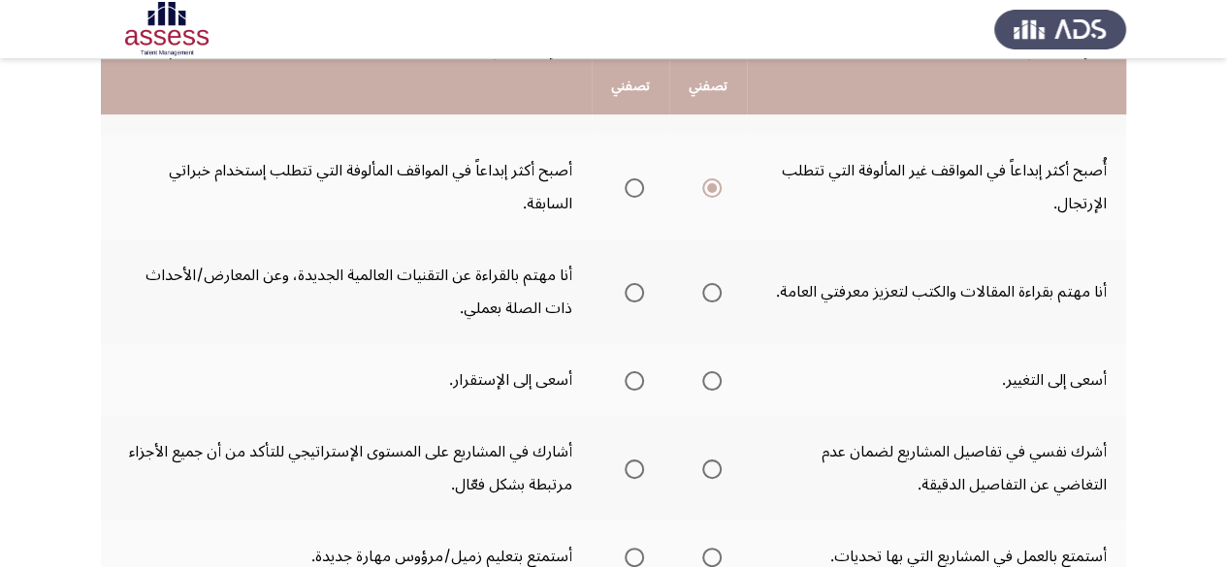
click at [645, 291] on th at bounding box center [631, 292] width 78 height 105
click at [635, 298] on span "Select an option" at bounding box center [634, 292] width 19 height 19
click at [635, 298] on input "Select an option" at bounding box center [634, 292] width 19 height 19
click at [633, 381] on span "Select an option" at bounding box center [634, 380] width 19 height 19
click at [633, 381] on input "Select an option" at bounding box center [634, 380] width 19 height 19
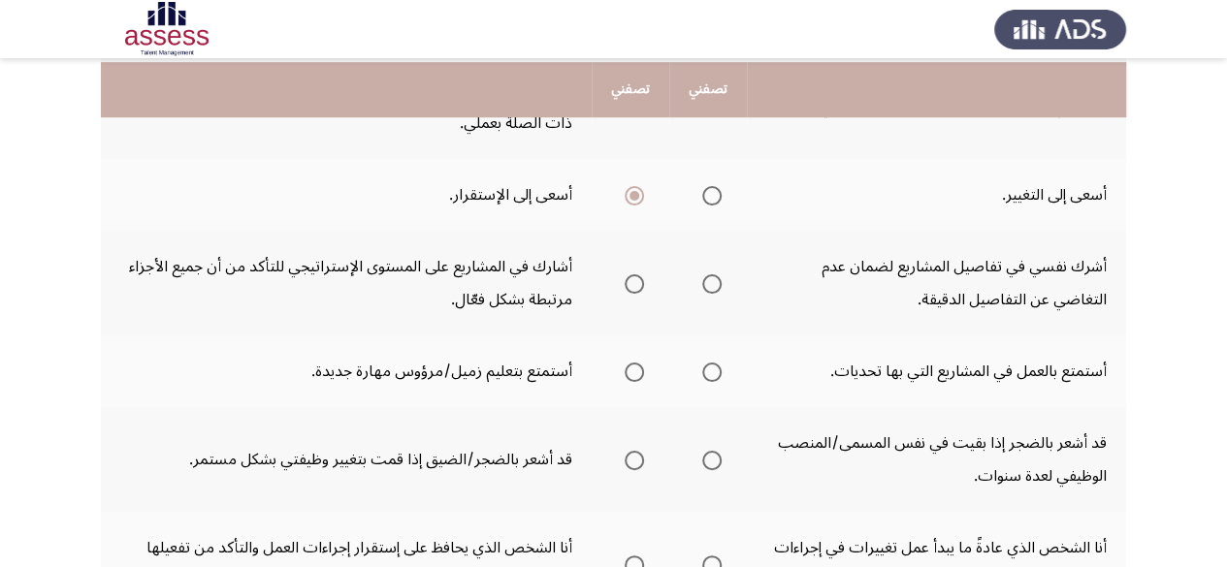
scroll to position [621, 0]
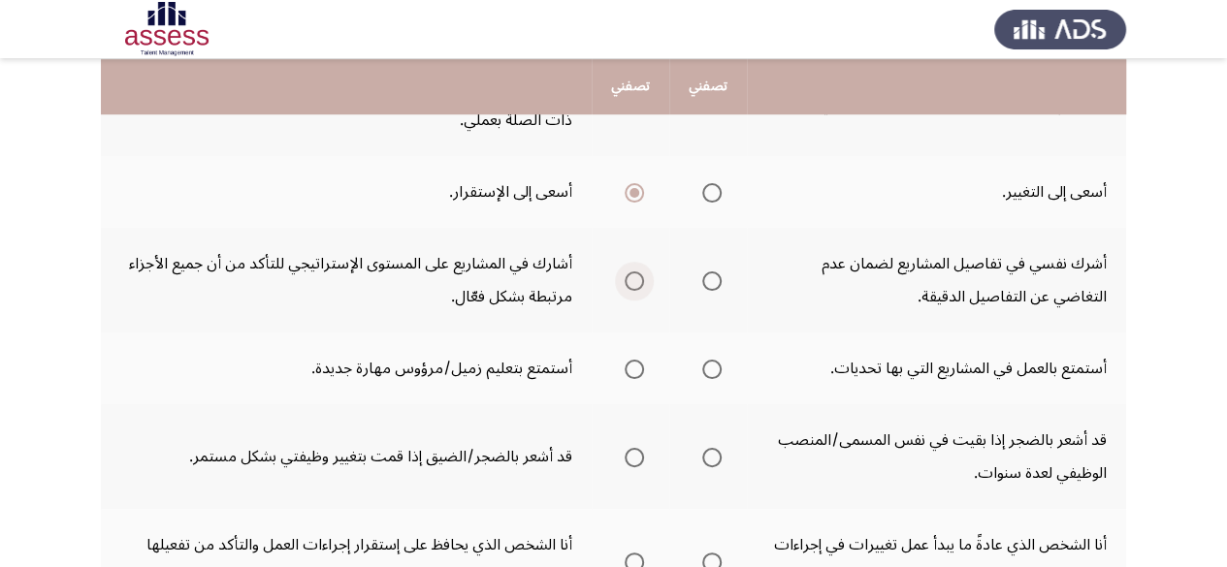
click at [638, 284] on span "Select an option" at bounding box center [634, 281] width 19 height 19
click at [638, 284] on input "Select an option" at bounding box center [634, 281] width 19 height 19
click at [638, 375] on span "Select an option" at bounding box center [634, 369] width 19 height 19
click at [638, 375] on input "Select an option" at bounding box center [634, 369] width 19 height 19
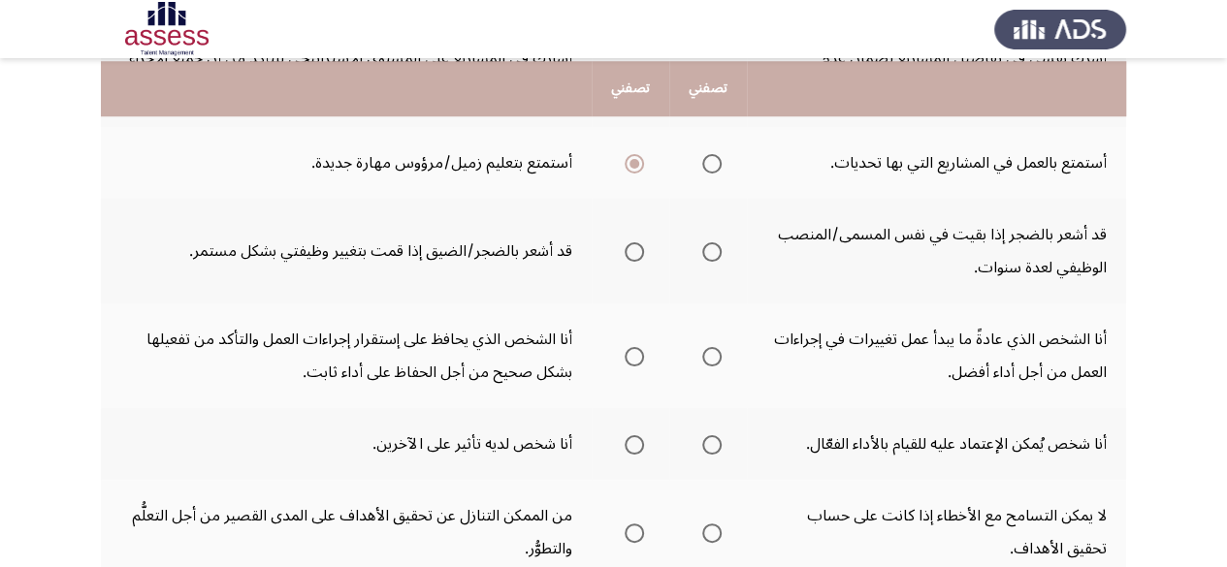
scroll to position [828, 0]
click at [719, 255] on span "Select an option" at bounding box center [711, 250] width 19 height 19
click at [719, 255] on input "Select an option" at bounding box center [711, 250] width 19 height 19
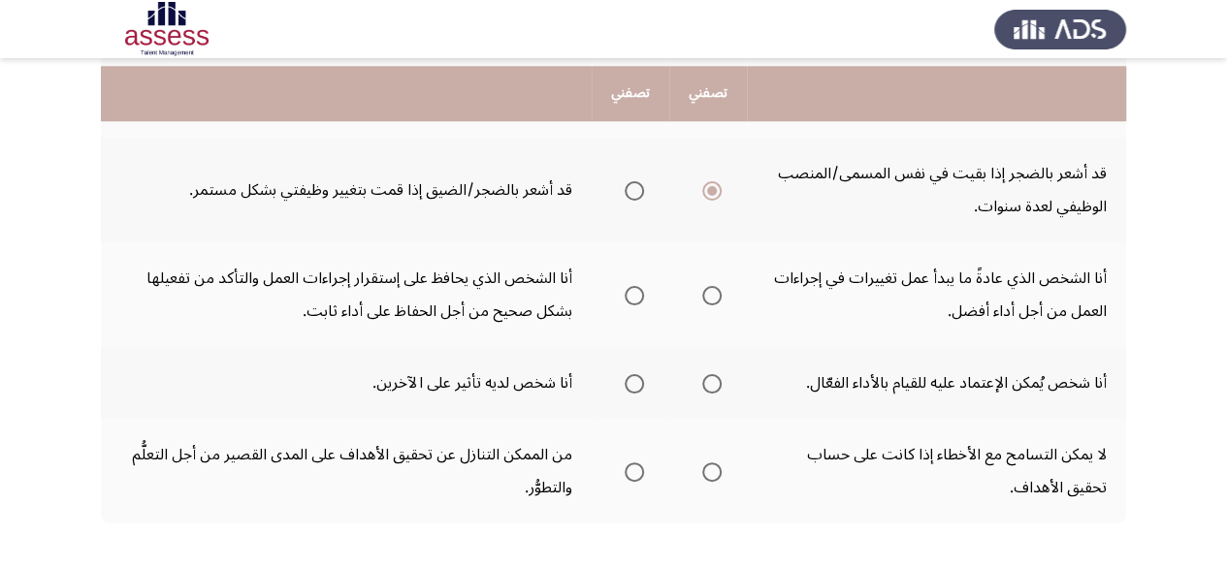
scroll to position [895, 0]
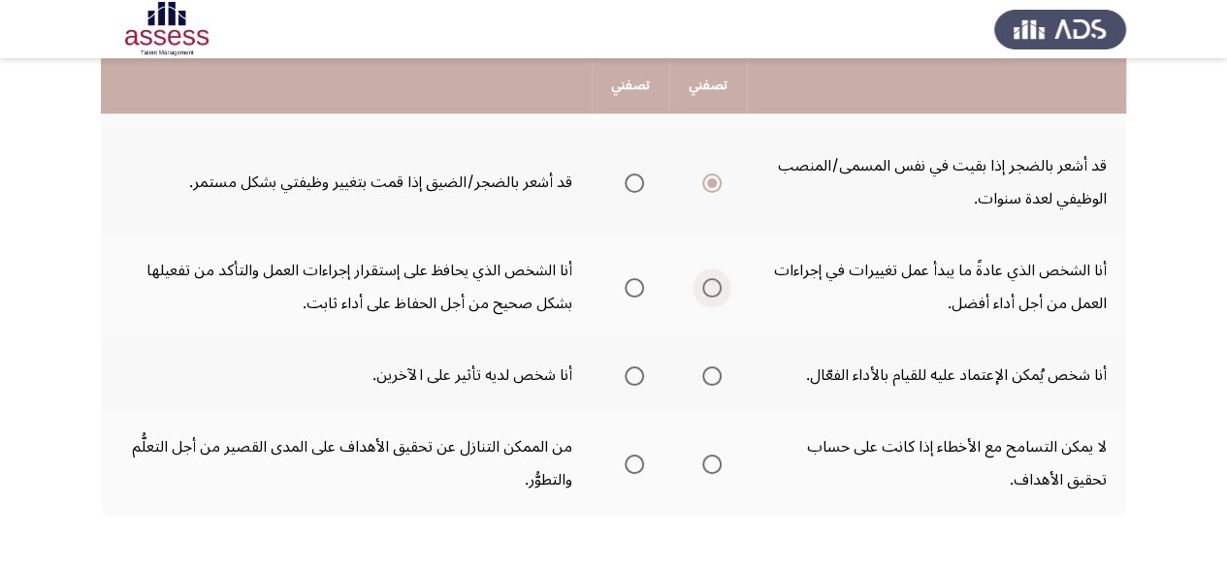
click at [703, 284] on span "Select an option" at bounding box center [711, 287] width 19 height 19
click at [703, 284] on input "Select an option" at bounding box center [711, 287] width 19 height 19
click at [710, 380] on span "Select an option" at bounding box center [711, 376] width 19 height 19
click at [710, 380] on input "Select an option" at bounding box center [711, 376] width 19 height 19
click at [632, 465] on span "Select an option" at bounding box center [634, 464] width 19 height 19
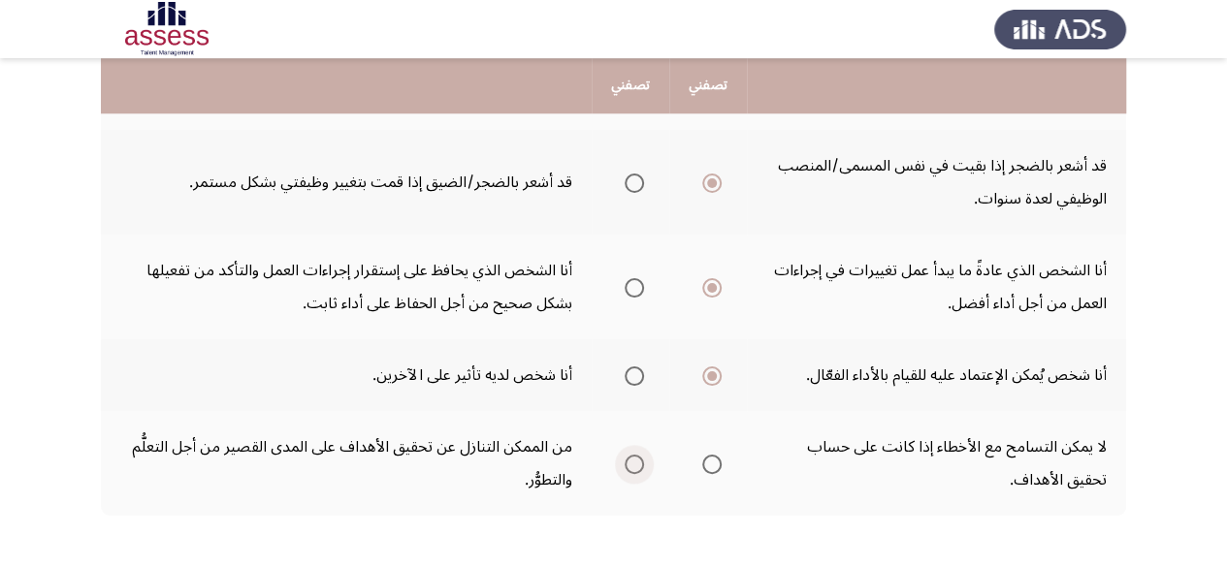
click at [632, 465] on input "Select an option" at bounding box center [634, 464] width 19 height 19
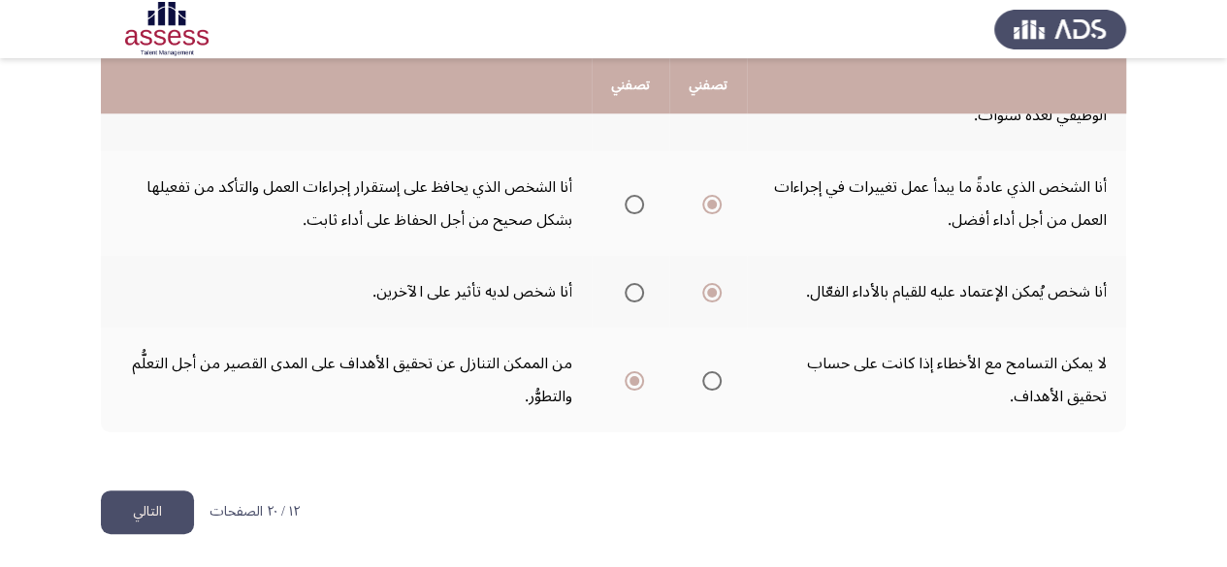
click at [163, 511] on button "التالي" at bounding box center [147, 513] width 93 height 44
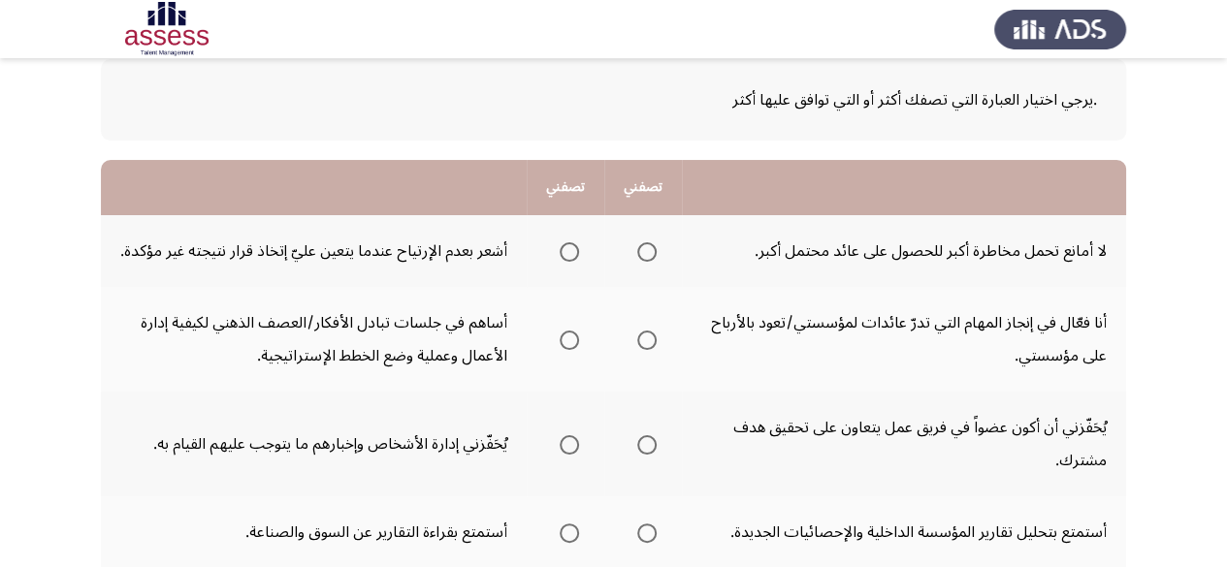
scroll to position [102, 0]
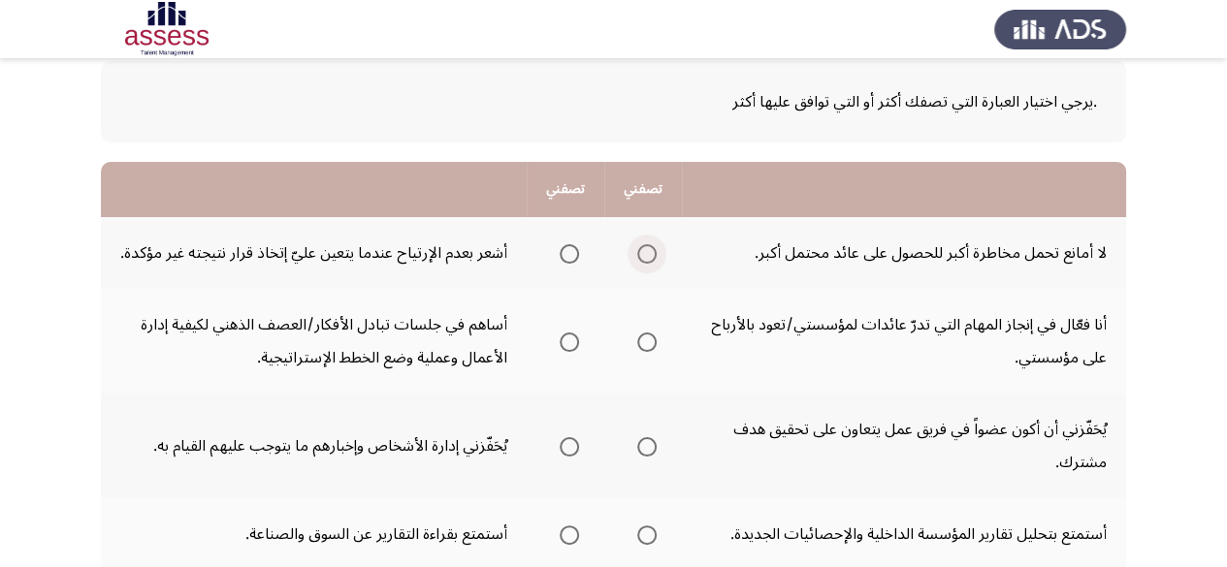
click at [642, 249] on span "Select an option" at bounding box center [646, 253] width 19 height 19
click at [642, 249] on input "Select an option" at bounding box center [646, 253] width 19 height 19
click at [652, 346] on span "Select an option" at bounding box center [646, 342] width 19 height 19
click at [652, 346] on input "Select an option" at bounding box center [646, 342] width 19 height 19
click at [570, 453] on span "Select an option" at bounding box center [569, 446] width 19 height 19
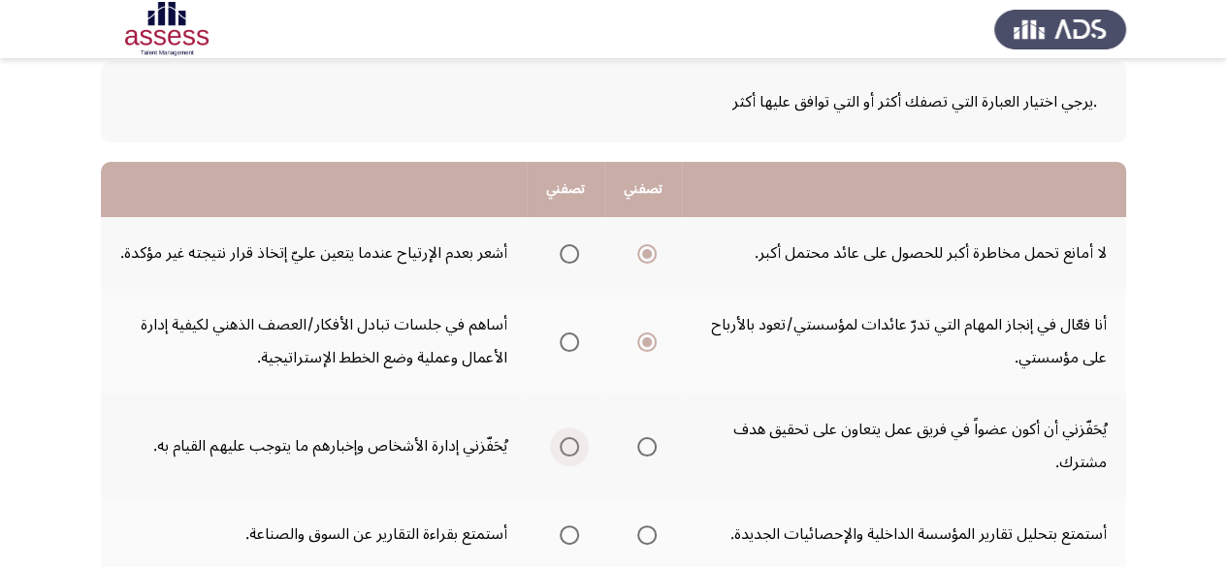
click at [570, 453] on input "Select an option" at bounding box center [569, 446] width 19 height 19
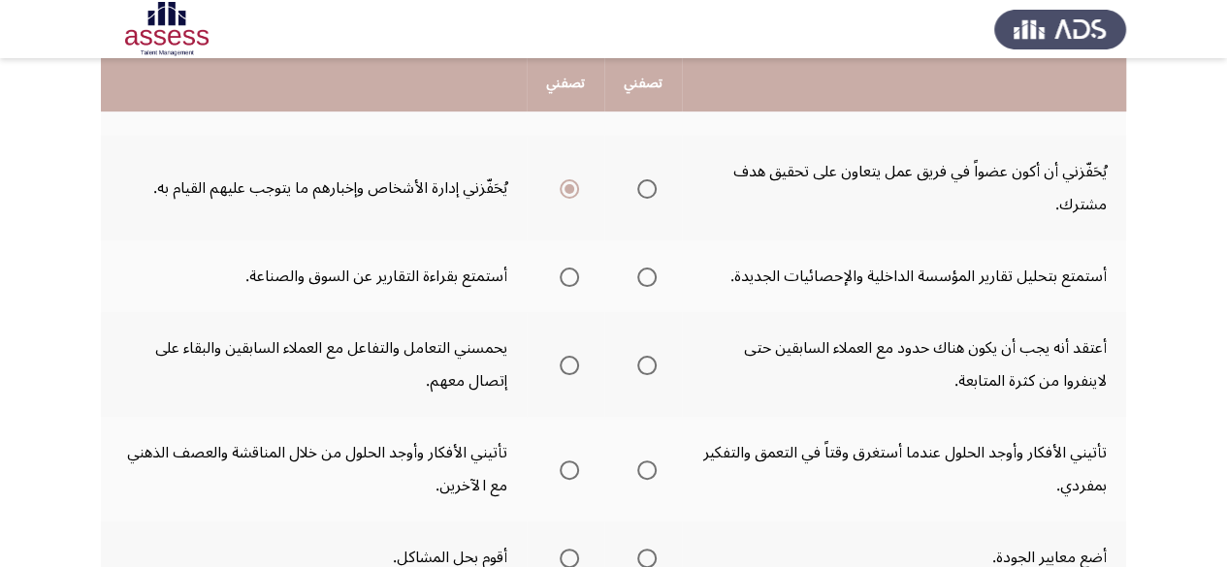
scroll to position [358, 0]
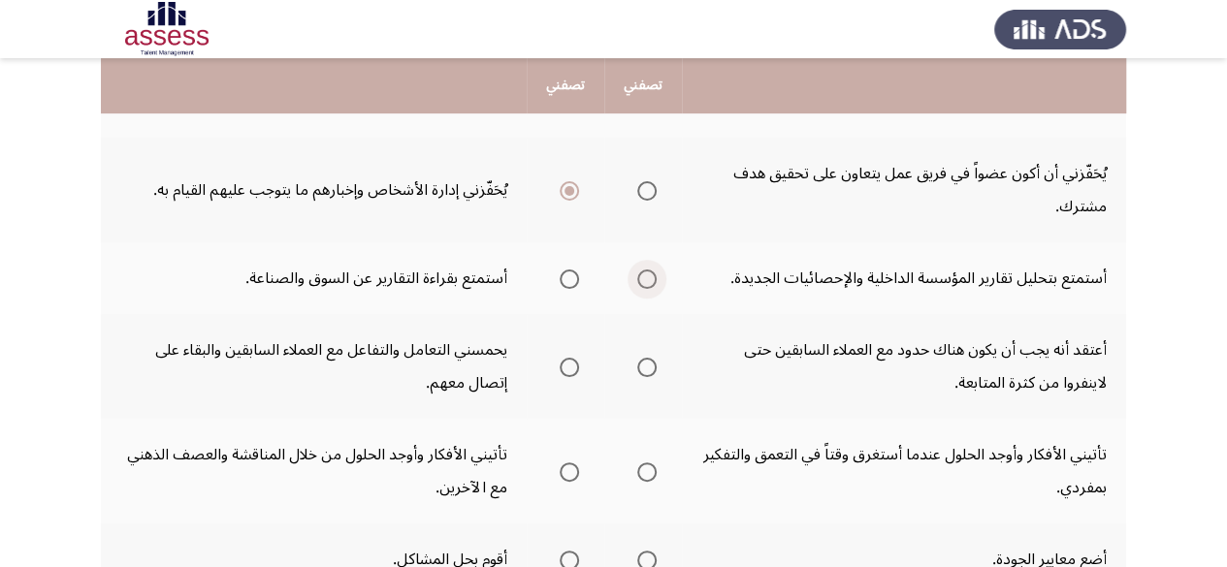
click at [655, 283] on span "Select an option" at bounding box center [646, 279] width 19 height 19
click at [655, 283] on input "Select an option" at bounding box center [646, 279] width 19 height 19
click at [570, 361] on span "Select an option" at bounding box center [569, 367] width 19 height 19
click at [570, 361] on input "Select an option" at bounding box center [569, 367] width 19 height 19
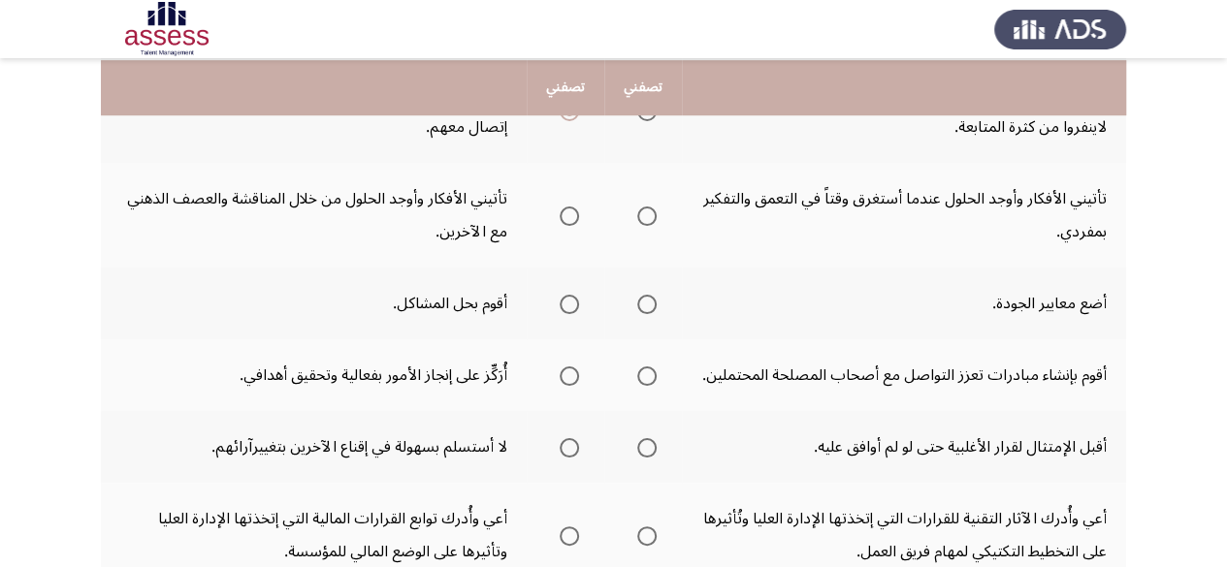
scroll to position [620, 0]
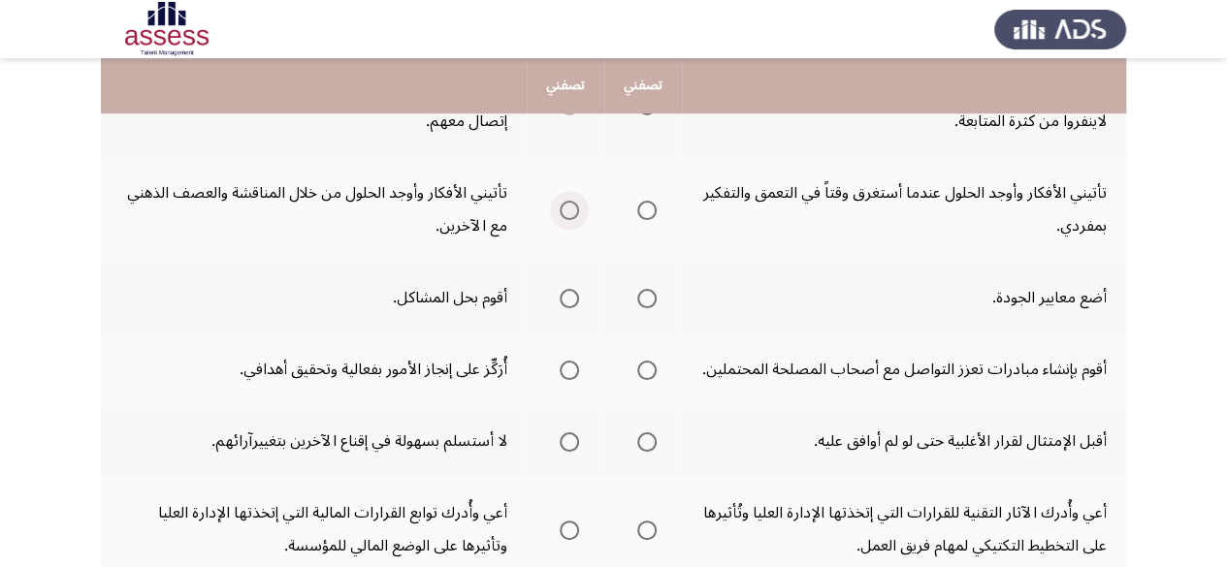
click at [564, 210] on span "Select an option" at bounding box center [569, 210] width 19 height 19
click at [564, 210] on input "Select an option" at bounding box center [569, 210] width 19 height 19
click at [647, 294] on span "Select an option" at bounding box center [646, 298] width 19 height 19
click at [647, 294] on input "Select an option" at bounding box center [646, 298] width 19 height 19
click at [574, 371] on span "Select an option" at bounding box center [569, 370] width 19 height 19
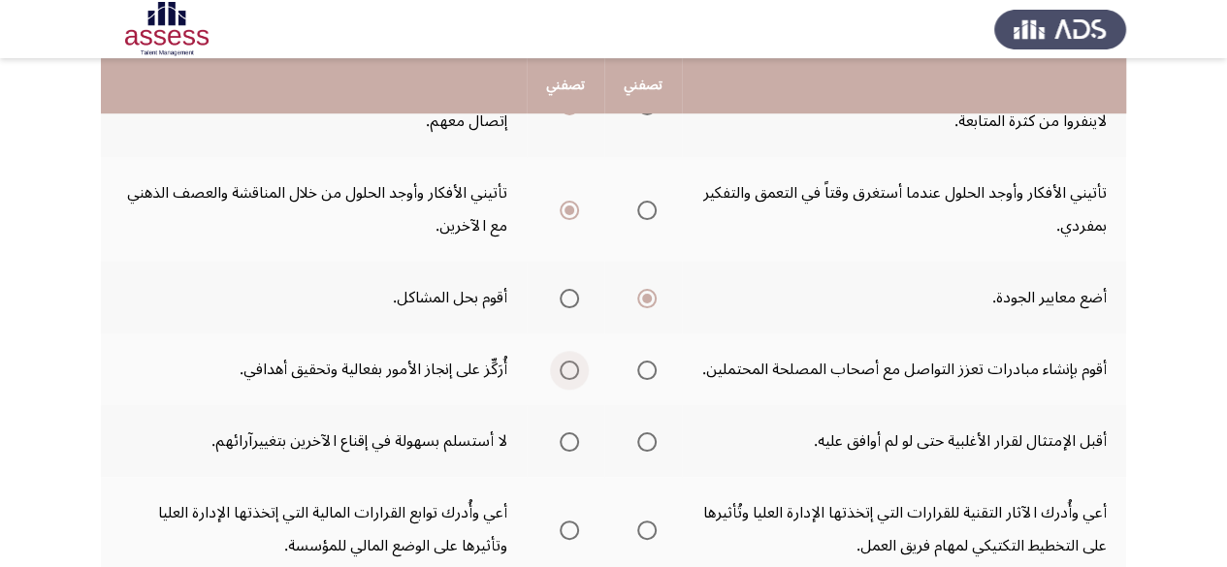
click at [574, 371] on input "Select an option" at bounding box center [569, 370] width 19 height 19
click at [638, 437] on span "Select an option" at bounding box center [646, 442] width 19 height 19
click at [638, 437] on input "Select an option" at bounding box center [646, 442] width 19 height 19
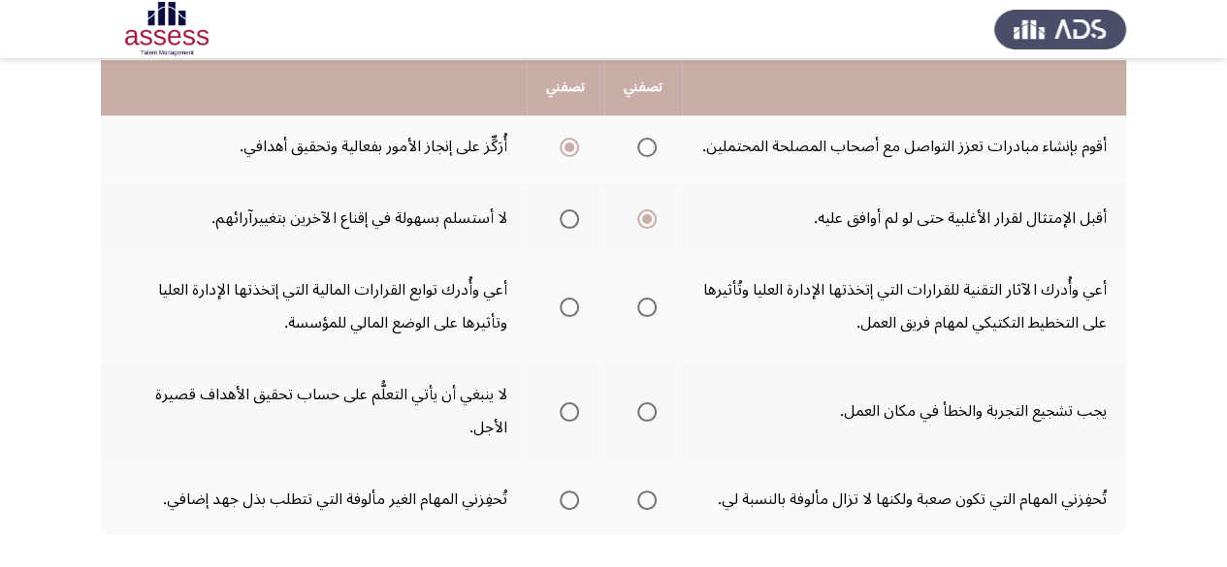
scroll to position [841, 0]
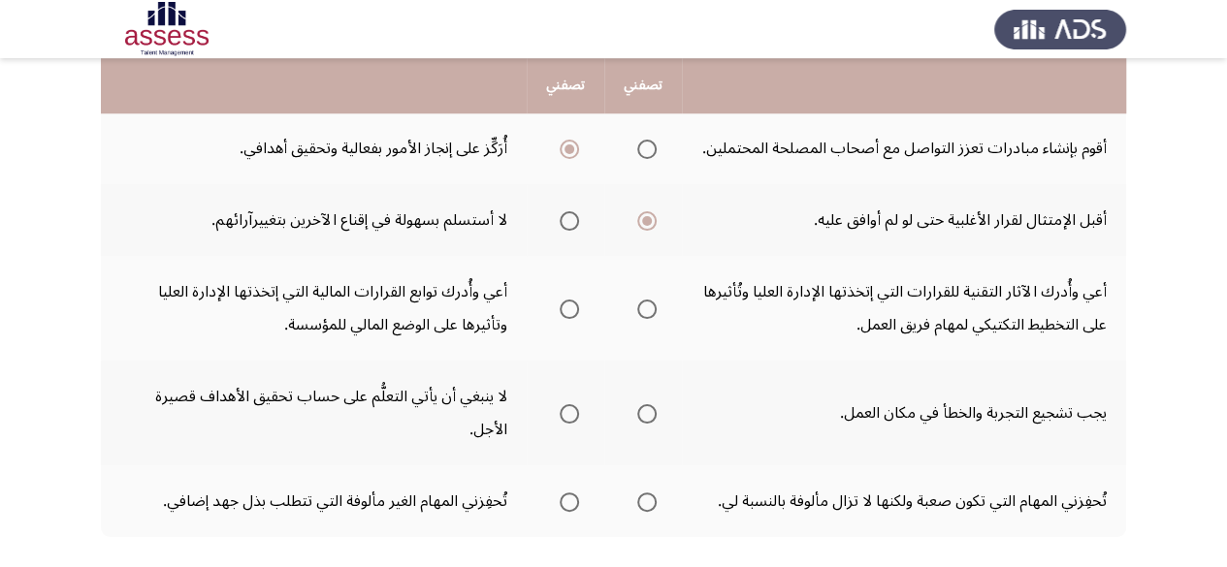
click at [661, 322] on th at bounding box center [643, 308] width 78 height 105
click at [652, 316] on span "Select an option" at bounding box center [646, 309] width 19 height 19
click at [652, 316] on input "Select an option" at bounding box center [646, 309] width 19 height 19
click at [573, 422] on span "Select an option" at bounding box center [569, 413] width 19 height 19
click at [573, 422] on input "Select an option" at bounding box center [569, 413] width 19 height 19
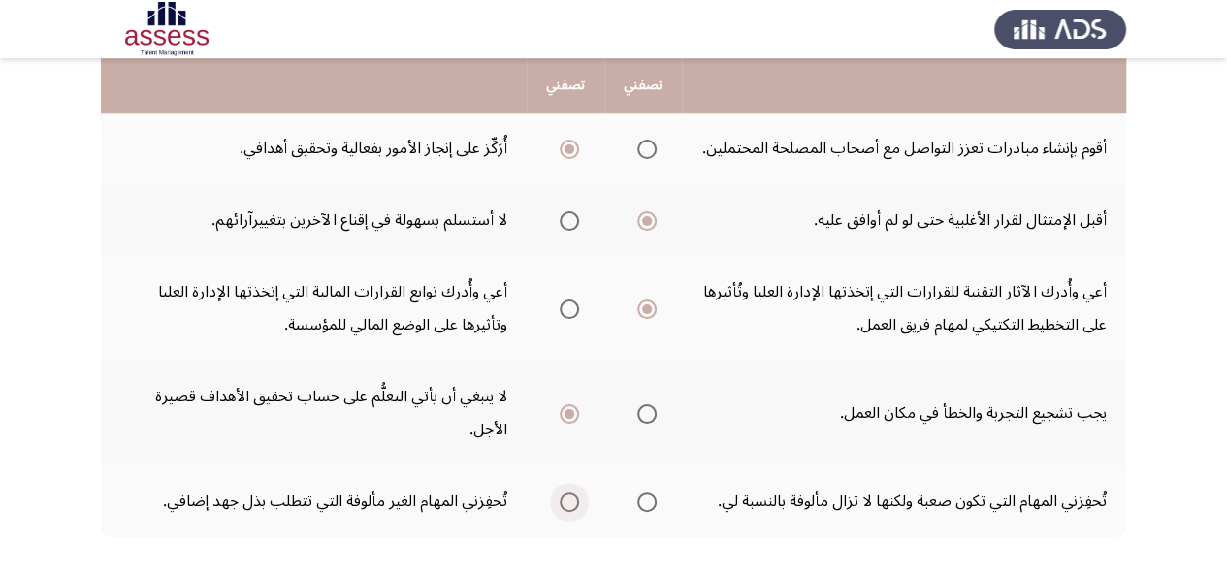
click at [570, 501] on span "Select an option" at bounding box center [569, 502] width 19 height 19
click at [570, 501] on input "Select an option" at bounding box center [569, 502] width 19 height 19
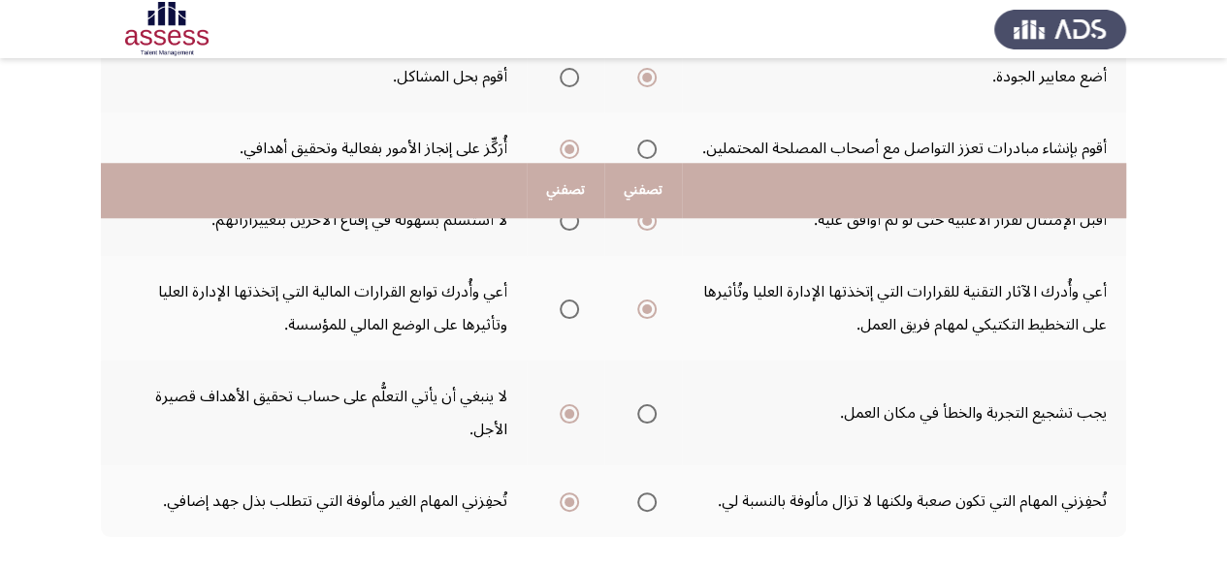
scroll to position [946, 0]
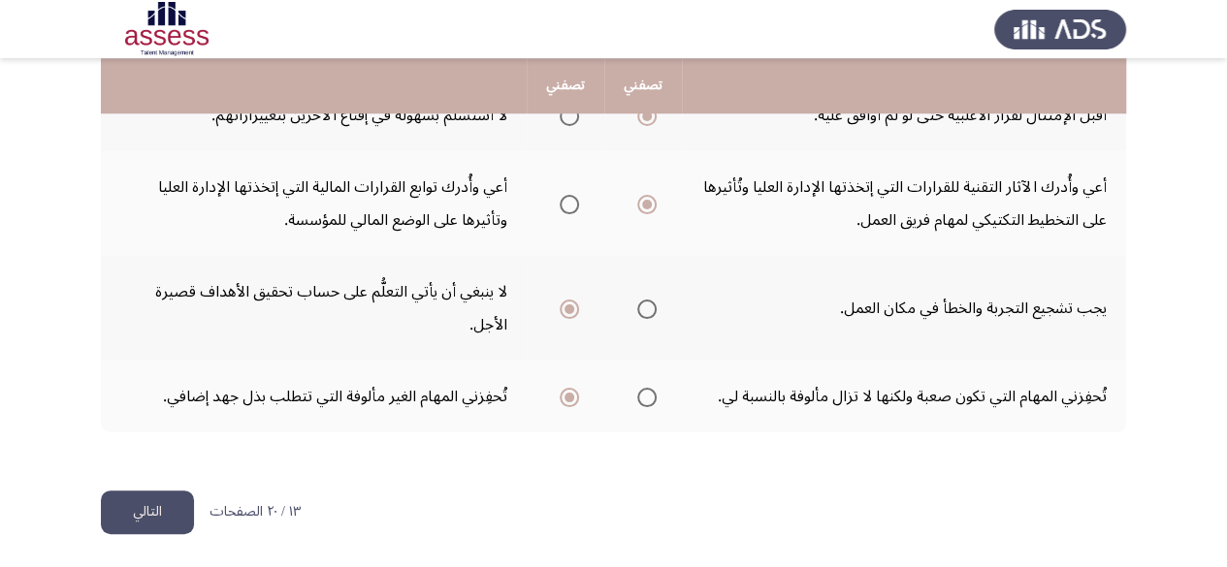
click at [172, 513] on button "التالي" at bounding box center [147, 513] width 93 height 44
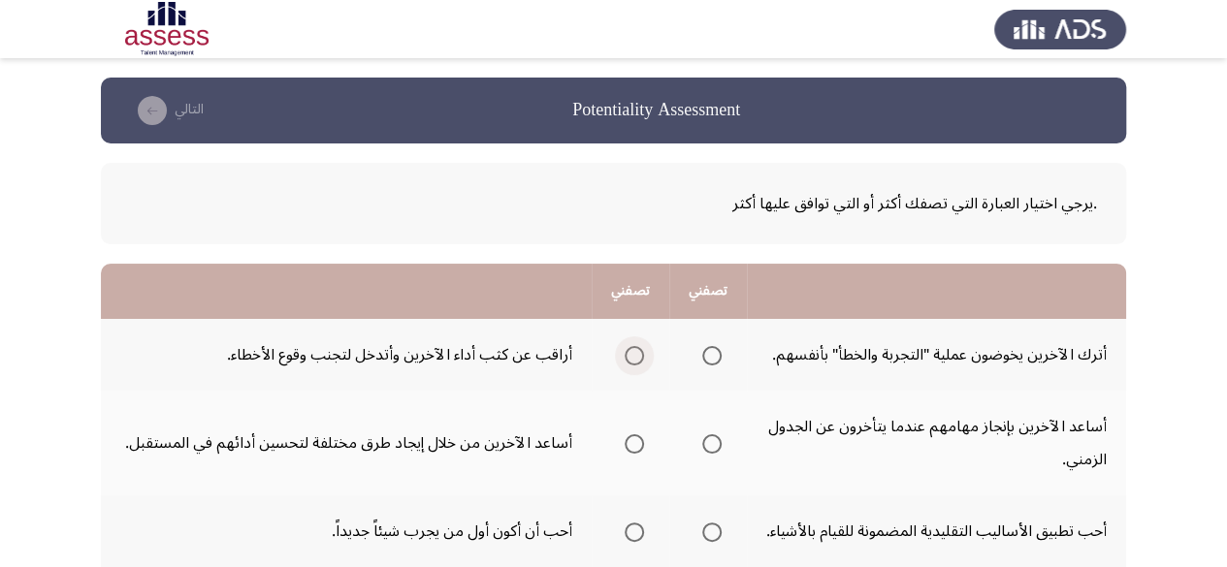
click at [618, 358] on label "Select an option" at bounding box center [630, 355] width 27 height 19
click at [625, 358] on input "Select an option" at bounding box center [634, 355] width 19 height 19
click at [625, 451] on span "Select an option" at bounding box center [634, 443] width 19 height 19
click at [625, 451] on input "Select an option" at bounding box center [634, 443] width 19 height 19
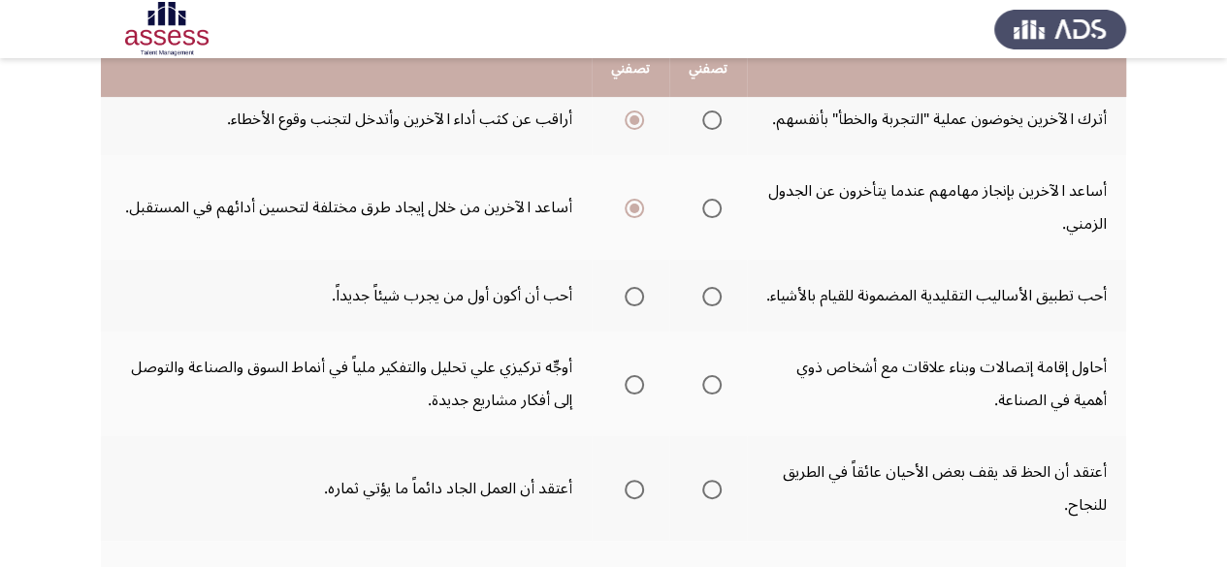
scroll to position [240, 0]
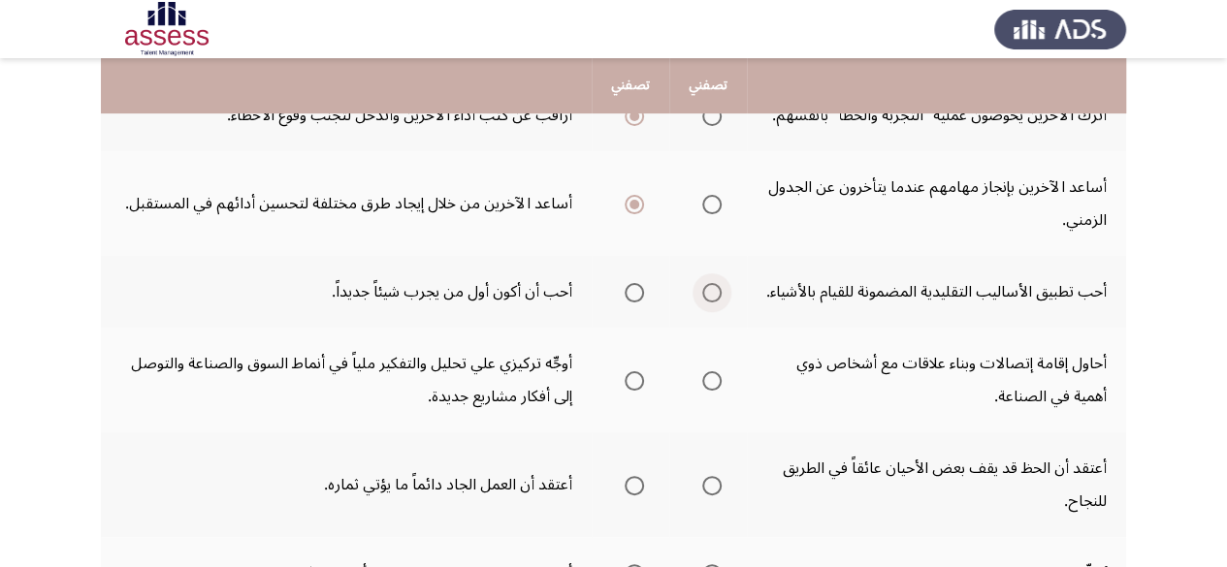
click at [714, 303] on span "Select an option" at bounding box center [711, 292] width 19 height 19
click at [714, 303] on input "Select an option" at bounding box center [711, 292] width 19 height 19
click at [638, 391] on span "Select an option" at bounding box center [634, 380] width 19 height 19
click at [638, 391] on input "Select an option" at bounding box center [634, 380] width 19 height 19
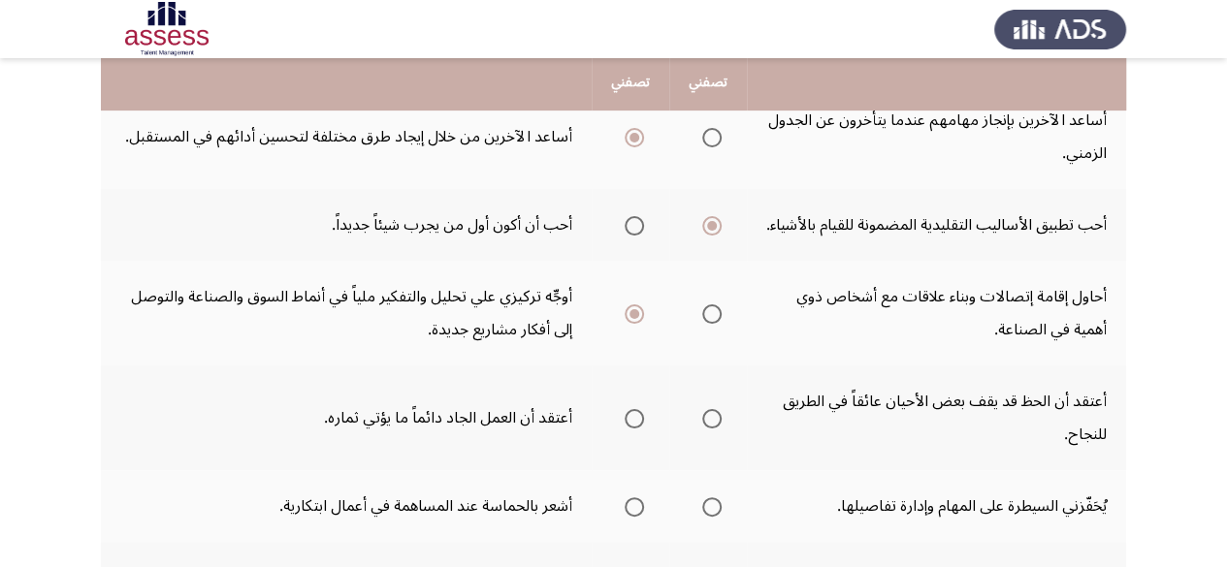
scroll to position [403, 0]
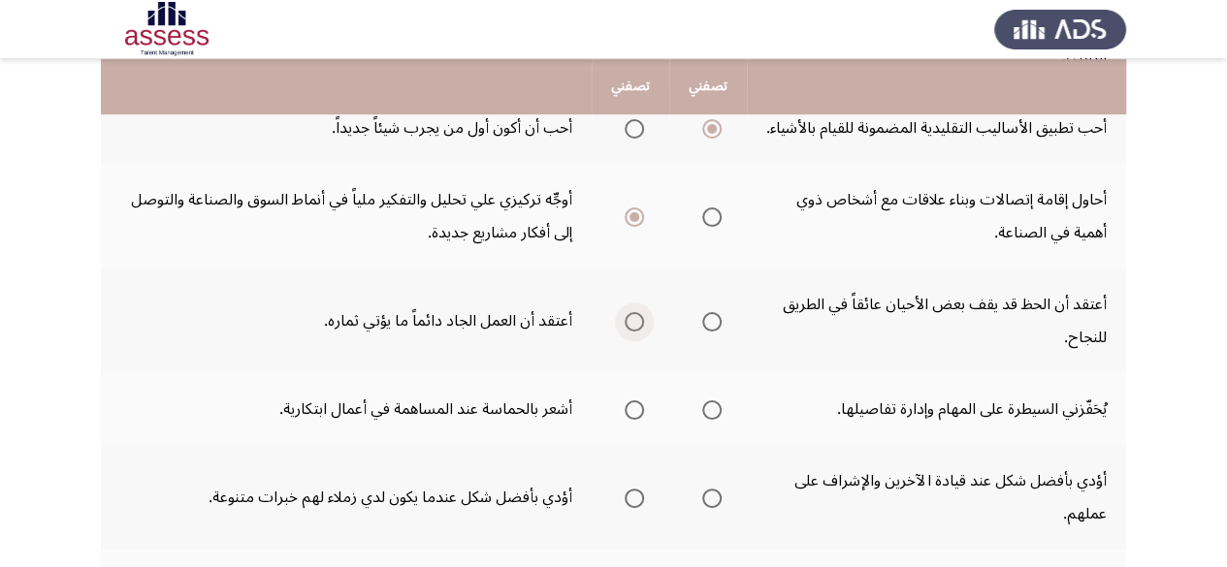
click at [639, 332] on span "Select an option" at bounding box center [634, 321] width 19 height 19
click at [639, 332] on input "Select an option" at bounding box center [634, 321] width 19 height 19
click at [708, 420] on span "Select an option" at bounding box center [711, 410] width 19 height 19
click at [708, 420] on input "Select an option" at bounding box center [711, 410] width 19 height 19
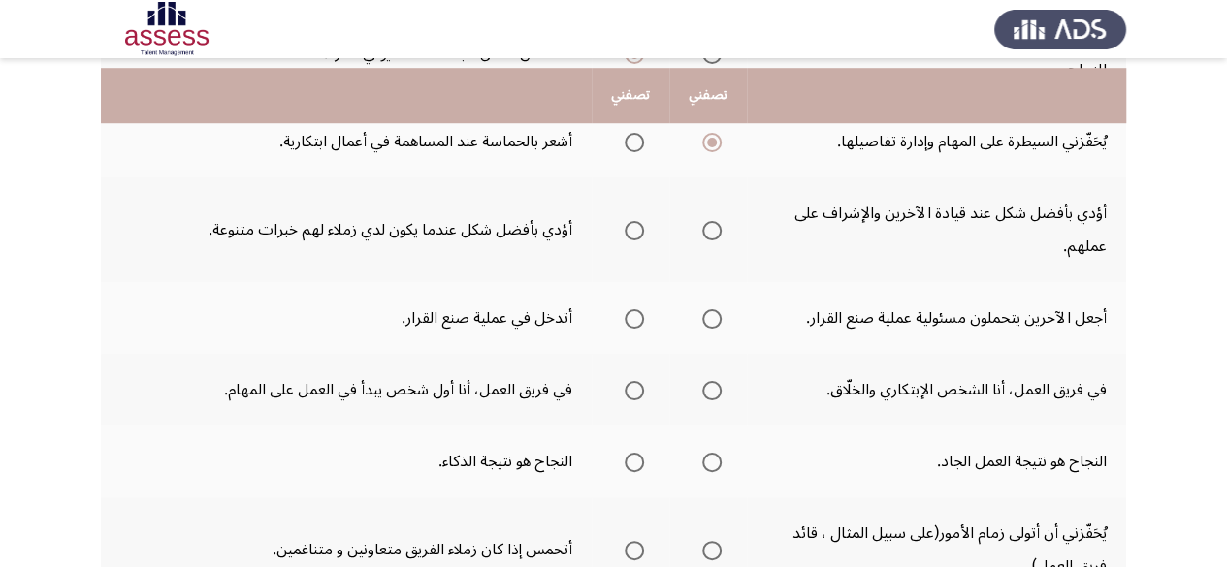
scroll to position [681, 0]
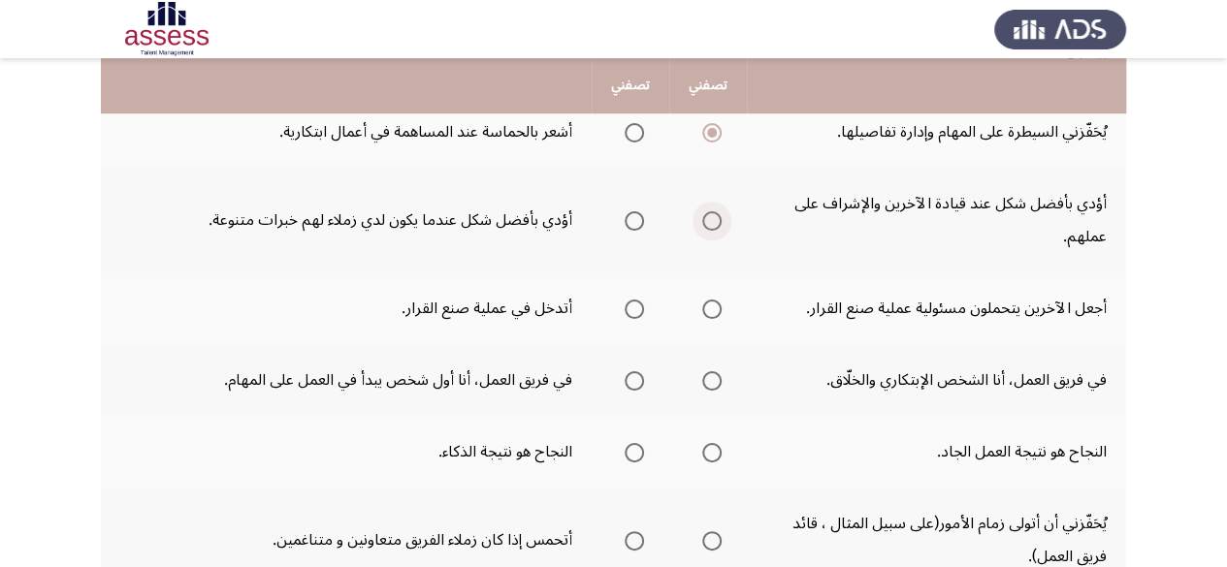
click at [708, 231] on span "Select an option" at bounding box center [711, 220] width 19 height 19
click at [708, 231] on input "Select an option" at bounding box center [711, 220] width 19 height 19
click at [631, 319] on span "Select an option" at bounding box center [634, 309] width 19 height 19
click at [631, 319] on input "Select an option" at bounding box center [634, 309] width 19 height 19
click at [708, 391] on span "Select an option" at bounding box center [711, 380] width 19 height 19
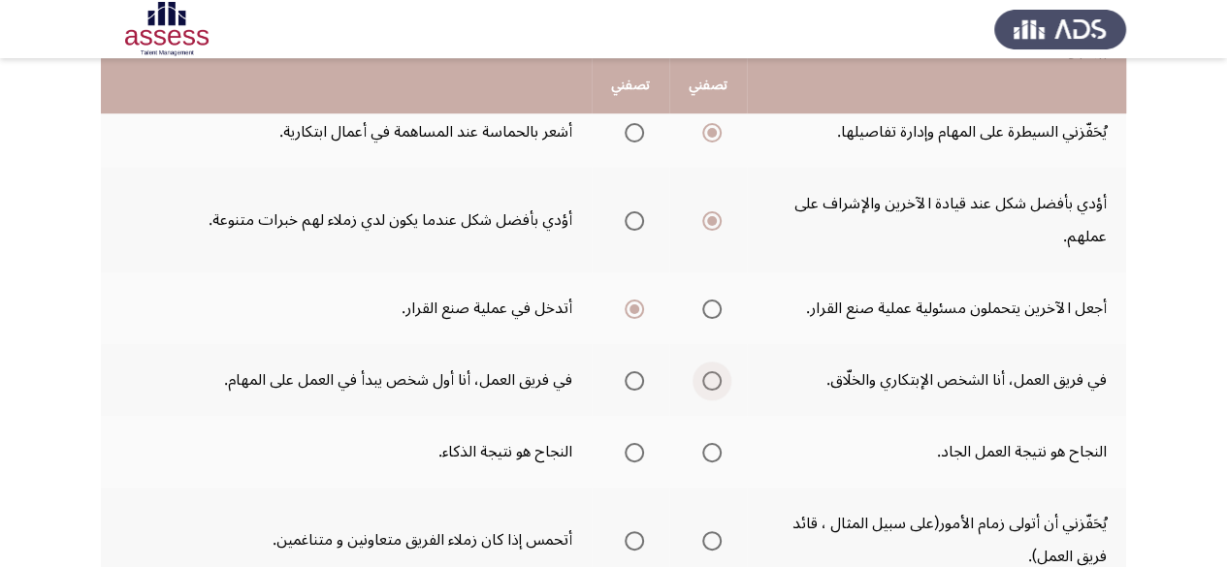
click at [708, 391] on input "Select an option" at bounding box center [711, 380] width 19 height 19
click at [704, 463] on span "Select an option" at bounding box center [711, 452] width 19 height 19
click at [704, 463] on input "Select an option" at bounding box center [711, 452] width 19 height 19
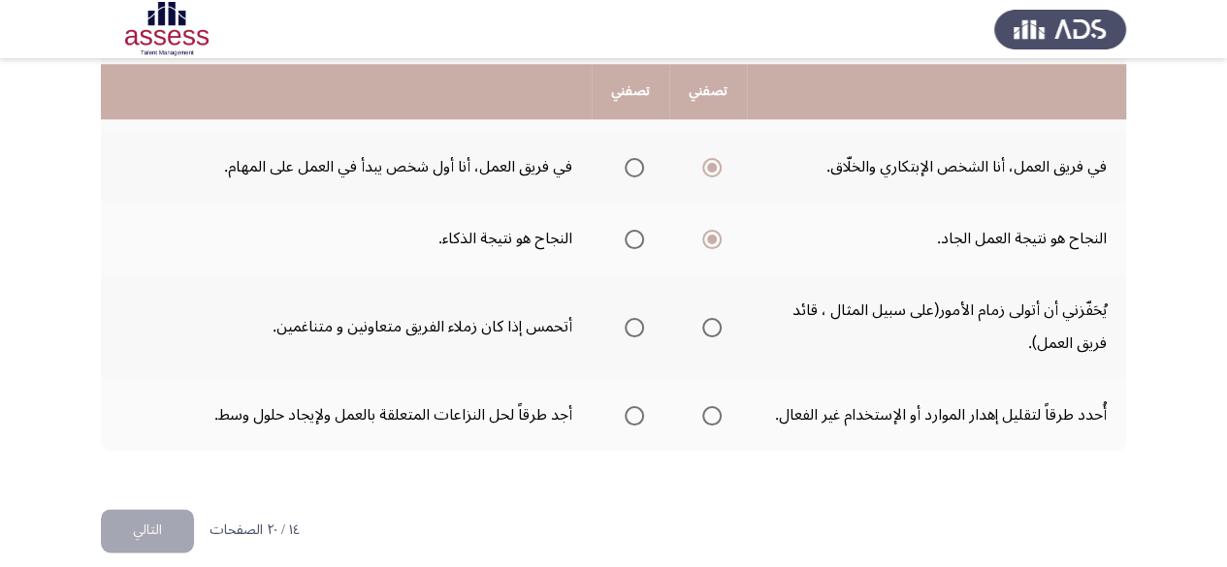
scroll to position [900, 0]
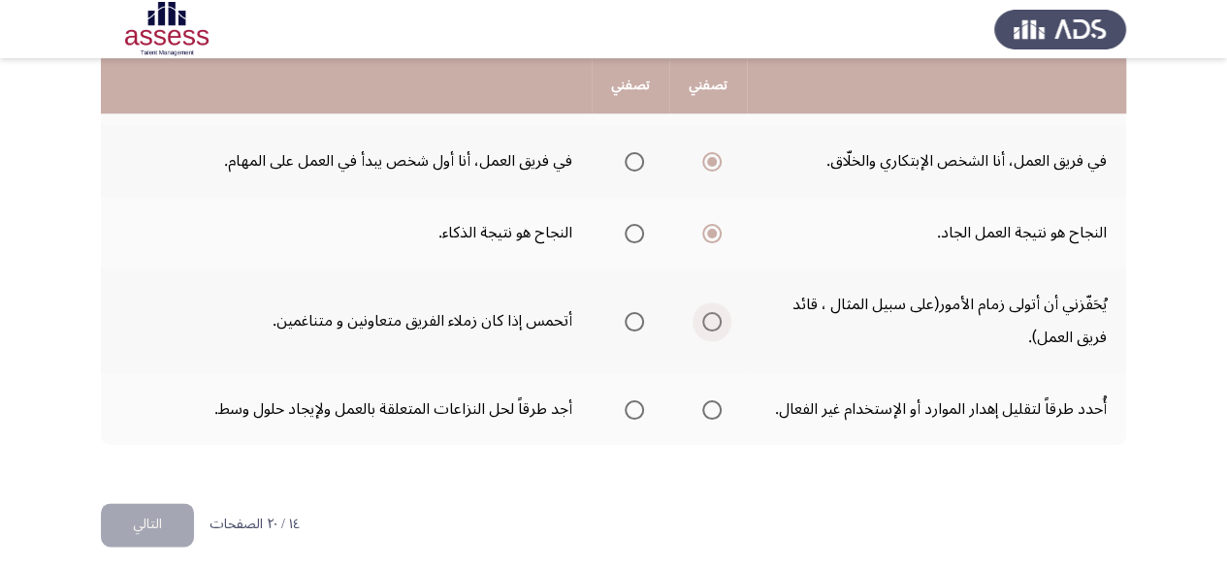
click at [706, 332] on span "Select an option" at bounding box center [711, 321] width 19 height 19
click at [706, 332] on input "Select an option" at bounding box center [711, 321] width 19 height 19
click at [709, 420] on span "Select an option" at bounding box center [711, 410] width 19 height 19
click at [709, 420] on input "Select an option" at bounding box center [711, 410] width 19 height 19
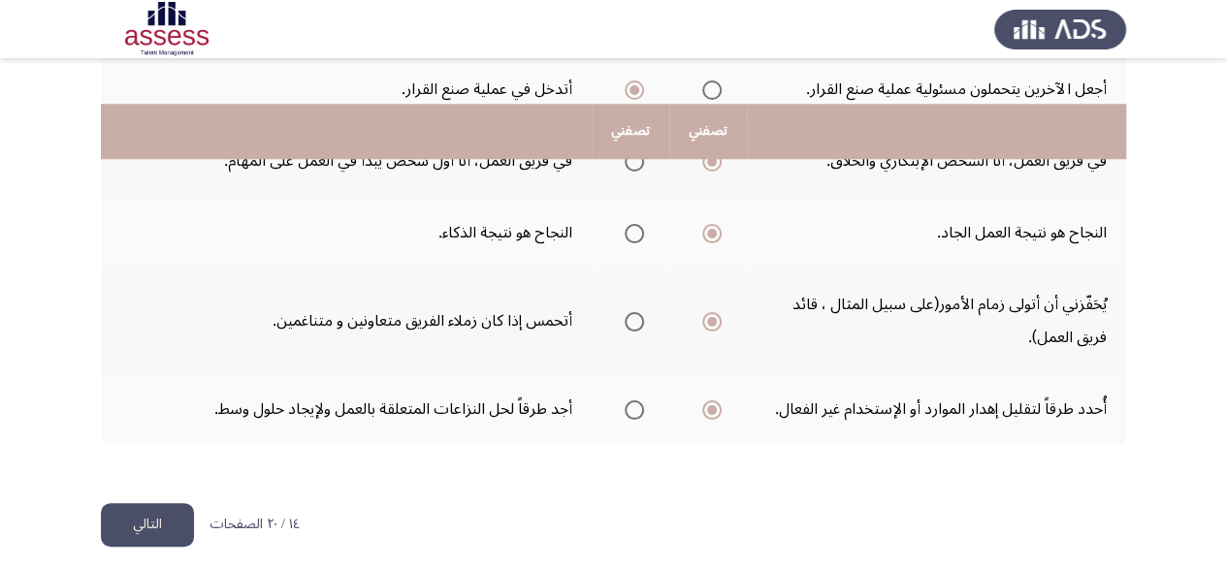
scroll to position [946, 0]
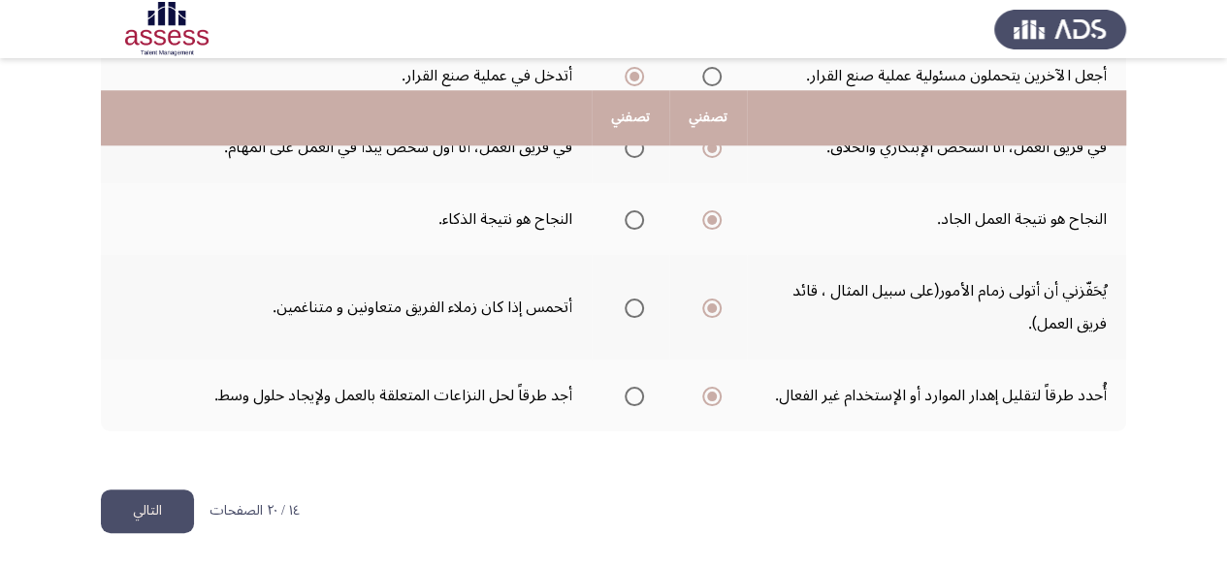
click at [166, 513] on button "التالي" at bounding box center [147, 512] width 93 height 44
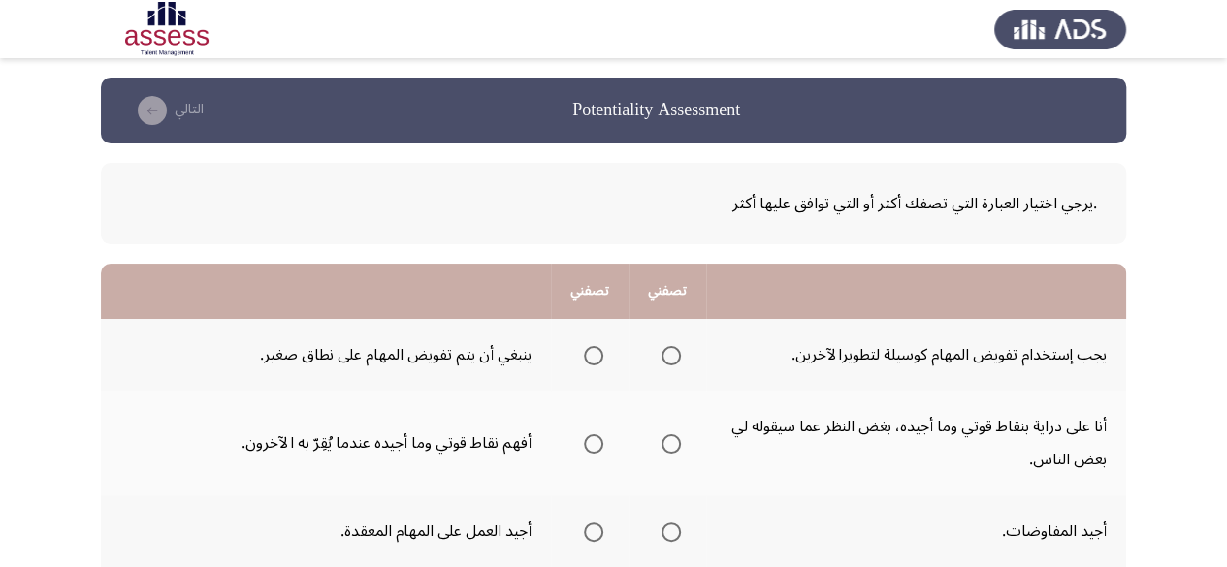
click at [681, 353] on th at bounding box center [667, 355] width 78 height 72
click at [666, 360] on span "Select an option" at bounding box center [670, 355] width 19 height 19
click at [666, 360] on input "Select an option" at bounding box center [670, 355] width 19 height 19
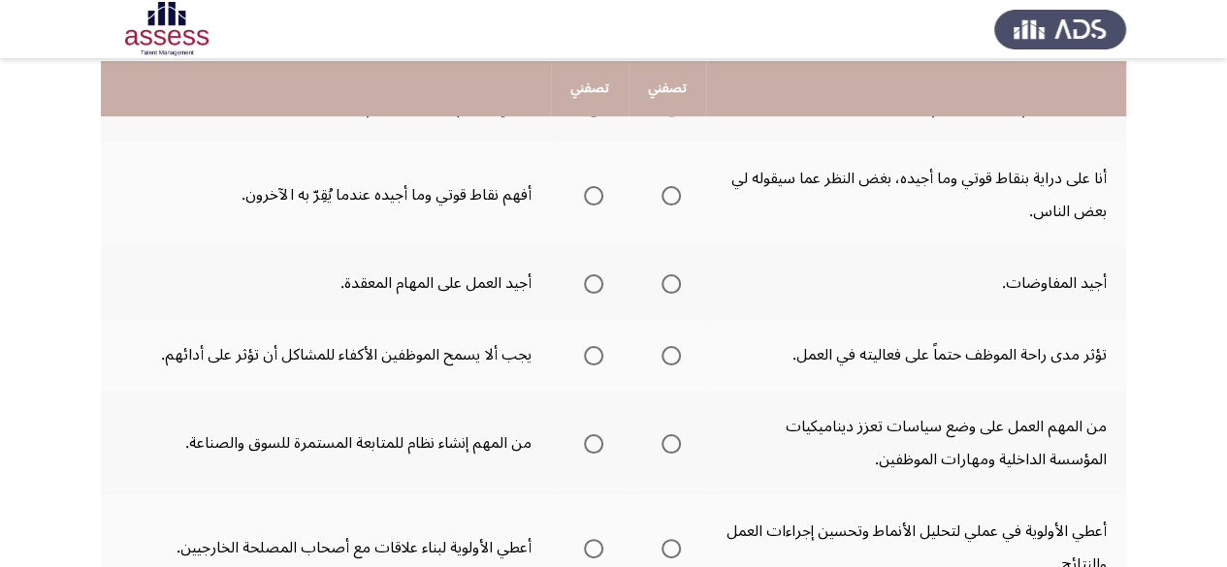
scroll to position [250, 0]
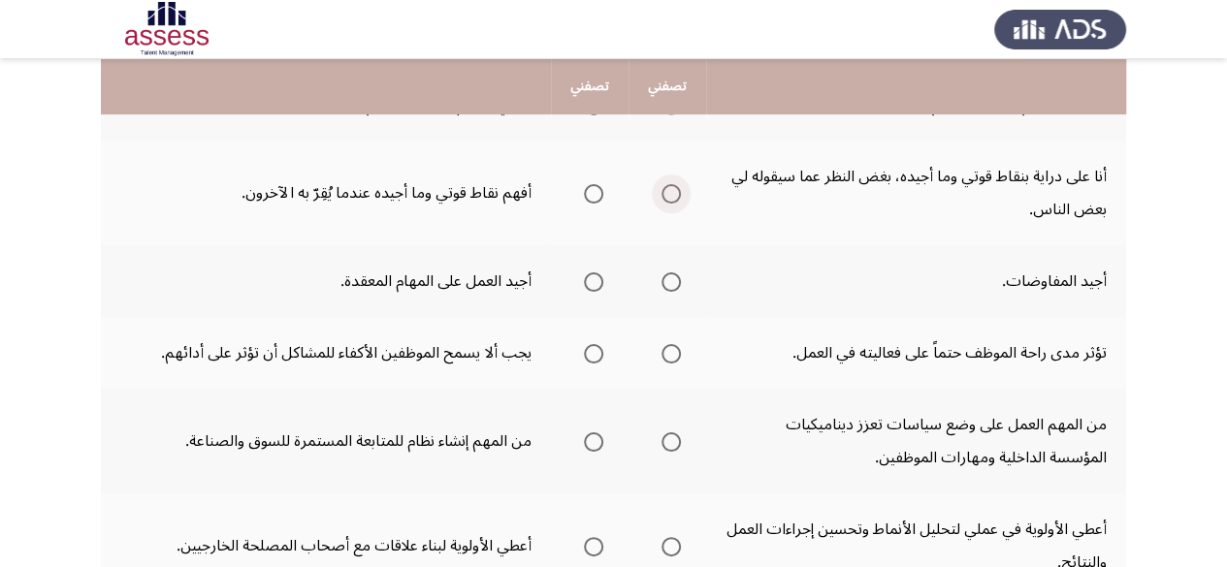
click at [667, 202] on span "Select an option" at bounding box center [670, 193] width 19 height 19
click at [667, 202] on input "Select an option" at bounding box center [670, 193] width 19 height 19
click at [591, 287] on span "Select an option" at bounding box center [593, 282] width 19 height 19
click at [591, 287] on input "Select an option" at bounding box center [593, 282] width 19 height 19
click at [587, 360] on span "Select an option" at bounding box center [593, 353] width 19 height 19
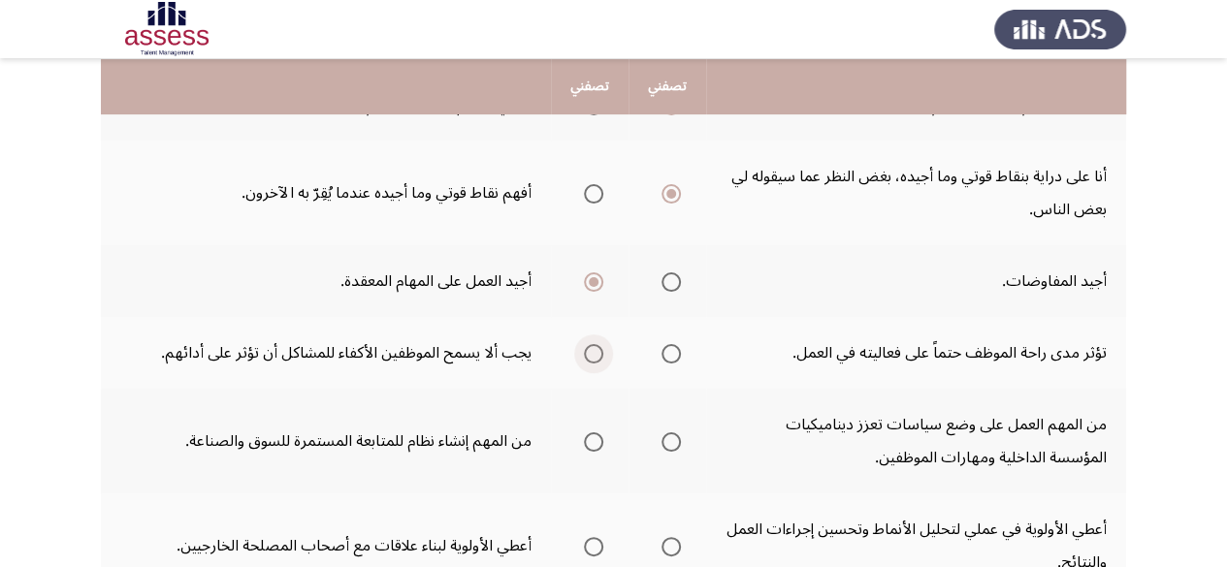
click at [587, 360] on input "Select an option" at bounding box center [593, 353] width 19 height 19
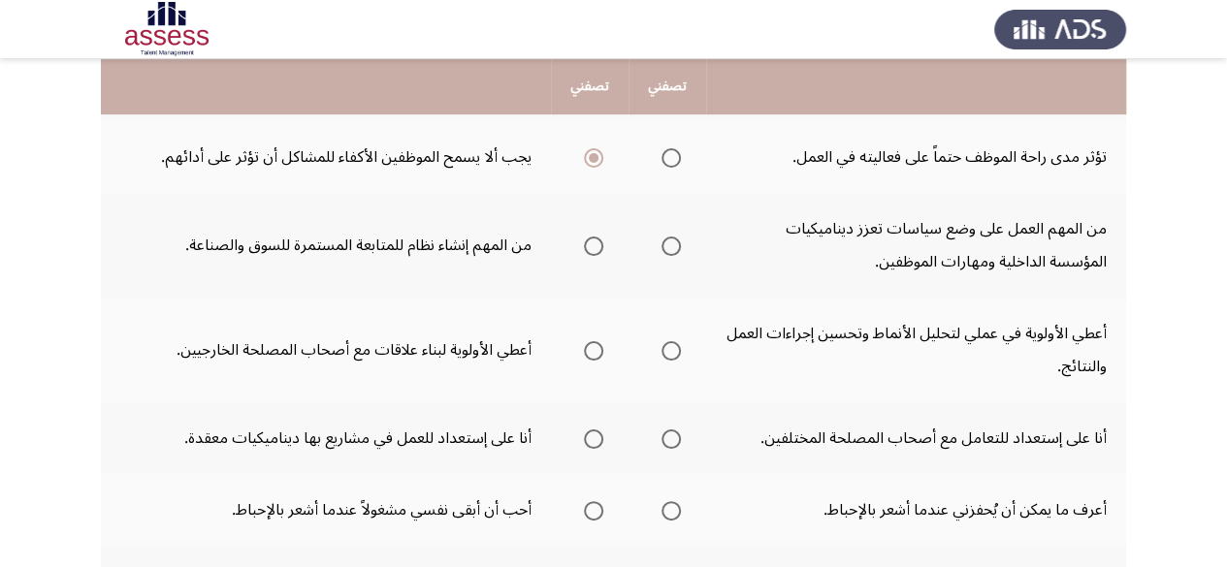
scroll to position [457, 0]
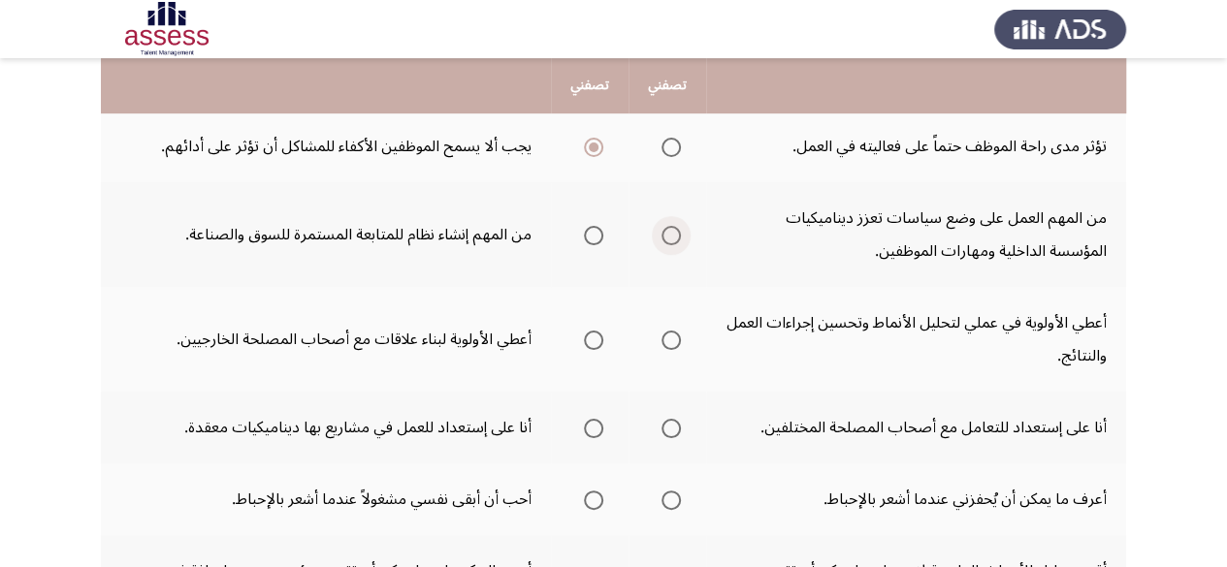
click at [665, 234] on span "Select an option" at bounding box center [670, 235] width 19 height 19
click at [665, 234] on input "Select an option" at bounding box center [670, 235] width 19 height 19
click at [667, 345] on span "Select an option" at bounding box center [670, 340] width 19 height 19
click at [667, 345] on input "Select an option" at bounding box center [670, 340] width 19 height 19
click at [588, 429] on span "Select an option" at bounding box center [593, 428] width 19 height 19
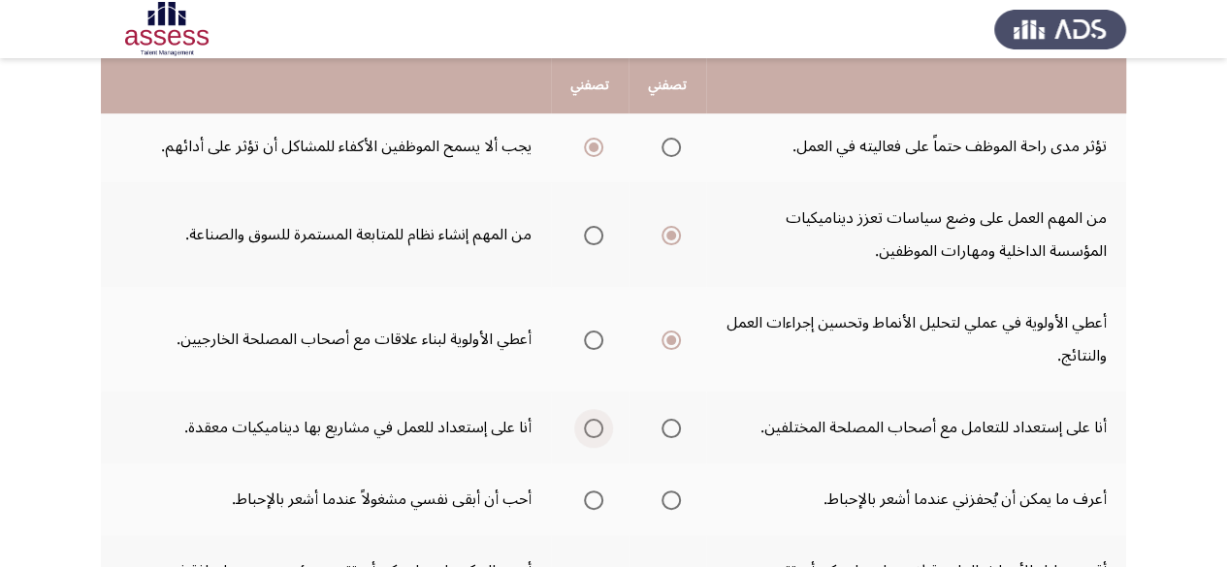
click at [588, 429] on input "Select an option" at bounding box center [593, 428] width 19 height 19
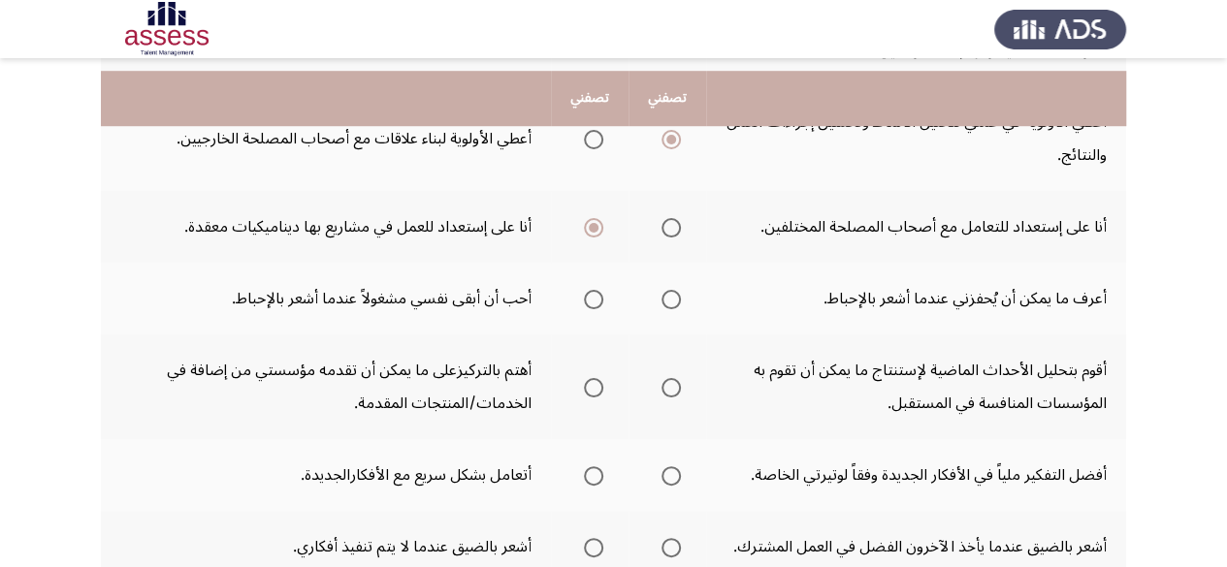
scroll to position [673, 0]
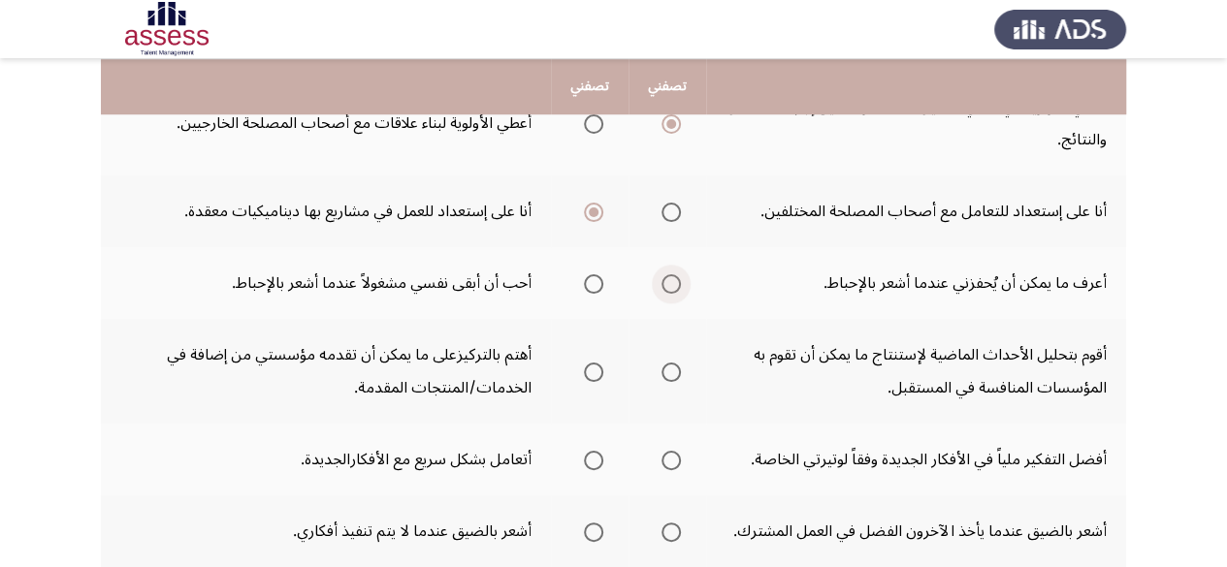
click at [665, 282] on span "Select an option" at bounding box center [670, 283] width 19 height 19
click at [665, 282] on input "Select an option" at bounding box center [670, 283] width 19 height 19
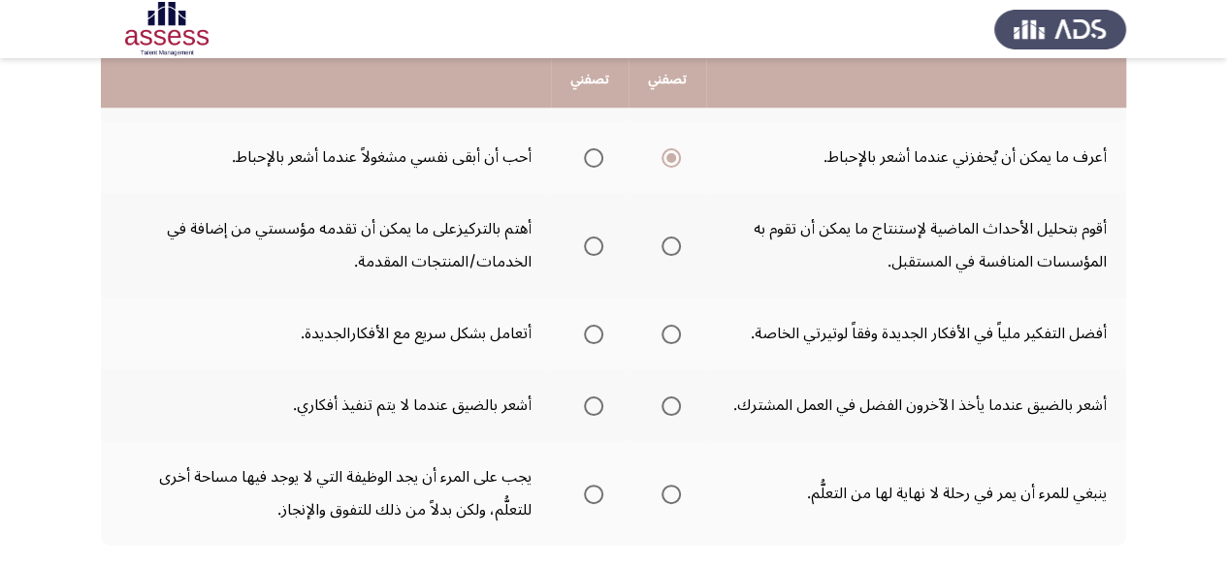
scroll to position [800, 0]
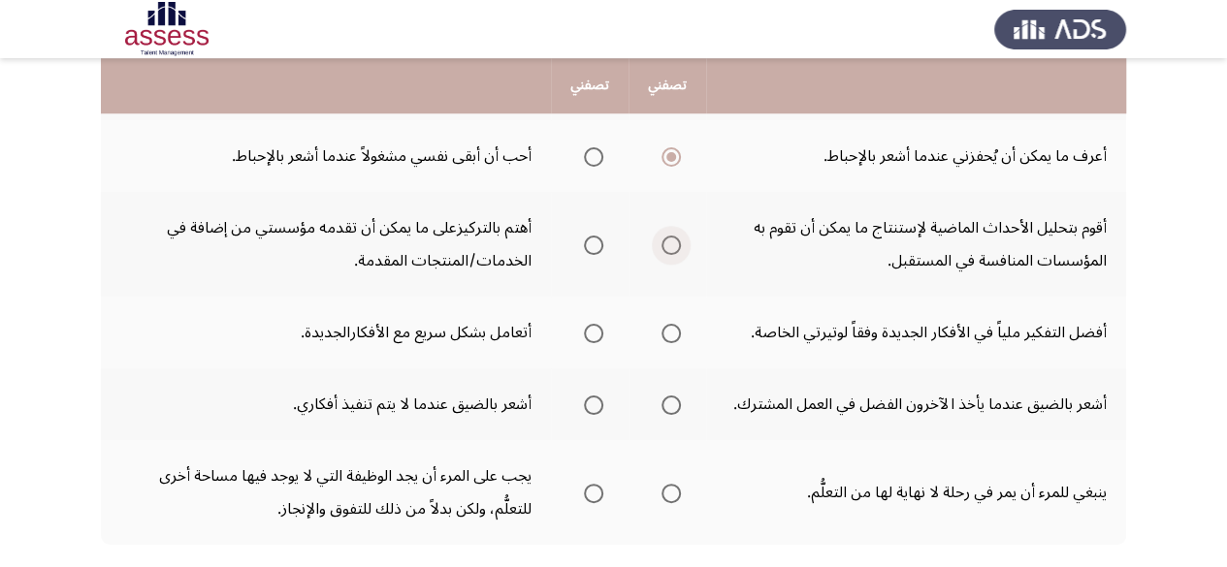
click at [671, 247] on span "Select an option" at bounding box center [670, 245] width 19 height 19
click at [671, 247] on input "Select an option" at bounding box center [670, 245] width 19 height 19
click at [658, 337] on label "Select an option" at bounding box center [667, 333] width 27 height 19
click at [661, 337] on input "Select an option" at bounding box center [670, 333] width 19 height 19
click at [669, 406] on span "Select an option" at bounding box center [670, 405] width 19 height 19
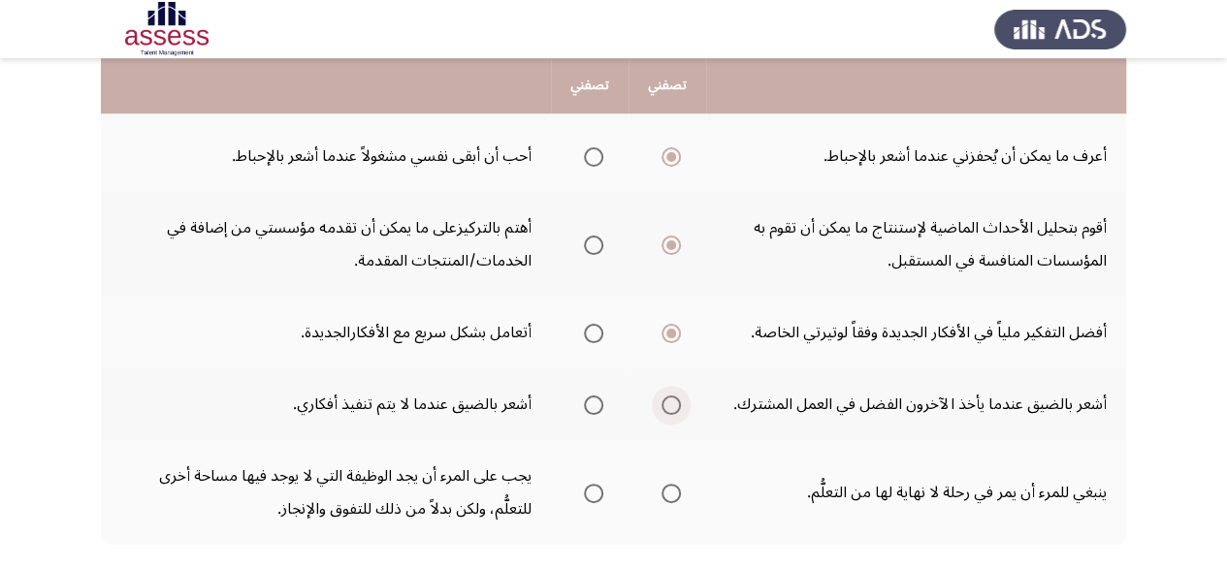
click at [669, 406] on input "Select an option" at bounding box center [670, 405] width 19 height 19
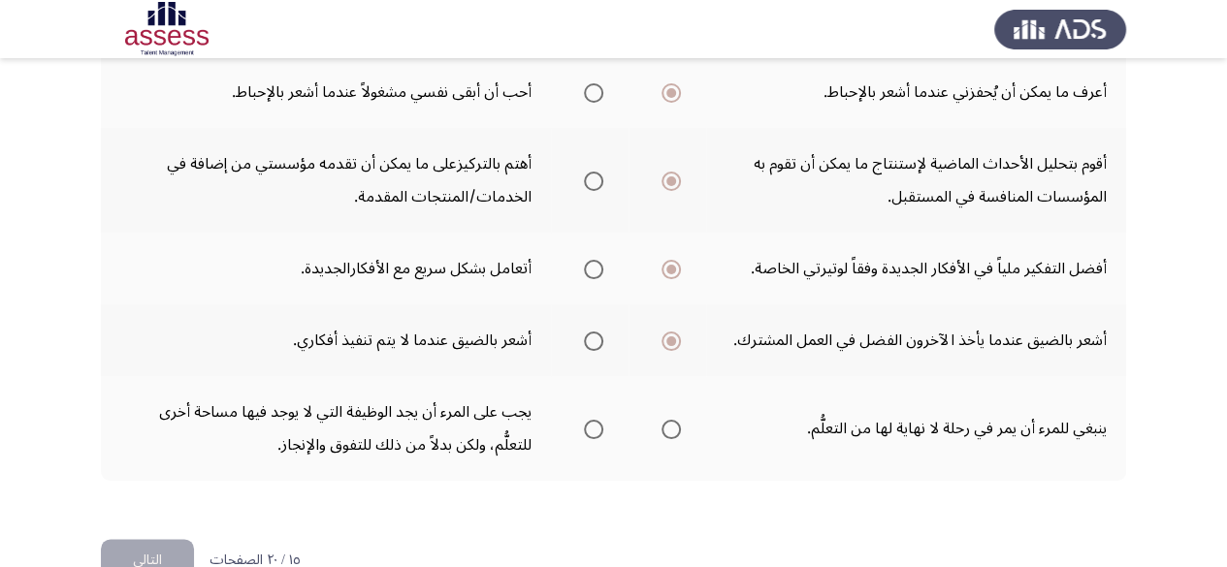
scroll to position [883, 0]
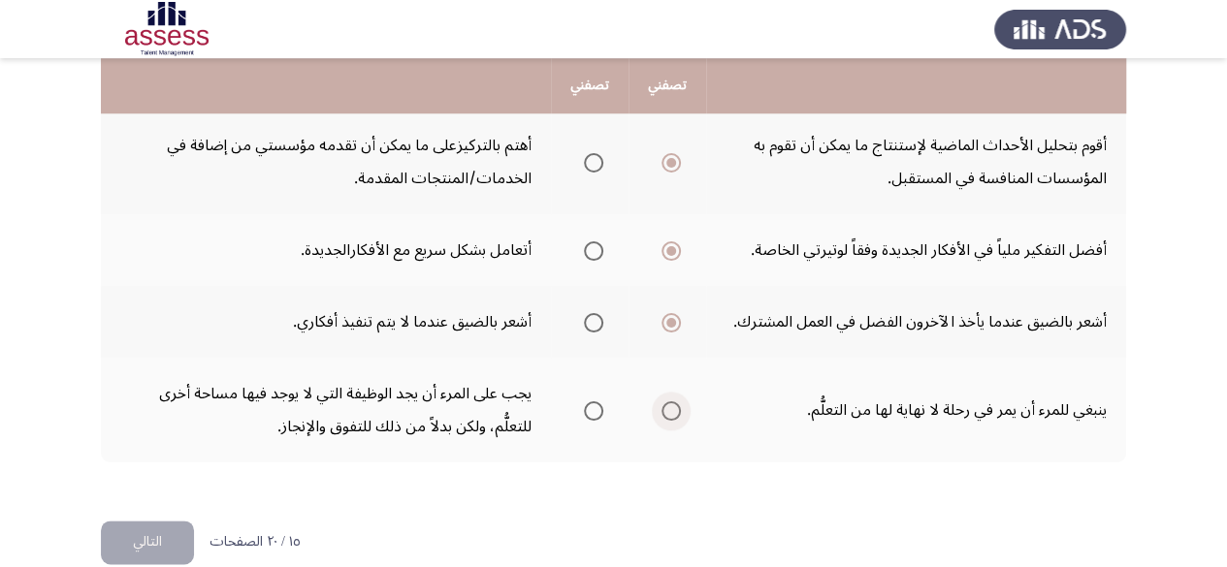
click at [668, 417] on span "Select an option" at bounding box center [670, 410] width 19 height 19
click at [668, 417] on input "Select an option" at bounding box center [670, 410] width 19 height 19
click at [179, 522] on button "التالي" at bounding box center [147, 543] width 93 height 44
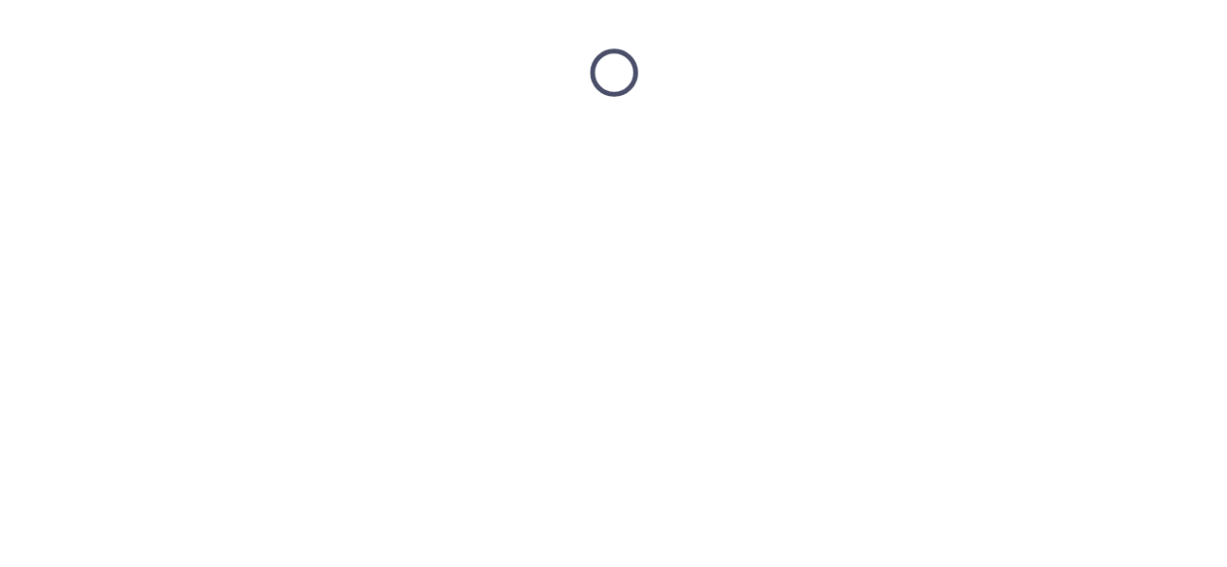
scroll to position [0, 0]
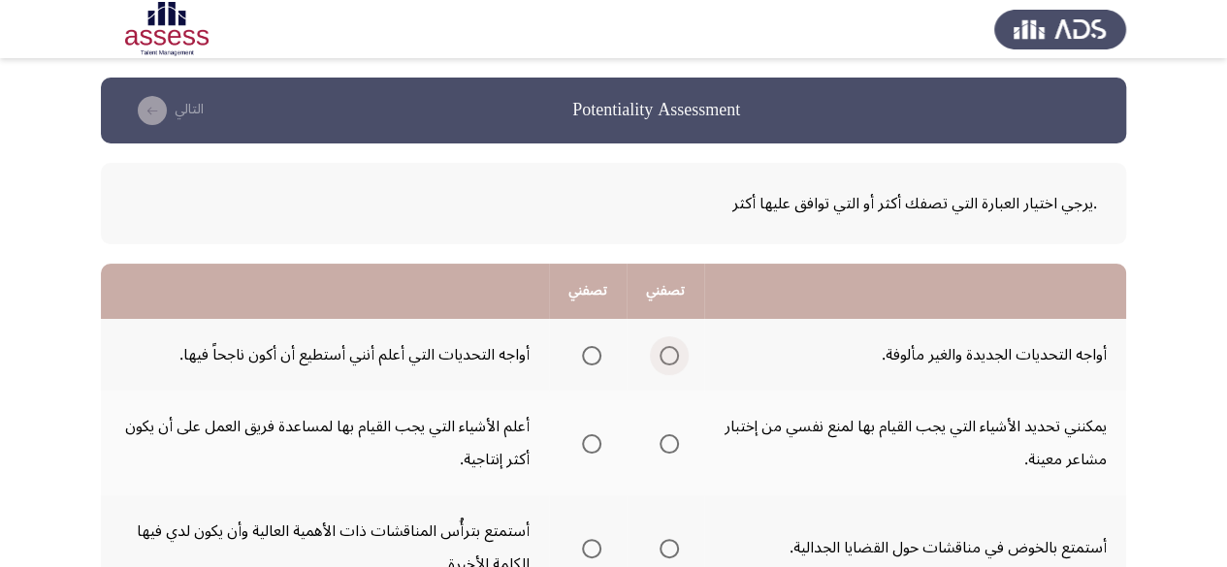
click at [659, 364] on span "Select an option" at bounding box center [668, 355] width 19 height 19
click at [659, 364] on input "Select an option" at bounding box center [668, 355] width 19 height 19
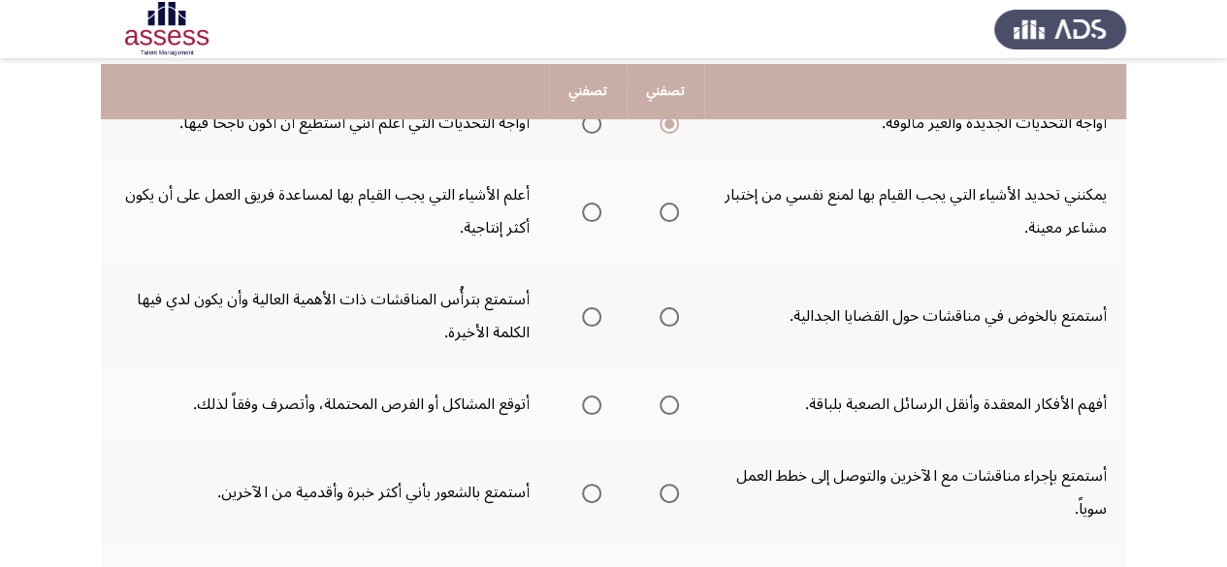
scroll to position [240, 0]
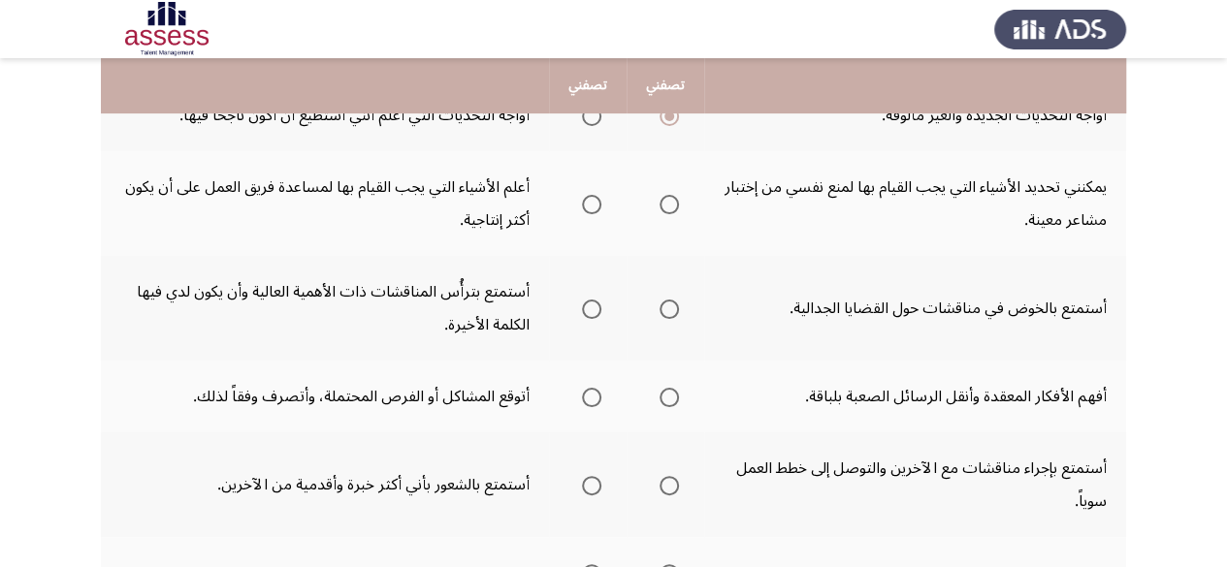
click at [584, 195] on span "Select an option" at bounding box center [591, 204] width 19 height 19
click at [584, 195] on input "Select an option" at bounding box center [591, 204] width 19 height 19
click at [590, 312] on span "Select an option" at bounding box center [591, 309] width 19 height 19
click at [590, 312] on input "Select an option" at bounding box center [591, 309] width 19 height 19
click at [680, 401] on th at bounding box center [665, 397] width 78 height 72
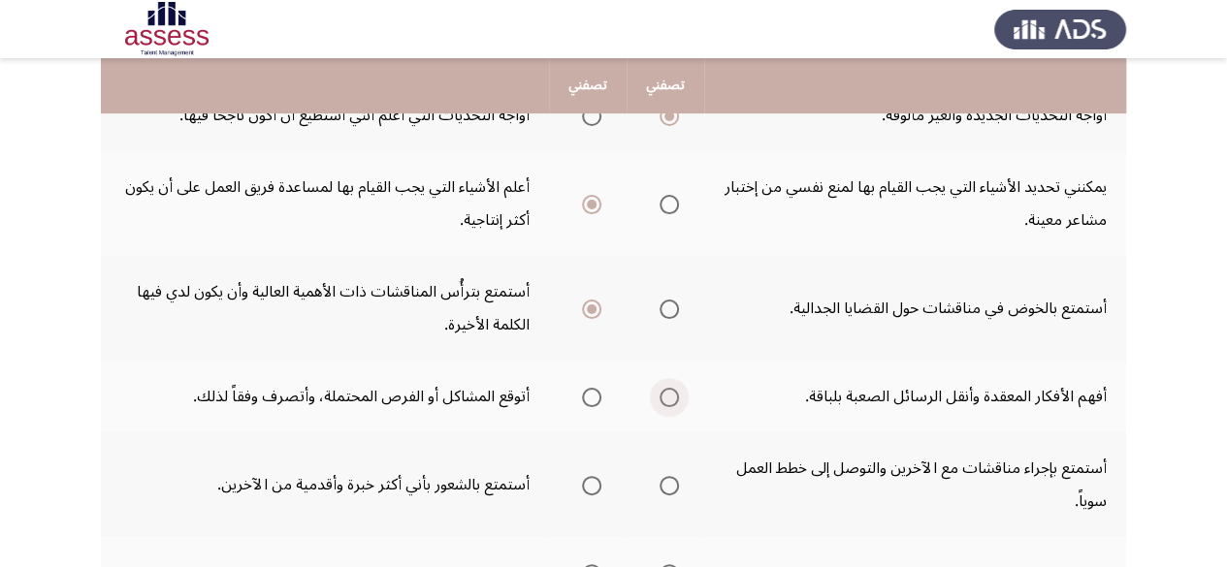
click at [669, 401] on span "Select an option" at bounding box center [668, 397] width 19 height 19
click at [669, 401] on input "Select an option" at bounding box center [668, 397] width 19 height 19
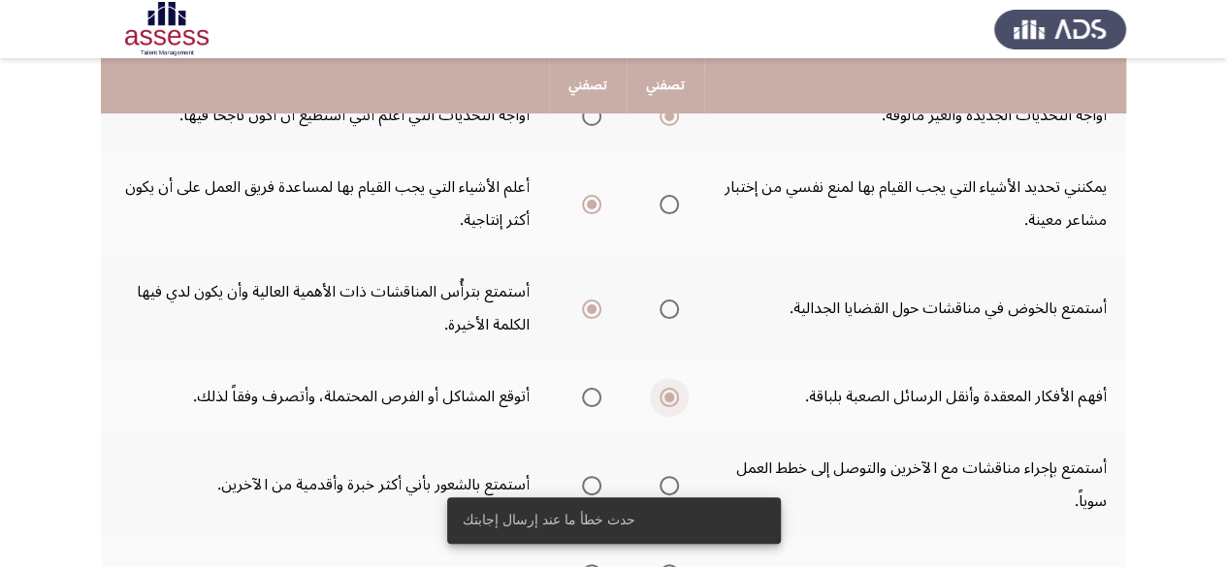
click at [664, 393] on span "Select an option" at bounding box center [669, 398] width 10 height 10
click at [661, 393] on input "Select an option" at bounding box center [668, 397] width 19 height 19
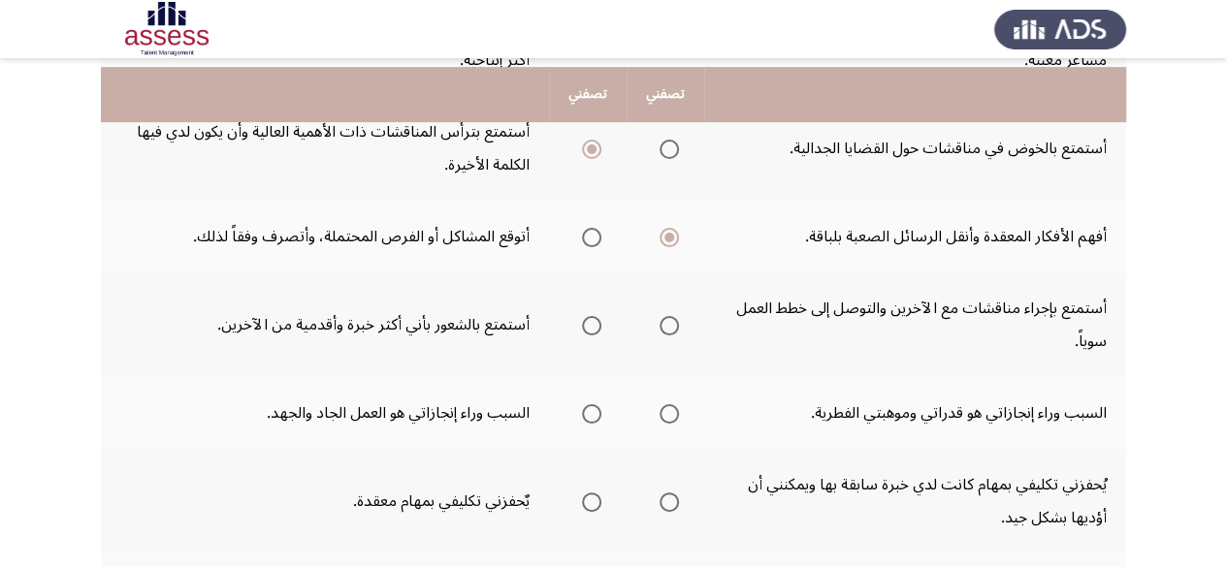
scroll to position [407, 0]
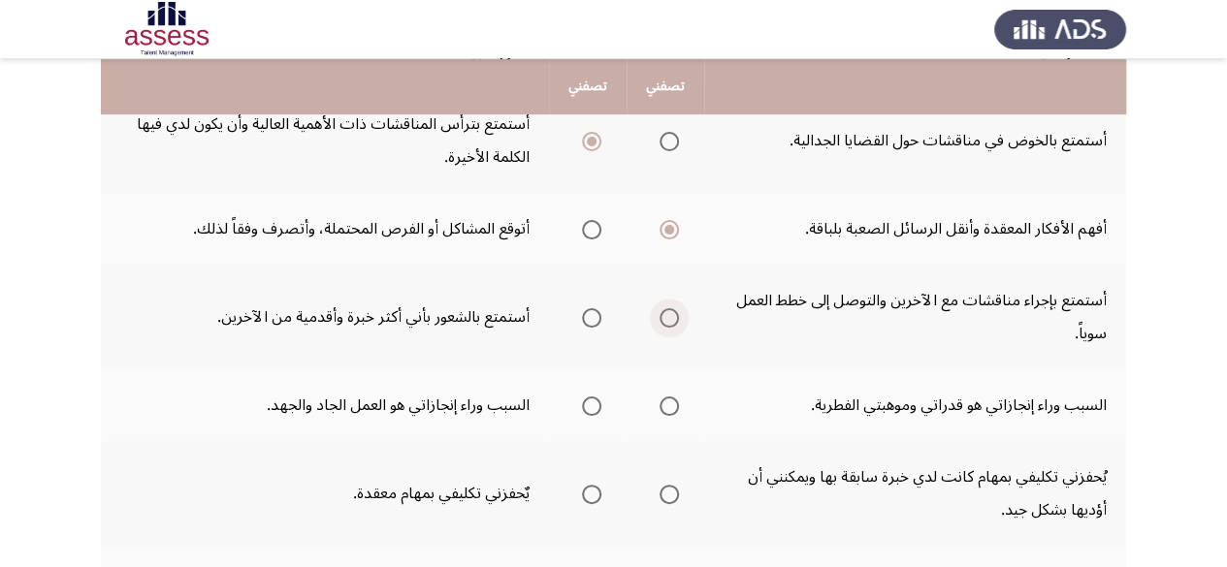
click at [662, 316] on span "Select an option" at bounding box center [668, 317] width 19 height 19
click at [662, 316] on input "Select an option" at bounding box center [668, 317] width 19 height 19
click at [586, 411] on span "Select an option" at bounding box center [591, 406] width 19 height 19
click at [586, 411] on input "Select an option" at bounding box center [591, 406] width 19 height 19
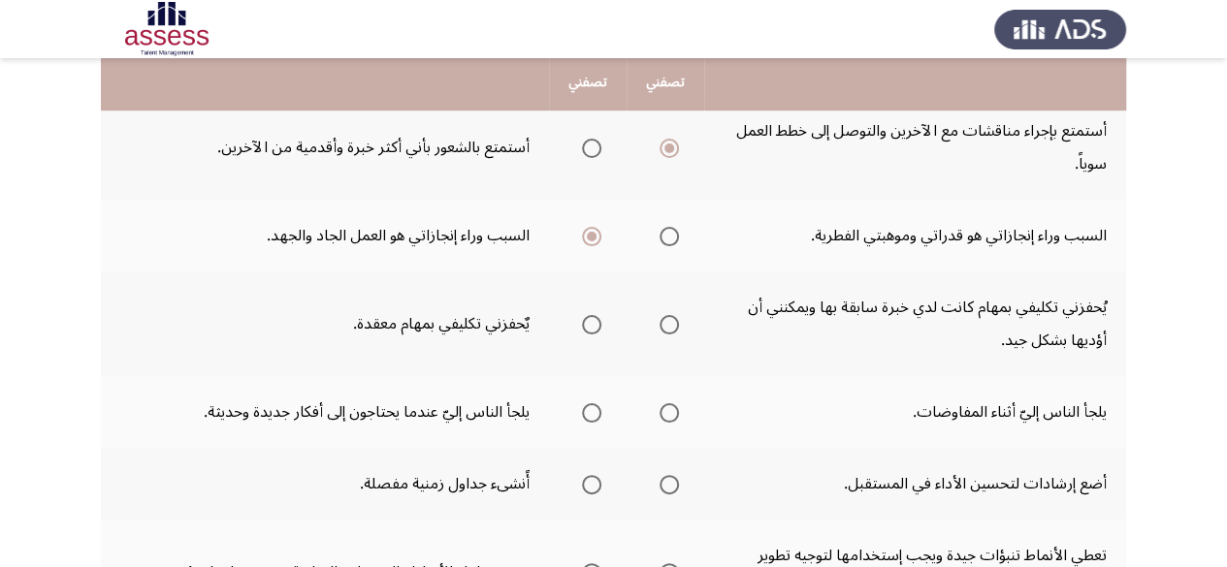
scroll to position [581, 0]
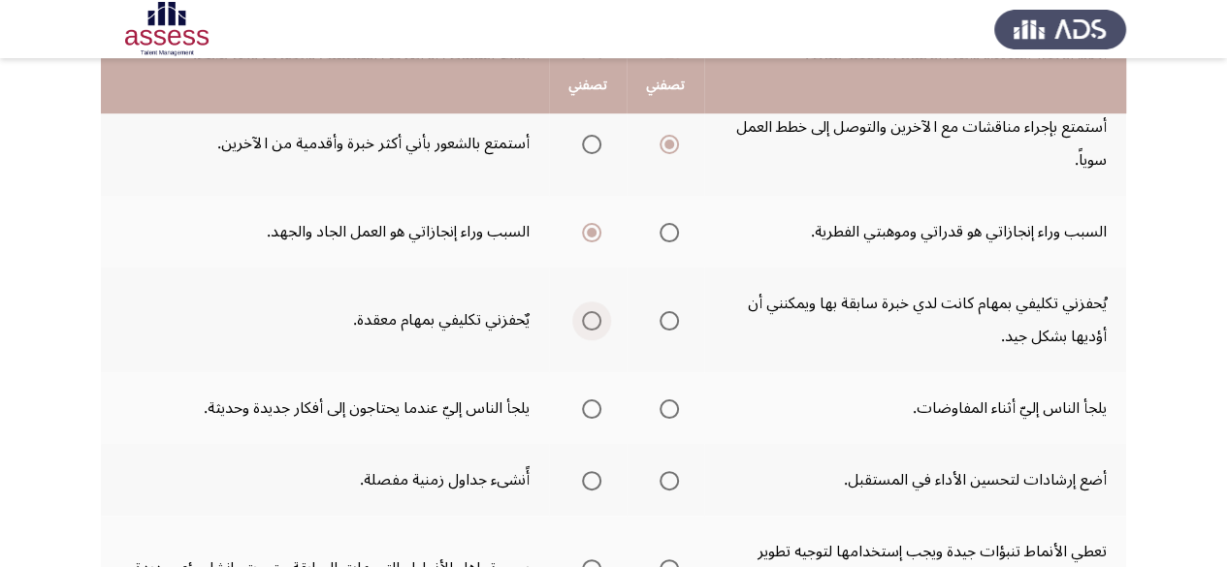
click at [586, 317] on span "Select an option" at bounding box center [591, 320] width 19 height 19
click at [586, 317] on input "Select an option" at bounding box center [591, 320] width 19 height 19
click at [584, 414] on span "Select an option" at bounding box center [591, 409] width 19 height 19
click at [584, 414] on input "Select an option" at bounding box center [591, 409] width 19 height 19
click at [661, 489] on span "Select an option" at bounding box center [668, 480] width 19 height 19
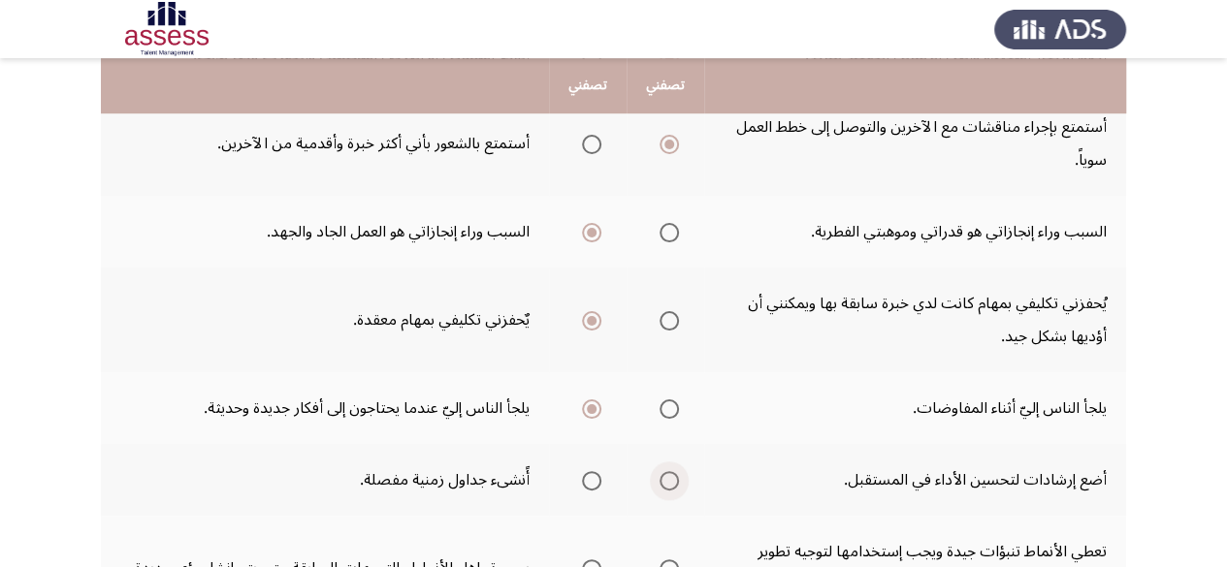
click at [661, 489] on input "Select an option" at bounding box center [668, 480] width 19 height 19
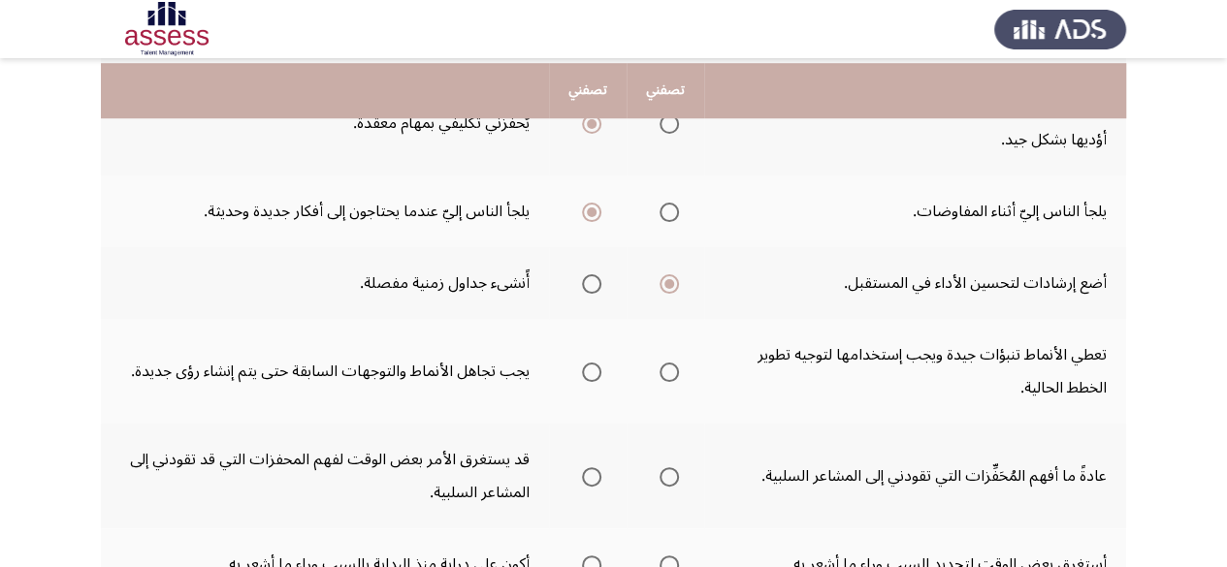
scroll to position [782, 0]
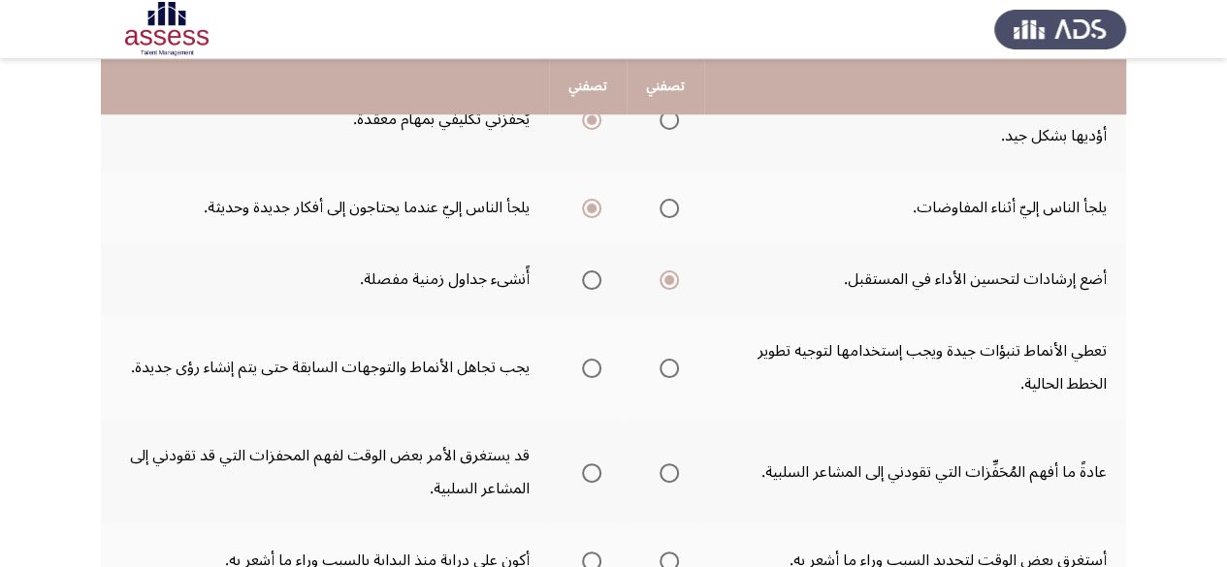
click at [590, 292] on mat-radio-group "Select an option" at bounding box center [587, 279] width 27 height 33
click at [585, 282] on span "Select an option" at bounding box center [591, 280] width 19 height 19
click at [585, 282] on input "Select an option" at bounding box center [591, 280] width 19 height 19
click at [667, 372] on span "Select an option" at bounding box center [668, 368] width 19 height 19
click at [667, 372] on input "Select an option" at bounding box center [668, 368] width 19 height 19
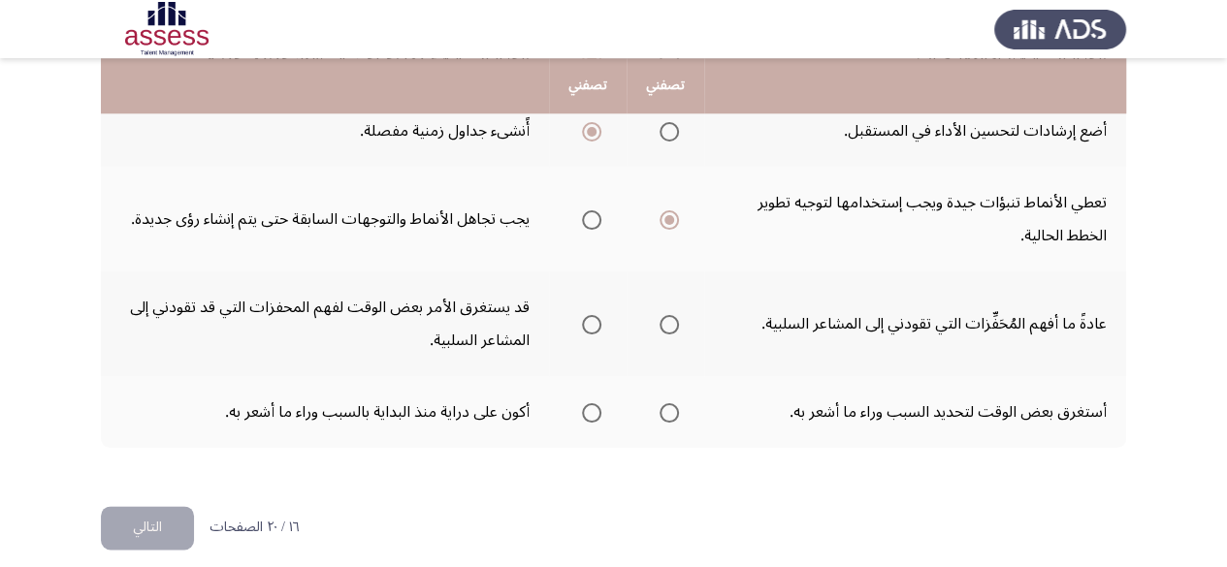
scroll to position [928, 0]
click at [656, 327] on label "Select an option" at bounding box center [665, 326] width 27 height 19
click at [659, 327] on input "Select an option" at bounding box center [668, 326] width 19 height 19
click at [595, 410] on span "Select an option" at bounding box center [591, 414] width 19 height 19
click at [595, 410] on input "Select an option" at bounding box center [591, 414] width 19 height 19
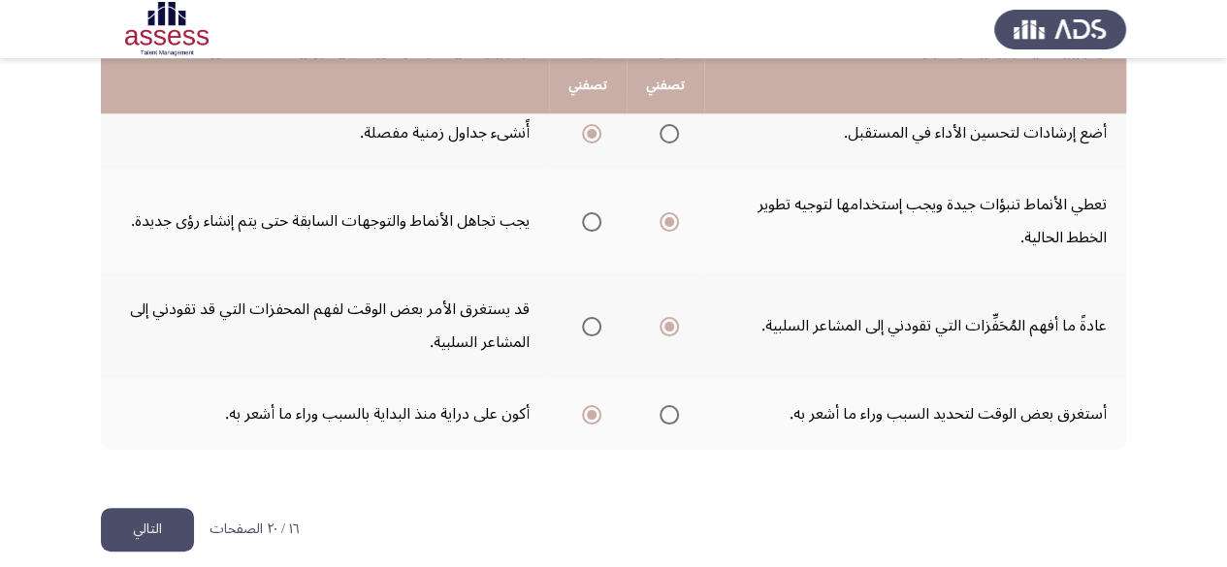
click at [151, 538] on button "التالي" at bounding box center [147, 530] width 93 height 44
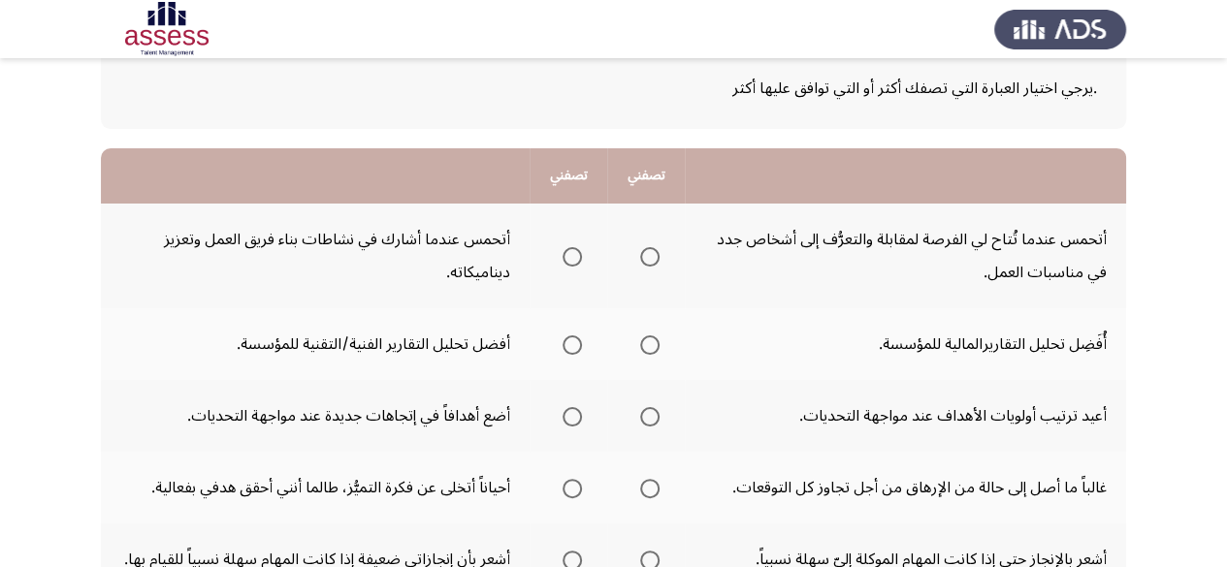
scroll to position [134, 0]
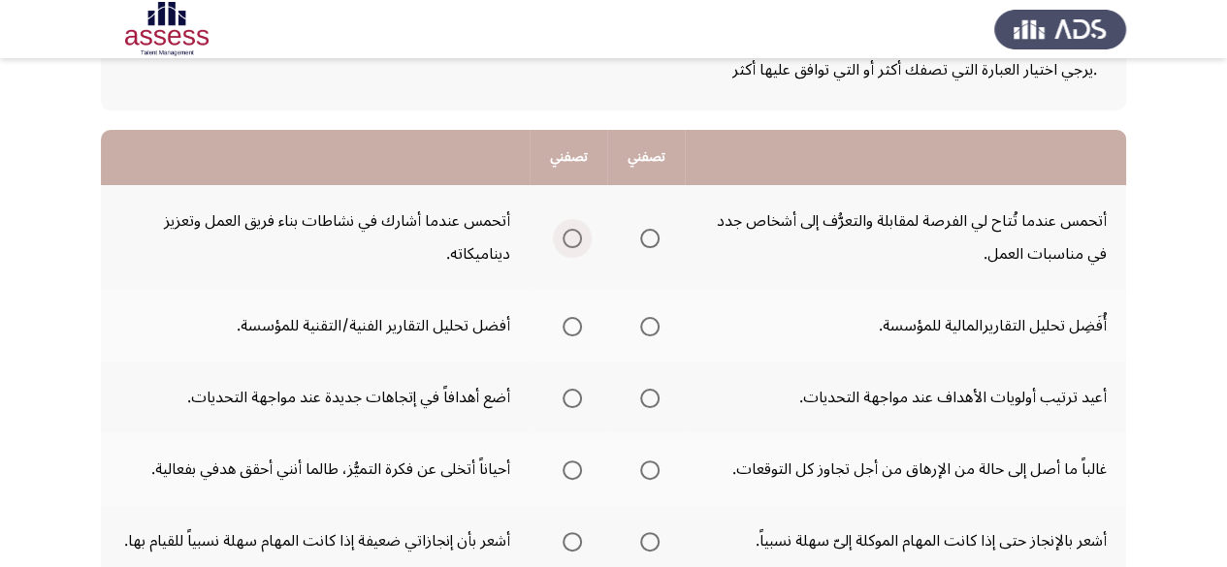
click at [555, 236] on label "Select an option" at bounding box center [568, 238] width 27 height 19
click at [562, 236] on input "Select an option" at bounding box center [571, 238] width 19 height 19
click at [562, 329] on span "Select an option" at bounding box center [571, 326] width 19 height 19
click at [562, 329] on input "Select an option" at bounding box center [571, 326] width 19 height 19
click at [642, 397] on span "Select an option" at bounding box center [649, 398] width 19 height 19
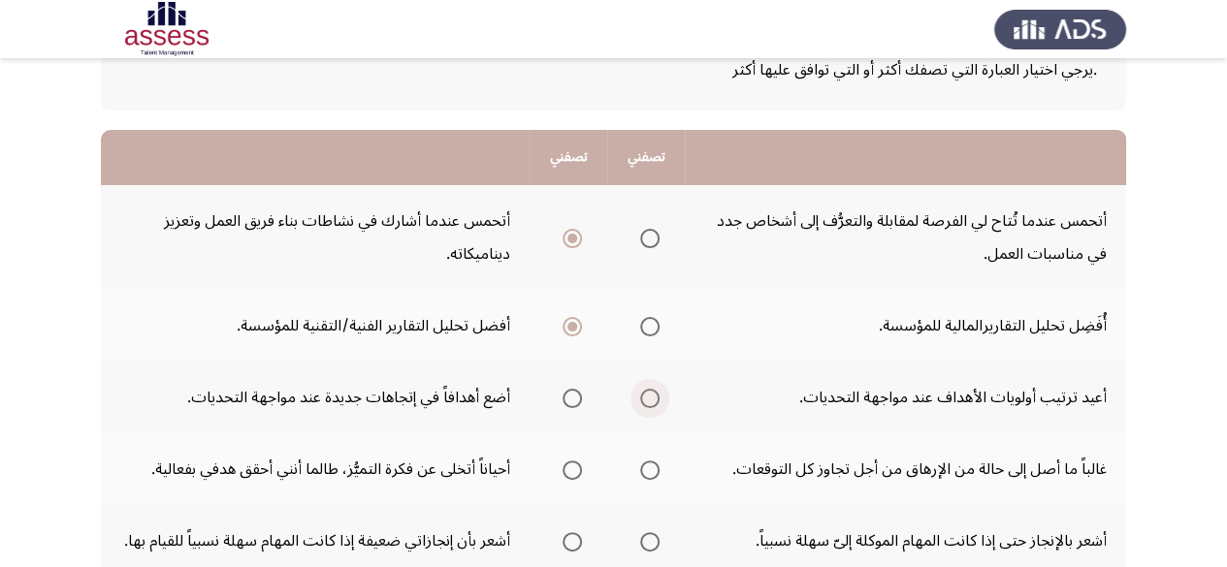
click at [642, 397] on input "Select an option" at bounding box center [649, 398] width 19 height 19
click at [636, 473] on label "Select an option" at bounding box center [645, 470] width 27 height 19
click at [640, 473] on input "Select an option" at bounding box center [649, 470] width 19 height 19
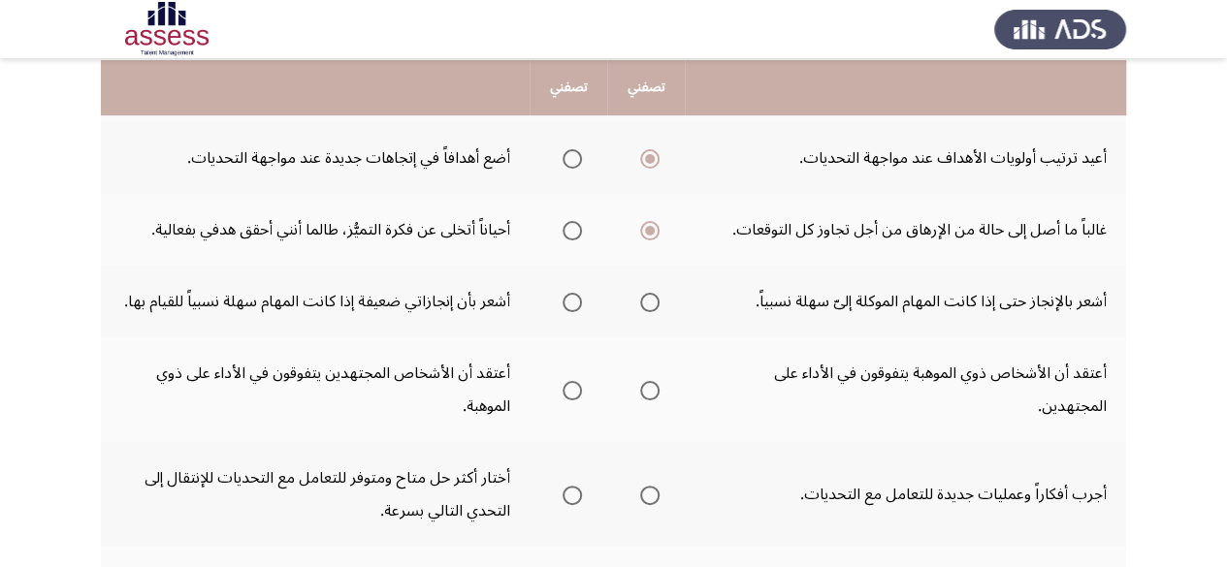
scroll to position [375, 0]
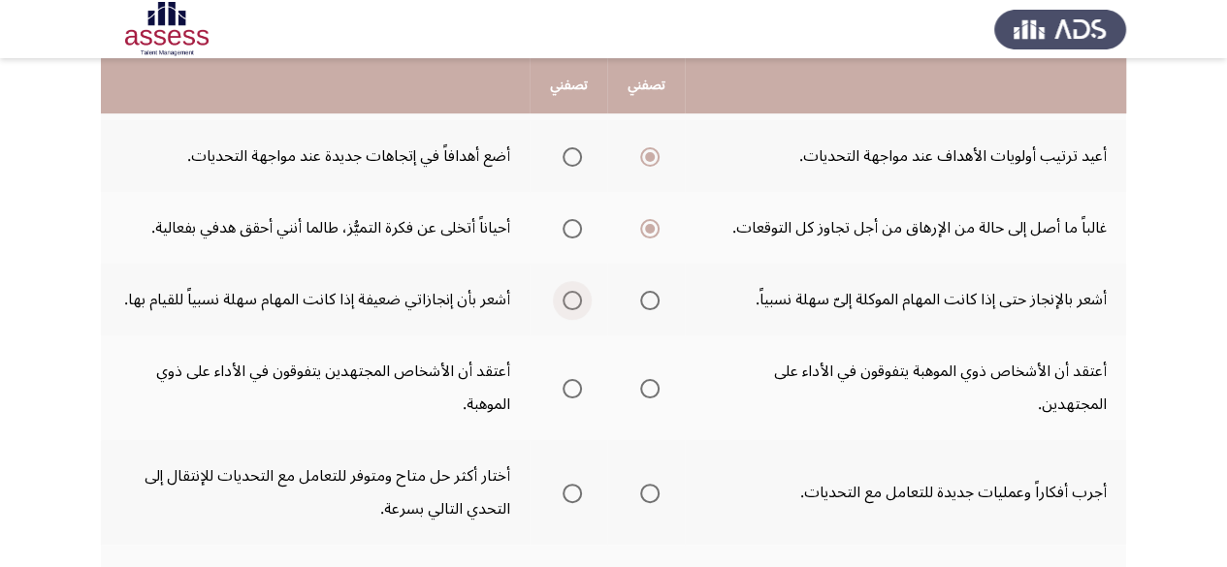
click at [575, 300] on span "Select an option" at bounding box center [571, 300] width 19 height 19
click at [575, 300] on input "Select an option" at bounding box center [571, 300] width 19 height 19
click at [579, 387] on span "Select an option" at bounding box center [571, 388] width 19 height 19
click at [579, 387] on input "Select an option" at bounding box center [571, 388] width 19 height 19
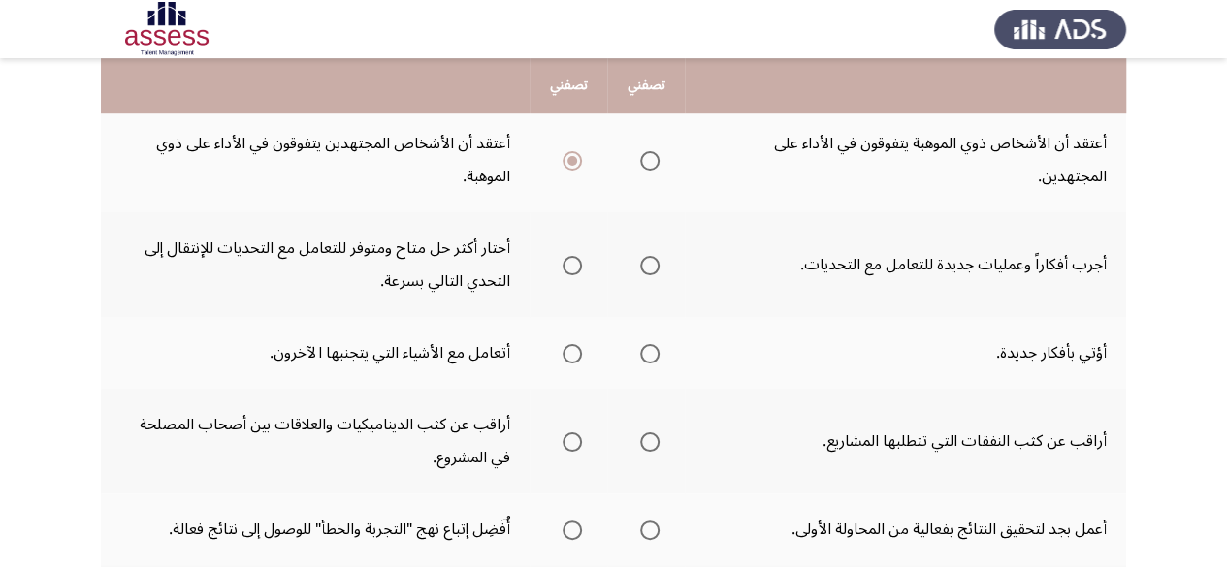
scroll to position [615, 0]
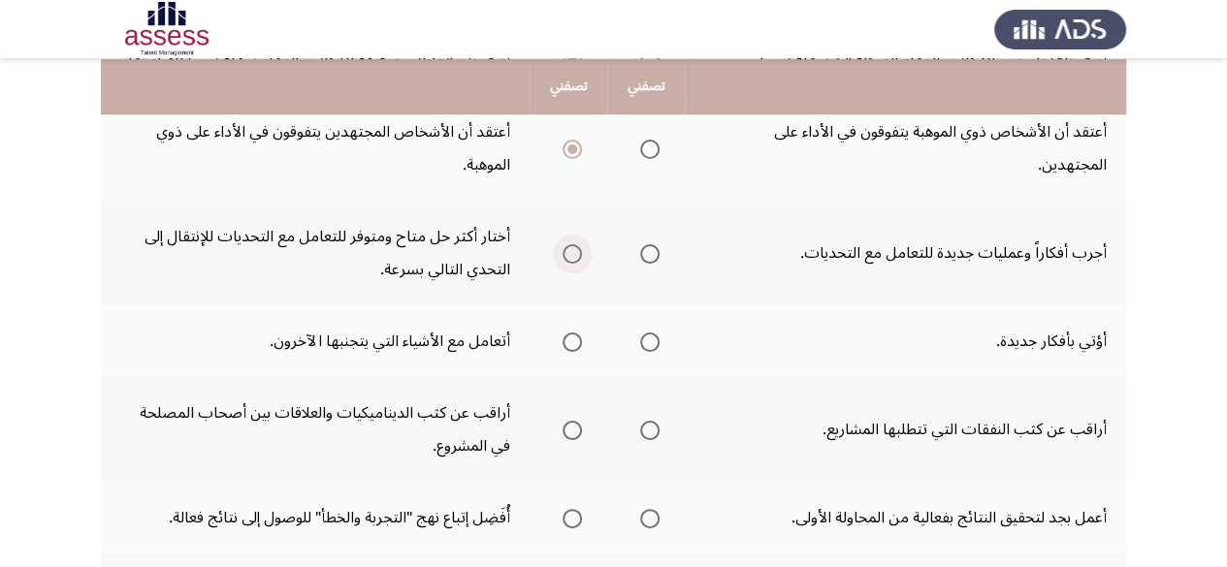
click at [570, 251] on span "Select an option" at bounding box center [571, 253] width 19 height 19
click at [570, 251] on input "Select an option" at bounding box center [571, 253] width 19 height 19
click at [646, 339] on span "Select an option" at bounding box center [649, 342] width 19 height 19
click at [646, 339] on input "Select an option" at bounding box center [649, 342] width 19 height 19
click at [633, 422] on label "Select an option" at bounding box center [645, 430] width 27 height 19
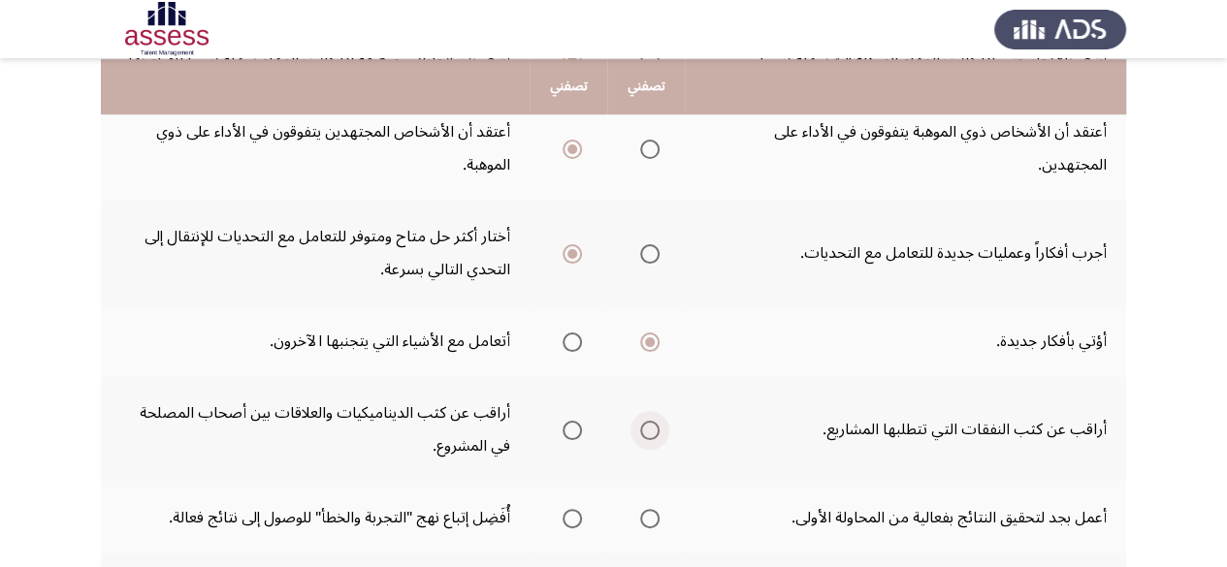
click at [640, 422] on input "Select an option" at bounding box center [649, 430] width 19 height 19
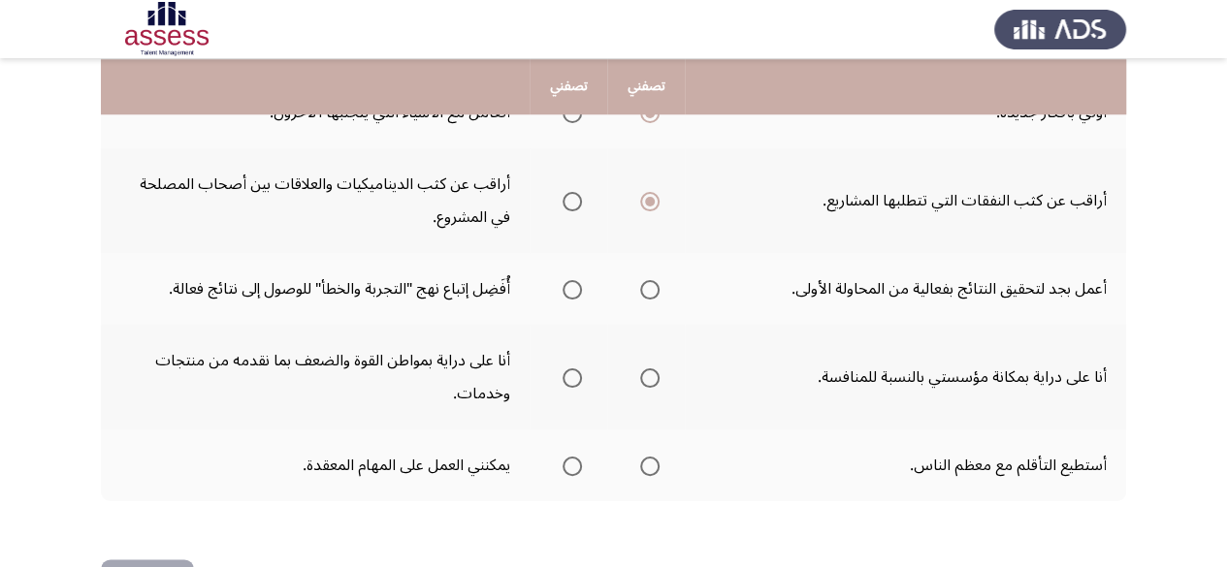
scroll to position [846, 0]
click at [659, 281] on th at bounding box center [646, 287] width 78 height 72
click at [658, 284] on span "Select an option" at bounding box center [649, 287] width 19 height 19
click at [658, 284] on input "Select an option" at bounding box center [649, 287] width 19 height 19
click at [575, 372] on span "Select an option" at bounding box center [571, 376] width 19 height 19
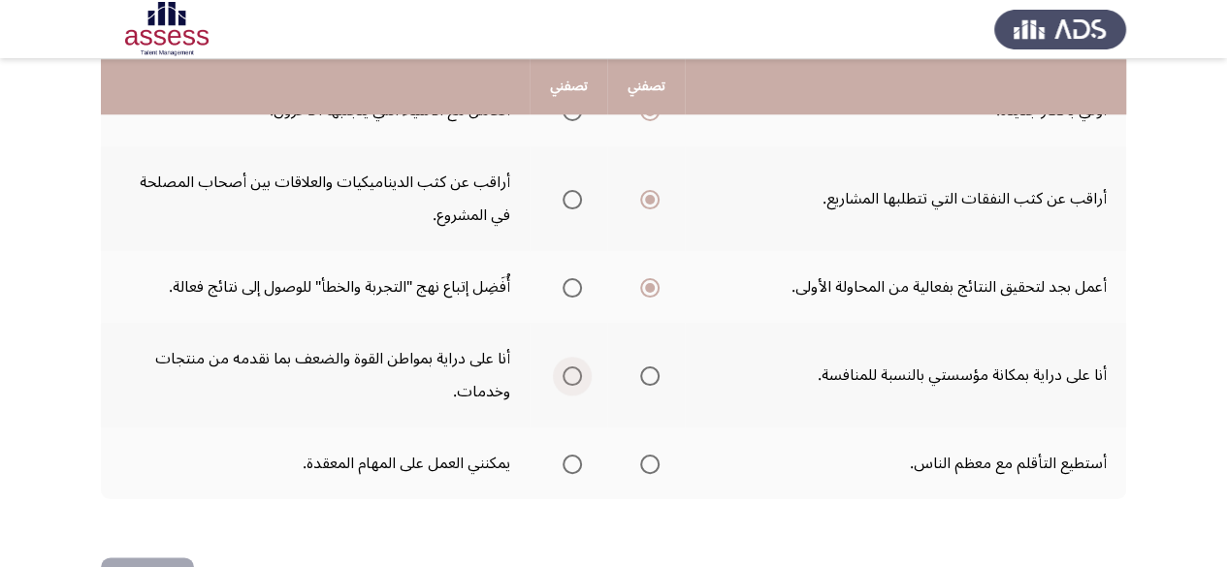
click at [575, 372] on input "Select an option" at bounding box center [571, 376] width 19 height 19
click at [644, 463] on span "Select an option" at bounding box center [649, 464] width 19 height 19
click at [644, 463] on input "Select an option" at bounding box center [649, 464] width 19 height 19
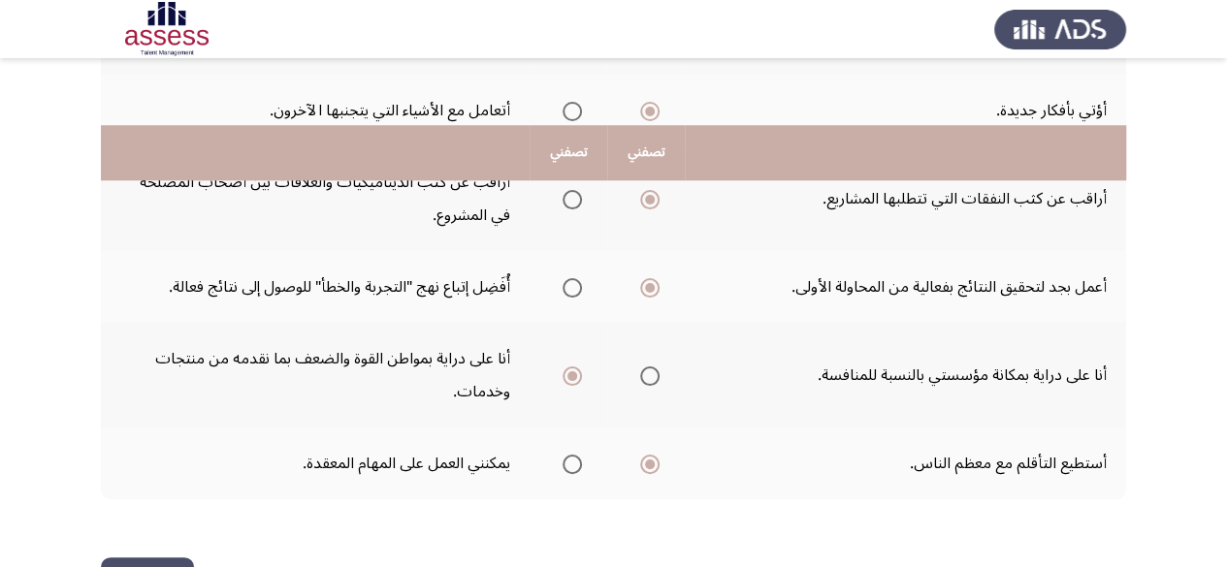
scroll to position [913, 0]
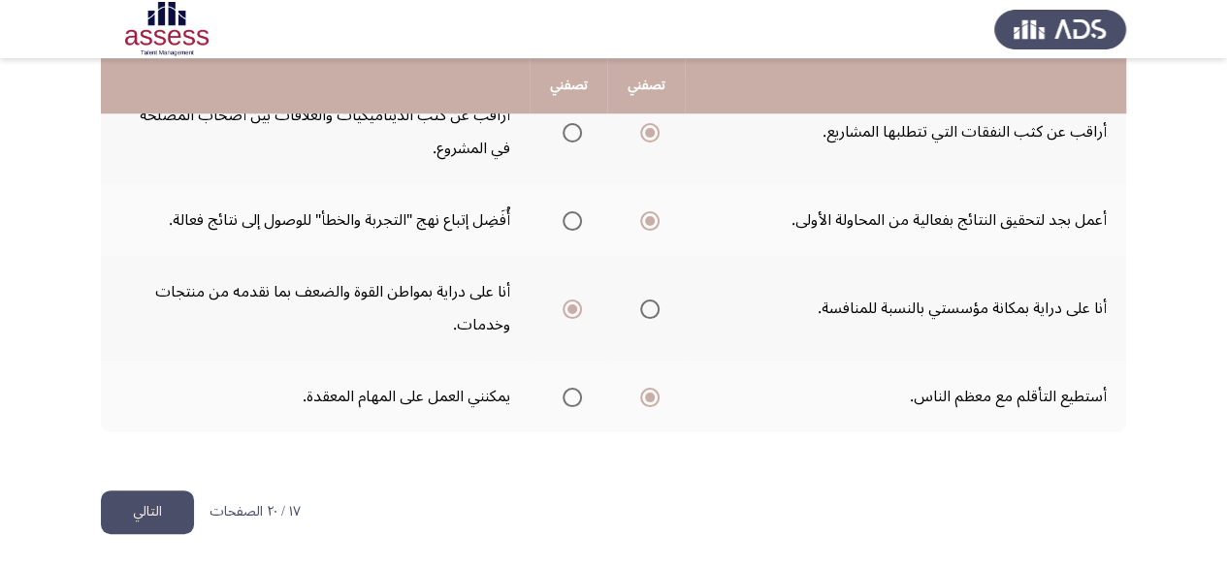
click at [155, 527] on button "التالي" at bounding box center [147, 513] width 93 height 44
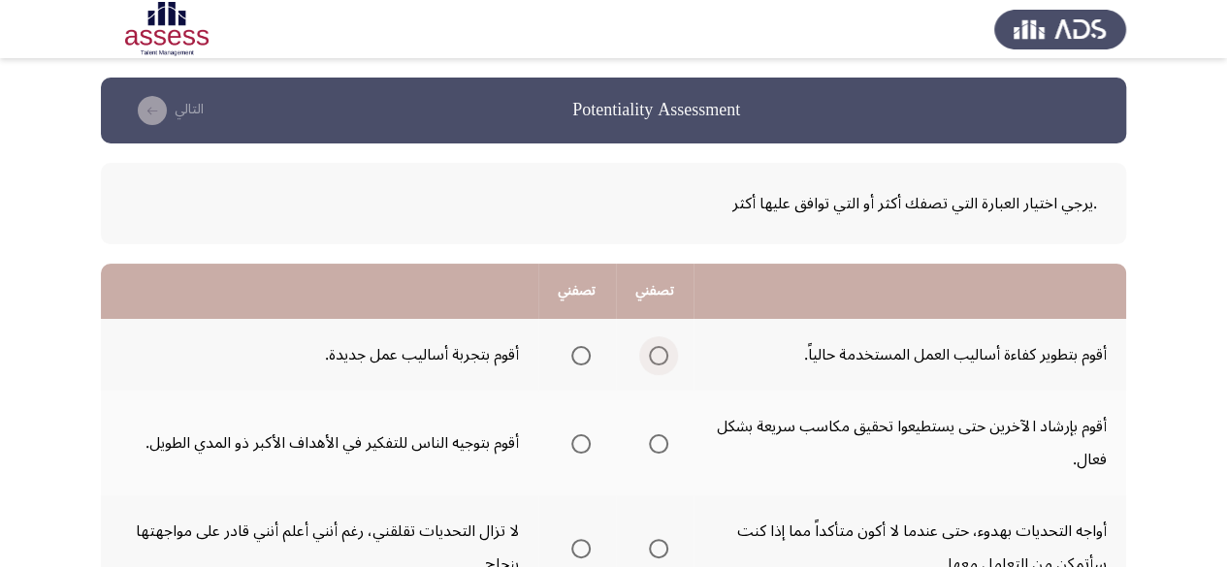
click at [656, 361] on span "Select an option" at bounding box center [658, 355] width 19 height 19
click at [656, 361] on input "Select an option" at bounding box center [658, 355] width 19 height 19
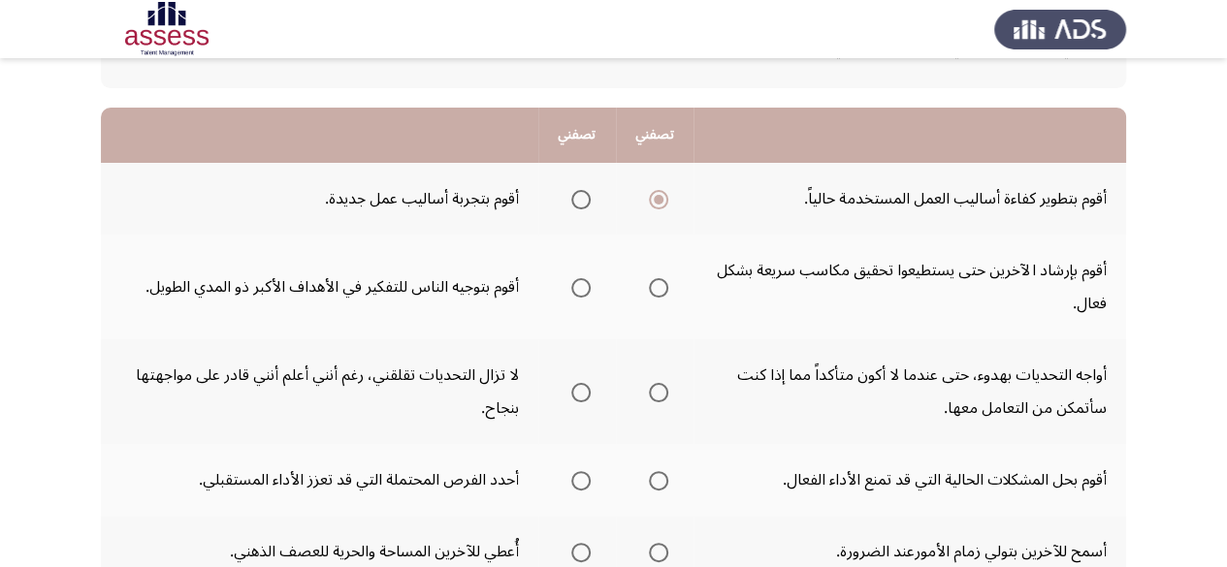
scroll to position [155, 0]
click at [574, 295] on span "Select an option" at bounding box center [580, 288] width 19 height 19
click at [574, 295] on input "Select an option" at bounding box center [580, 288] width 19 height 19
click at [588, 401] on span "Select an option" at bounding box center [580, 393] width 19 height 19
click at [588, 401] on input "Select an option" at bounding box center [580, 393] width 19 height 19
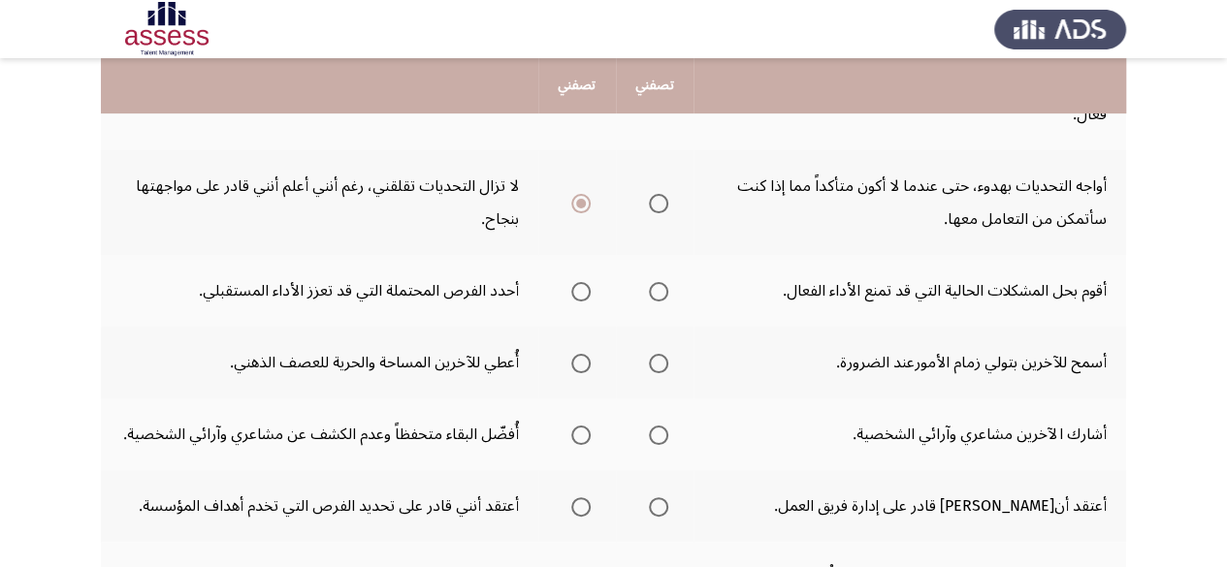
scroll to position [350, 0]
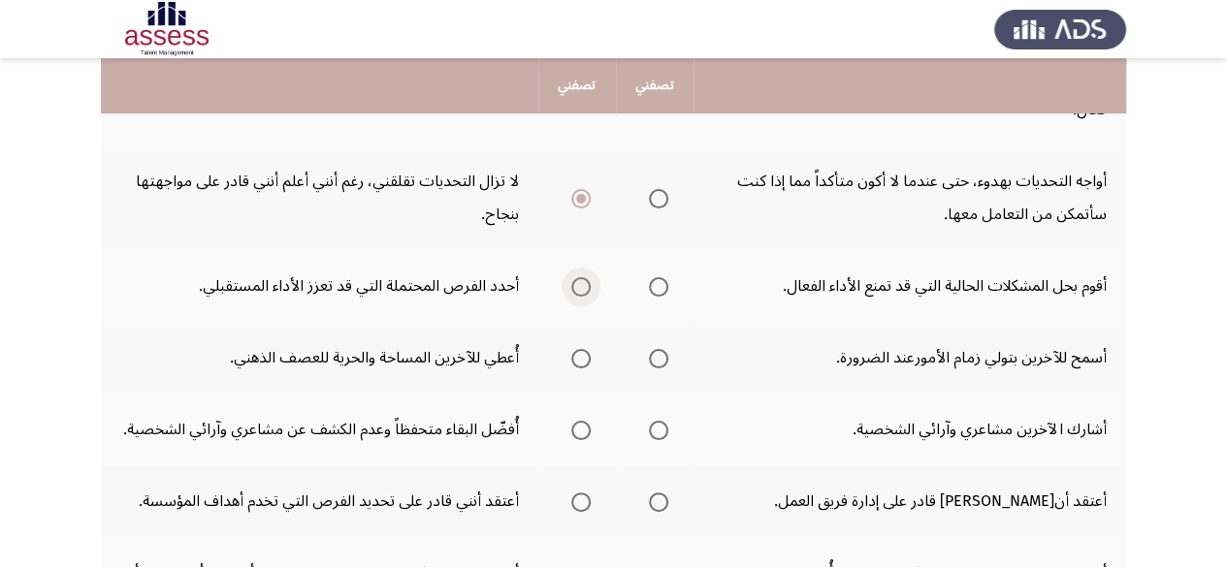
click at [588, 287] on span "Select an option" at bounding box center [580, 286] width 19 height 19
click at [588, 287] on input "Select an option" at bounding box center [580, 286] width 19 height 19
click at [658, 358] on span "Select an option" at bounding box center [658, 358] width 19 height 19
click at [658, 358] on input "Select an option" at bounding box center [658, 358] width 19 height 19
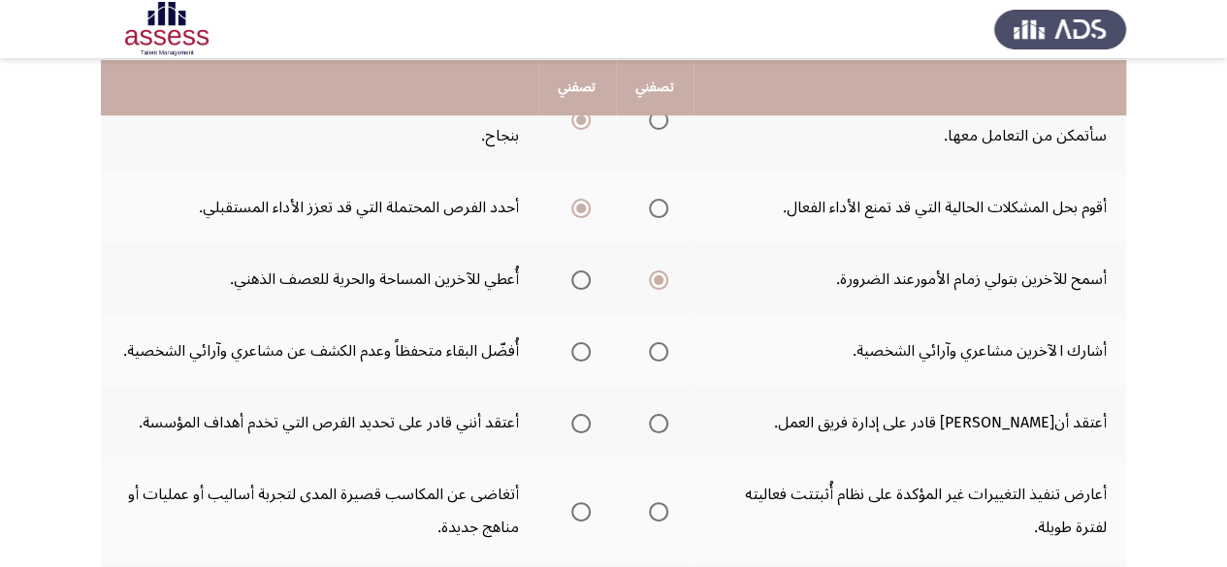
scroll to position [431, 0]
click at [586, 353] on span "Select an option" at bounding box center [580, 349] width 19 height 19
click at [586, 353] on input "Select an option" at bounding box center [580, 349] width 19 height 19
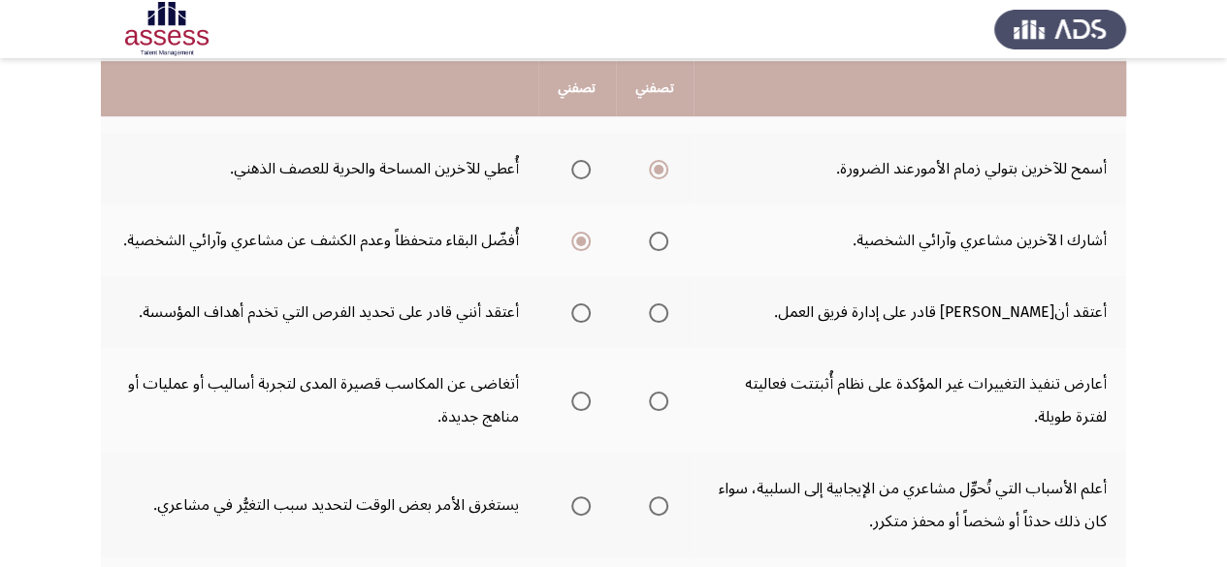
scroll to position [541, 0]
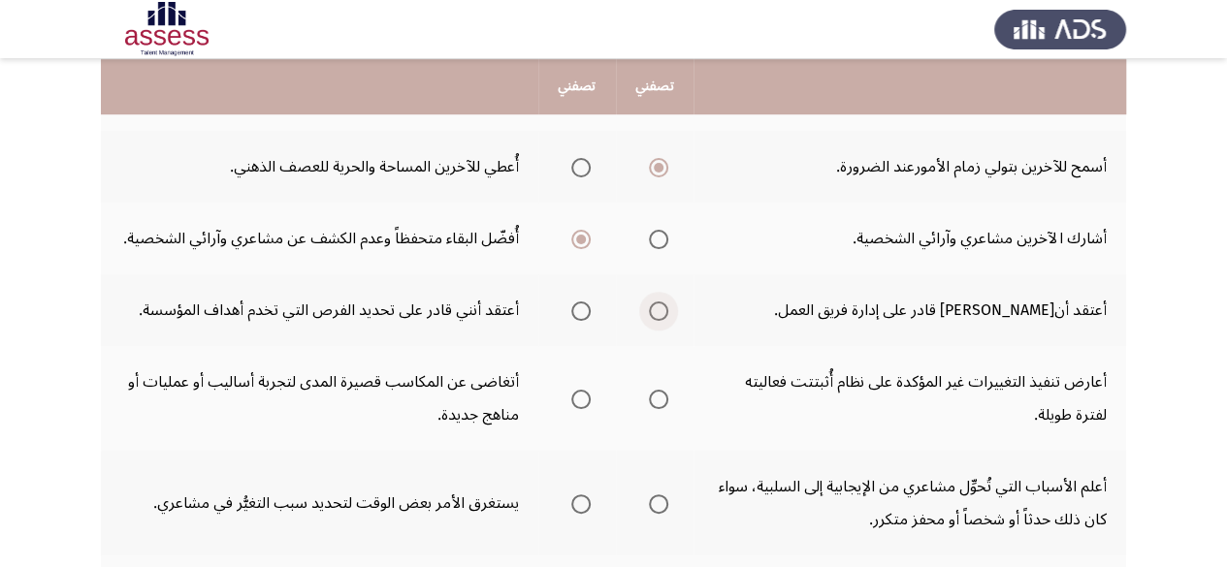
click at [662, 310] on span "Select an option" at bounding box center [658, 311] width 19 height 19
click at [662, 310] on input "Select an option" at bounding box center [658, 311] width 19 height 19
click at [656, 398] on span "Select an option" at bounding box center [658, 399] width 19 height 19
click at [656, 398] on input "Select an option" at bounding box center [658, 399] width 19 height 19
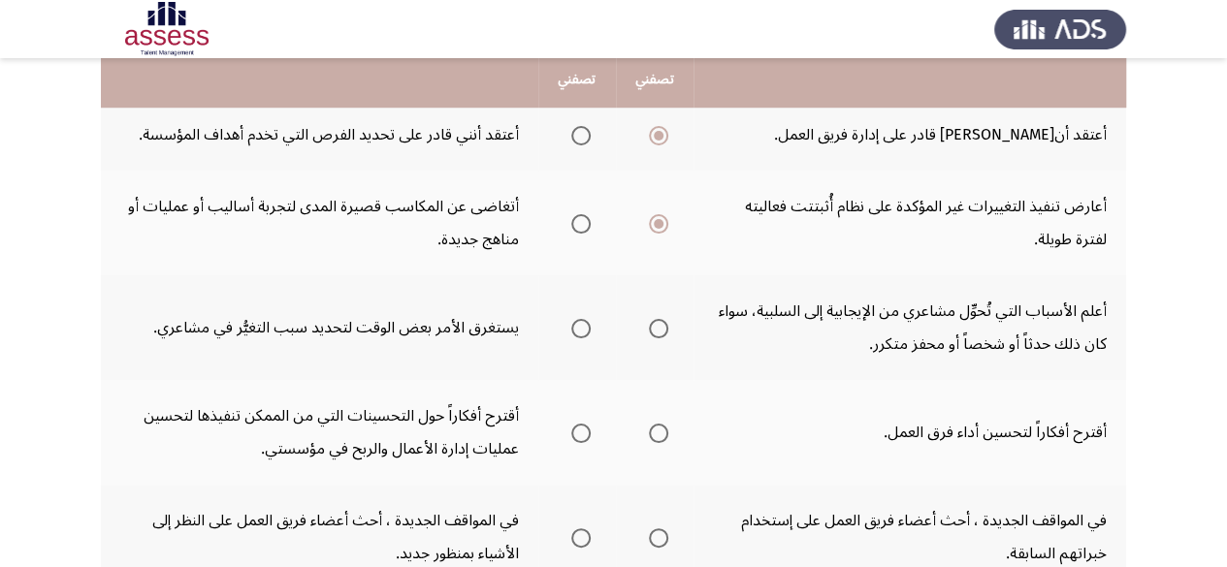
scroll to position [727, 0]
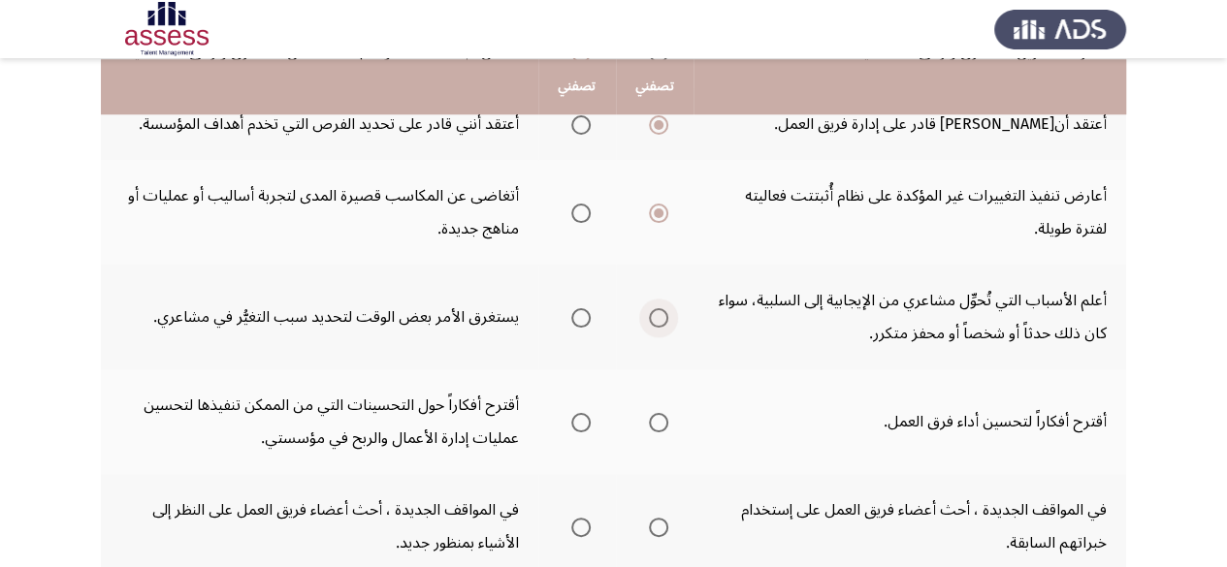
click at [653, 327] on span "Select an option" at bounding box center [658, 317] width 19 height 19
click at [653, 327] on input "Select an option" at bounding box center [658, 317] width 19 height 19
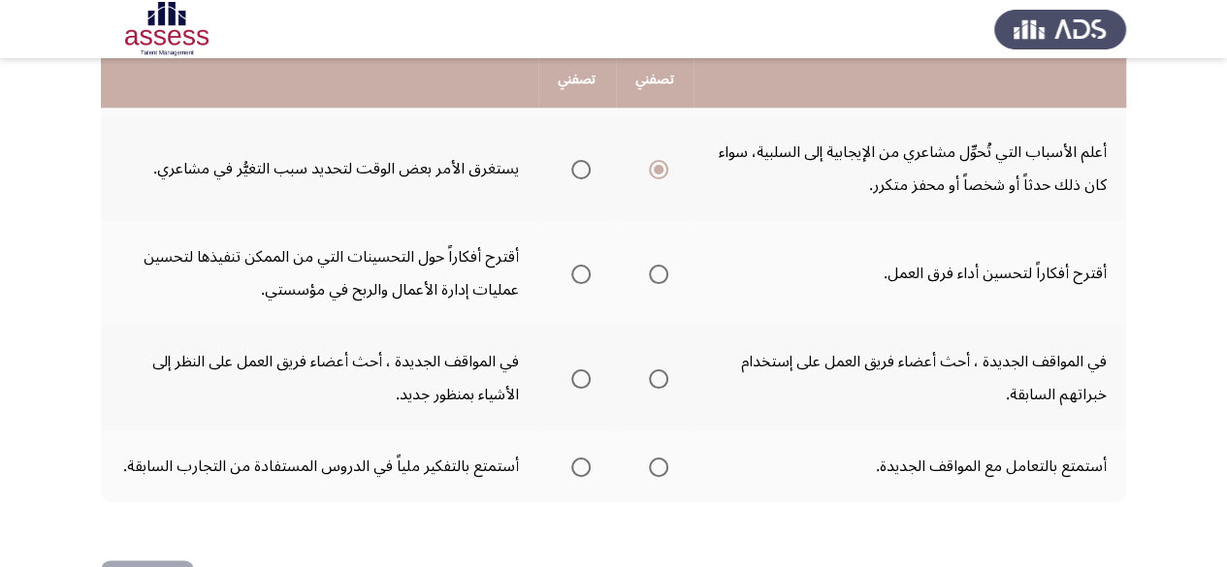
scroll to position [881, 0]
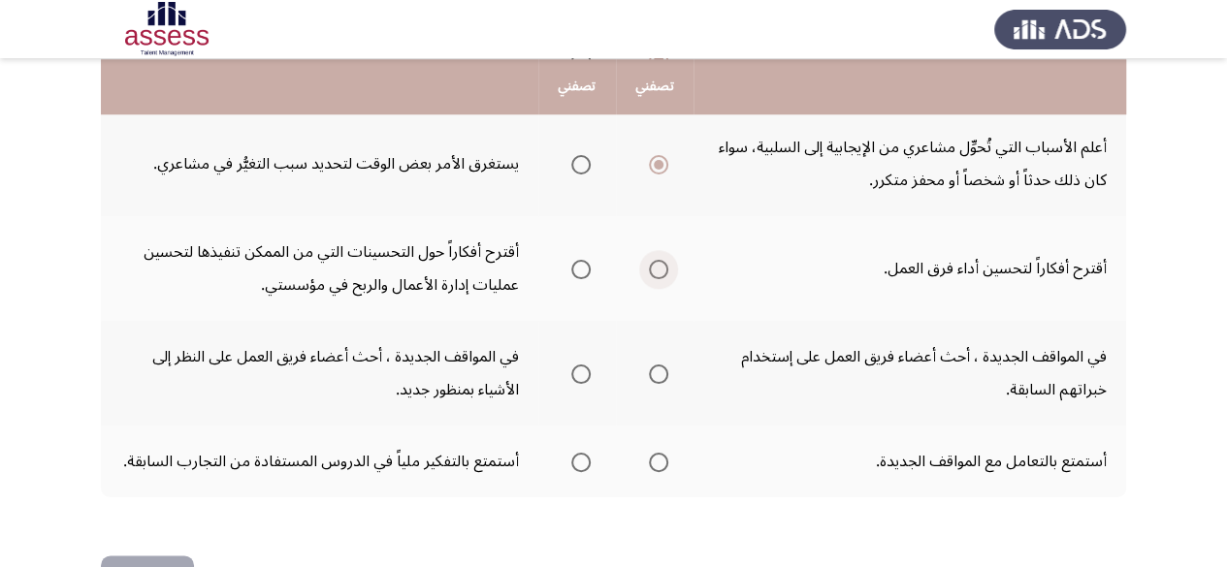
click at [658, 274] on span "Select an option" at bounding box center [658, 269] width 19 height 19
click at [658, 274] on input "Select an option" at bounding box center [658, 269] width 19 height 19
click at [574, 381] on span "Select an option" at bounding box center [580, 374] width 19 height 19
click at [574, 381] on input "Select an option" at bounding box center [580, 374] width 19 height 19
click at [666, 464] on span "Select an option" at bounding box center [658, 462] width 19 height 19
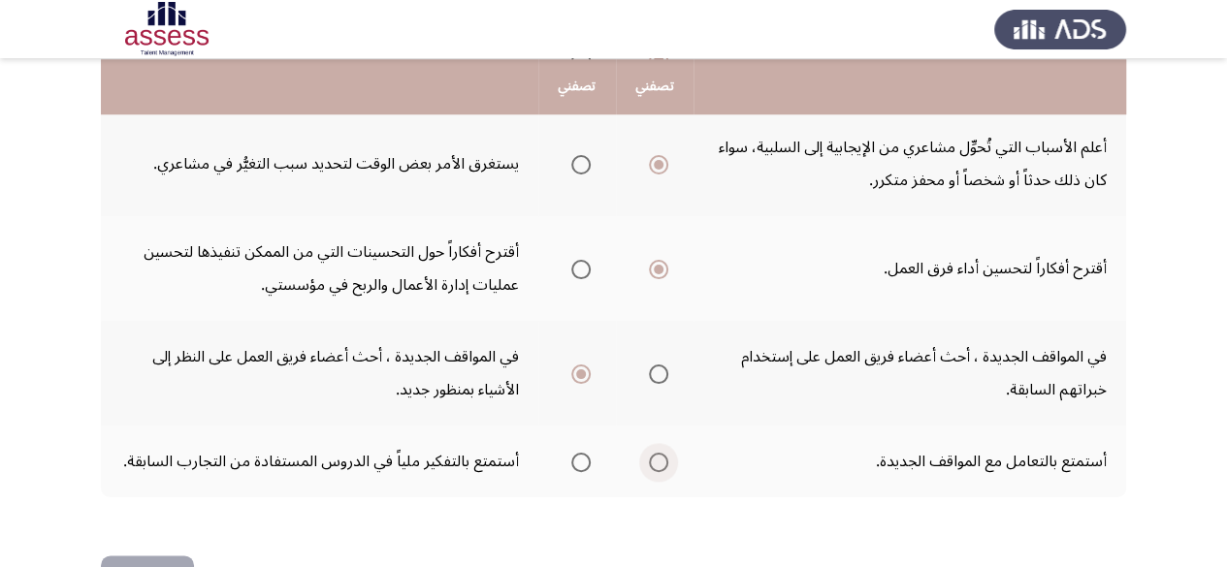
click at [666, 464] on input "Select an option" at bounding box center [658, 462] width 19 height 19
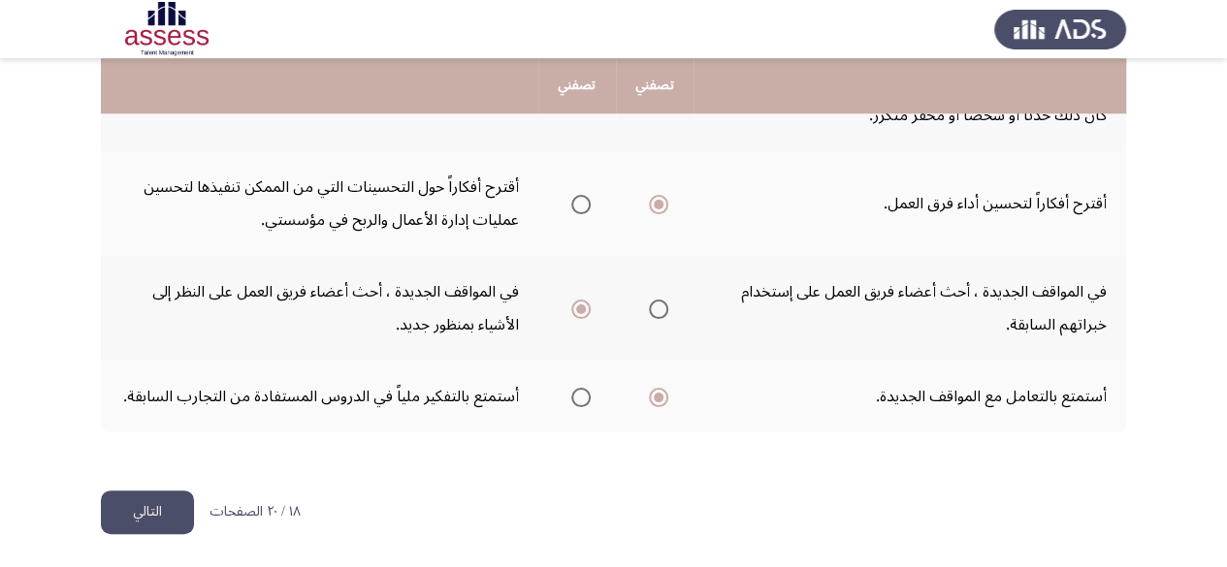
click at [149, 512] on button "التالي" at bounding box center [147, 513] width 93 height 44
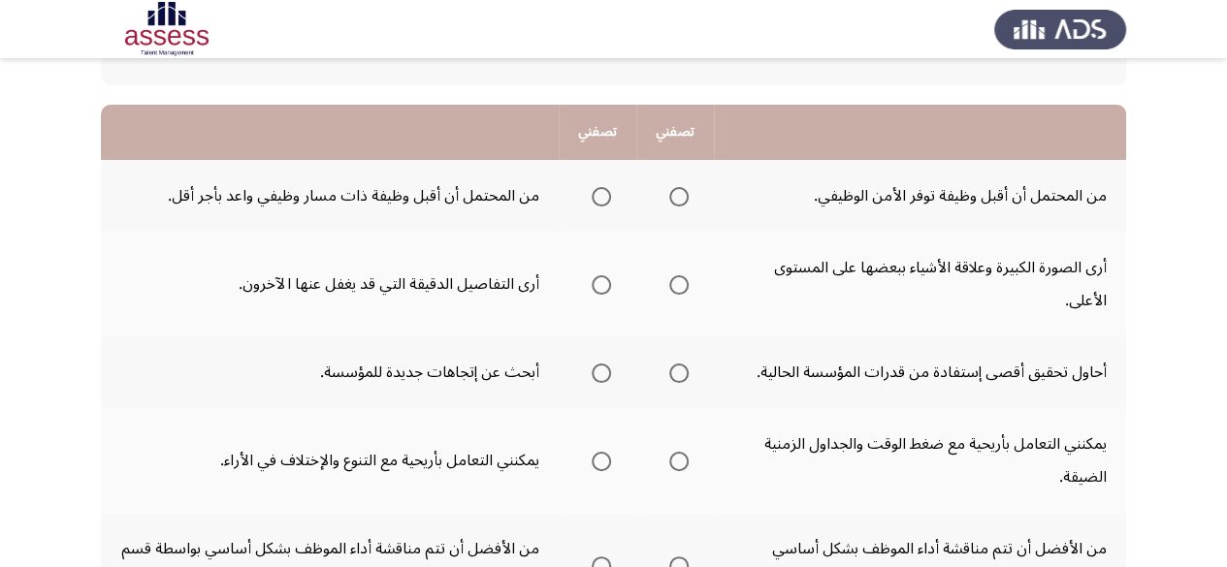
scroll to position [163, 0]
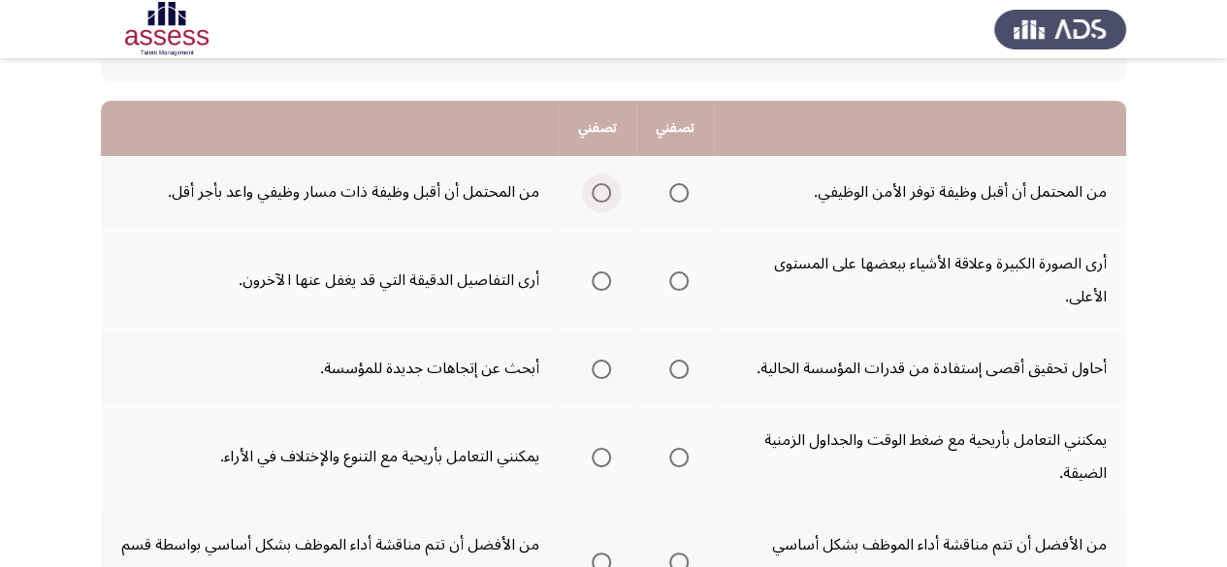
click at [597, 183] on span "Select an option" at bounding box center [601, 192] width 19 height 19
click at [597, 183] on input "Select an option" at bounding box center [601, 192] width 19 height 19
click at [688, 282] on th at bounding box center [675, 280] width 78 height 105
click at [679, 281] on span "Select an option" at bounding box center [678, 281] width 19 height 19
click at [679, 281] on input "Select an option" at bounding box center [678, 281] width 19 height 19
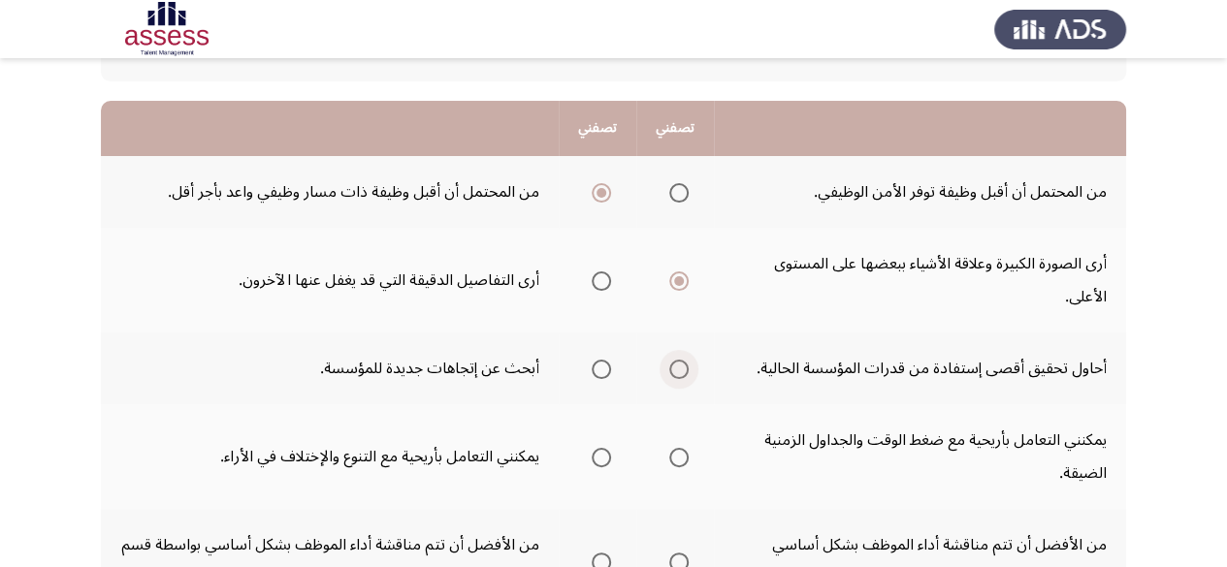
click at [685, 371] on span "Select an option" at bounding box center [678, 369] width 19 height 19
click at [685, 371] on input "Select an option" at bounding box center [678, 369] width 19 height 19
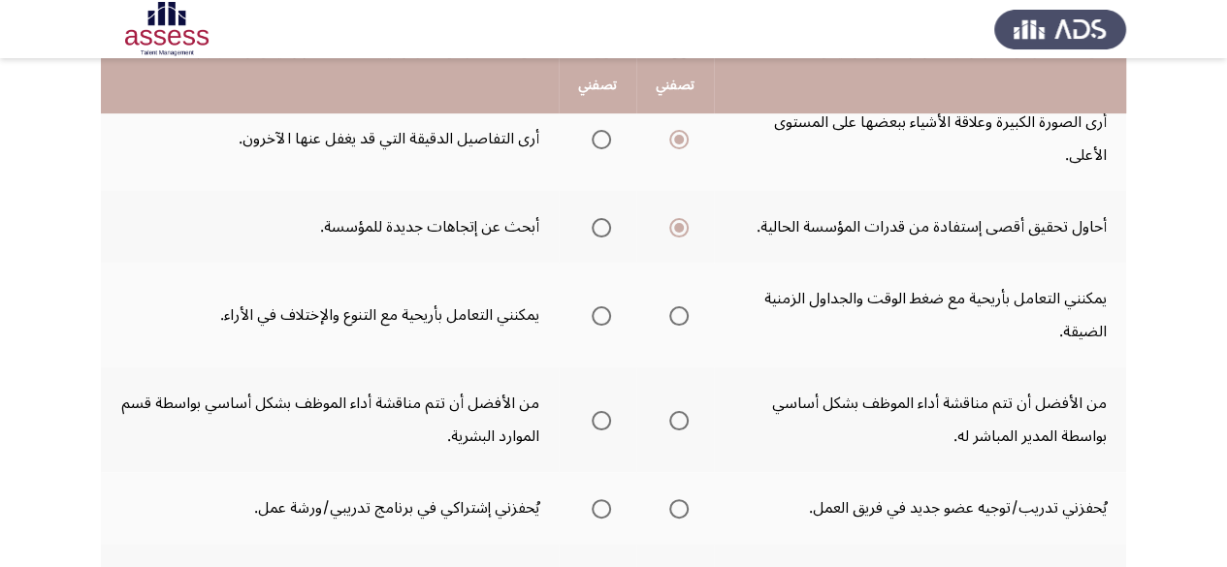
scroll to position [308, 0]
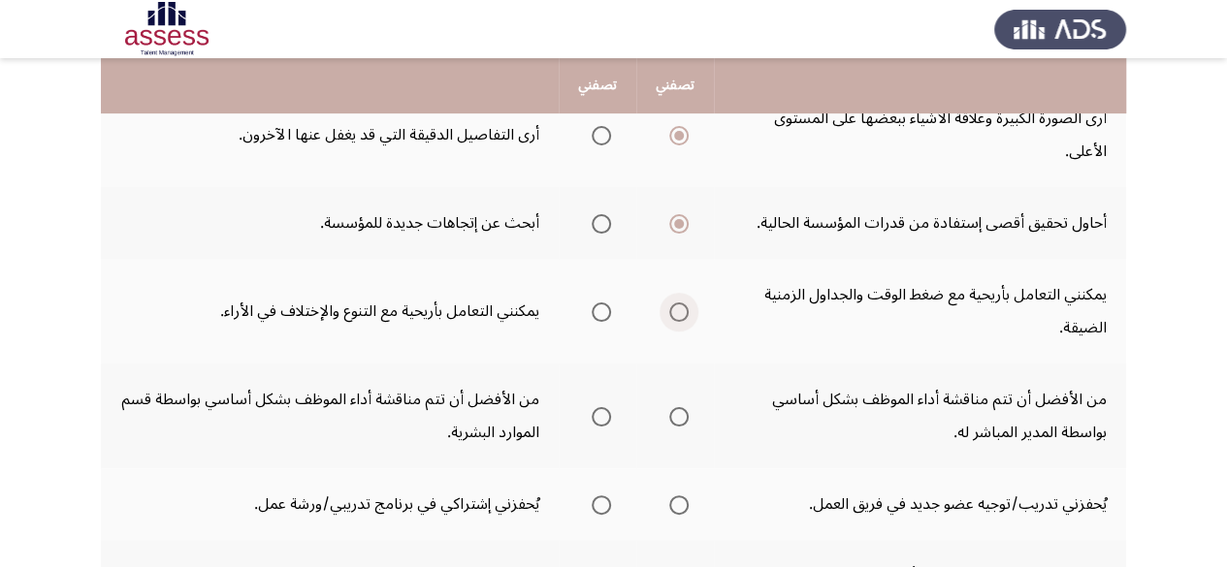
click at [680, 310] on span "Select an option" at bounding box center [678, 312] width 19 height 19
click at [680, 310] on input "Select an option" at bounding box center [678, 312] width 19 height 19
click at [679, 426] on span "Select an option" at bounding box center [678, 416] width 19 height 19
click at [679, 426] on input "Select an option" at bounding box center [678, 416] width 19 height 19
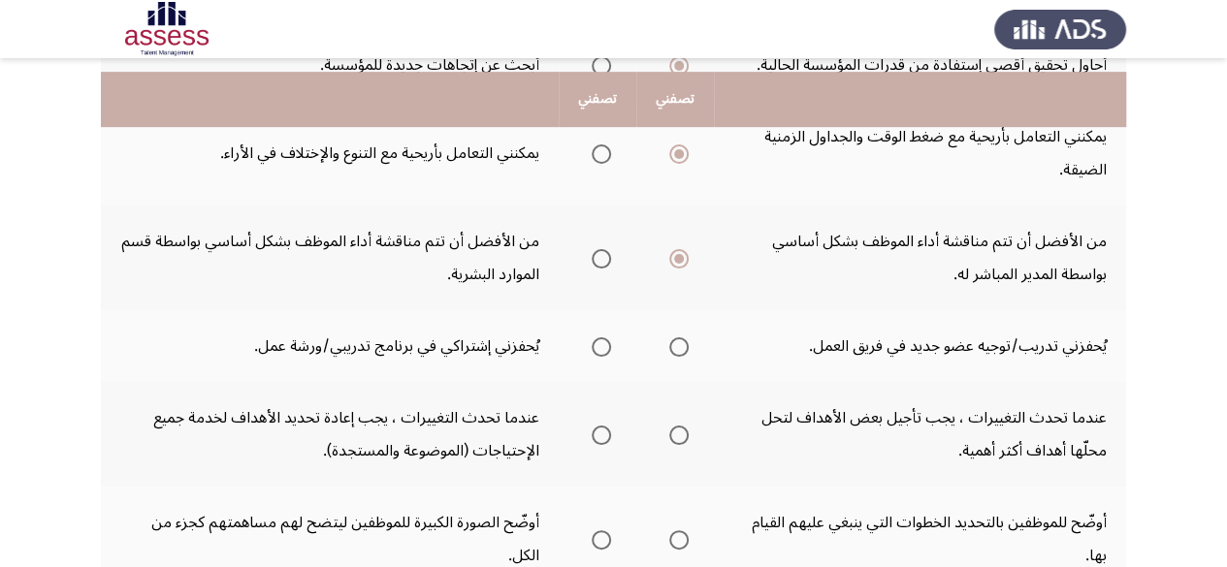
scroll to position [487, 0]
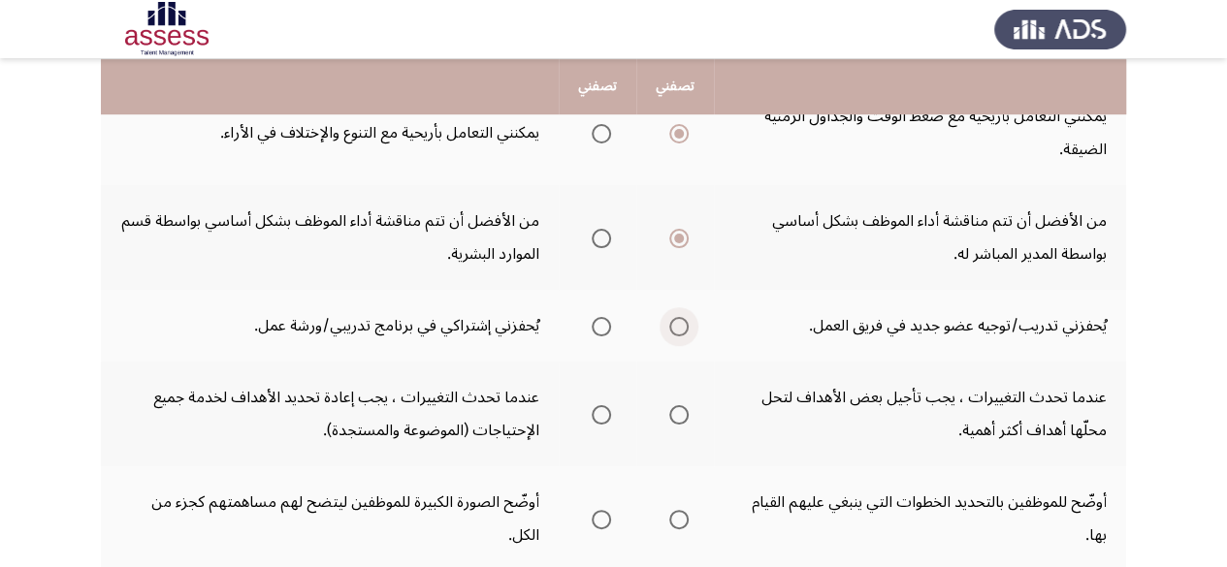
click at [676, 323] on span "Select an option" at bounding box center [678, 326] width 19 height 19
click at [676, 323] on input "Select an option" at bounding box center [678, 326] width 19 height 19
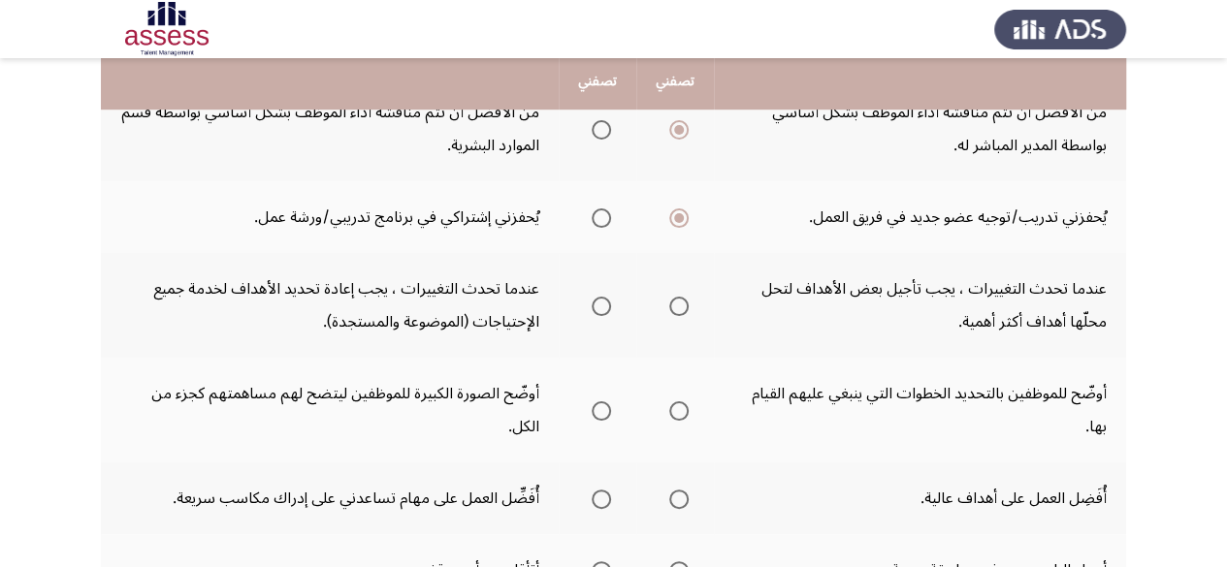
scroll to position [597, 0]
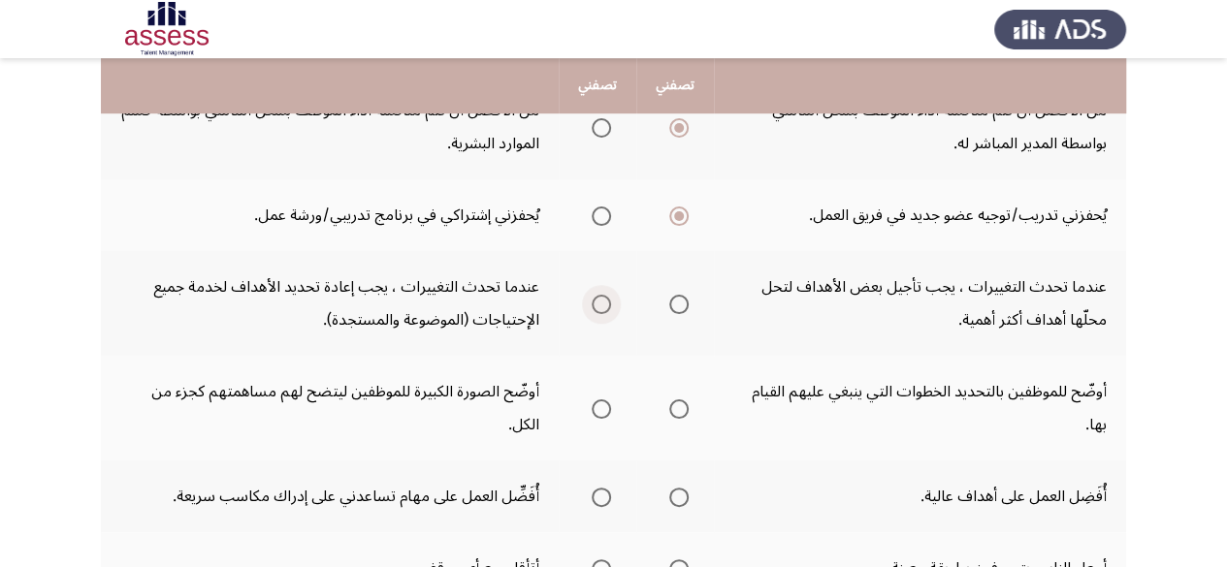
click at [594, 298] on span "Select an option" at bounding box center [601, 304] width 19 height 19
click at [594, 298] on input "Select an option" at bounding box center [601, 304] width 19 height 19
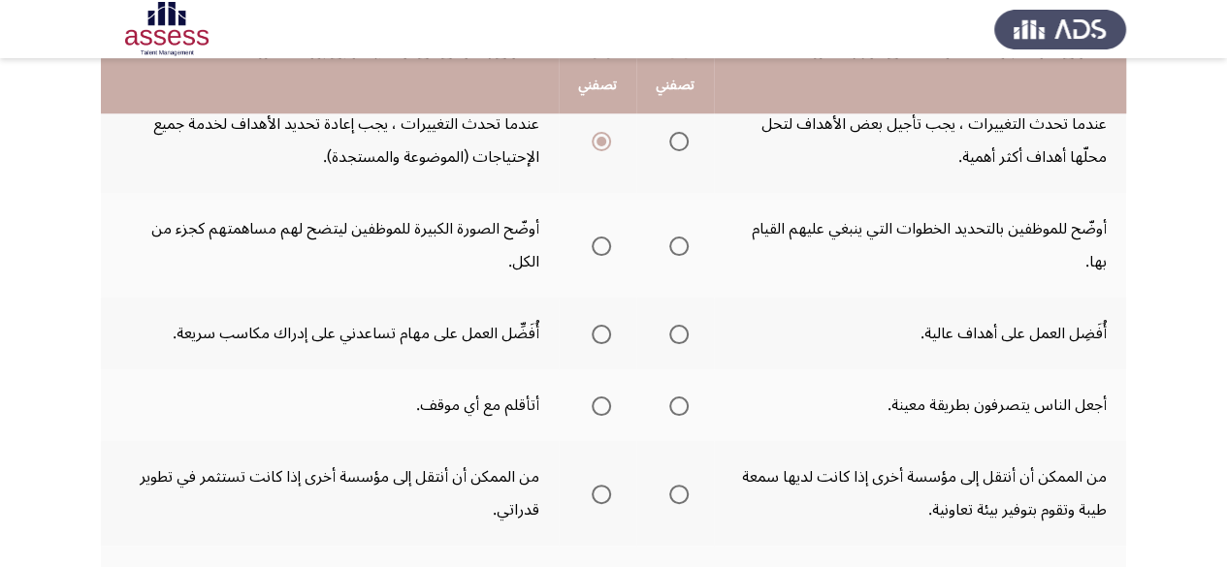
scroll to position [762, 0]
click at [680, 246] on span "Select an option" at bounding box center [678, 244] width 19 height 19
click at [680, 246] on input "Select an option" at bounding box center [678, 244] width 19 height 19
click at [684, 335] on span "Select an option" at bounding box center [678, 332] width 19 height 19
click at [684, 335] on input "Select an option" at bounding box center [678, 332] width 19 height 19
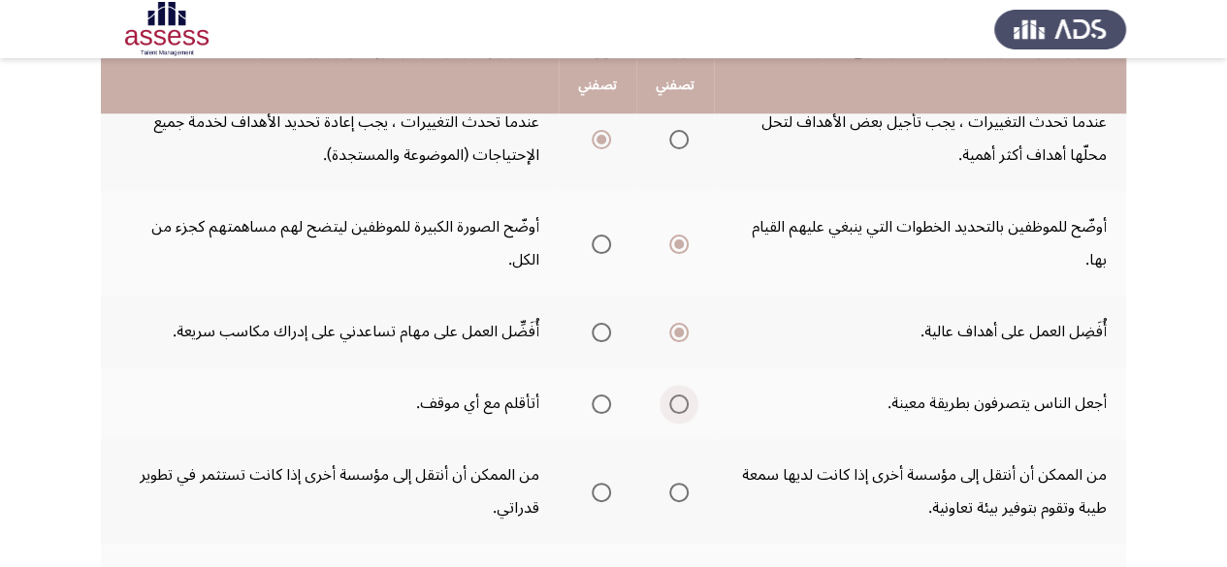
click at [675, 399] on span "Select an option" at bounding box center [678, 404] width 19 height 19
click at [675, 399] on input "Select an option" at bounding box center [678, 404] width 19 height 19
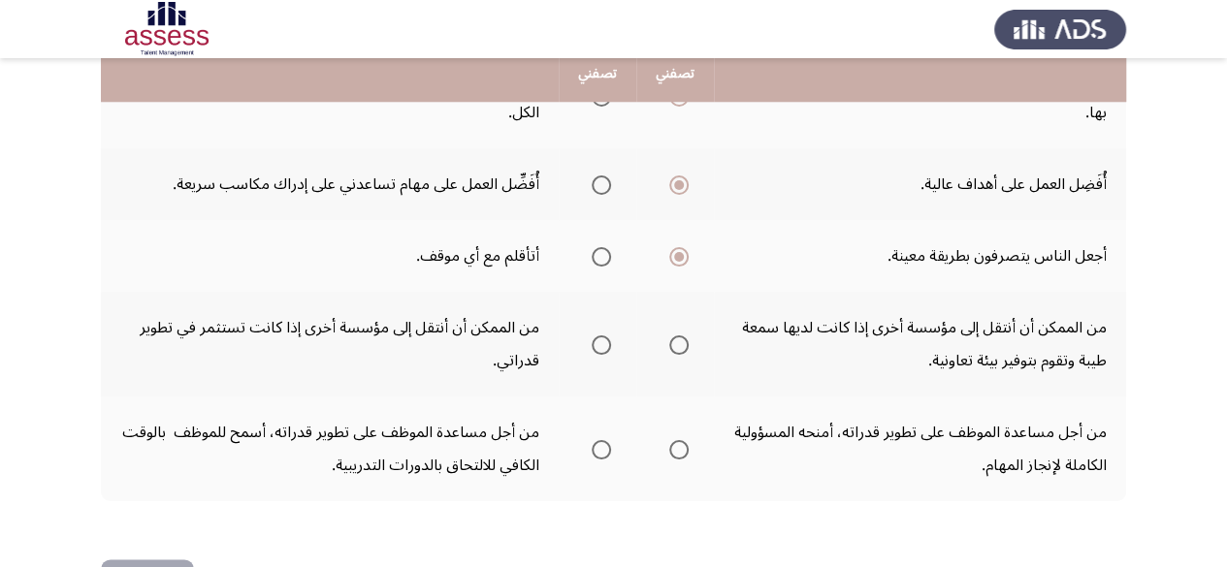
scroll to position [894, 0]
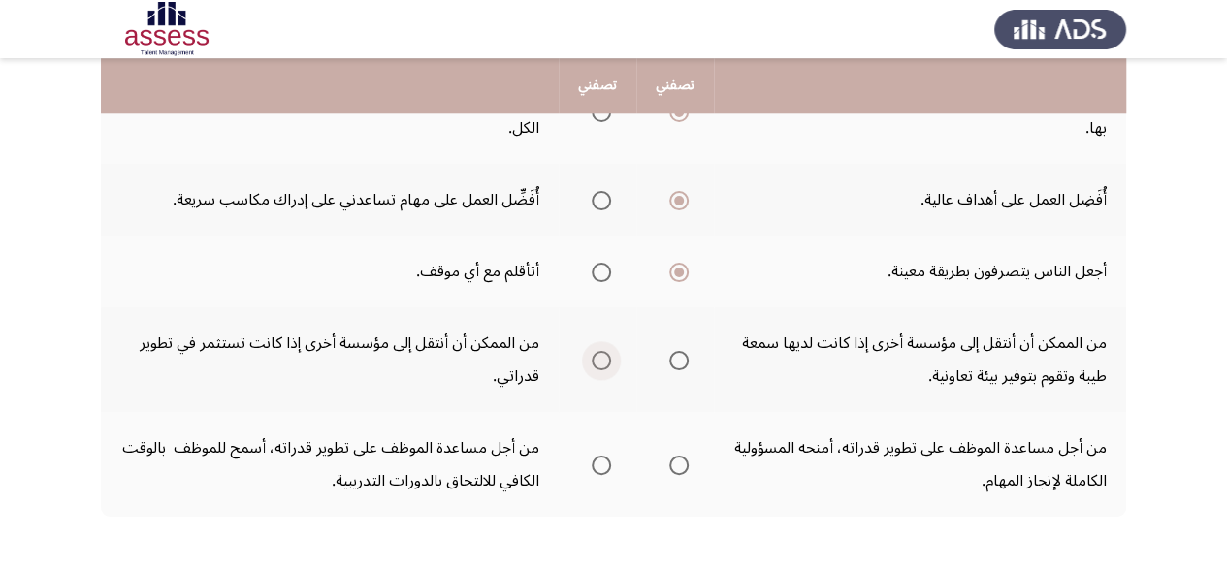
click at [598, 366] on span "Select an option" at bounding box center [601, 360] width 19 height 19
click at [598, 366] on input "Select an option" at bounding box center [601, 360] width 19 height 19
click at [669, 465] on span "Select an option" at bounding box center [678, 465] width 19 height 19
click at [669, 465] on input "Select an option" at bounding box center [678, 465] width 19 height 19
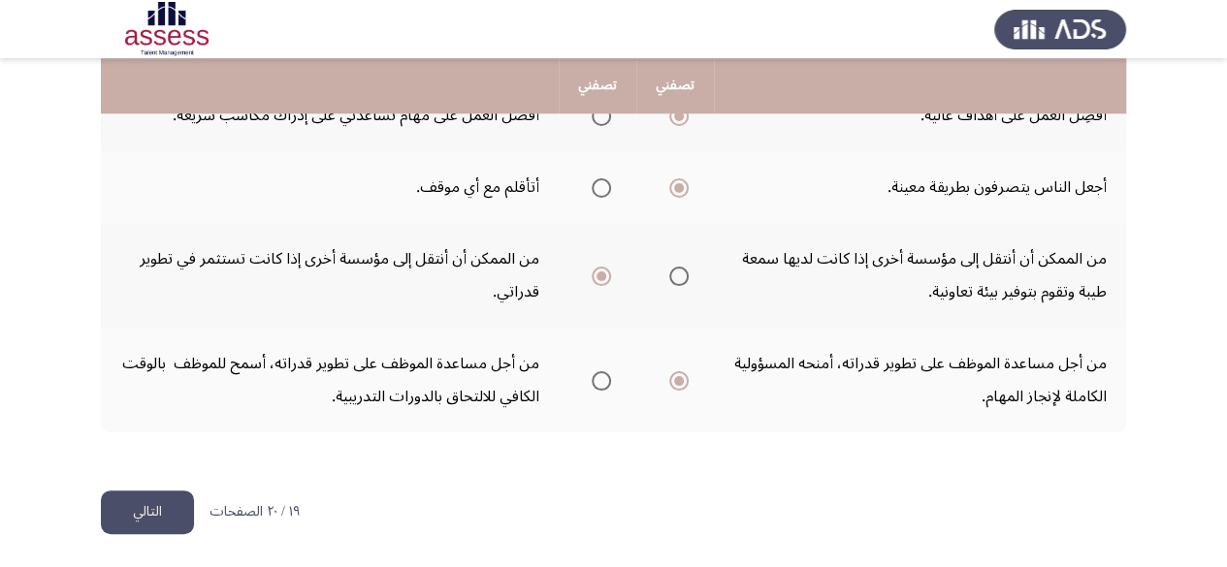
click at [146, 496] on button "التالي" at bounding box center [147, 513] width 93 height 44
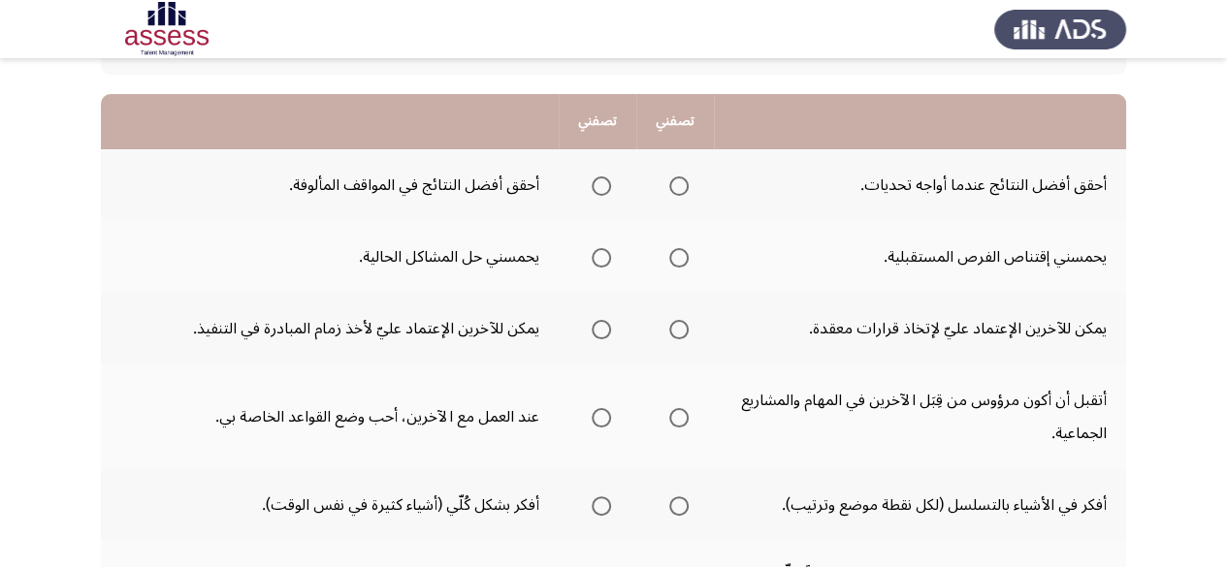
scroll to position [173, 0]
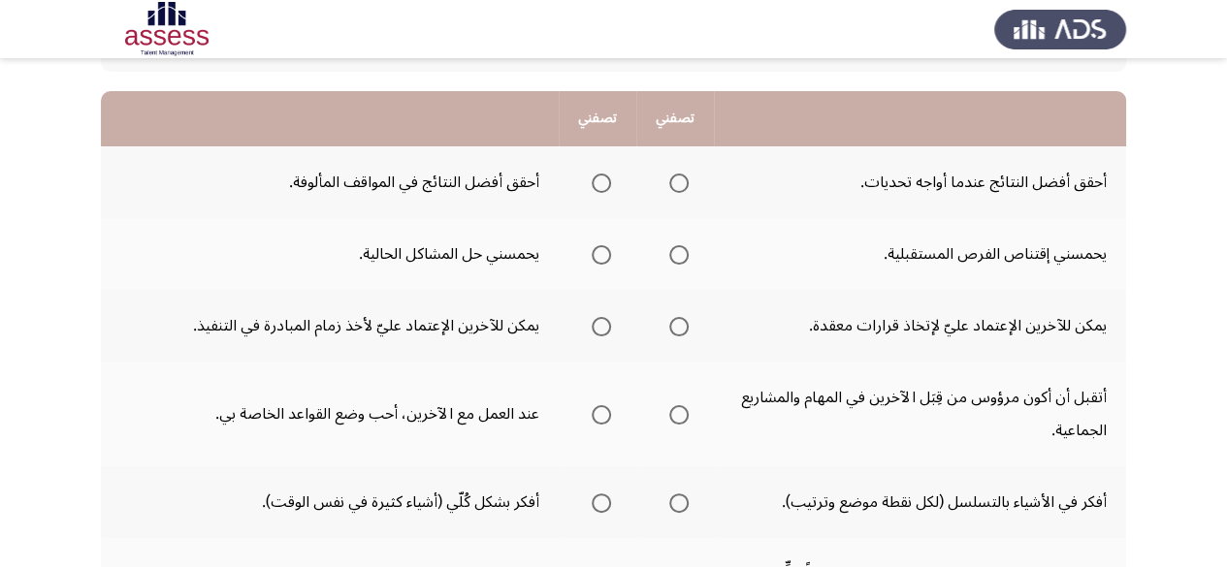
click at [685, 180] on span "Select an option" at bounding box center [678, 183] width 19 height 19
click at [685, 180] on input "Select an option" at bounding box center [678, 183] width 19 height 19
click at [675, 249] on span "Select an option" at bounding box center [678, 254] width 19 height 19
click at [675, 249] on input "Select an option" at bounding box center [678, 254] width 19 height 19
click at [681, 327] on span "Select an option" at bounding box center [678, 326] width 19 height 19
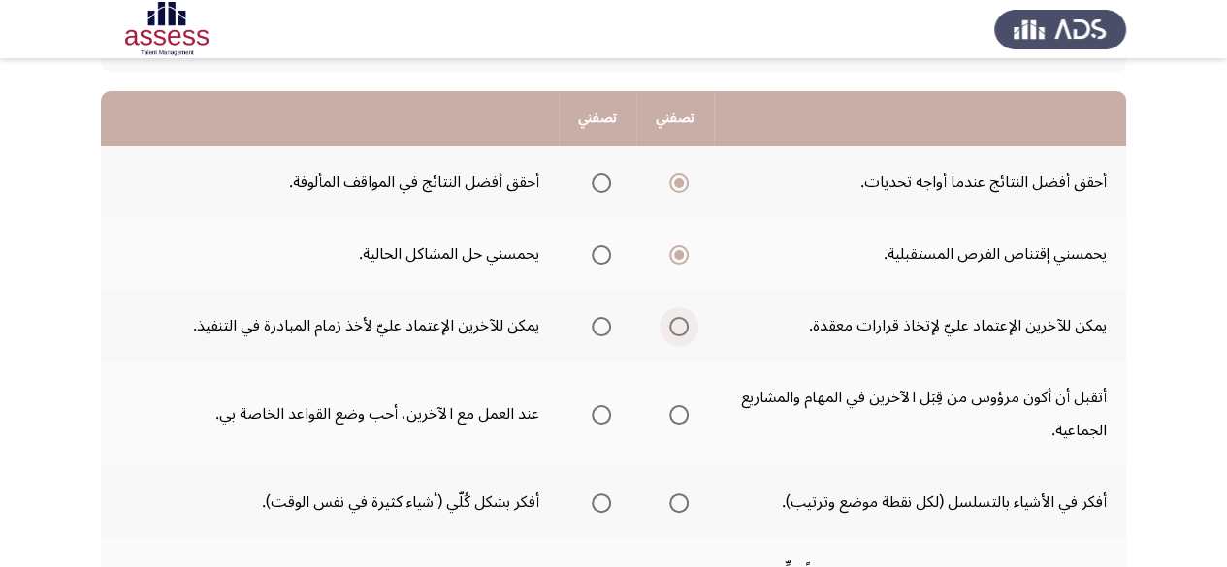
click at [681, 327] on input "Select an option" at bounding box center [678, 326] width 19 height 19
click at [597, 410] on span "Select an option" at bounding box center [601, 414] width 19 height 19
click at [597, 410] on input "Select an option" at bounding box center [601, 414] width 19 height 19
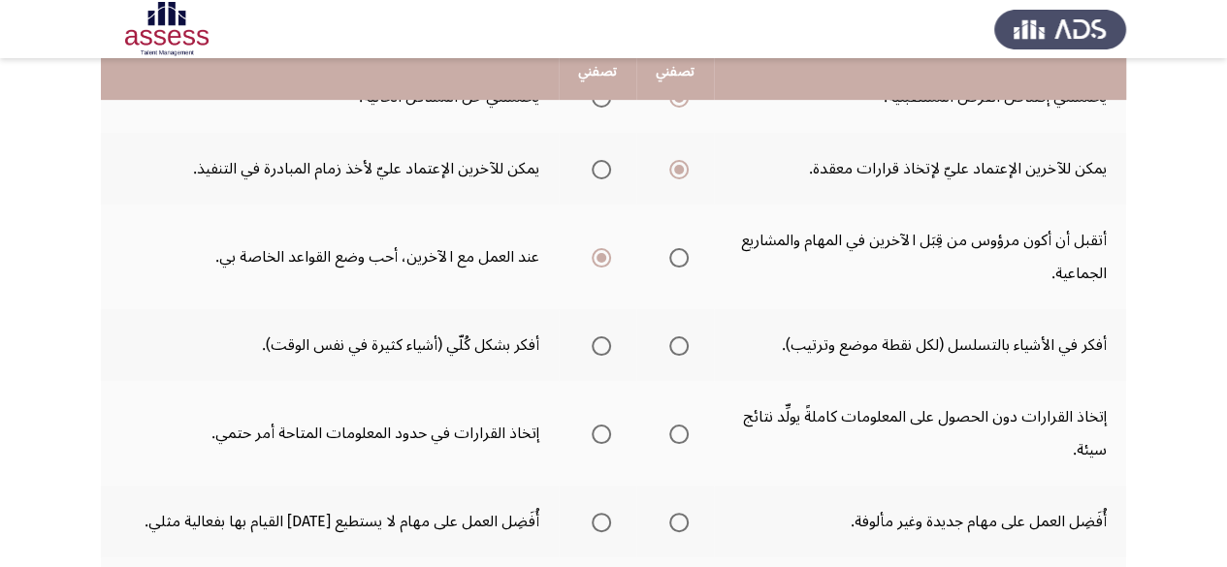
scroll to position [337, 0]
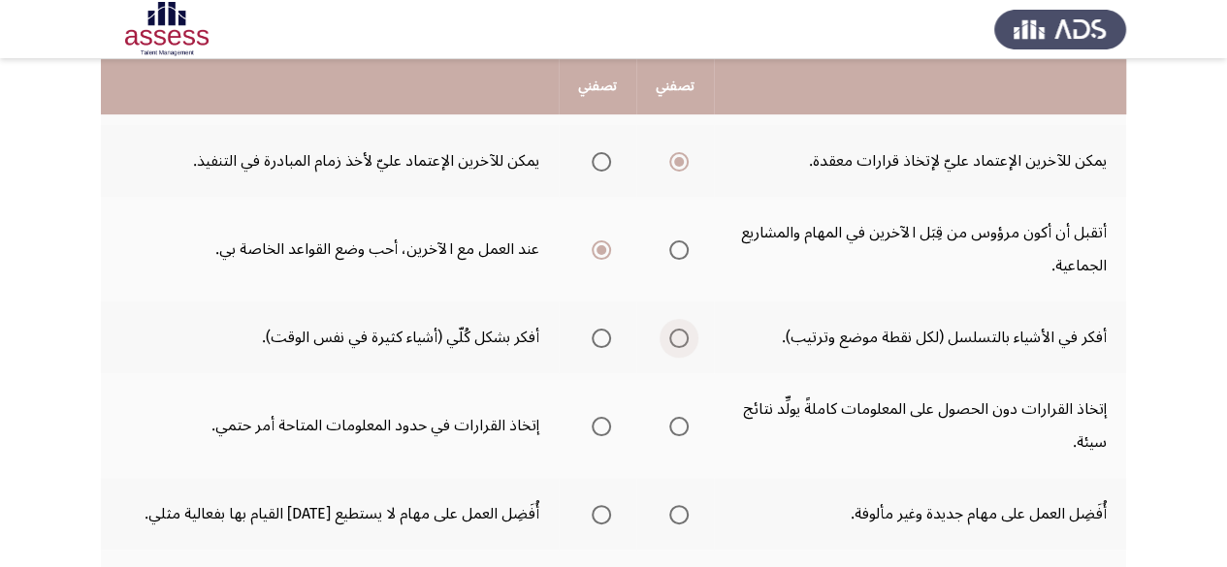
click at [681, 339] on span "Select an option" at bounding box center [678, 338] width 19 height 19
click at [681, 339] on input "Select an option" at bounding box center [678, 338] width 19 height 19
click at [706, 326] on th at bounding box center [675, 338] width 78 height 72
click at [598, 431] on span "Select an option" at bounding box center [601, 426] width 19 height 19
click at [598, 431] on input "Select an option" at bounding box center [601, 426] width 19 height 19
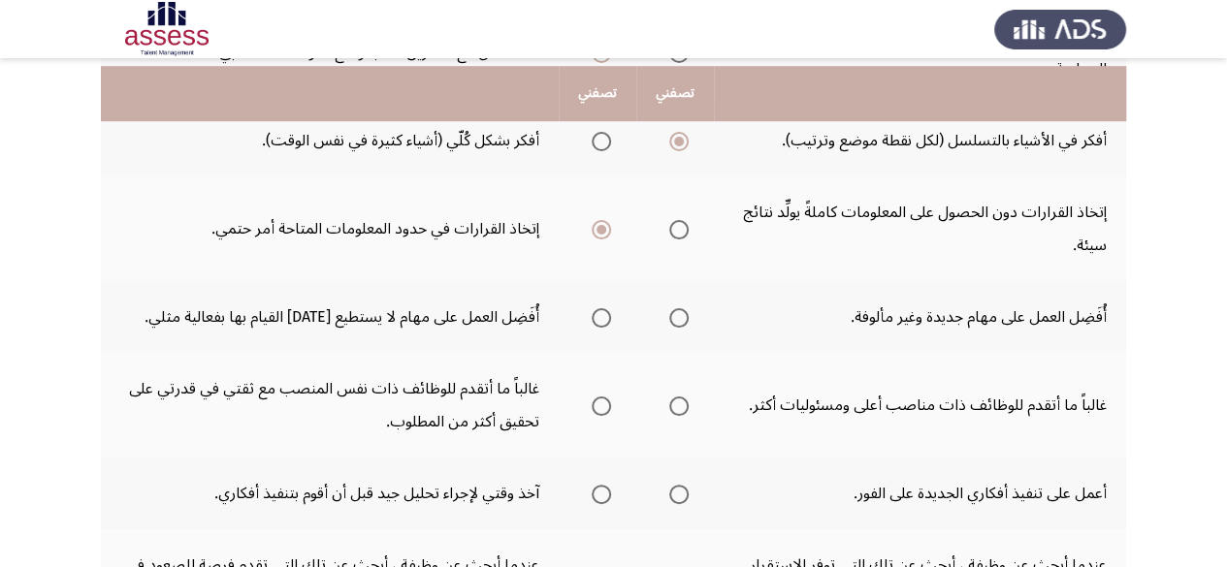
scroll to position [543, 0]
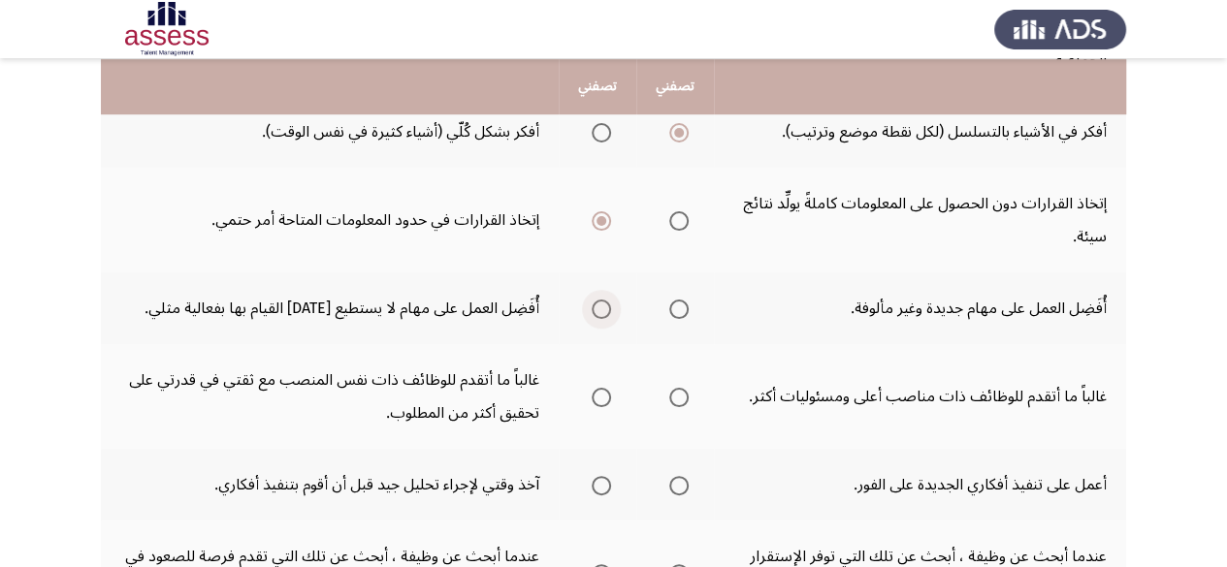
click at [594, 300] on span "Select an option" at bounding box center [601, 309] width 19 height 19
click at [594, 300] on input "Select an option" at bounding box center [601, 309] width 19 height 19
click at [673, 399] on span "Select an option" at bounding box center [678, 397] width 19 height 19
click at [673, 399] on input "Select an option" at bounding box center [678, 397] width 19 height 19
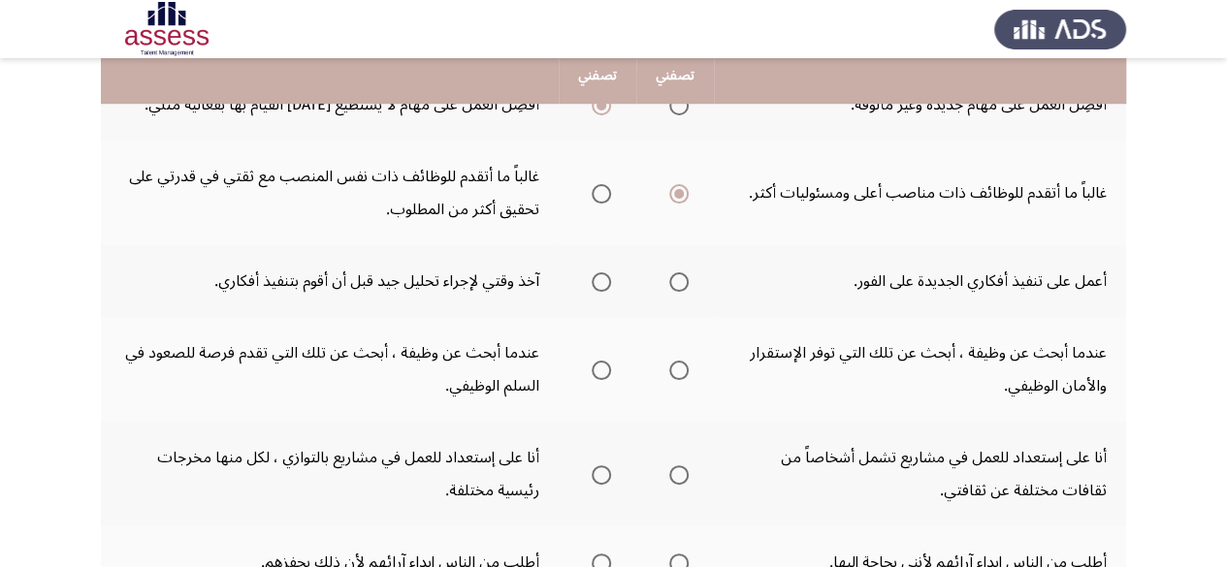
scroll to position [784, 0]
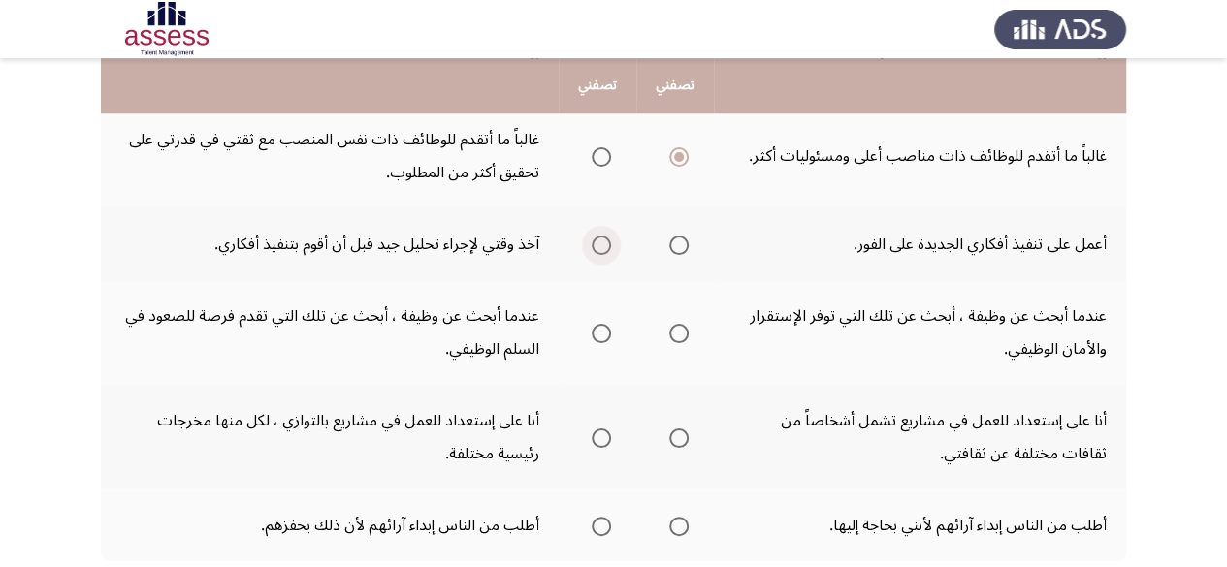
click at [594, 253] on span "Select an option" at bounding box center [601, 245] width 19 height 19
click at [594, 253] on input "Select an option" at bounding box center [601, 245] width 19 height 19
click at [603, 334] on span "Select an option" at bounding box center [601, 333] width 19 height 19
click at [603, 334] on input "Select an option" at bounding box center [601, 333] width 19 height 19
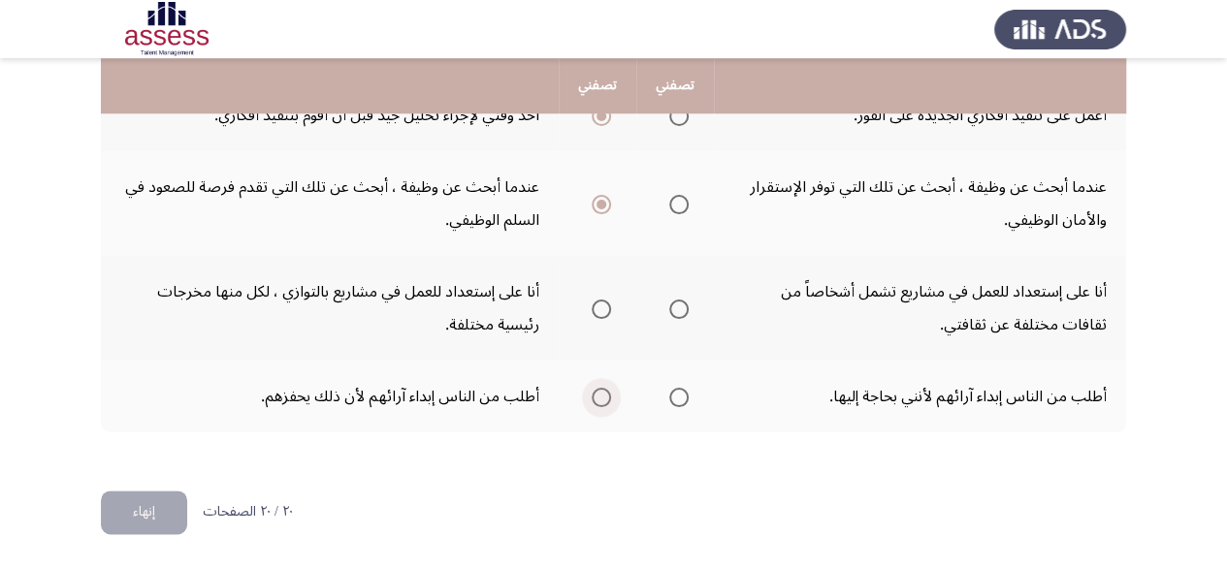
click at [595, 399] on span "Select an option" at bounding box center [601, 397] width 19 height 19
click at [595, 399] on input "Select an option" at bounding box center [601, 397] width 19 height 19
click at [595, 310] on span "Select an option" at bounding box center [601, 309] width 19 height 19
click at [595, 310] on input "Select an option" at bounding box center [601, 309] width 19 height 19
click at [160, 506] on button "إنهاء" at bounding box center [144, 513] width 86 height 44
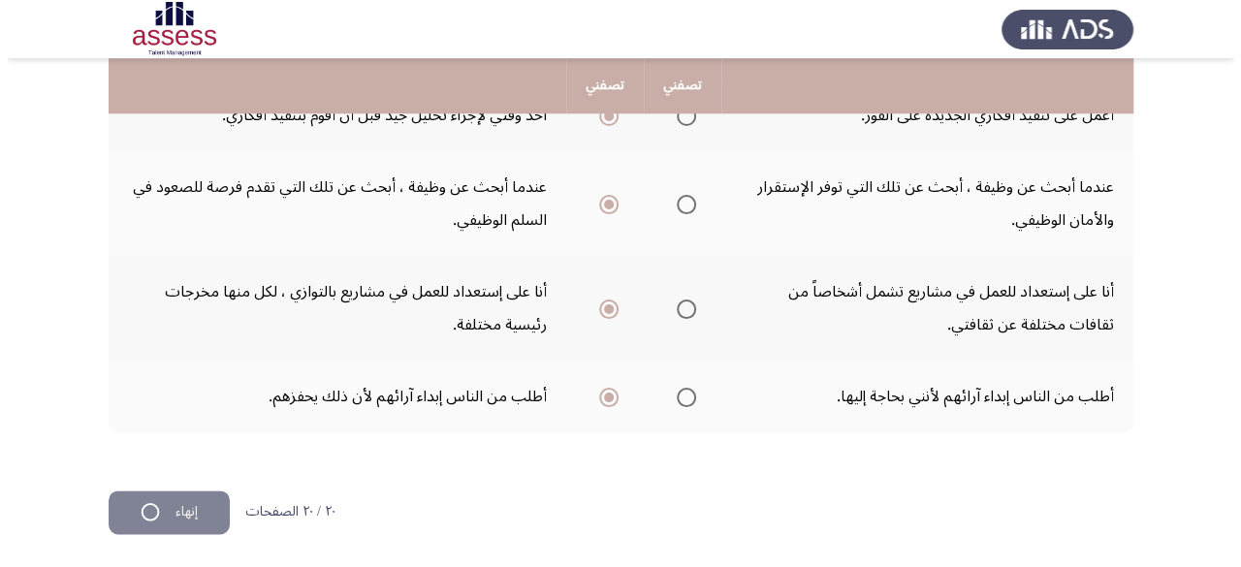
scroll to position [0, 0]
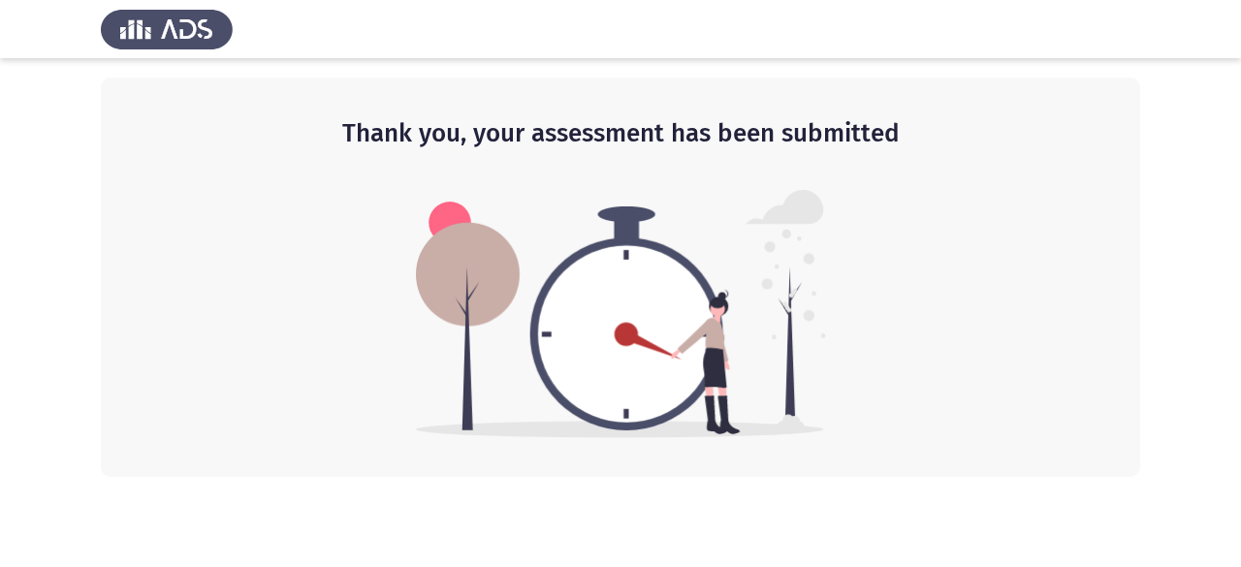
click at [27, 168] on app-default-page "Thank you, your assessment has been submitted" at bounding box center [620, 238] width 1241 height 477
click at [47, 191] on app-default-page "Thank you, your assessment has been submitted" at bounding box center [620, 238] width 1241 height 477
drag, startPoint x: 1234, startPoint y: 80, endPoint x: 696, endPoint y: 224, distance: 556.1
click at [696, 224] on app-default-page "Thank you, your assessment has been submitted" at bounding box center [620, 238] width 1241 height 477
